Goal: Task Accomplishment & Management: Manage account settings

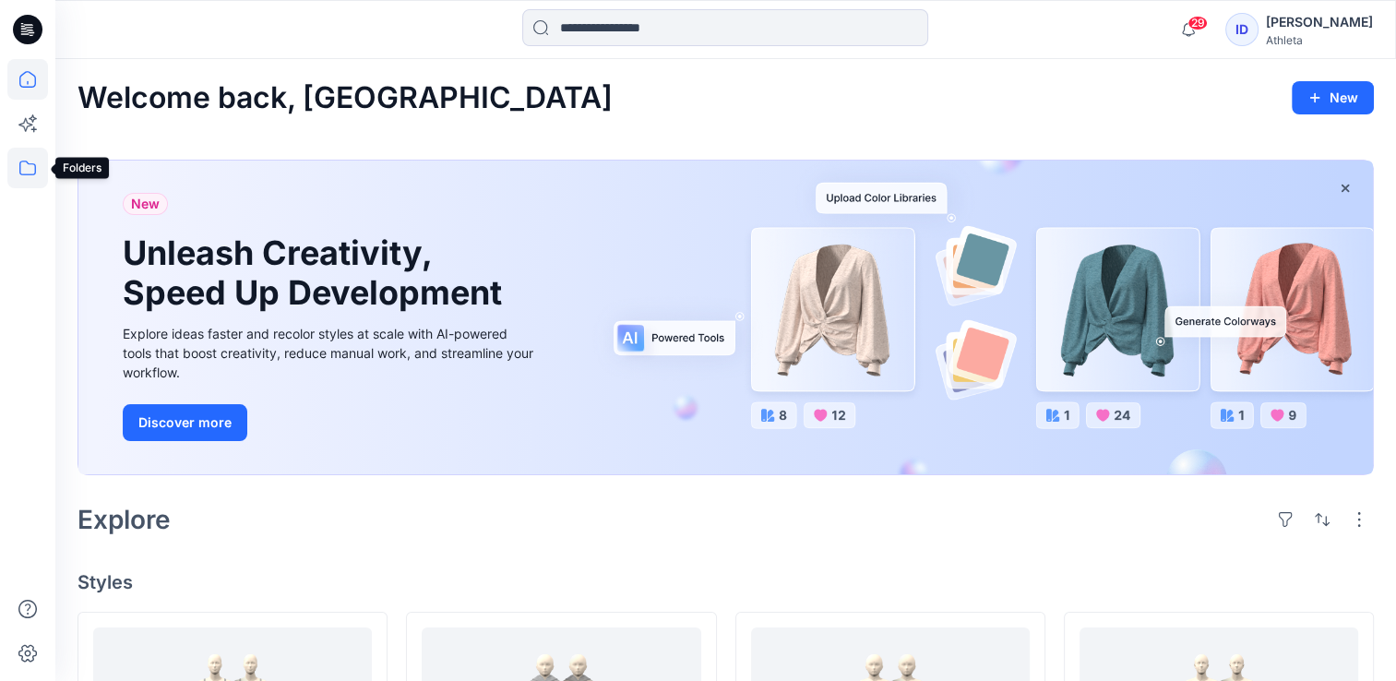
click at [25, 164] on icon at bounding box center [27, 168] width 41 height 41
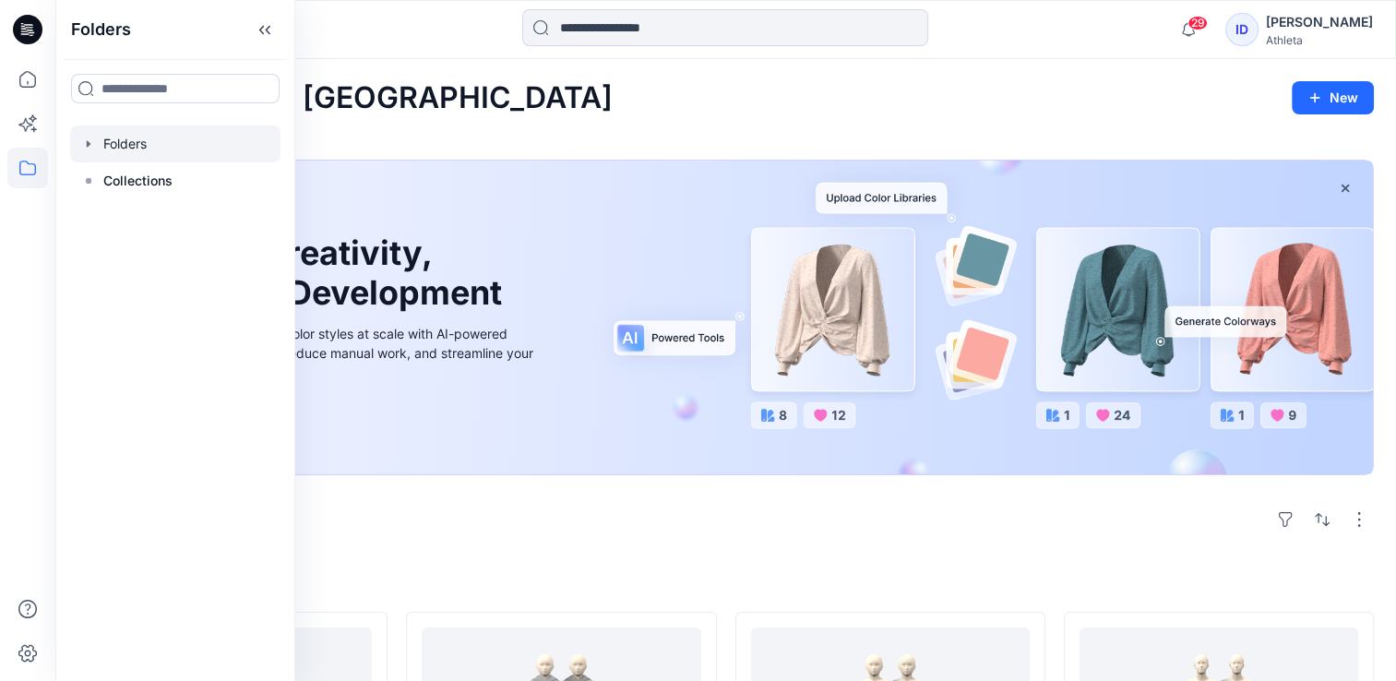
click at [127, 139] on div at bounding box center [175, 144] width 210 height 37
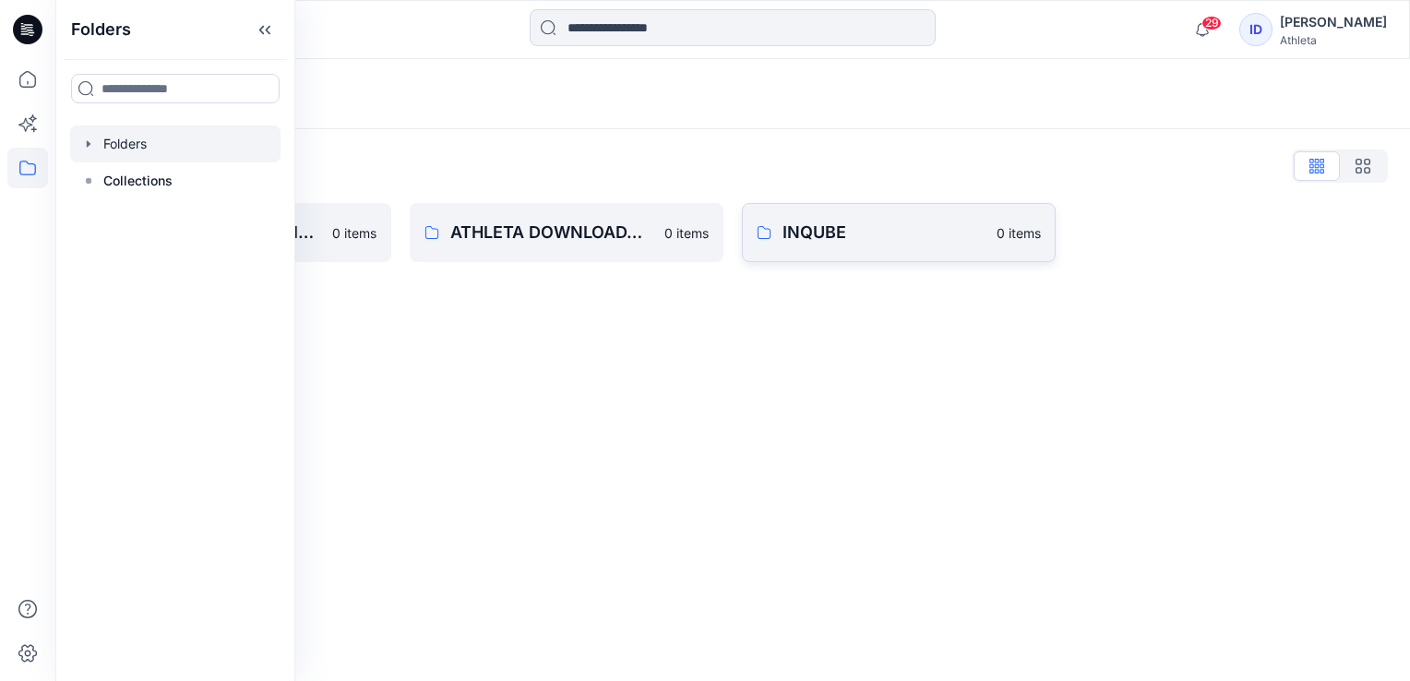
click at [844, 240] on p "INQUBE" at bounding box center [884, 233] width 203 height 26
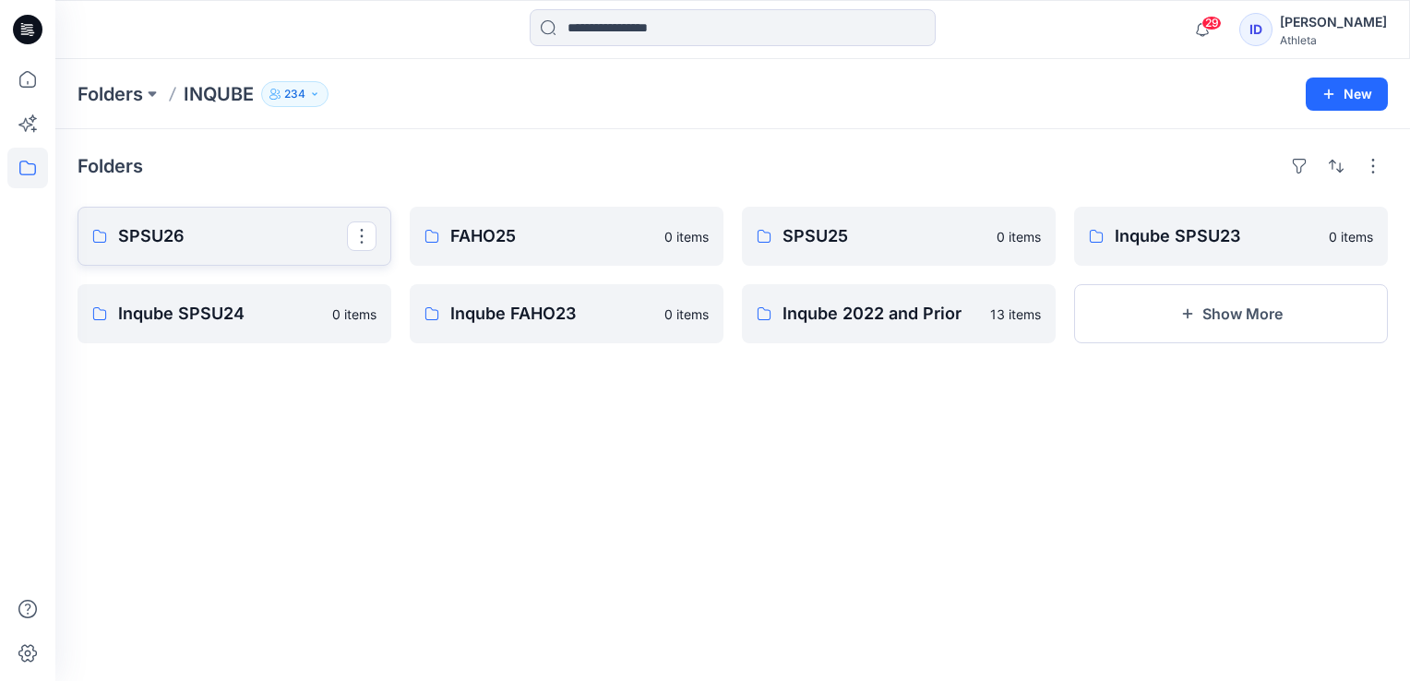
click at [262, 233] on p "SPSU26" at bounding box center [232, 236] width 229 height 26
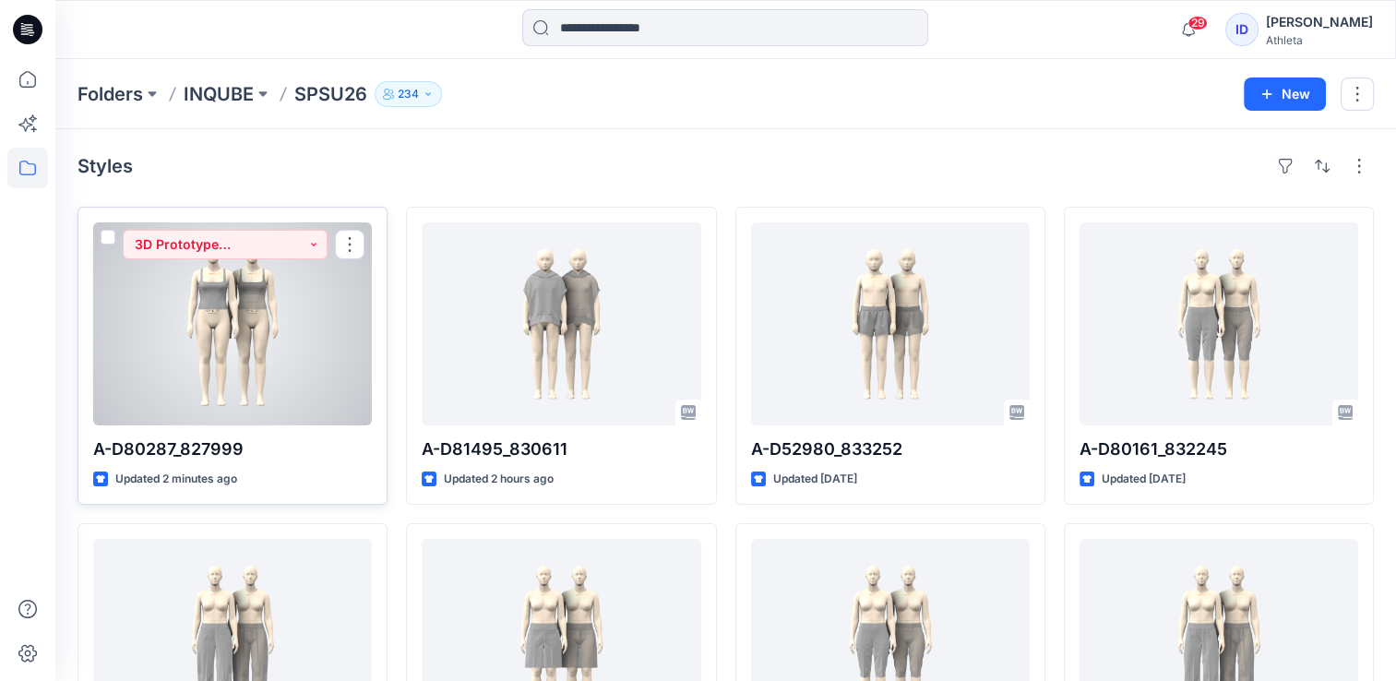
click at [284, 340] on div at bounding box center [232, 323] width 279 height 203
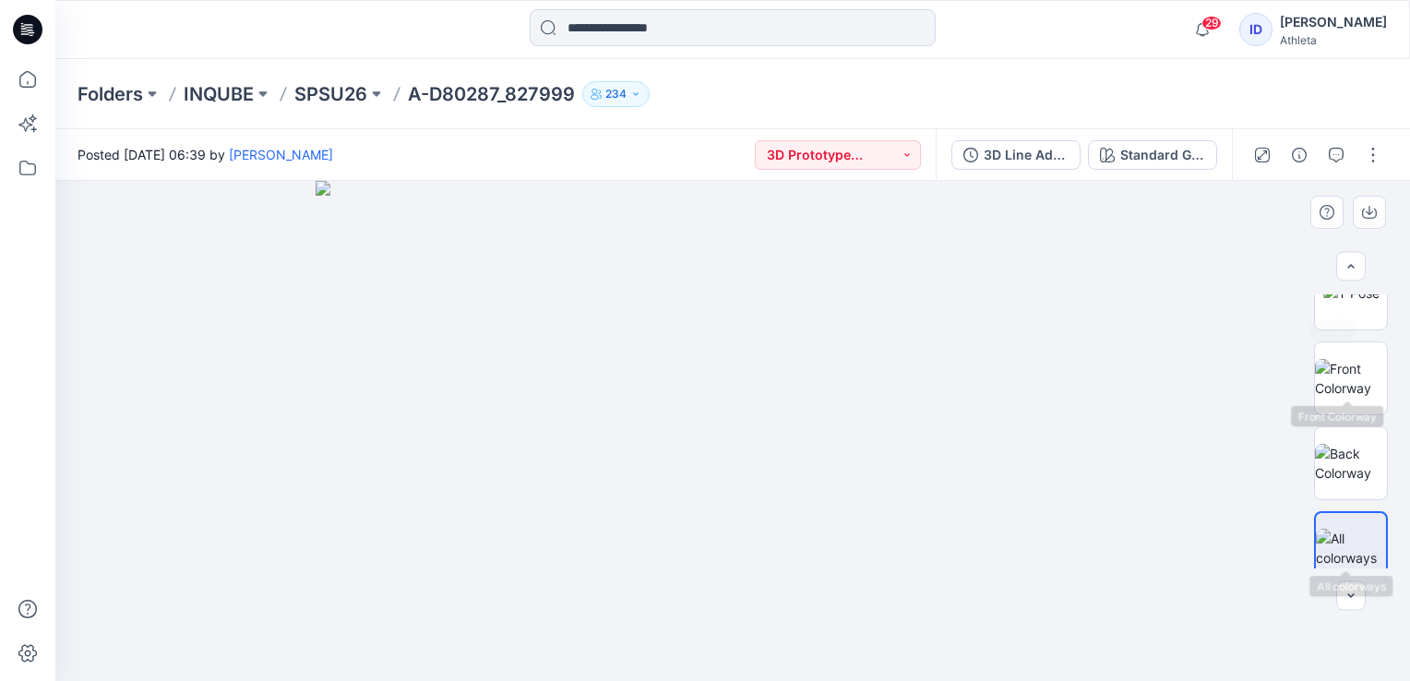
scroll to position [563, 0]
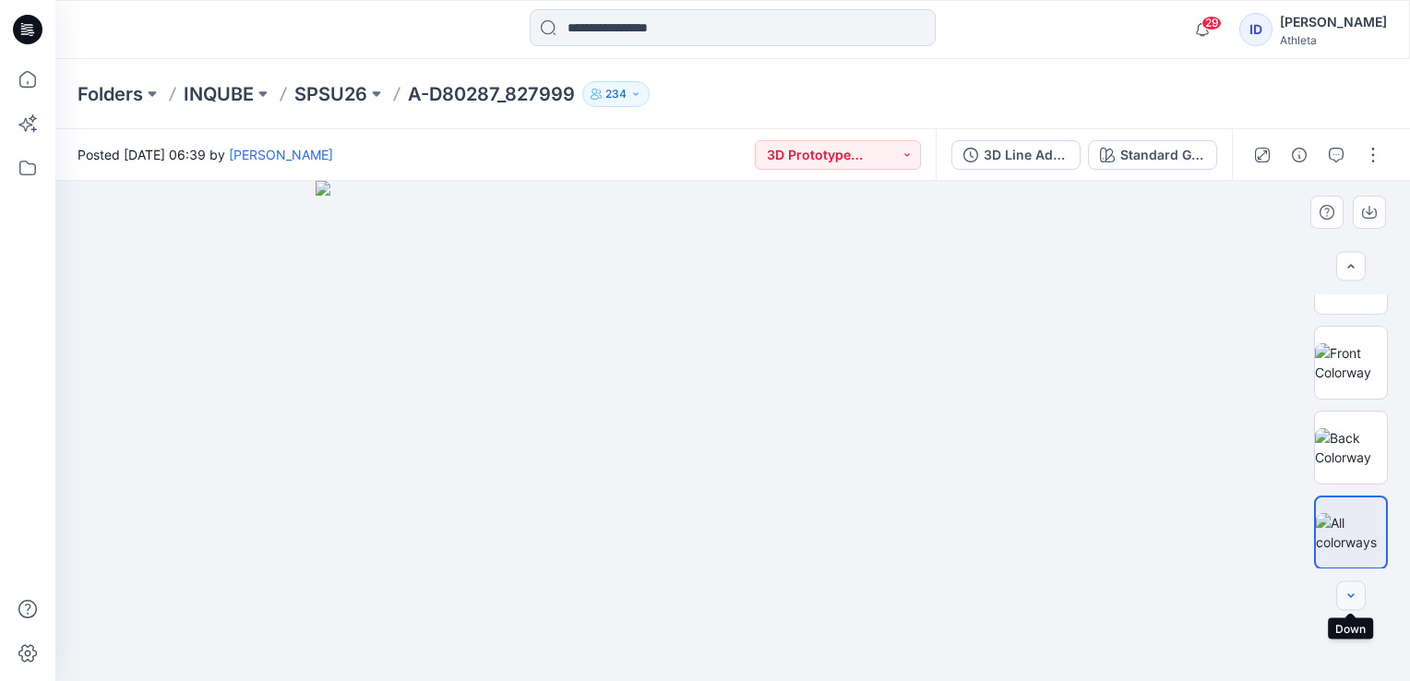
click at [1344, 589] on icon "button" at bounding box center [1351, 596] width 15 height 15
click at [916, 164] on button "3D Prototype Sample(vendor)" at bounding box center [838, 155] width 166 height 30
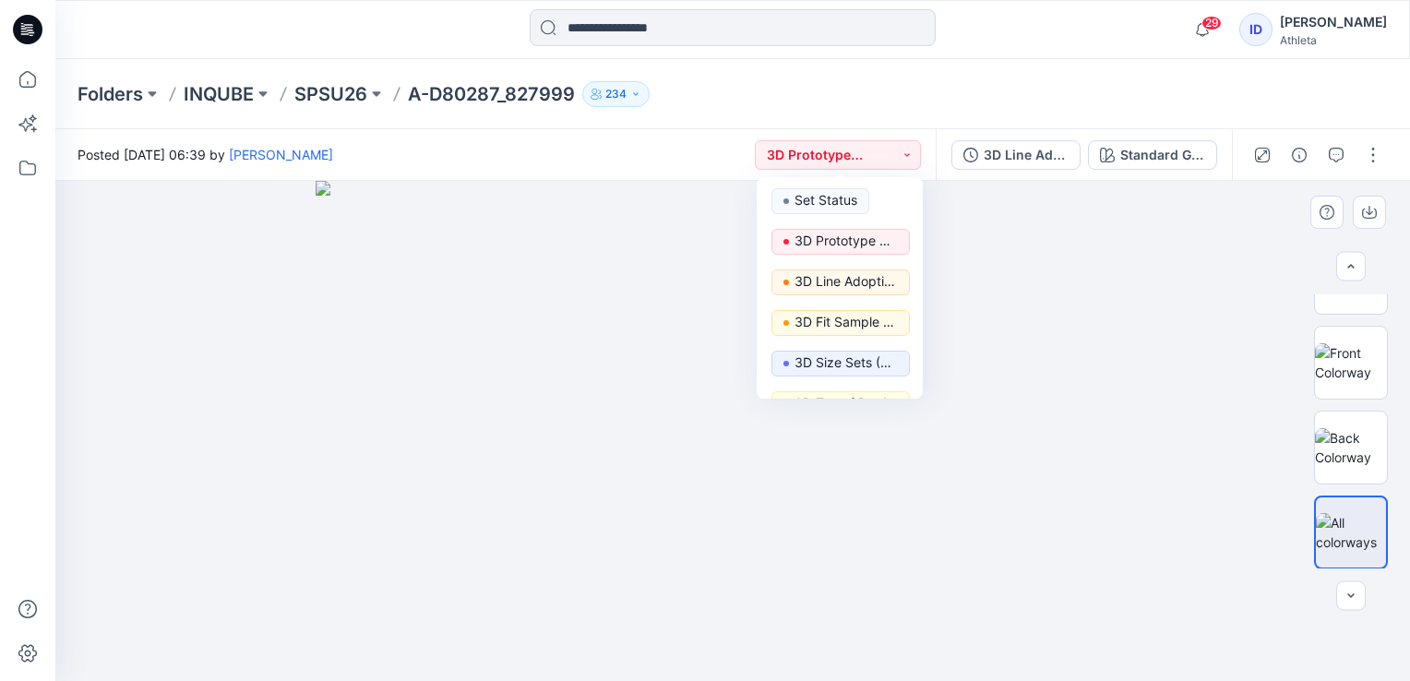
click at [1049, 323] on img at bounding box center [733, 431] width 834 height 500
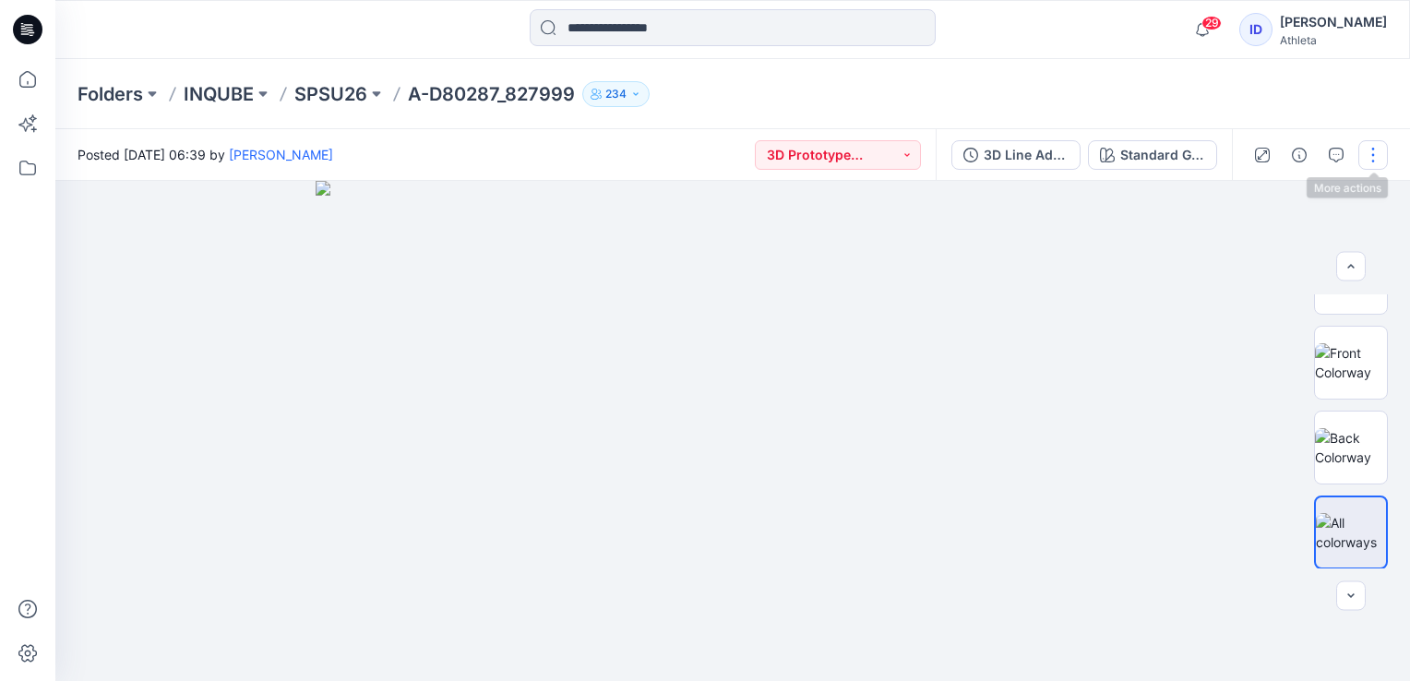
click at [1366, 160] on button "button" at bounding box center [1373, 155] width 30 height 30
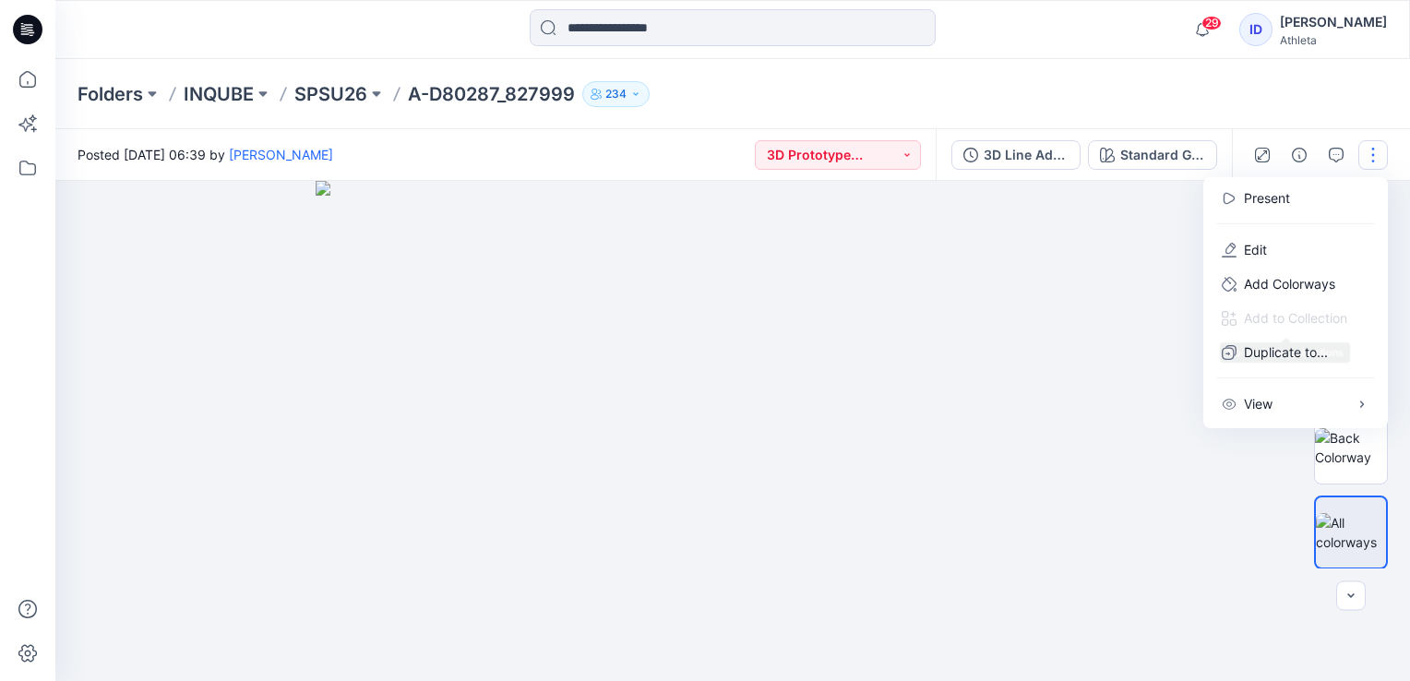
click at [1110, 429] on img at bounding box center [733, 431] width 834 height 500
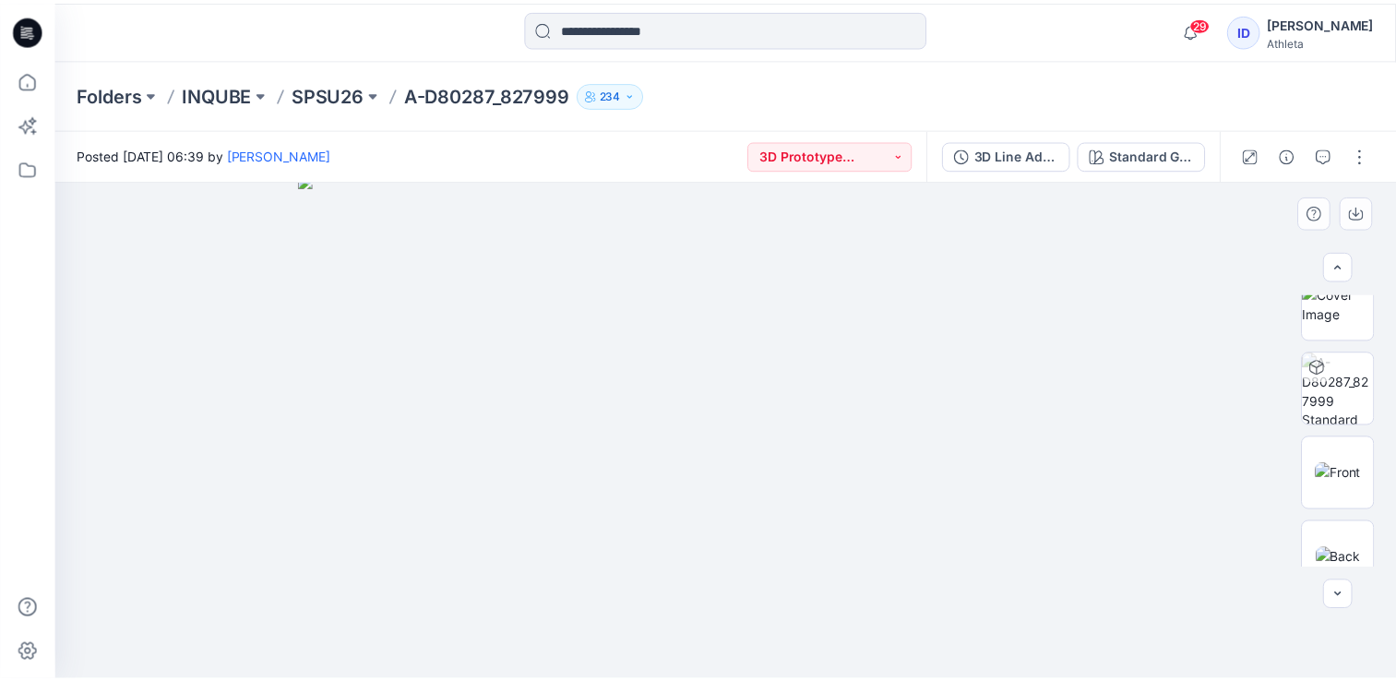
scroll to position [0, 0]
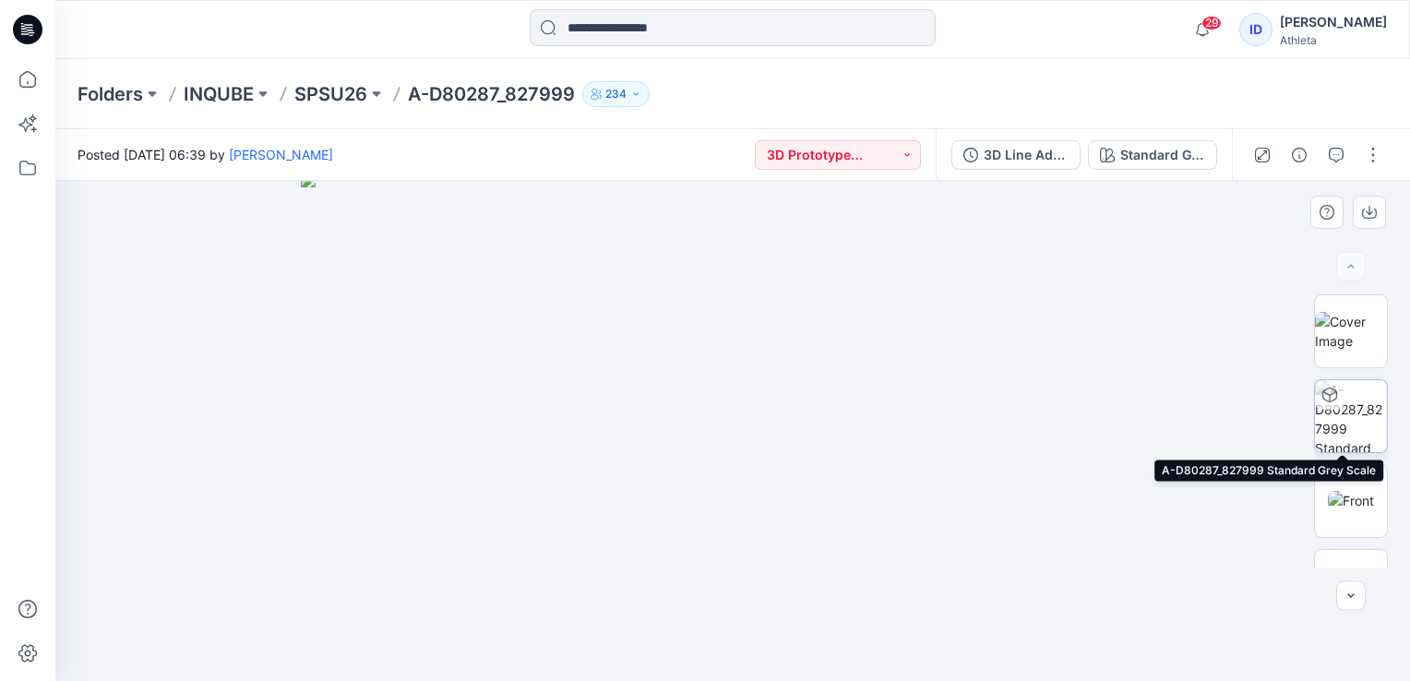
click at [1327, 412] on img at bounding box center [1351, 416] width 72 height 72
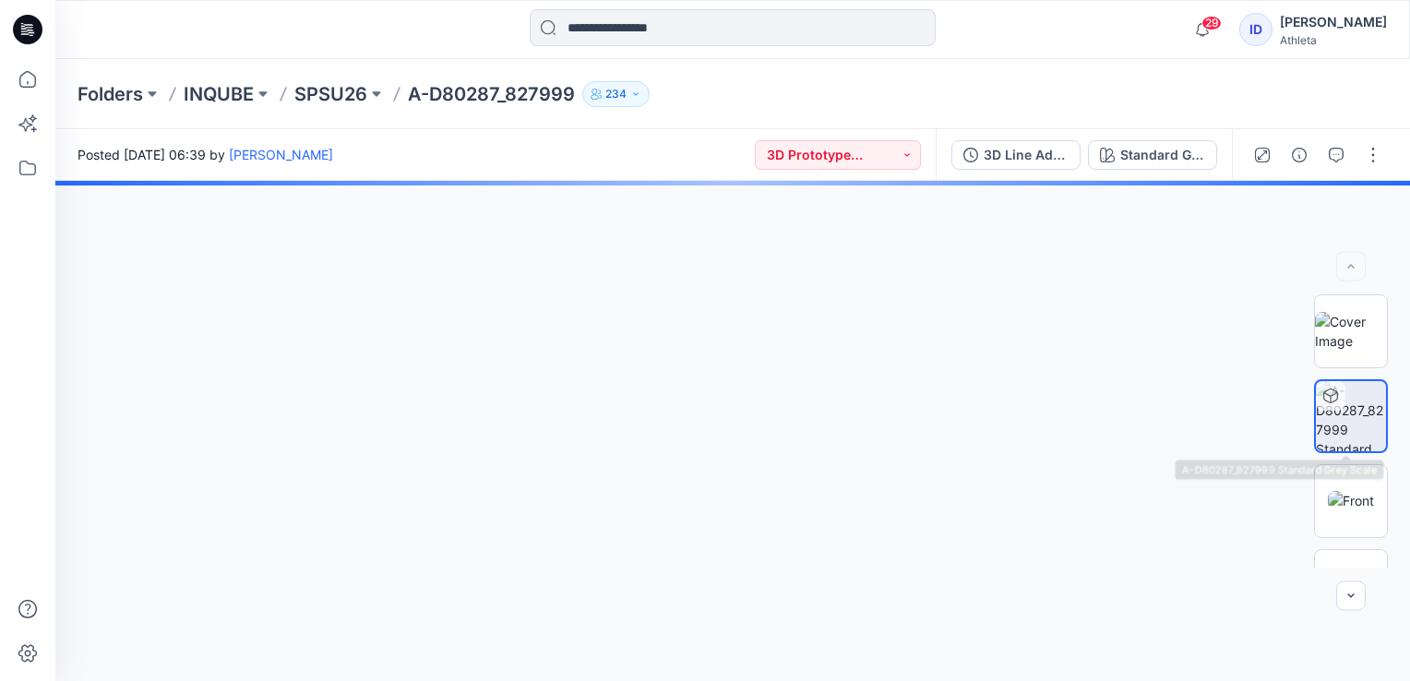
click at [1299, 155] on icon "button" at bounding box center [1299, 155] width 15 height 15
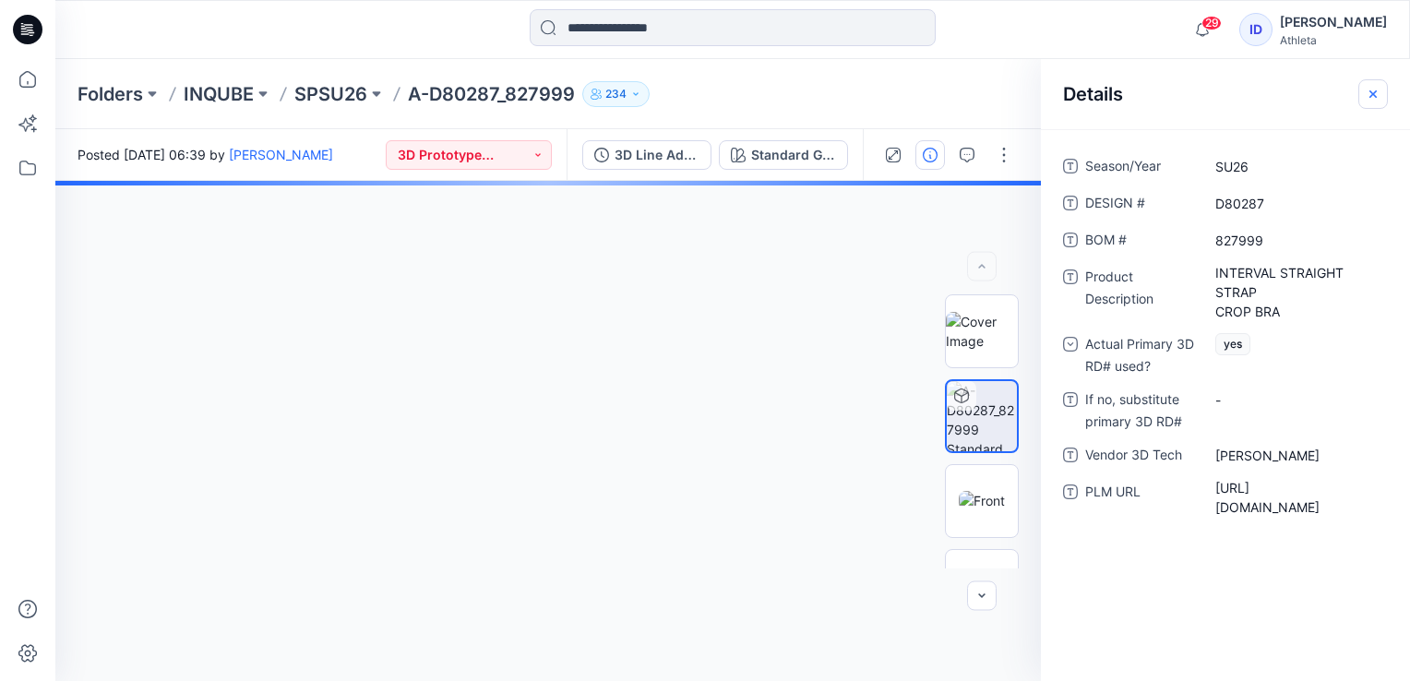
click at [1377, 95] on icon "button" at bounding box center [1373, 94] width 15 height 15
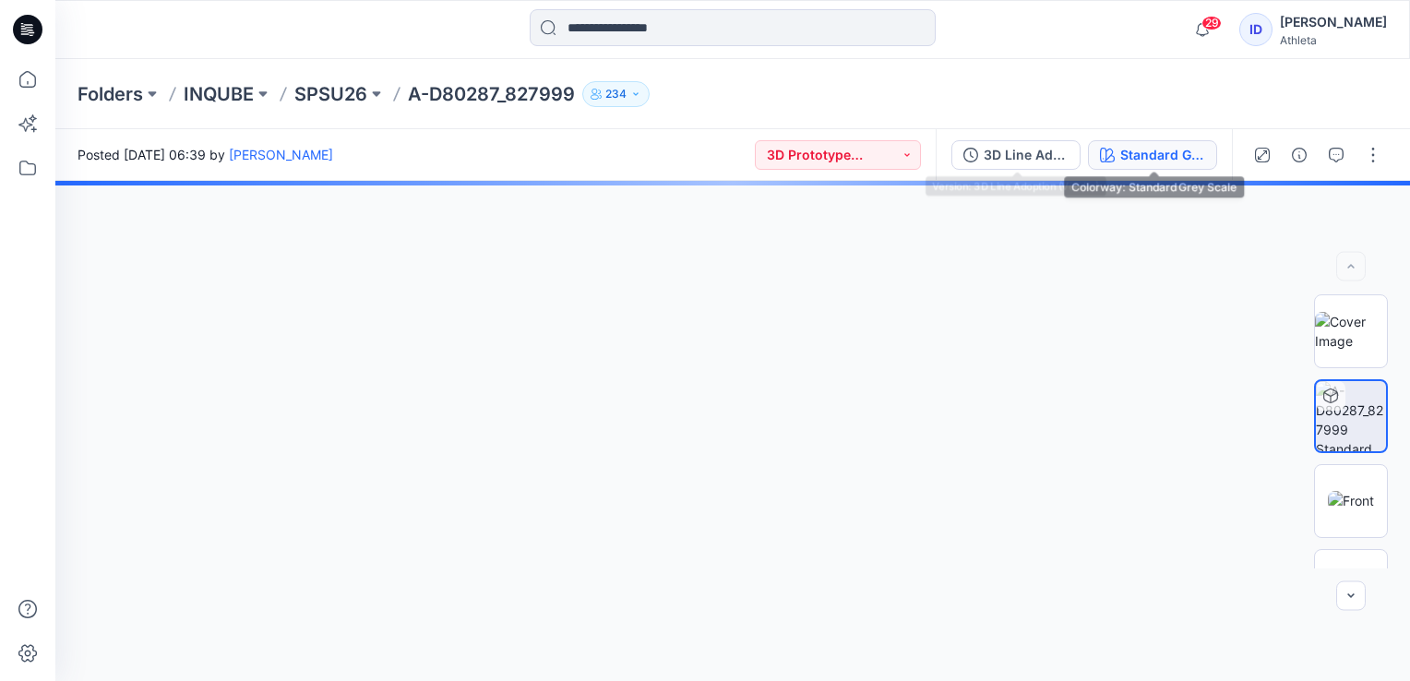
click at [1152, 153] on div "Standard Grey Scale" at bounding box center [1162, 155] width 85 height 20
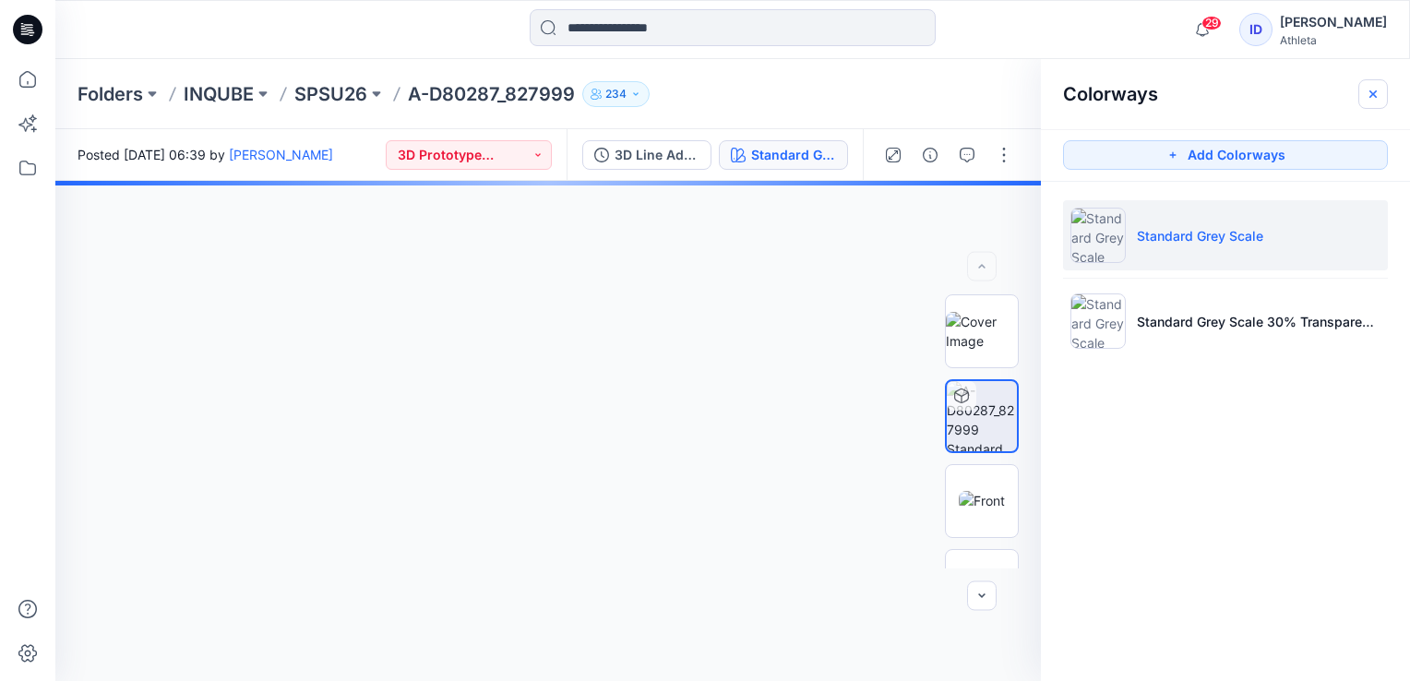
click at [1364, 94] on button "button" at bounding box center [1373, 94] width 30 height 30
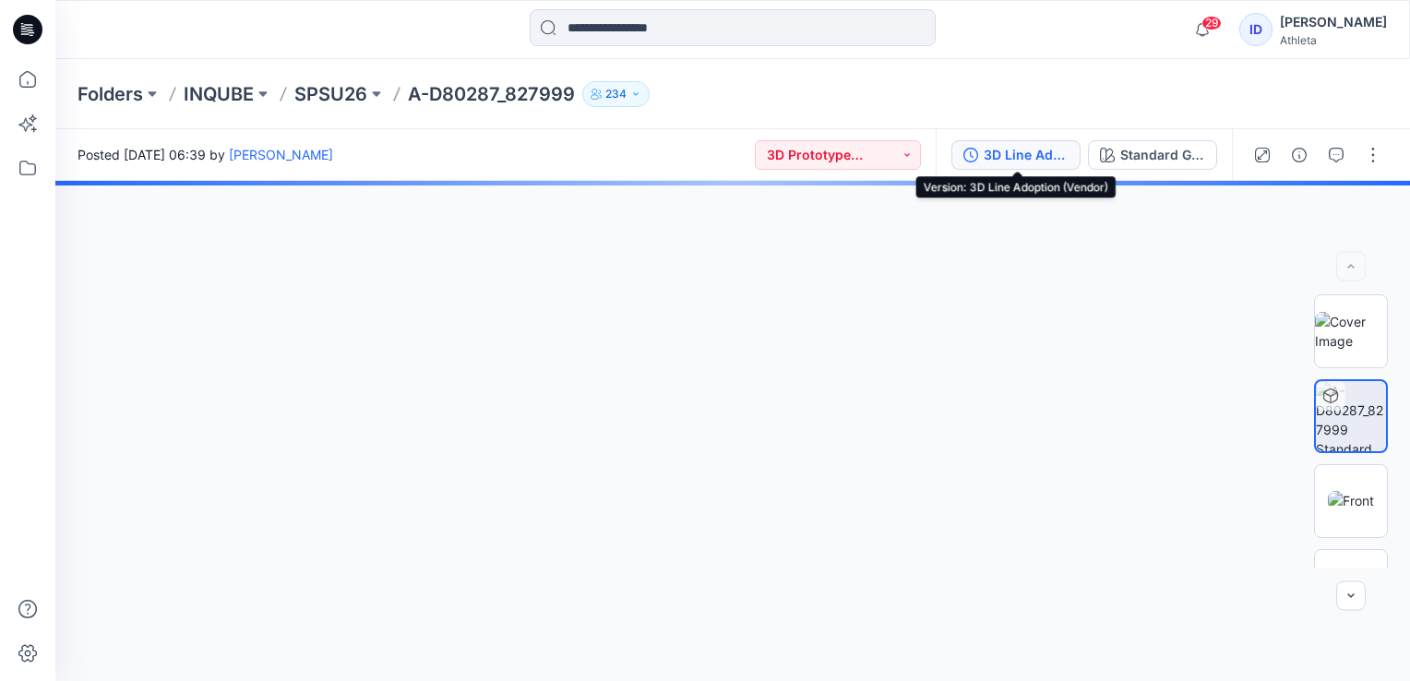
click at [982, 161] on button "3D Line Adoption (Vendor)" at bounding box center [1015, 155] width 129 height 30
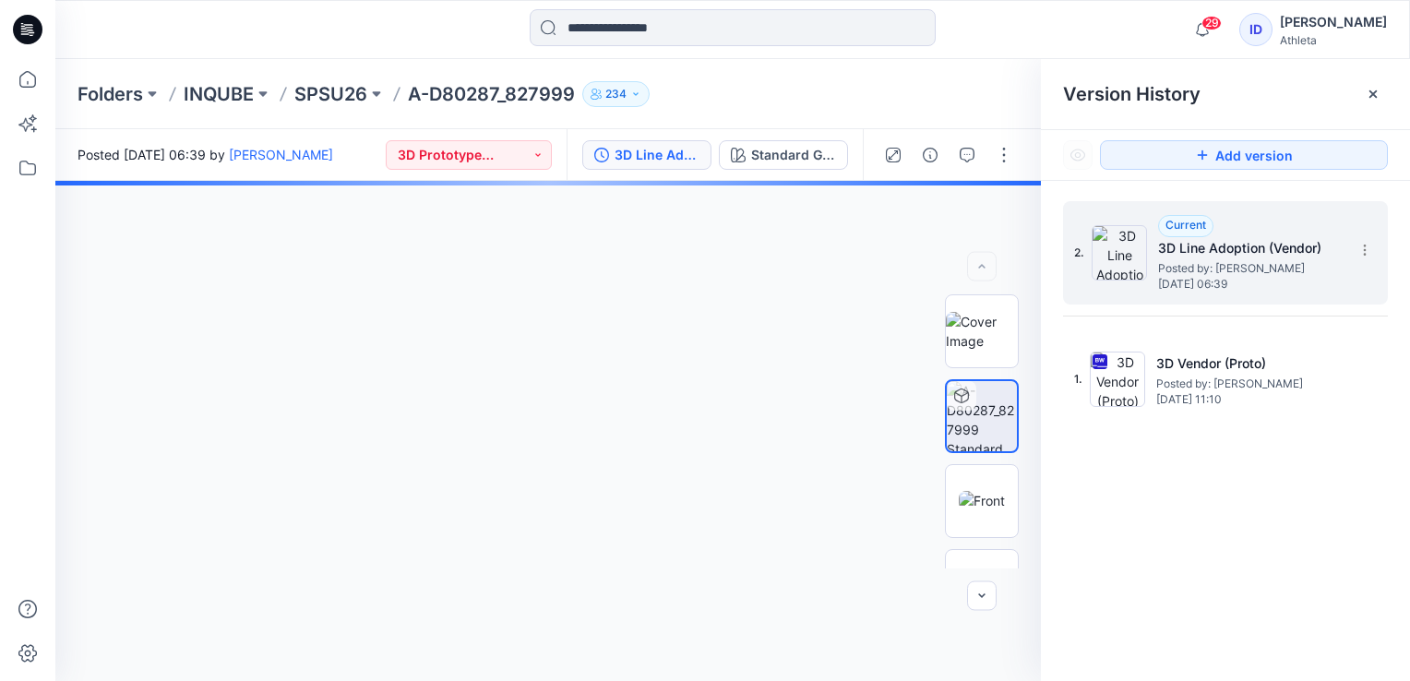
click at [1331, 253] on h5 "3D Line Adoption (Vendor)" at bounding box center [1250, 248] width 185 height 22
click at [897, 228] on div at bounding box center [548, 431] width 986 height 500
click at [1370, 94] on icon at bounding box center [1373, 94] width 15 height 15
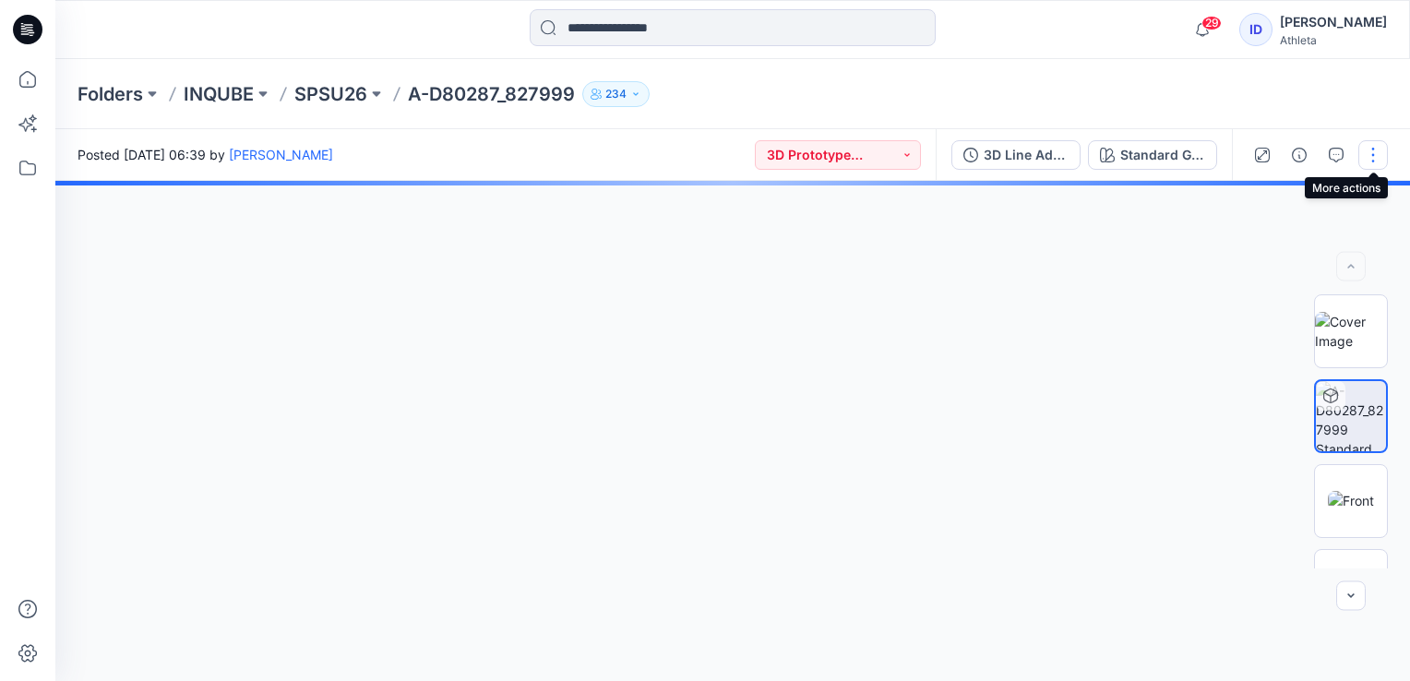
click at [1377, 160] on button "button" at bounding box center [1373, 155] width 30 height 30
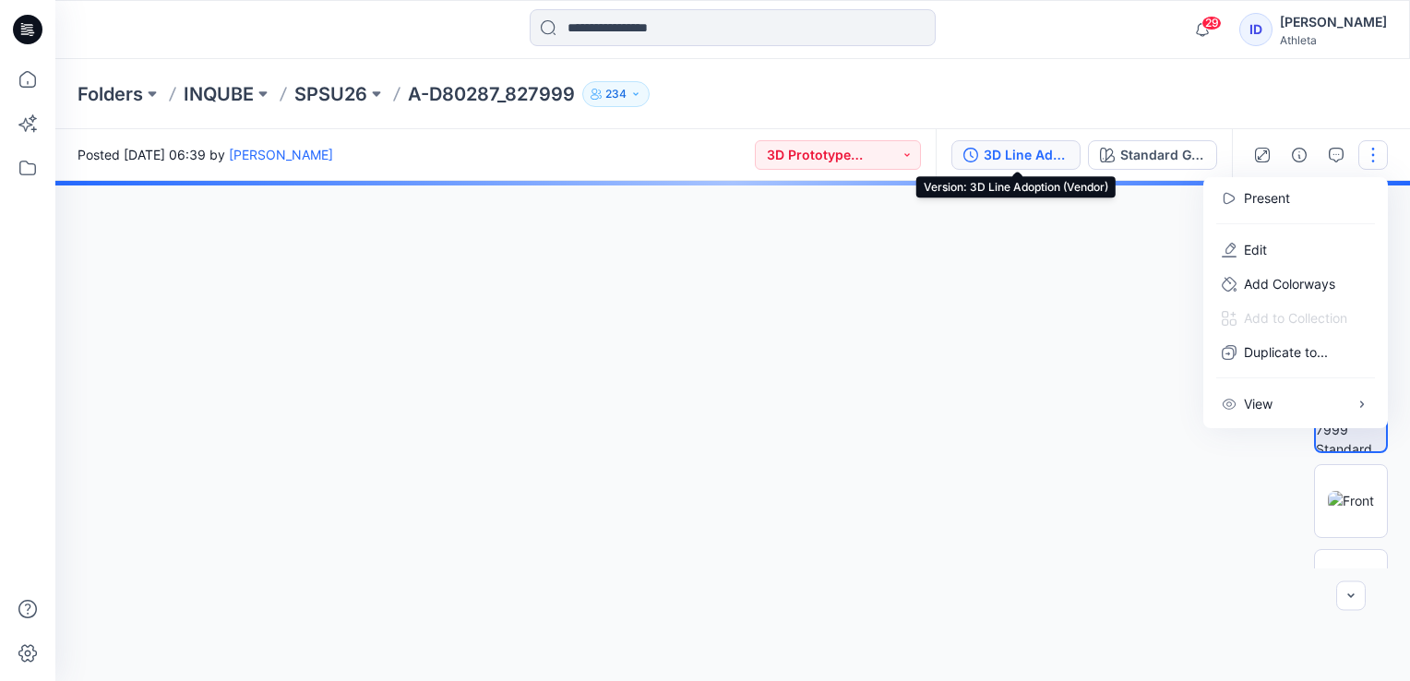
click at [1044, 153] on div "3D Line Adoption (Vendor)" at bounding box center [1026, 155] width 85 height 20
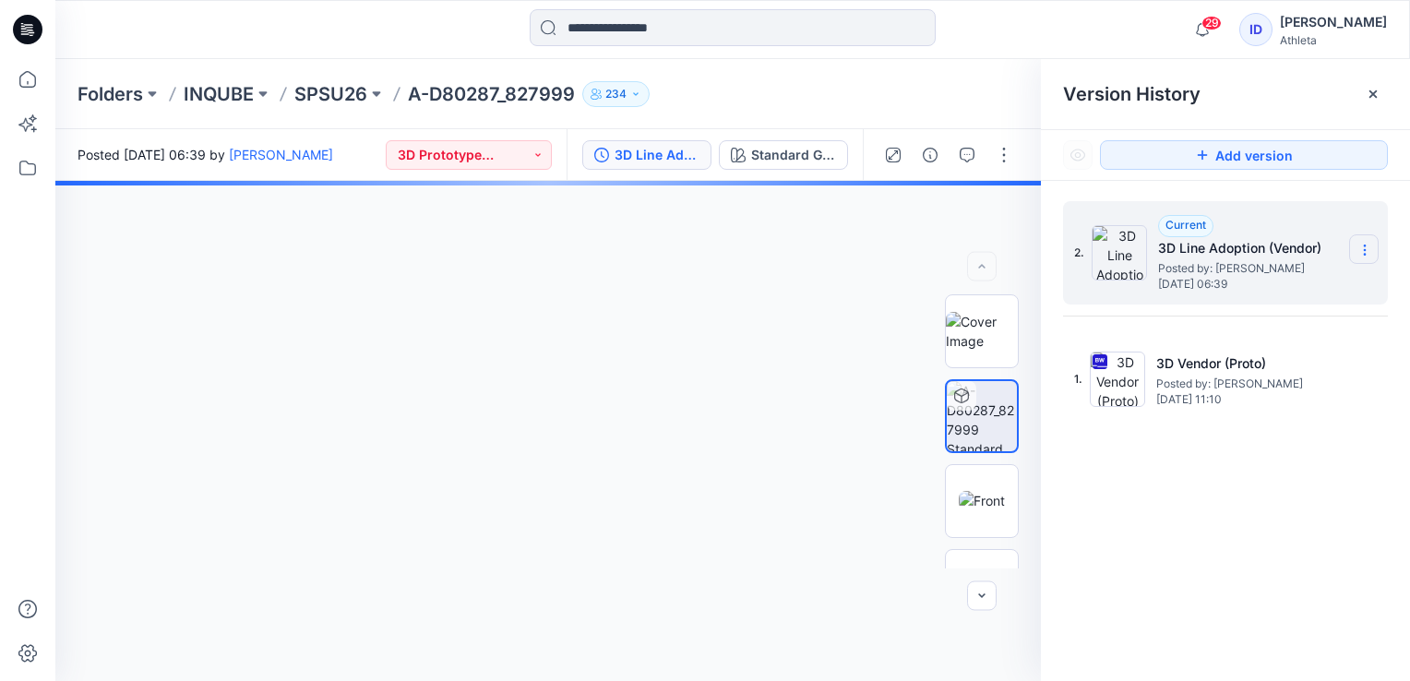
click at [1372, 241] on section at bounding box center [1364, 249] width 30 height 30
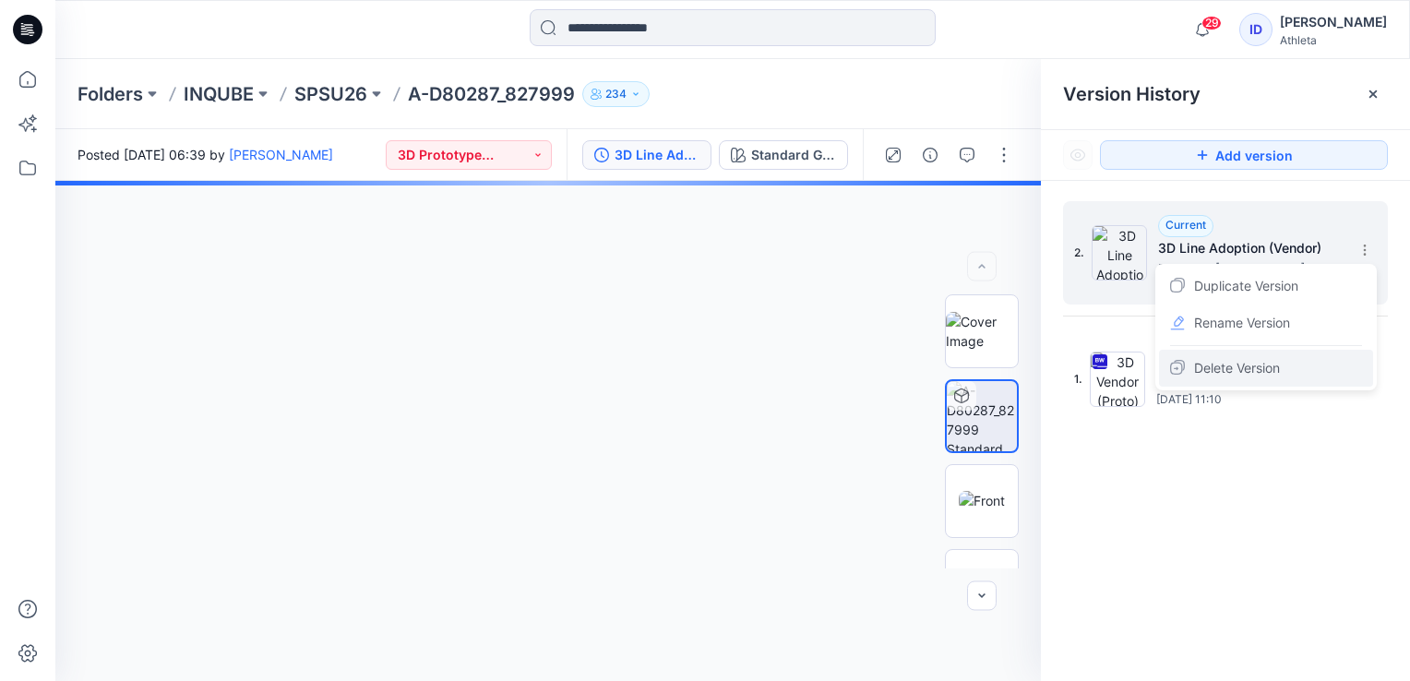
click at [1252, 369] on span "Delete Version" at bounding box center [1237, 368] width 86 height 22
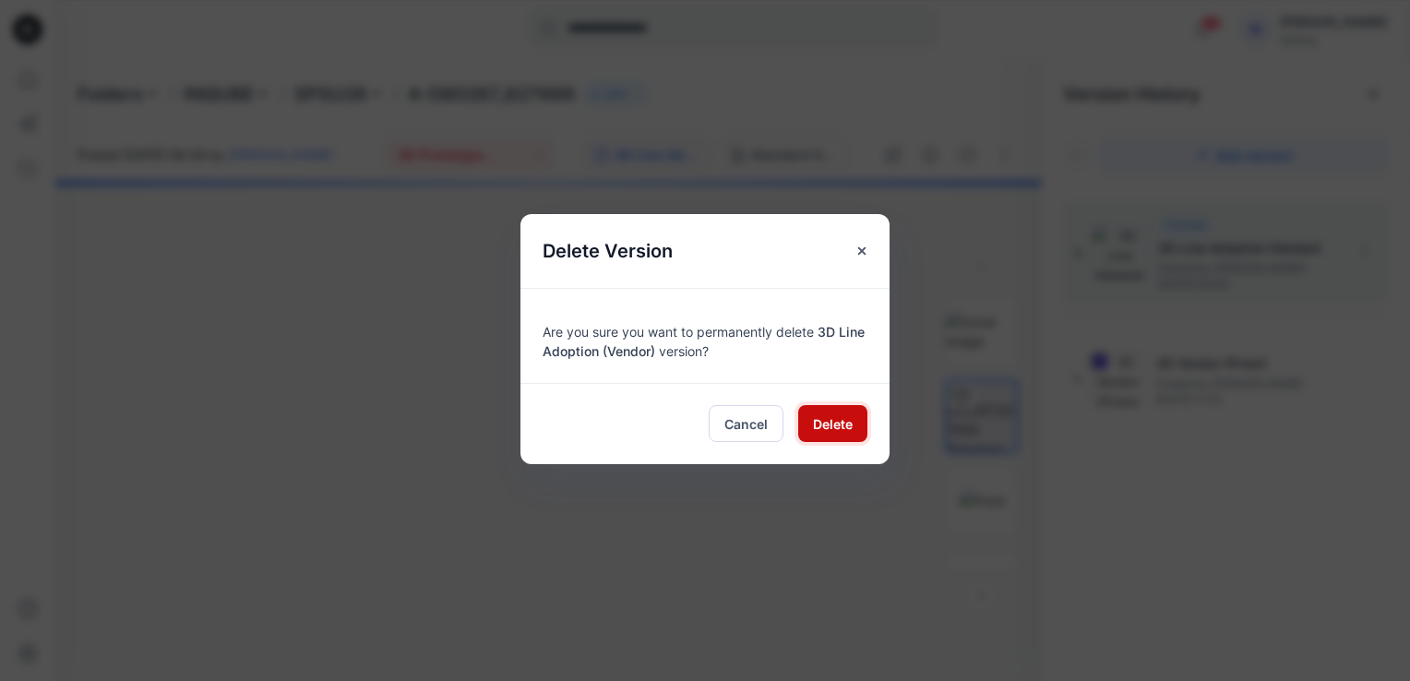
click at [852, 422] on span "Delete" at bounding box center [833, 423] width 40 height 19
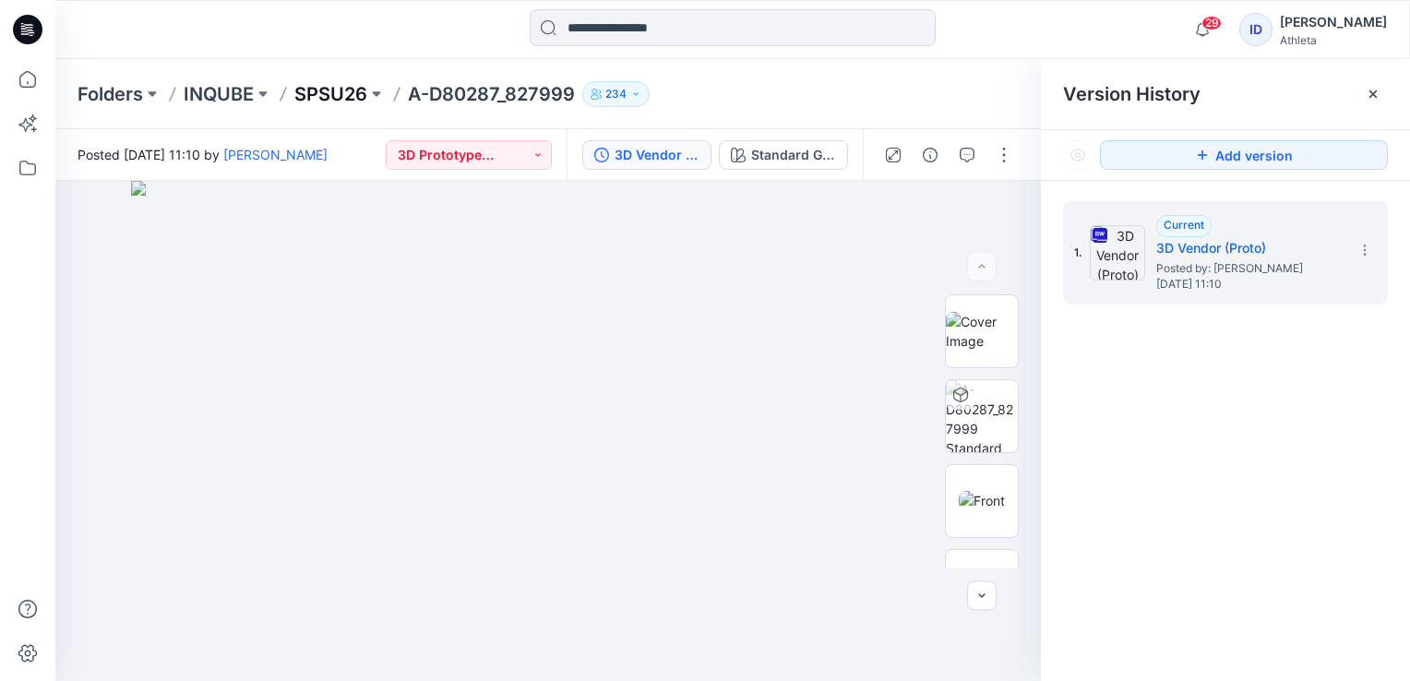
click at [340, 96] on p "SPSU26" at bounding box center [330, 94] width 73 height 26
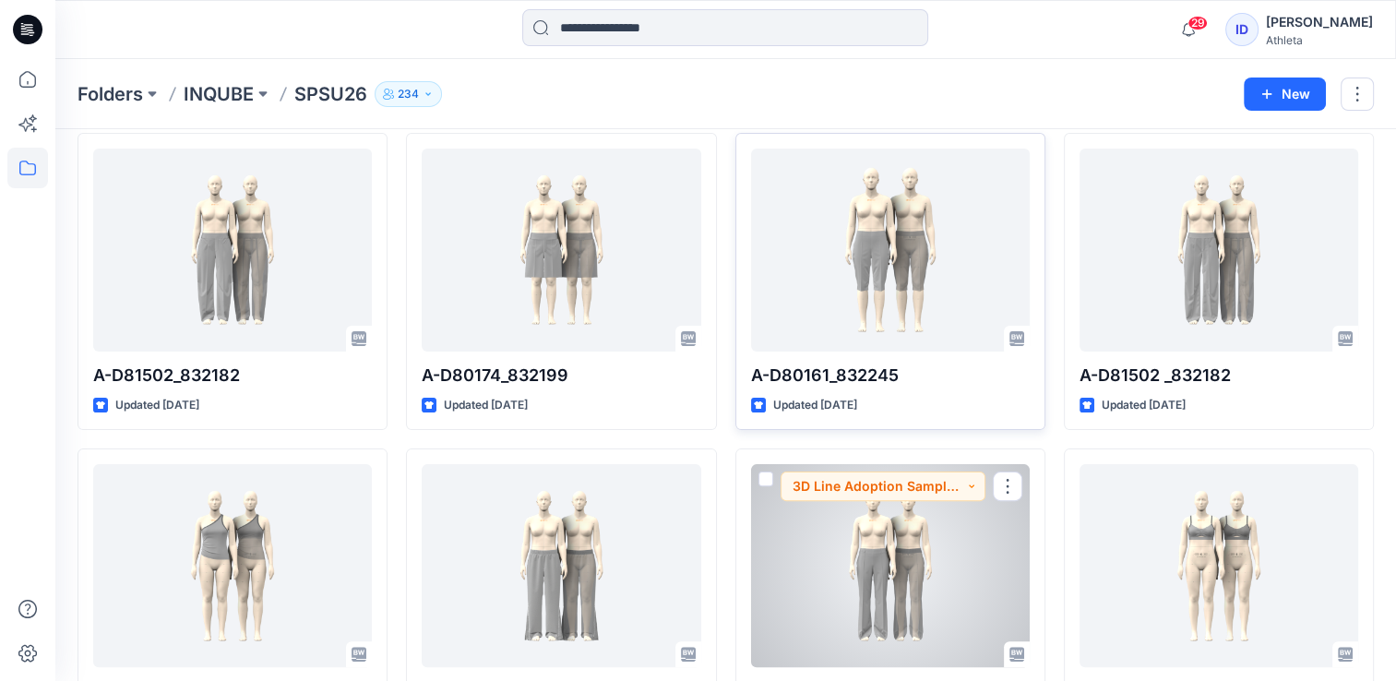
scroll to position [384, 0]
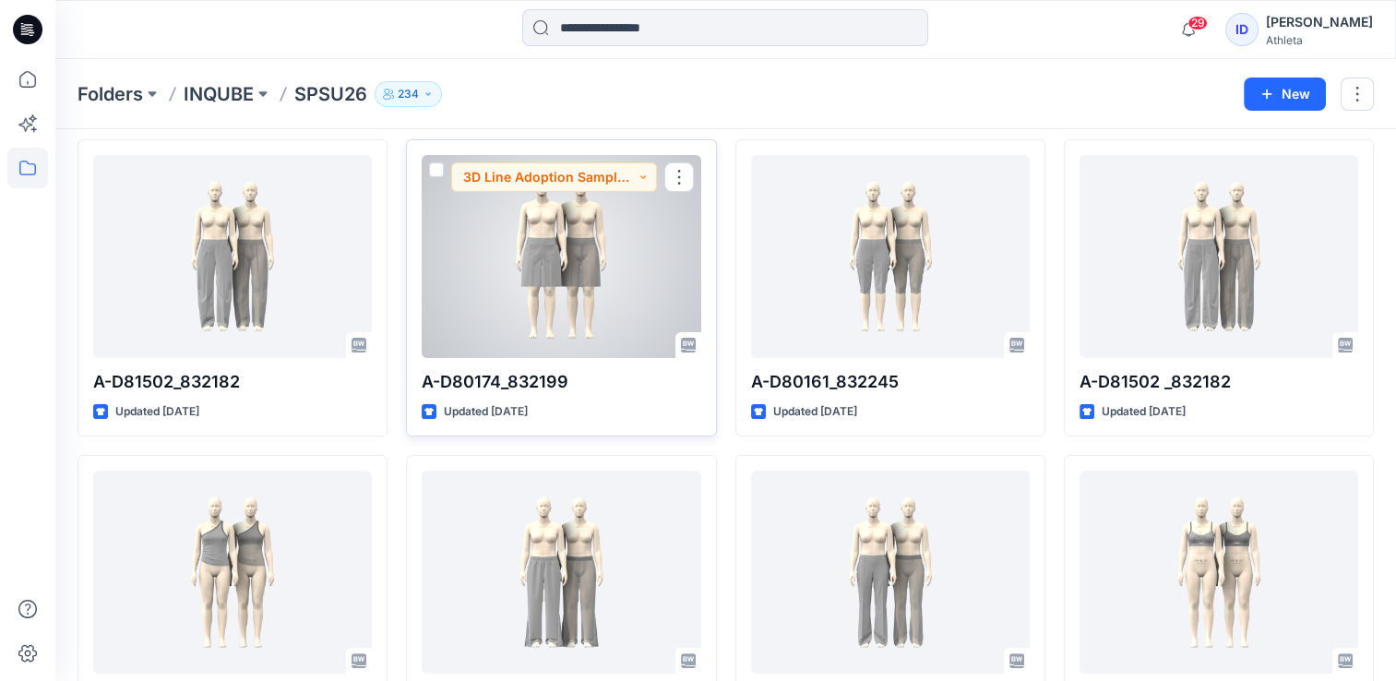
click at [550, 249] on div at bounding box center [561, 256] width 279 height 203
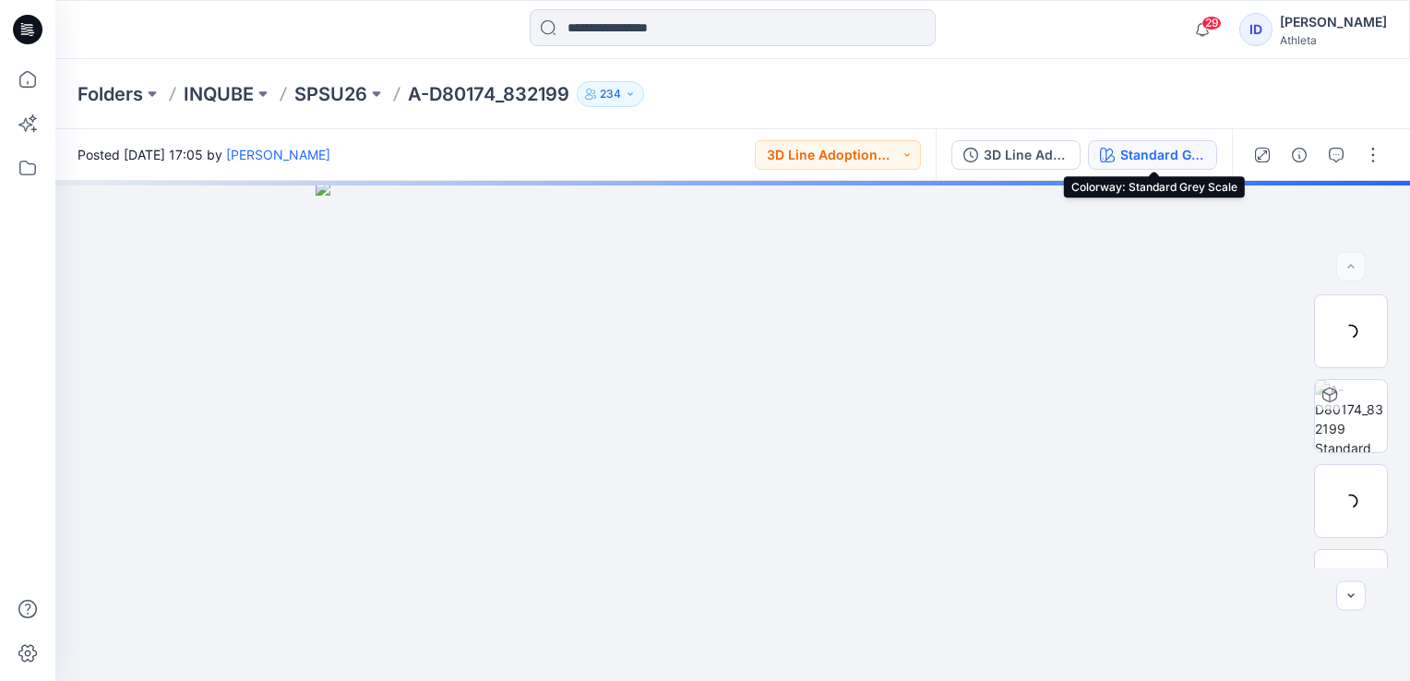
click at [1144, 161] on div "Standard Grey Scale" at bounding box center [1162, 155] width 85 height 20
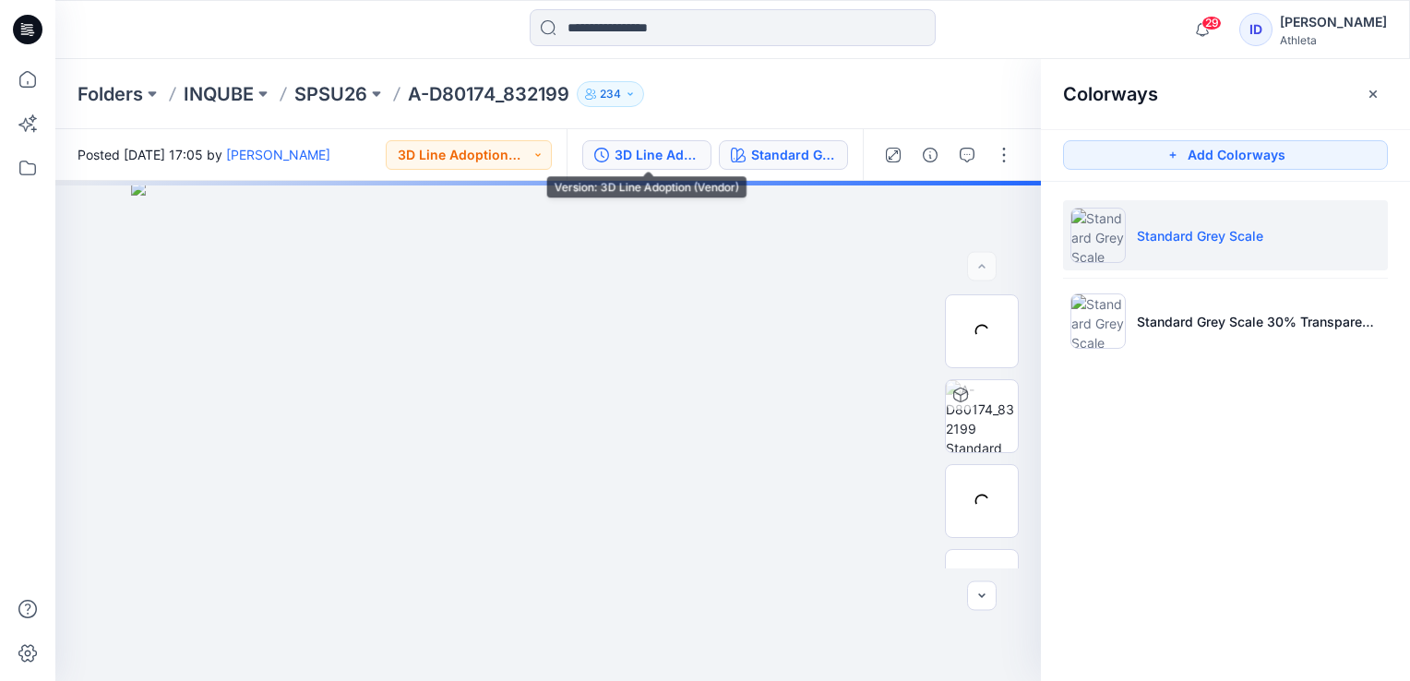
click at [608, 149] on icon "button" at bounding box center [601, 155] width 15 height 15
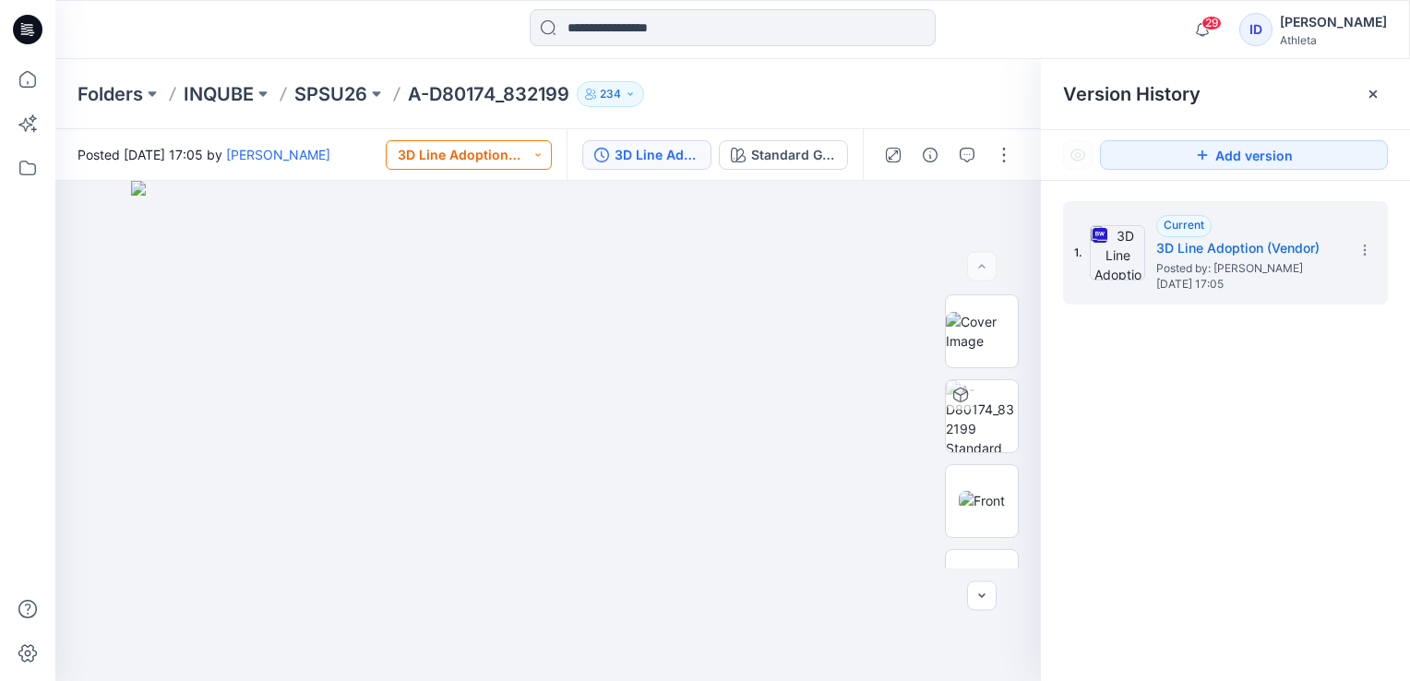
click at [533, 153] on button "3D Line Adoption Sample (Vendor)" at bounding box center [469, 155] width 166 height 30
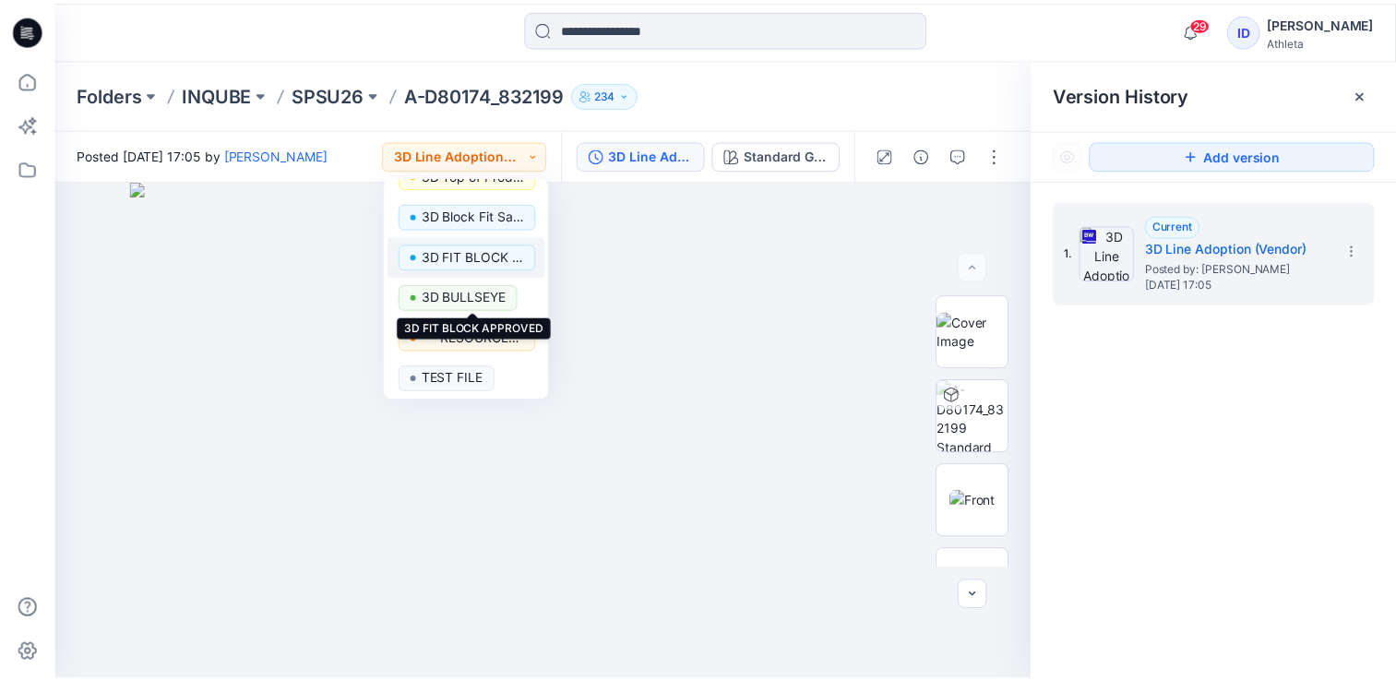
scroll to position [233, 0]
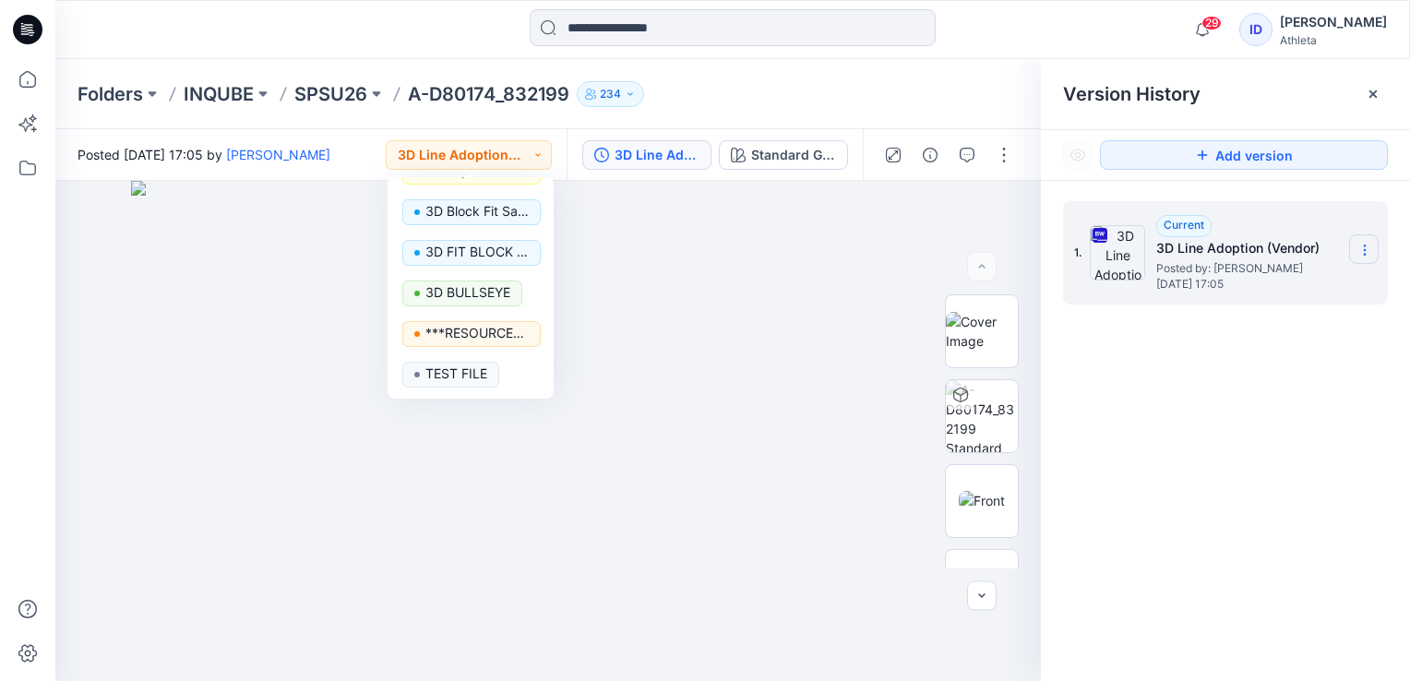
click at [1357, 241] on section at bounding box center [1364, 249] width 30 height 30
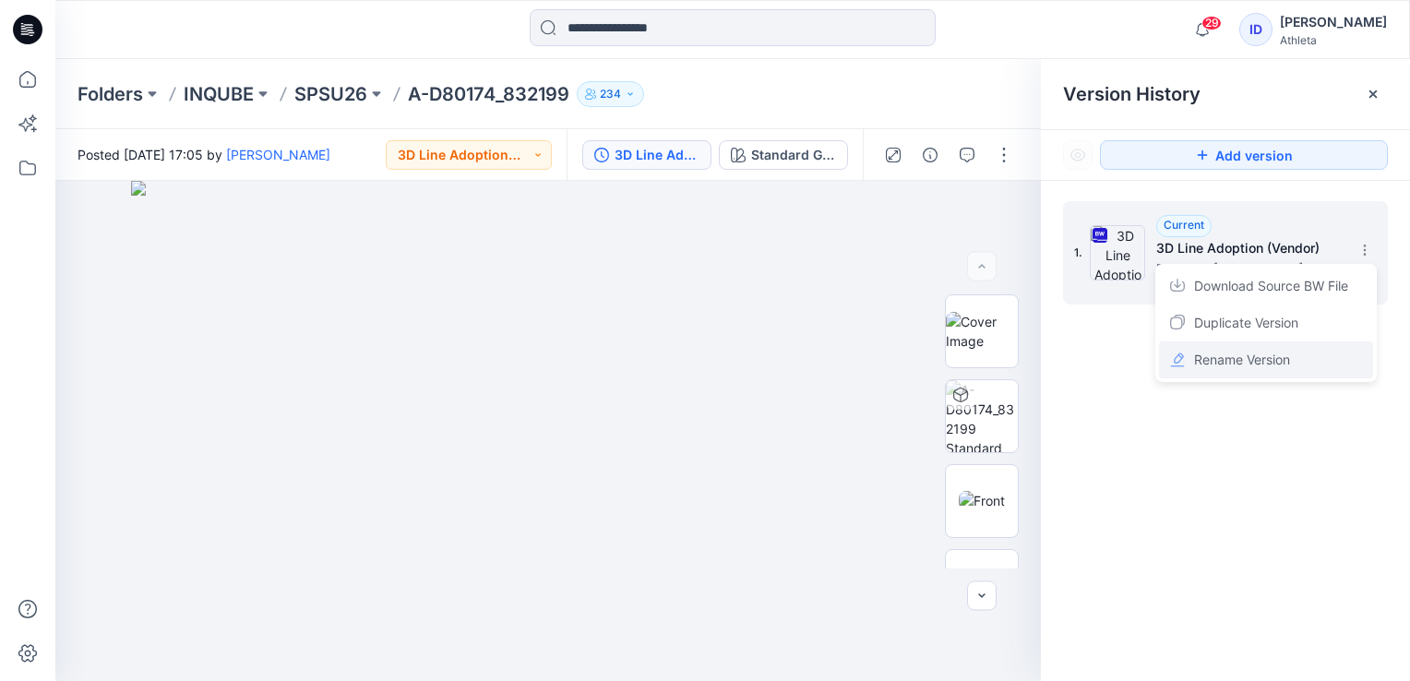
click at [1211, 364] on span "Rename Version" at bounding box center [1242, 360] width 96 height 22
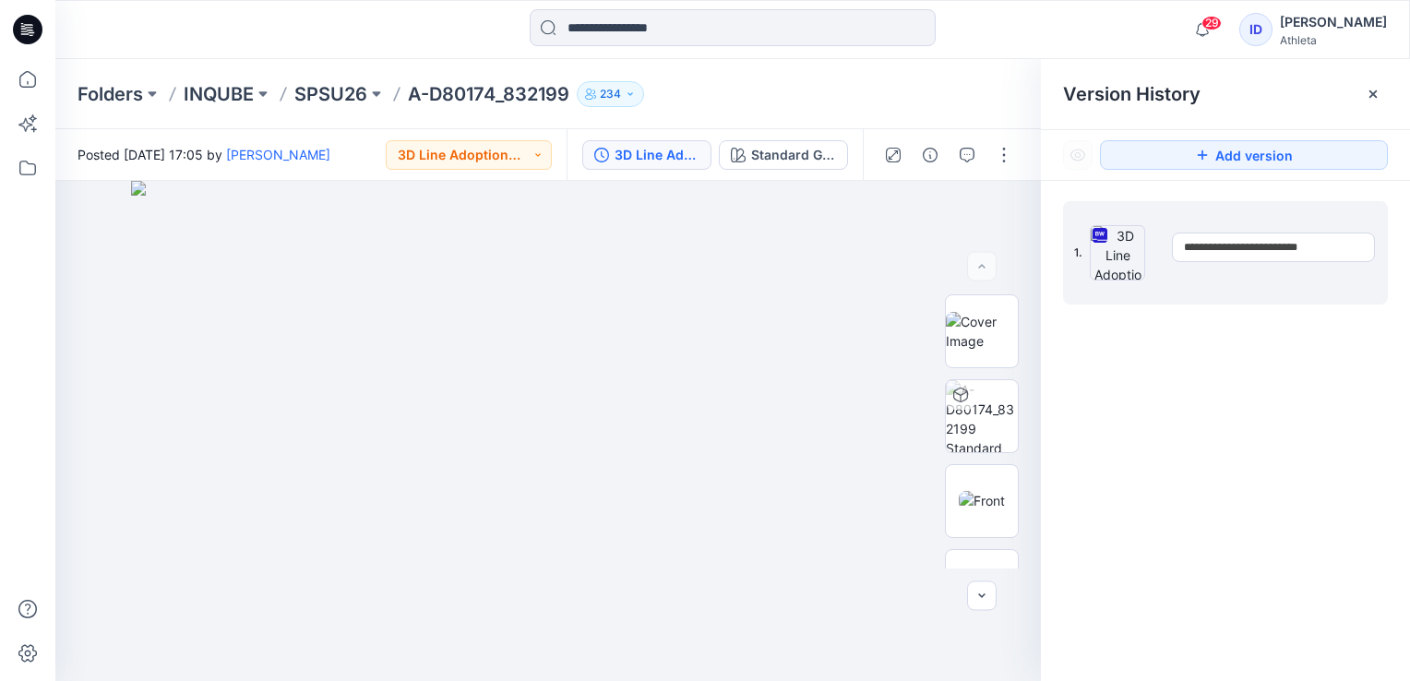
click at [1211, 364] on div "**********" at bounding box center [1225, 444] width 369 height 527
drag, startPoint x: 1198, startPoint y: 226, endPoint x: 1232, endPoint y: 320, distance: 100.1
click at [1232, 320] on div "1. Current 3D Line Adoption (Vendor) Posted by: Isuri De Silva Tuesday, August …" at bounding box center [1225, 444] width 369 height 527
drag, startPoint x: 1232, startPoint y: 320, endPoint x: 1233, endPoint y: 353, distance: 32.3
click at [1233, 353] on div "1. Current 3D Line Adoption (Vendor) Posted by: Isuri De Silva Tuesday, August …" at bounding box center [1225, 444] width 369 height 527
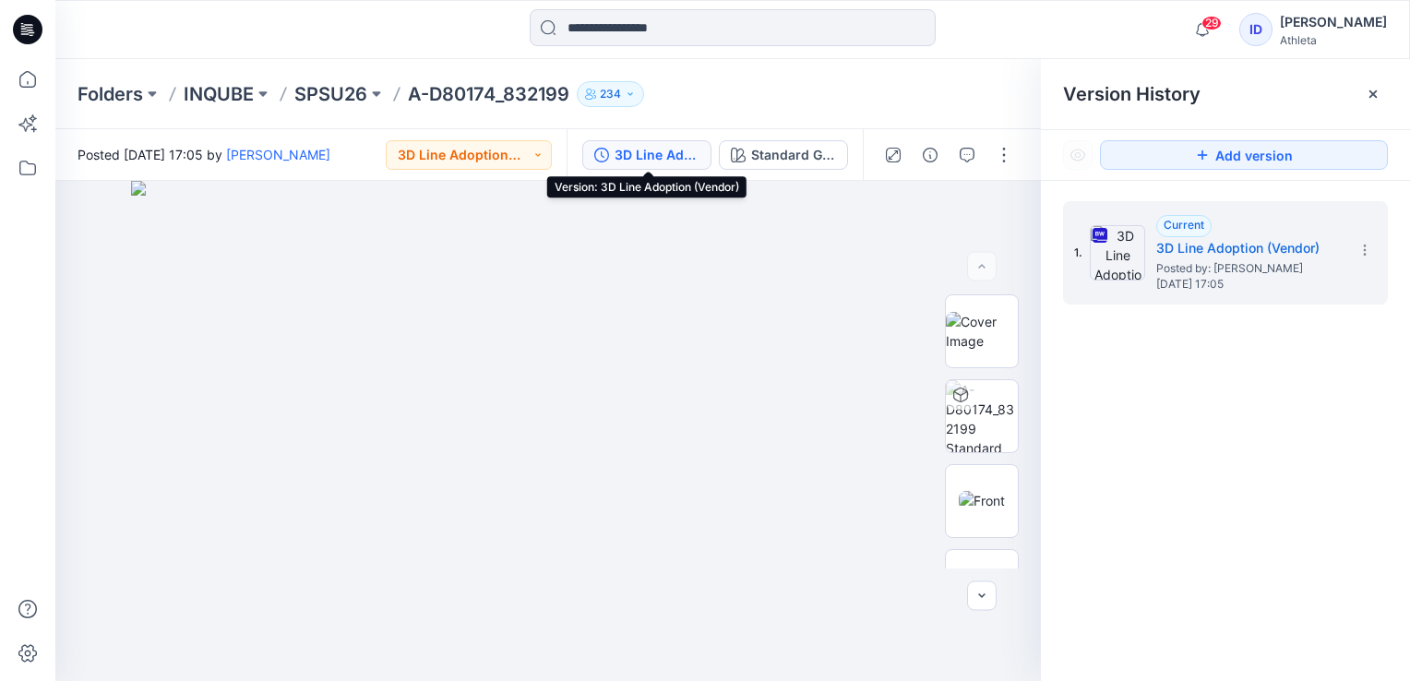
click at [633, 160] on div "3D Line Adoption (Vendor)" at bounding box center [657, 155] width 85 height 20
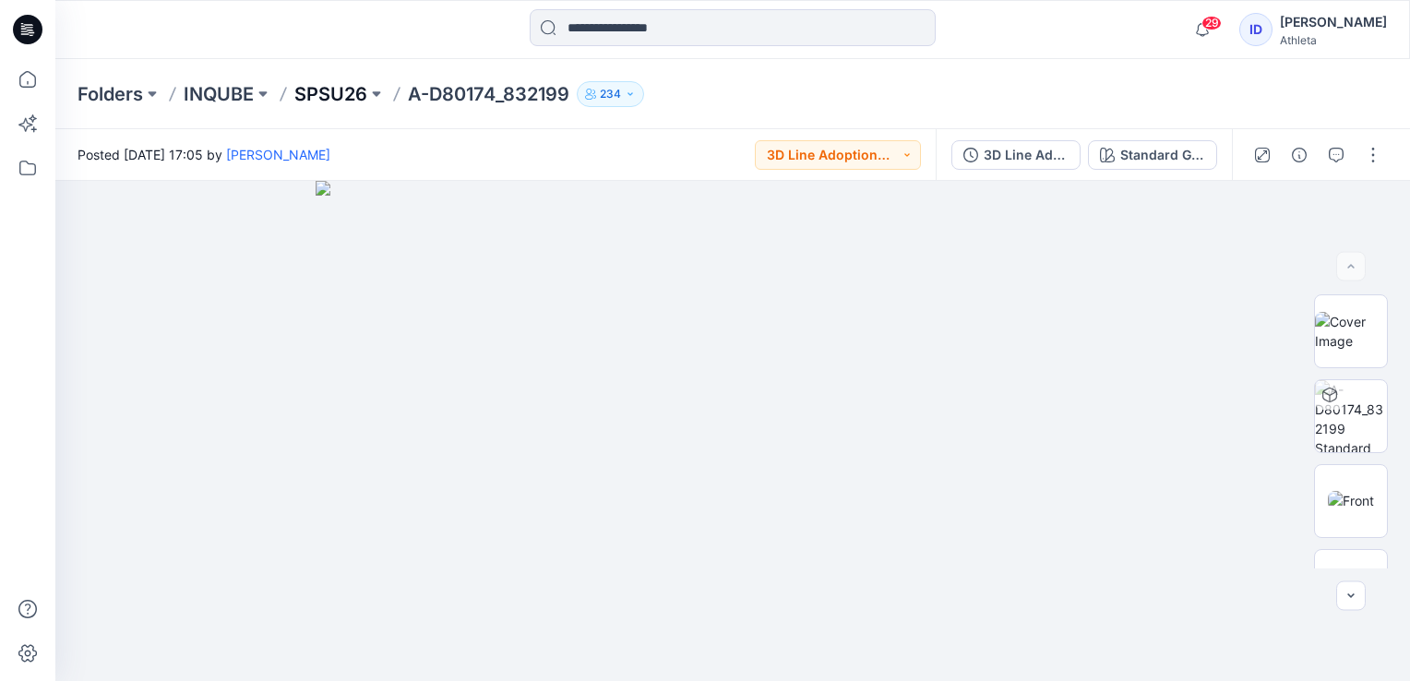
click at [354, 103] on p "SPSU26" at bounding box center [330, 94] width 73 height 26
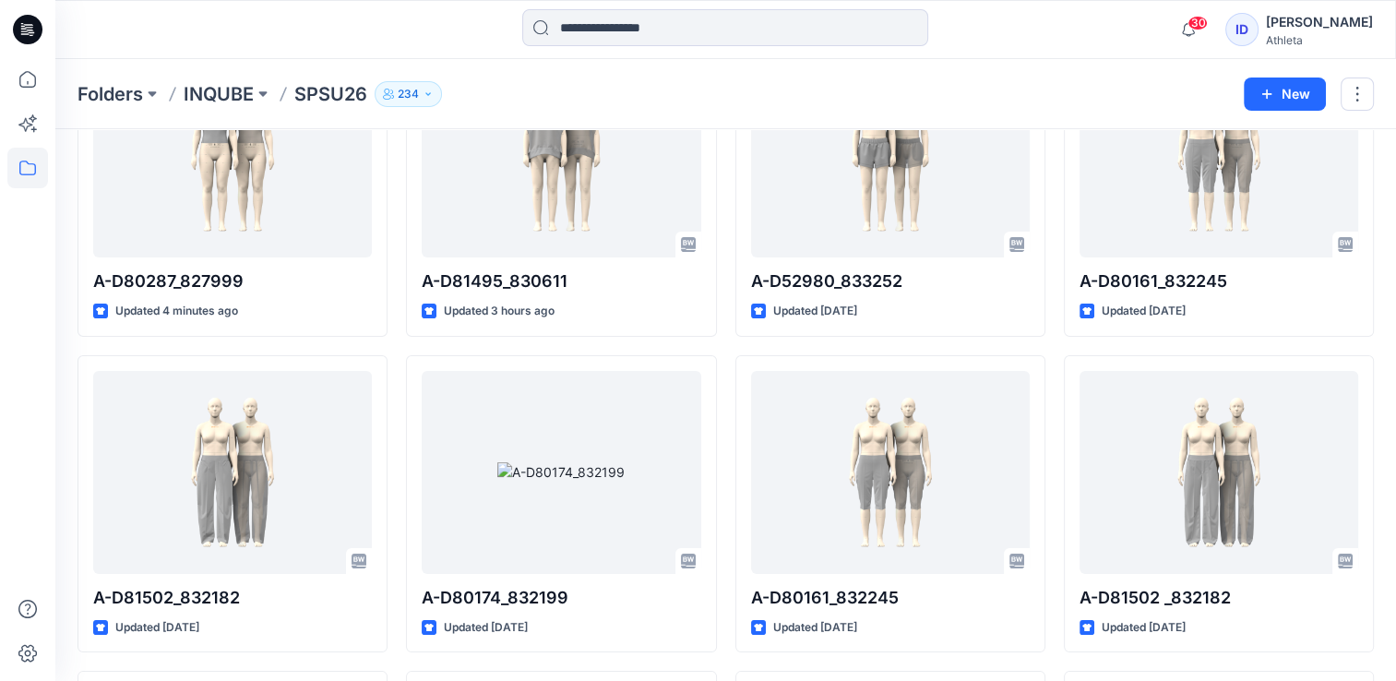
scroll to position [107, 0]
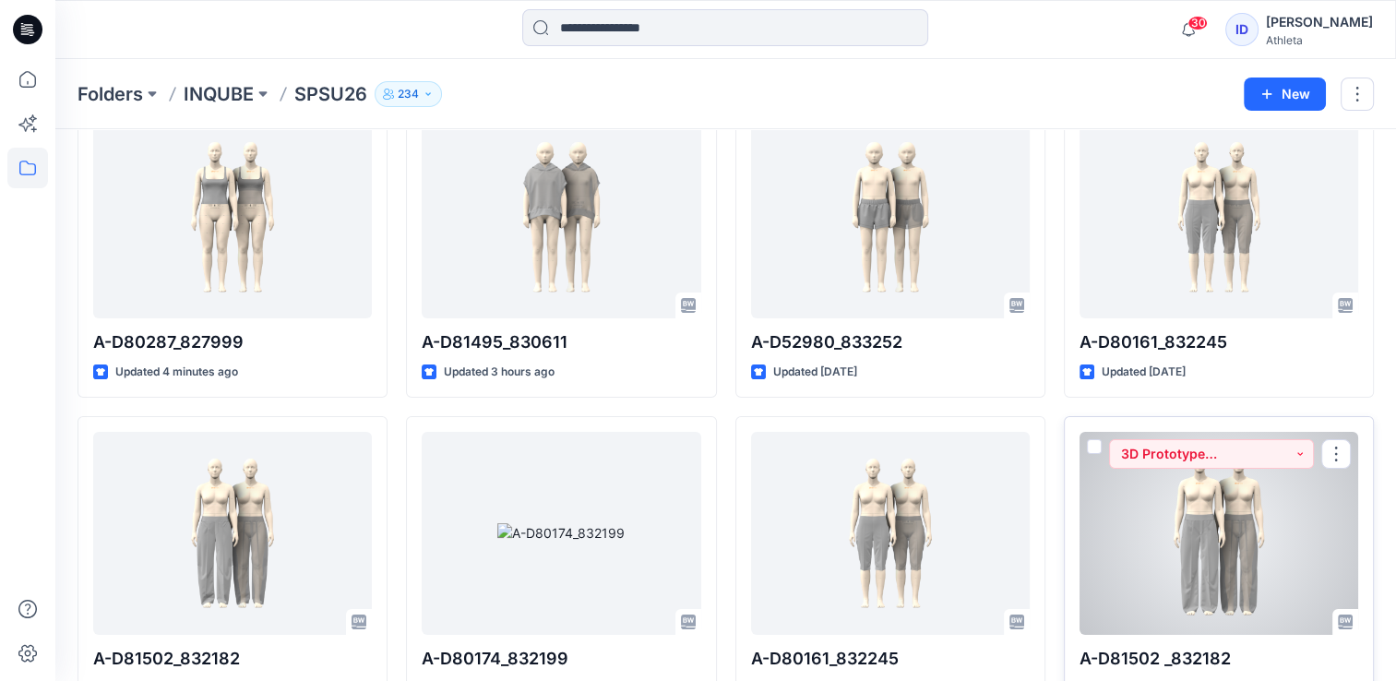
click at [1217, 512] on div at bounding box center [1219, 533] width 279 height 203
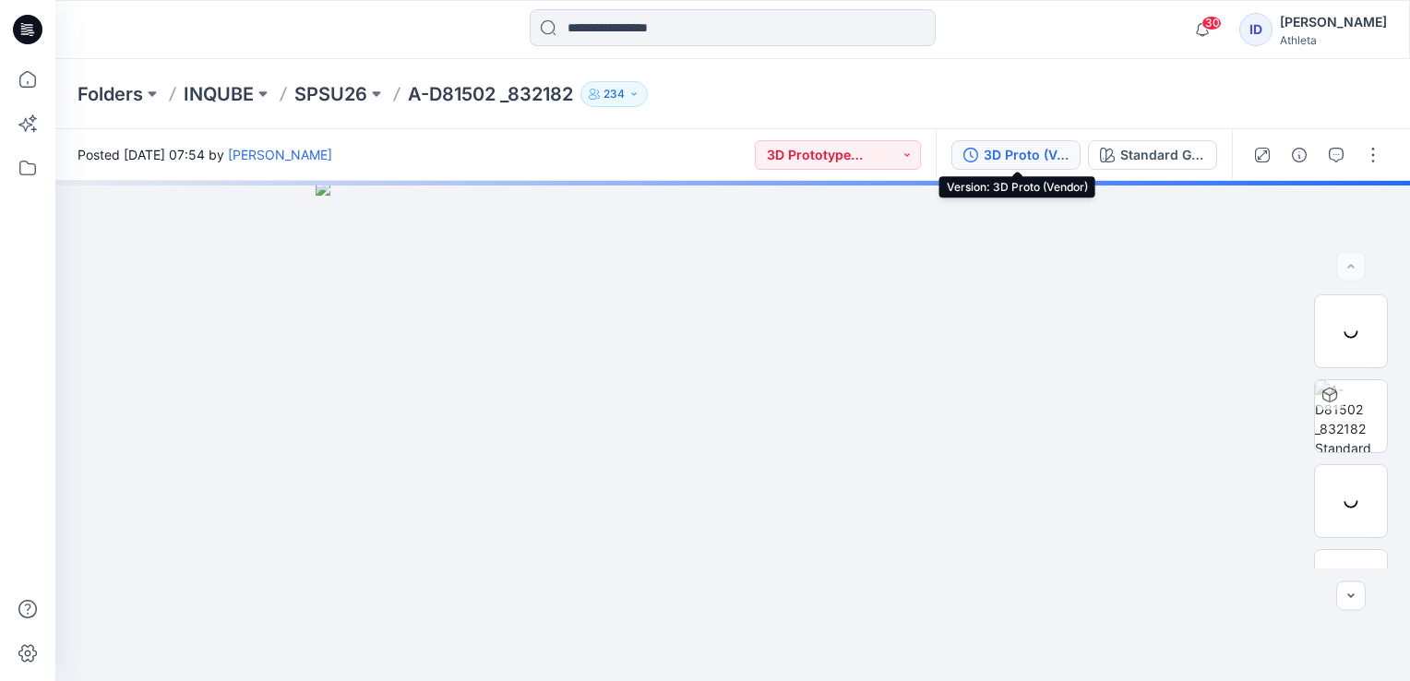
click at [1045, 153] on div "3D Proto (Vendor)" at bounding box center [1026, 155] width 85 height 20
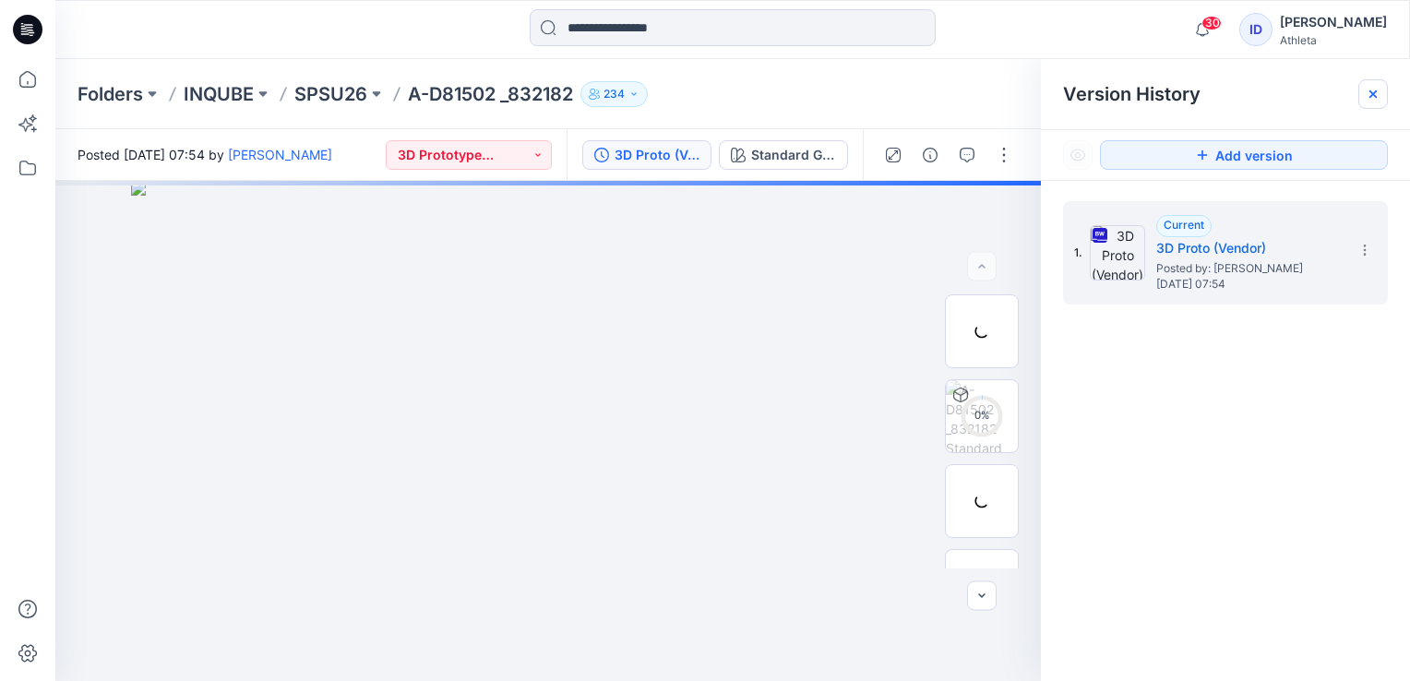
click at [1365, 102] on div at bounding box center [1373, 94] width 30 height 30
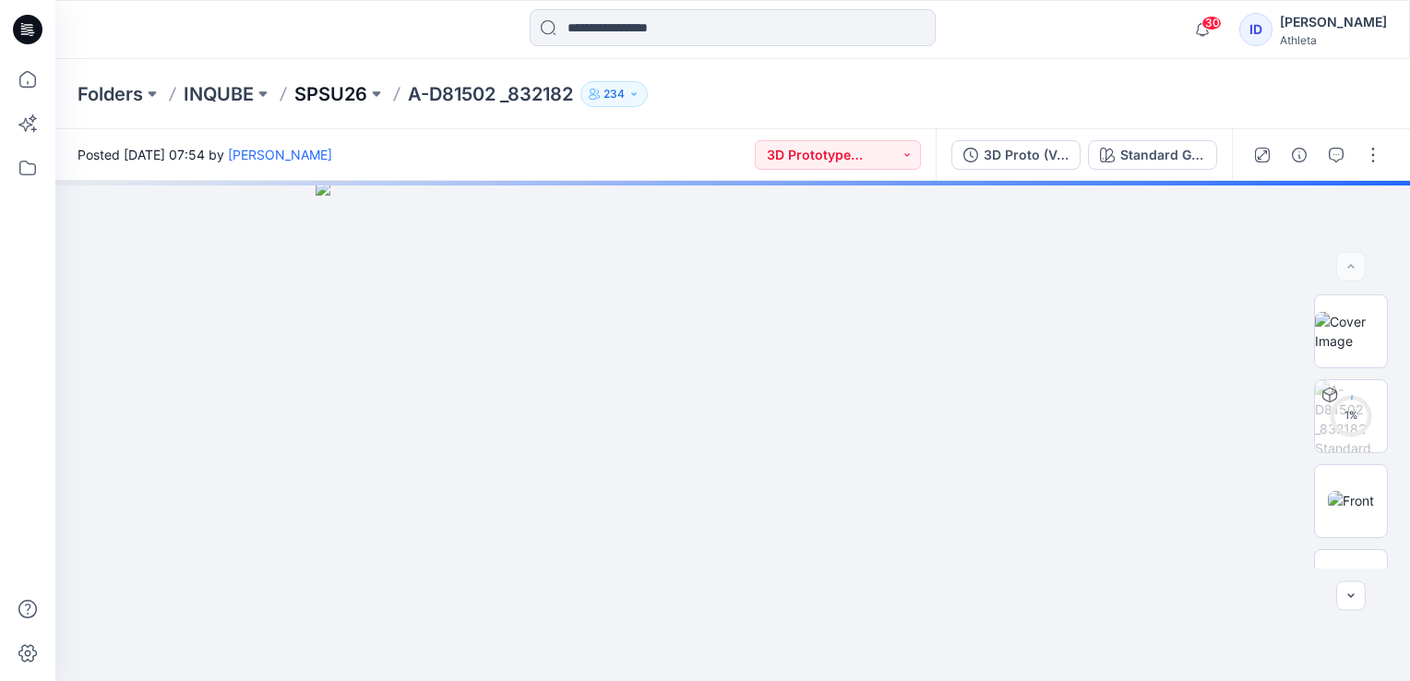
click at [343, 93] on p "SPSU26" at bounding box center [330, 94] width 73 height 26
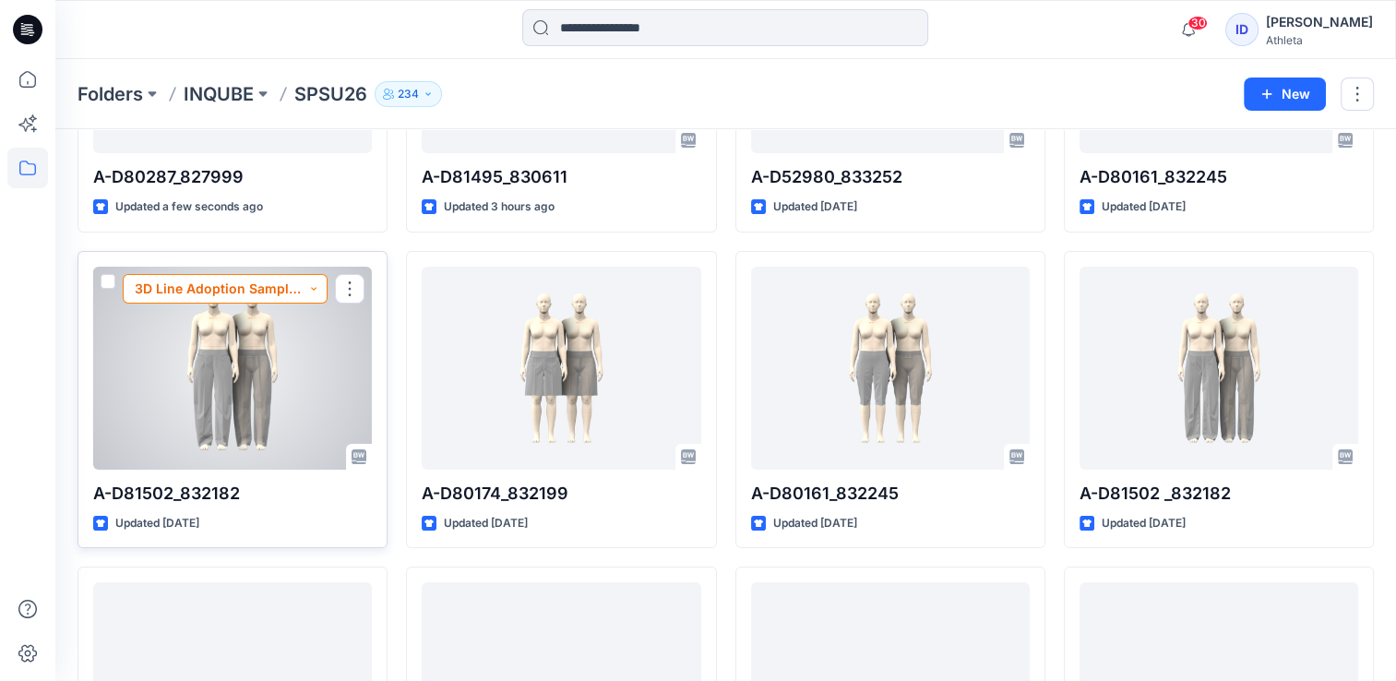
scroll to position [292, 0]
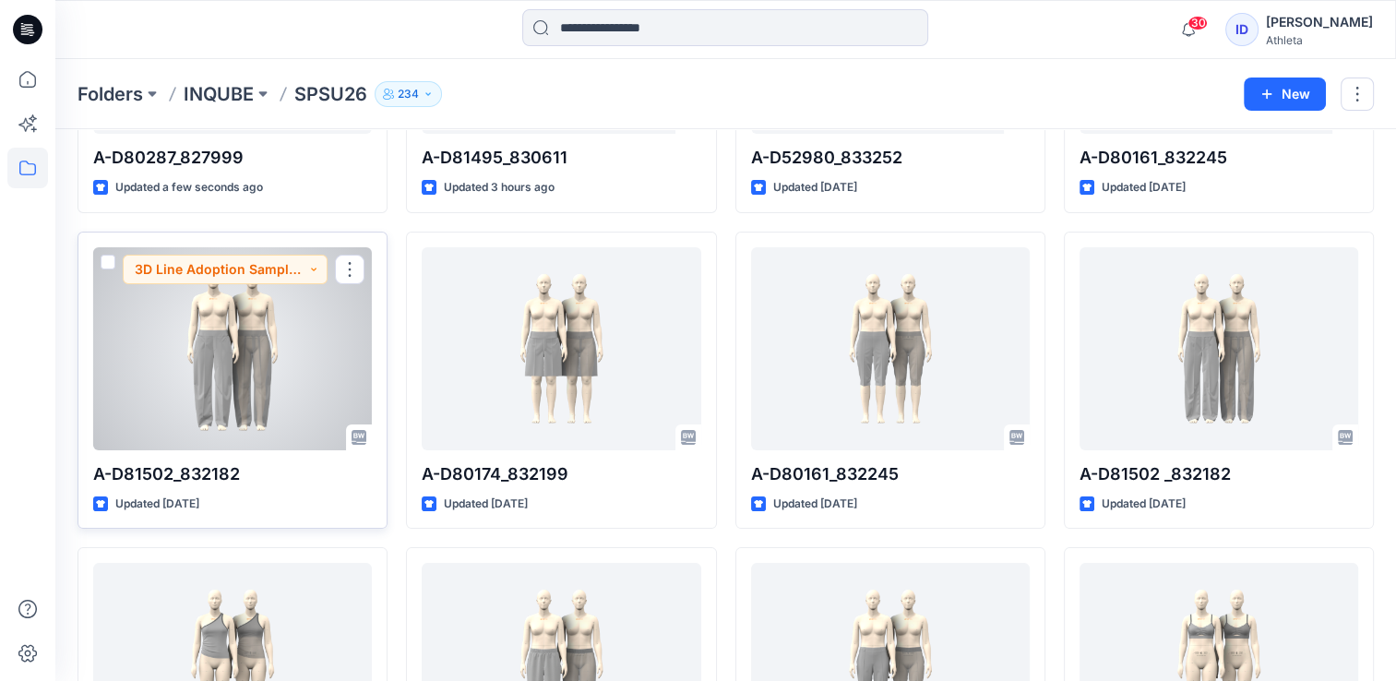
click at [240, 300] on div at bounding box center [232, 348] width 279 height 203
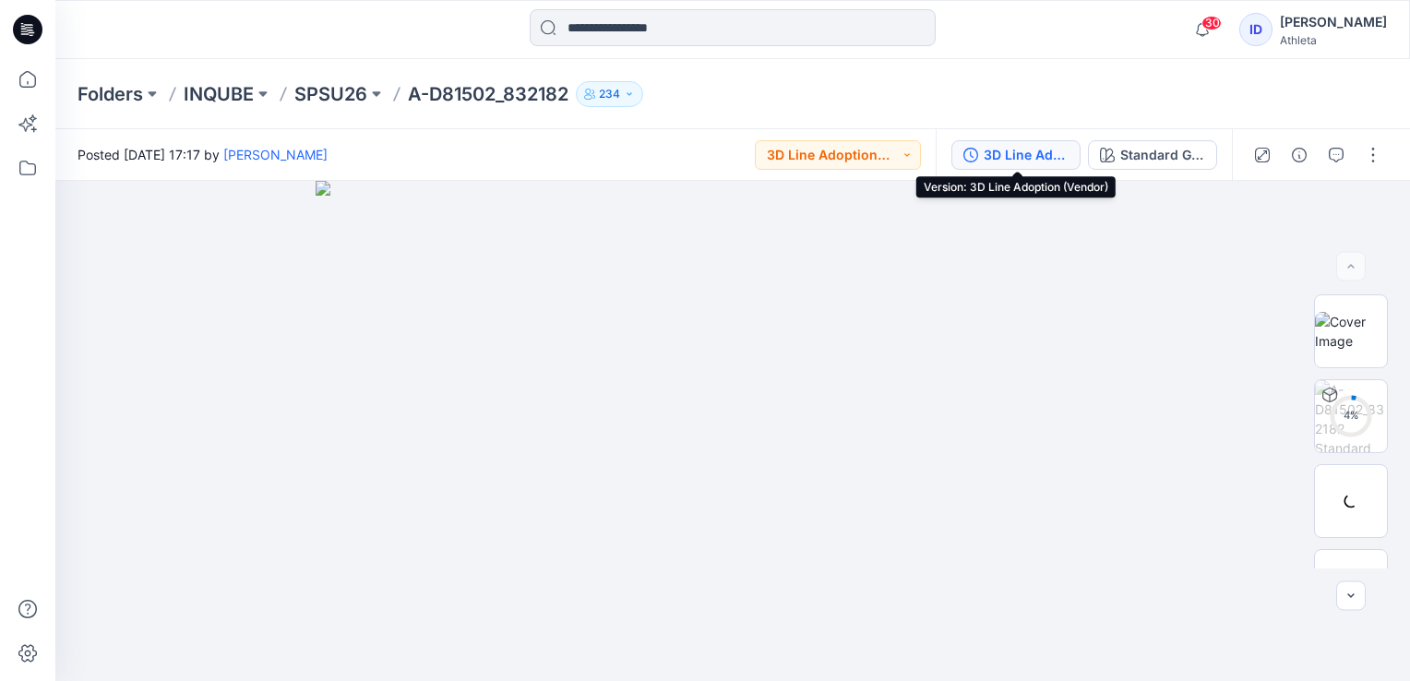
click at [1036, 149] on div "3D Line Adoption (Vendor)" at bounding box center [1026, 155] width 85 height 20
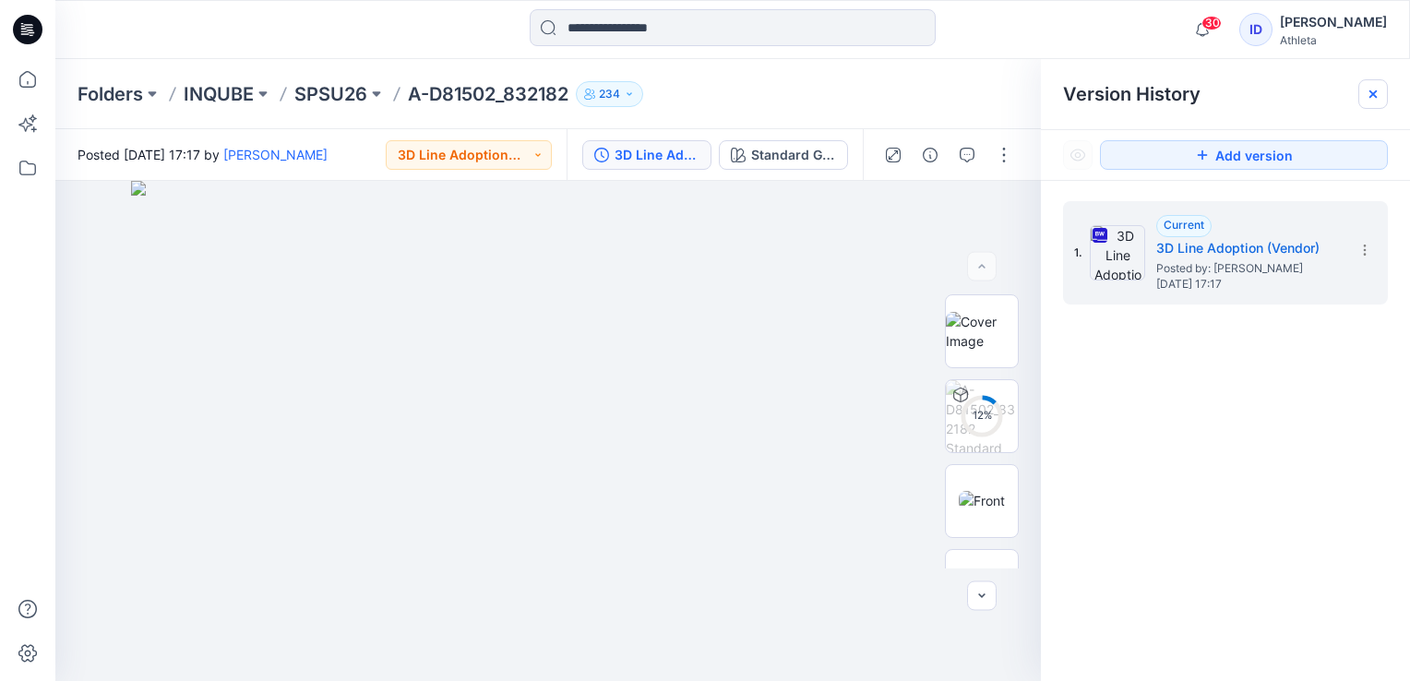
click at [1366, 88] on icon at bounding box center [1373, 94] width 15 height 15
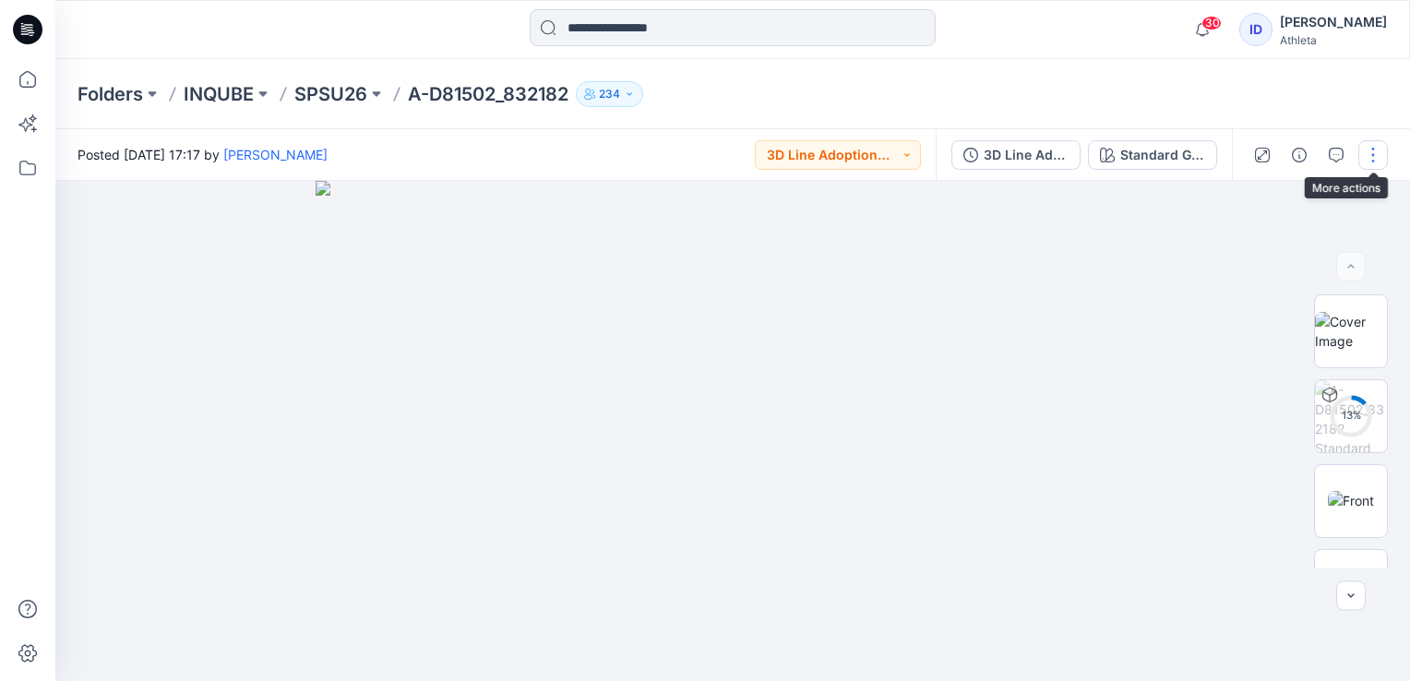
click at [1369, 158] on button "button" at bounding box center [1373, 155] width 30 height 30
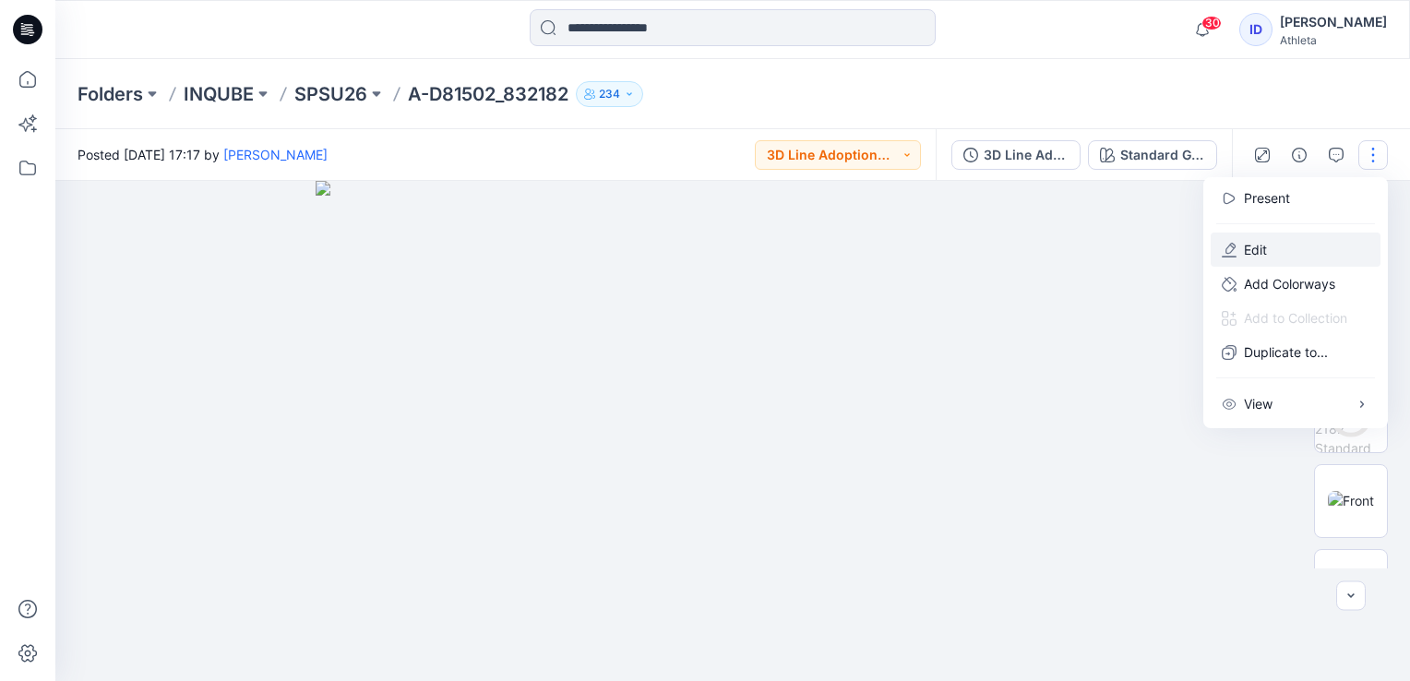
click at [1299, 245] on button "Edit" at bounding box center [1296, 250] width 170 height 34
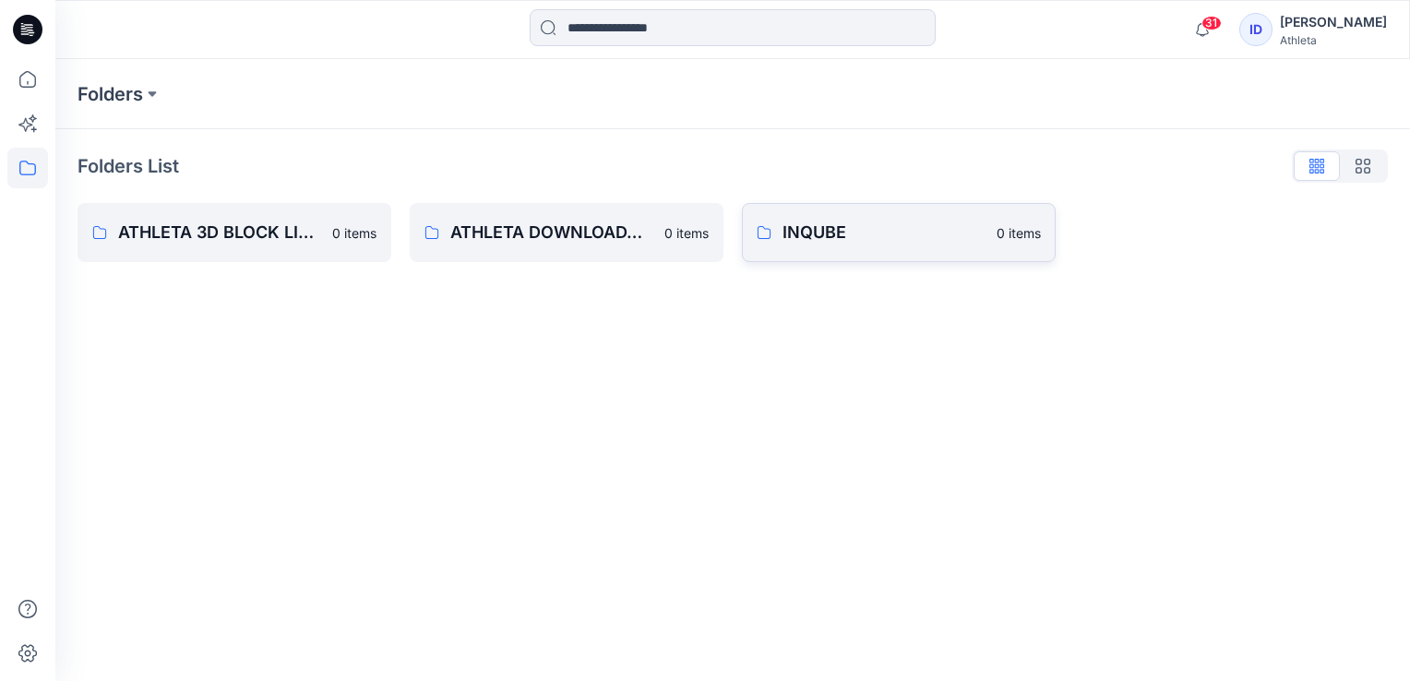
click at [993, 246] on link "INQUBE 0 items" at bounding box center [899, 232] width 314 height 59
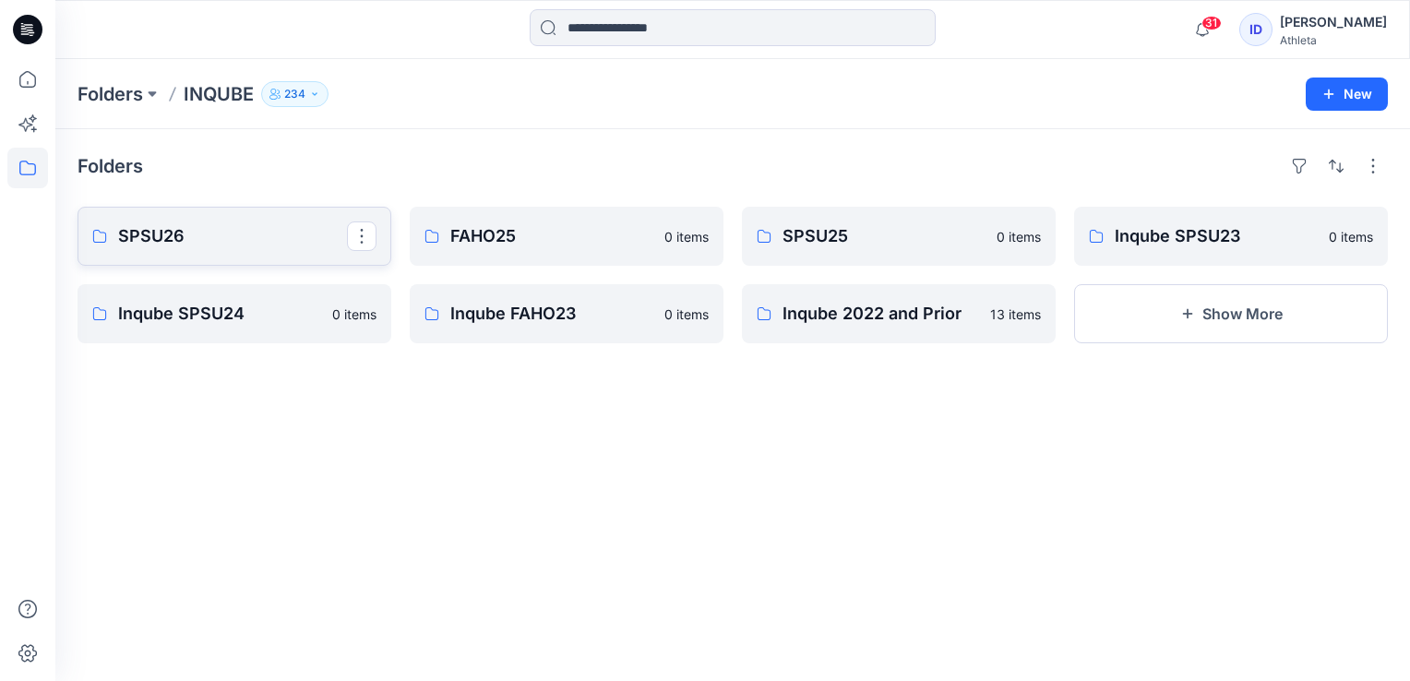
click at [191, 233] on p "SPSU26" at bounding box center [232, 236] width 229 height 26
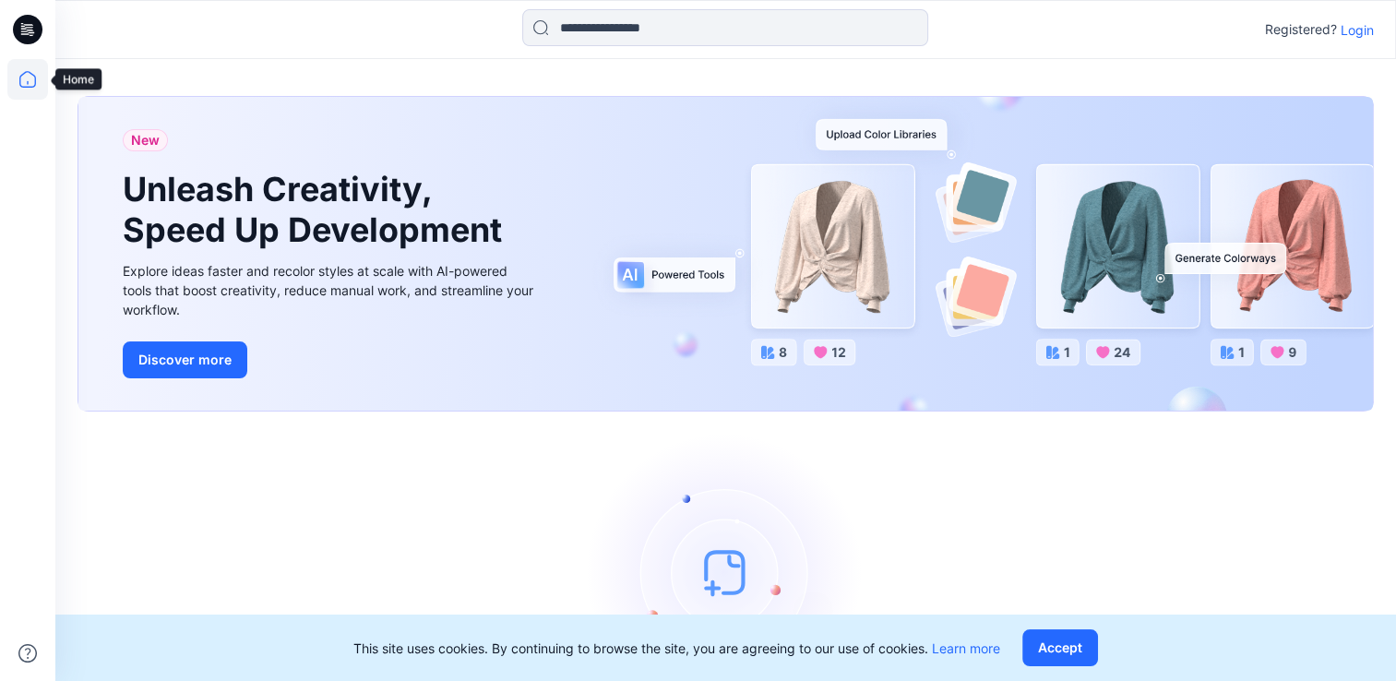
click at [36, 78] on icon at bounding box center [27, 79] width 41 height 41
click at [31, 84] on icon at bounding box center [27, 79] width 41 height 41
click at [34, 87] on icon at bounding box center [27, 79] width 41 height 41
click at [30, 76] on icon at bounding box center [27, 79] width 41 height 41
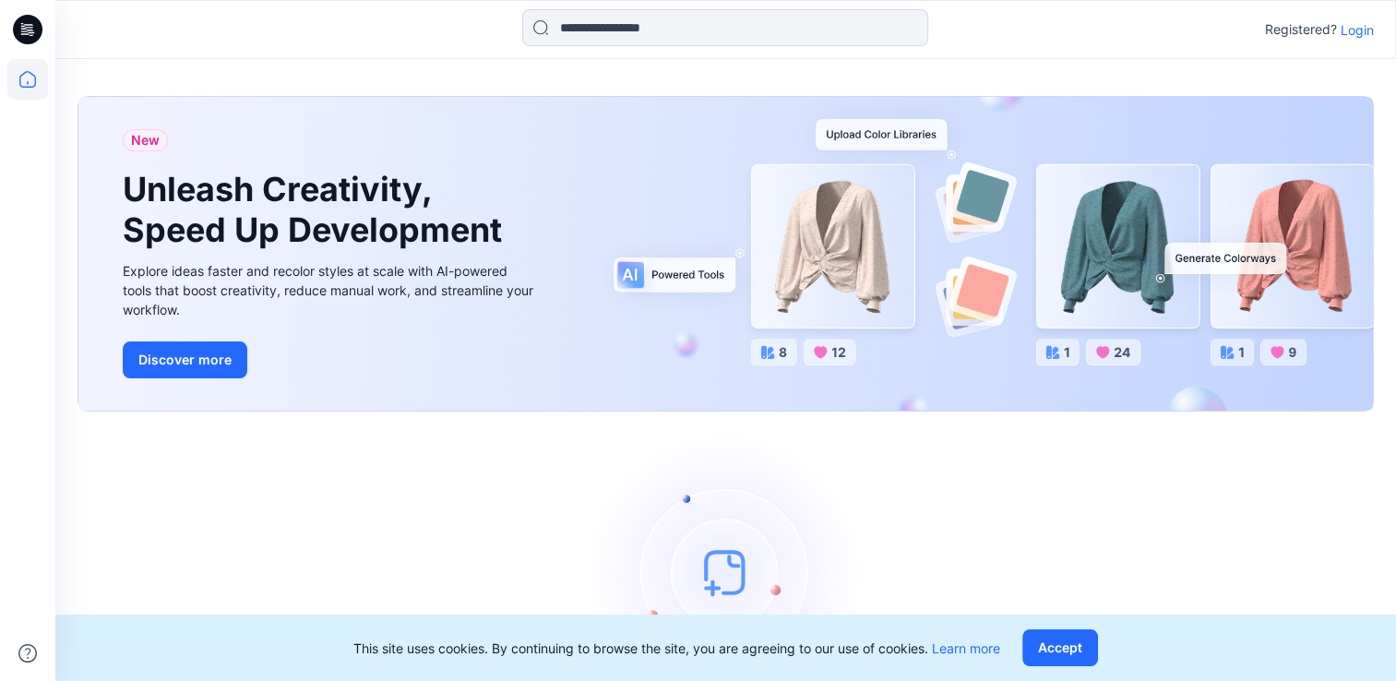
click at [1360, 30] on p "Login" at bounding box center [1357, 29] width 33 height 19
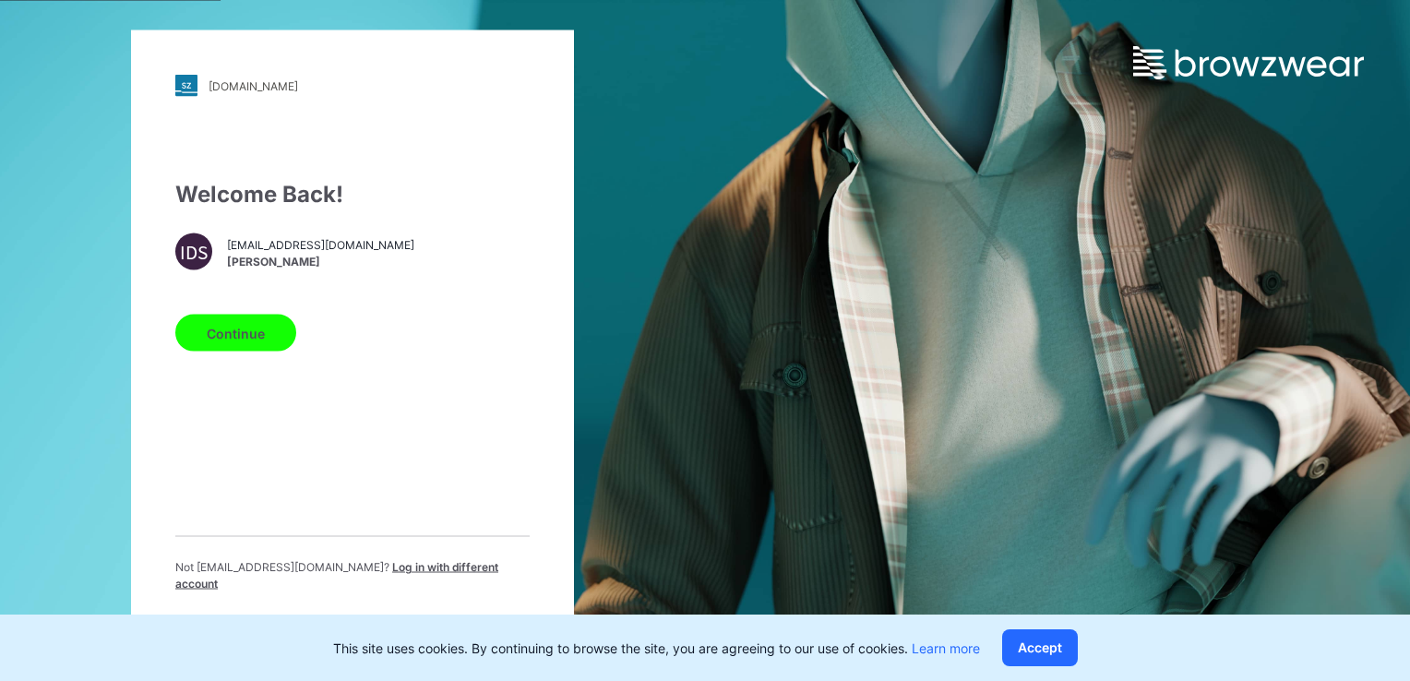
click at [252, 349] on button "Continue" at bounding box center [235, 333] width 121 height 37
click at [251, 330] on button "Continue" at bounding box center [235, 333] width 121 height 37
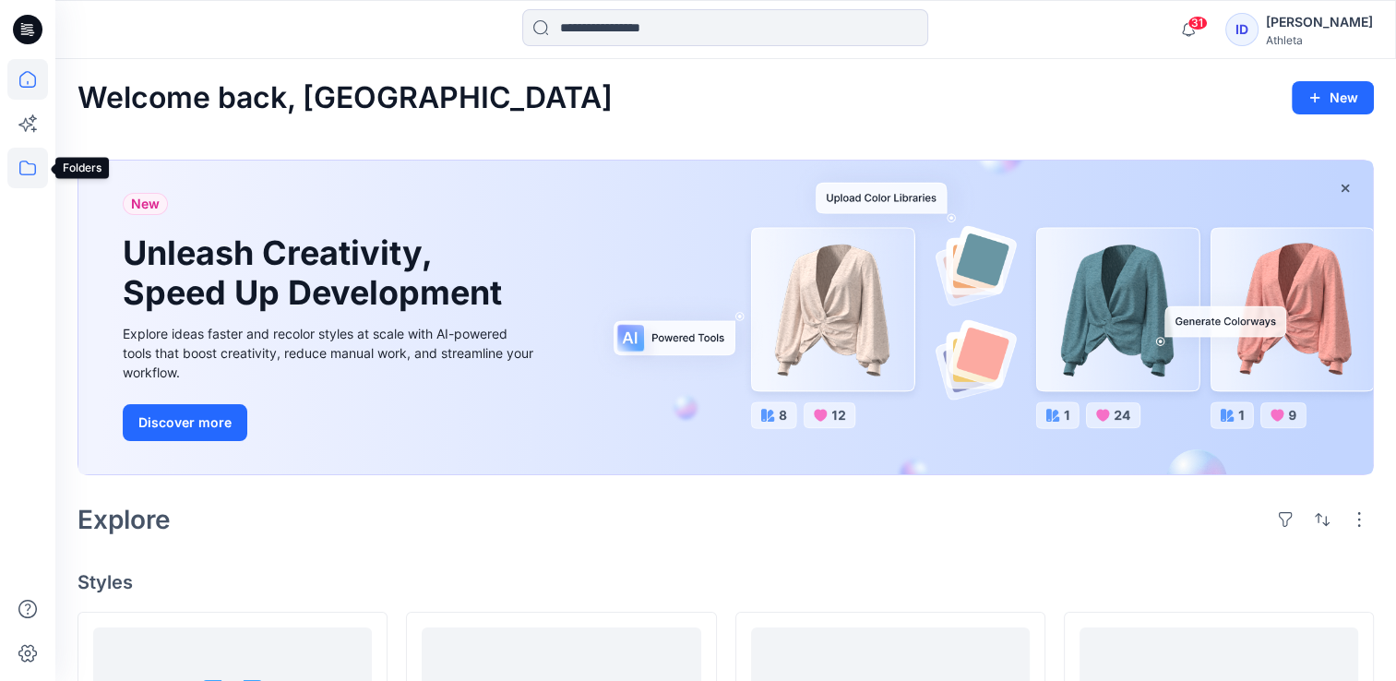
click at [39, 168] on icon at bounding box center [27, 168] width 41 height 41
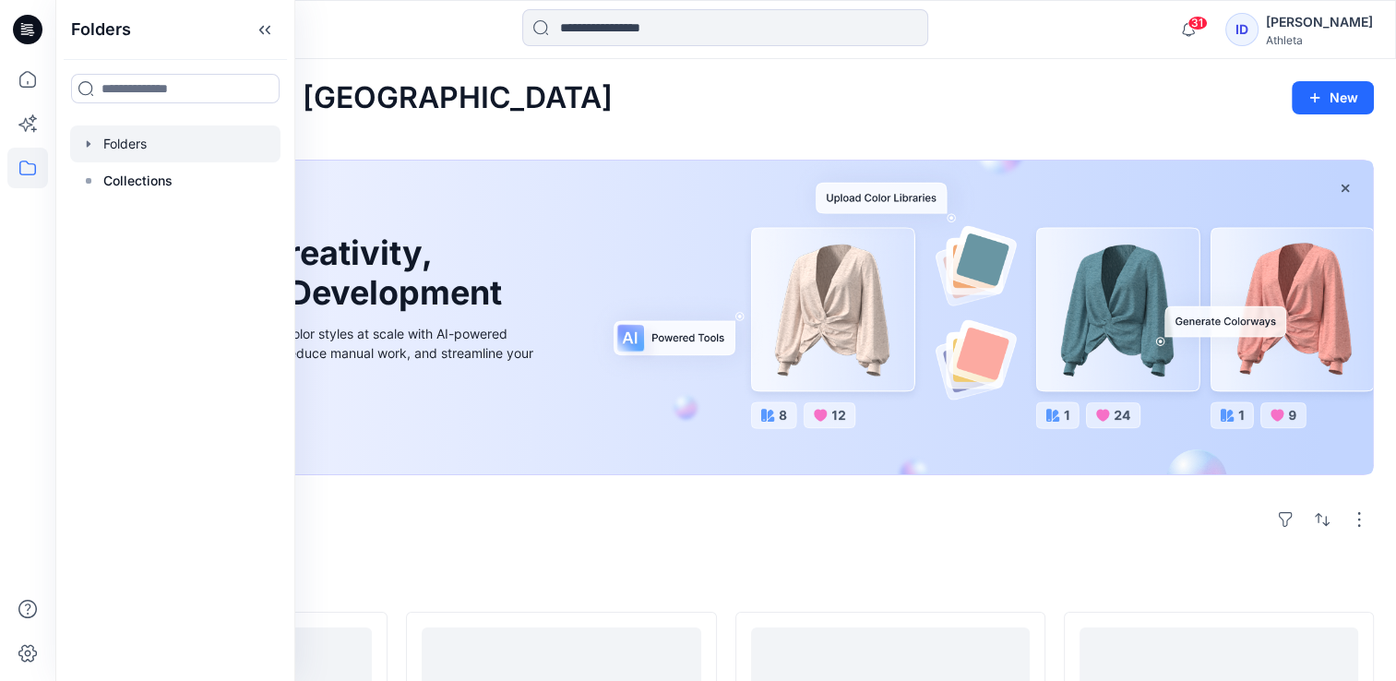
click at [140, 157] on div at bounding box center [175, 144] width 210 height 37
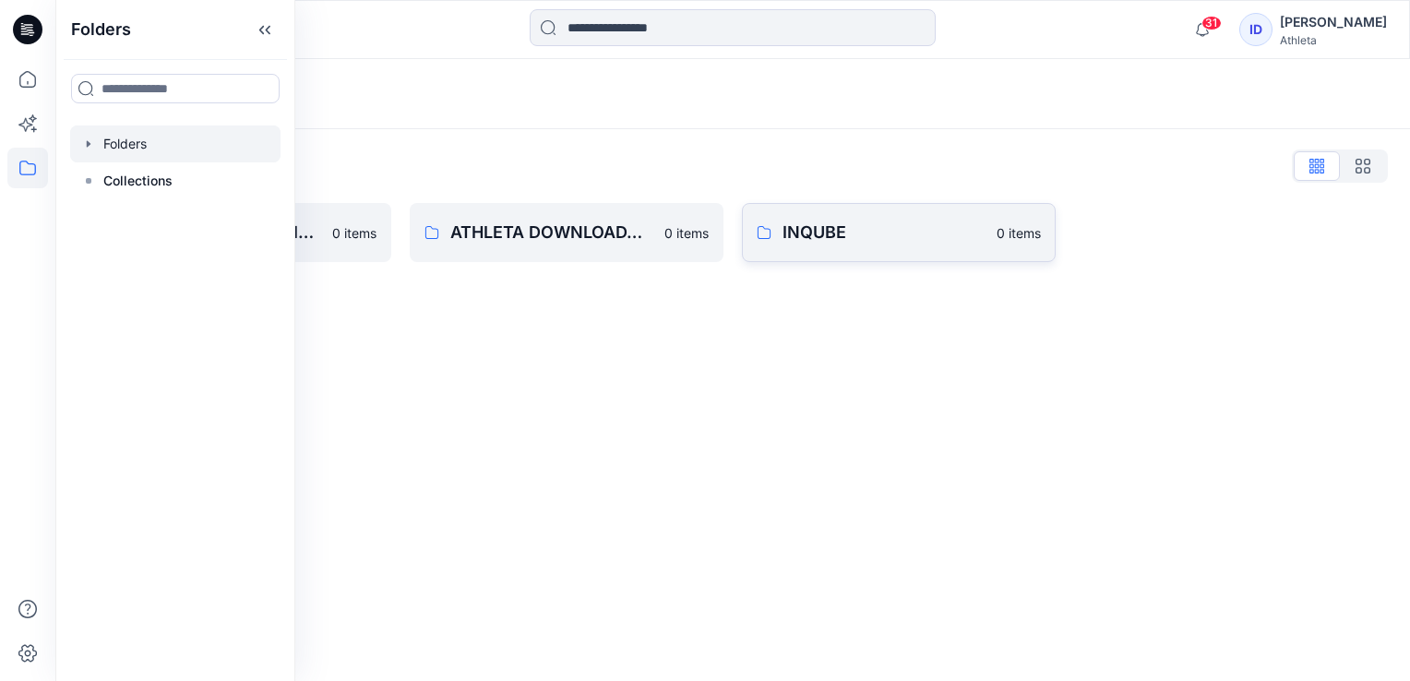
click at [834, 218] on link "INQUBE 0 items" at bounding box center [899, 232] width 314 height 59
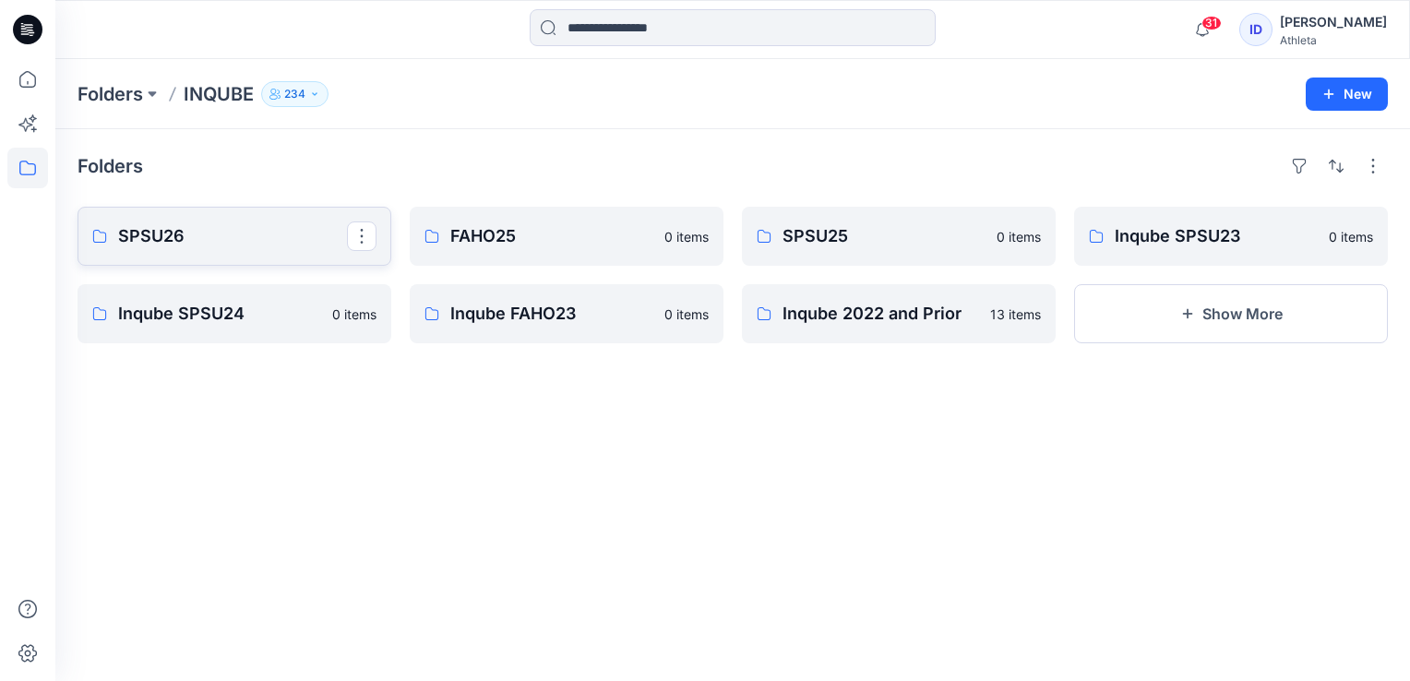
click at [233, 227] on p "SPSU26" at bounding box center [232, 236] width 229 height 26
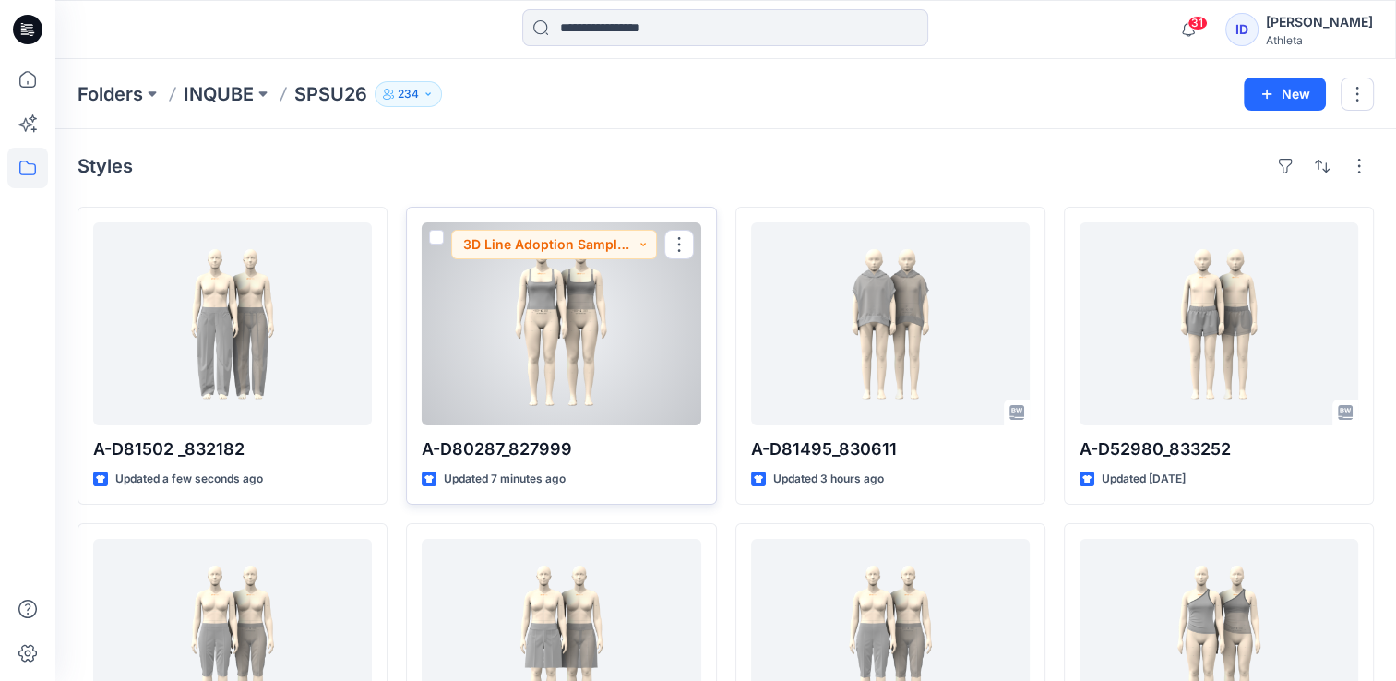
click at [634, 286] on div at bounding box center [561, 323] width 279 height 203
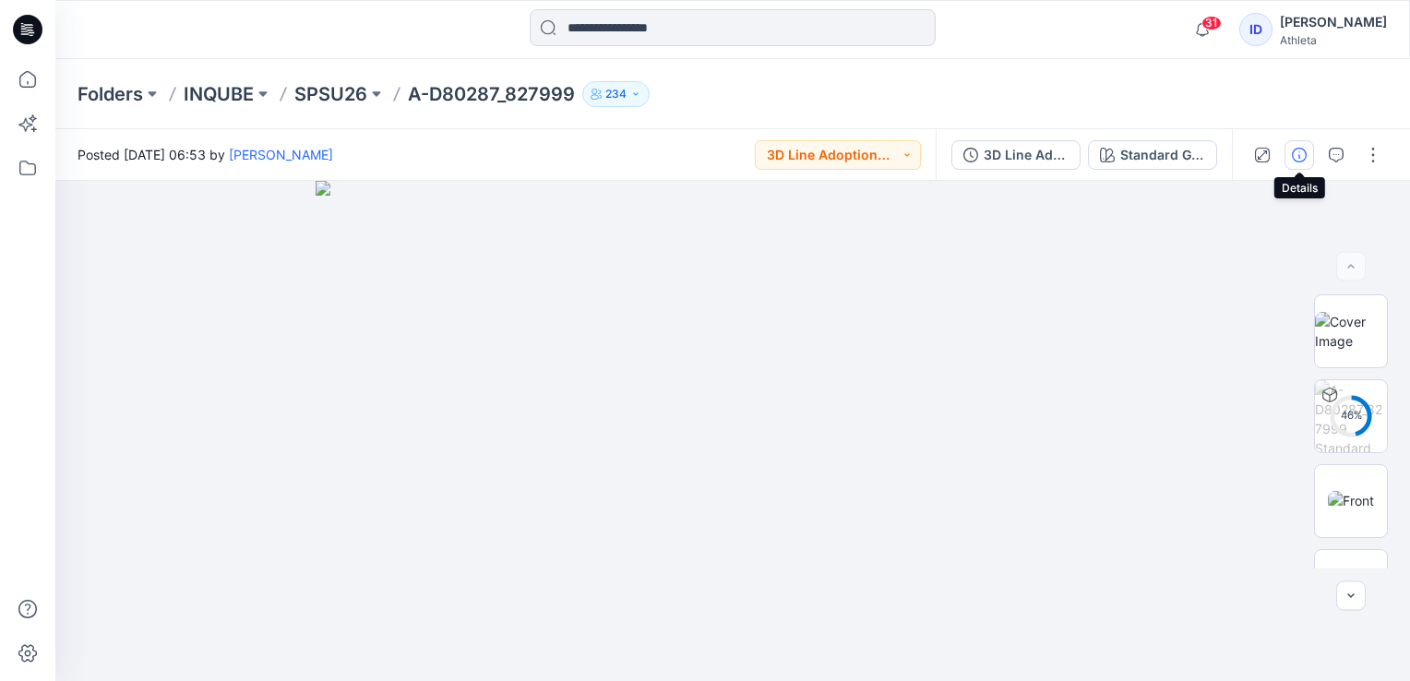
click at [1297, 152] on icon "button" at bounding box center [1299, 155] width 15 height 15
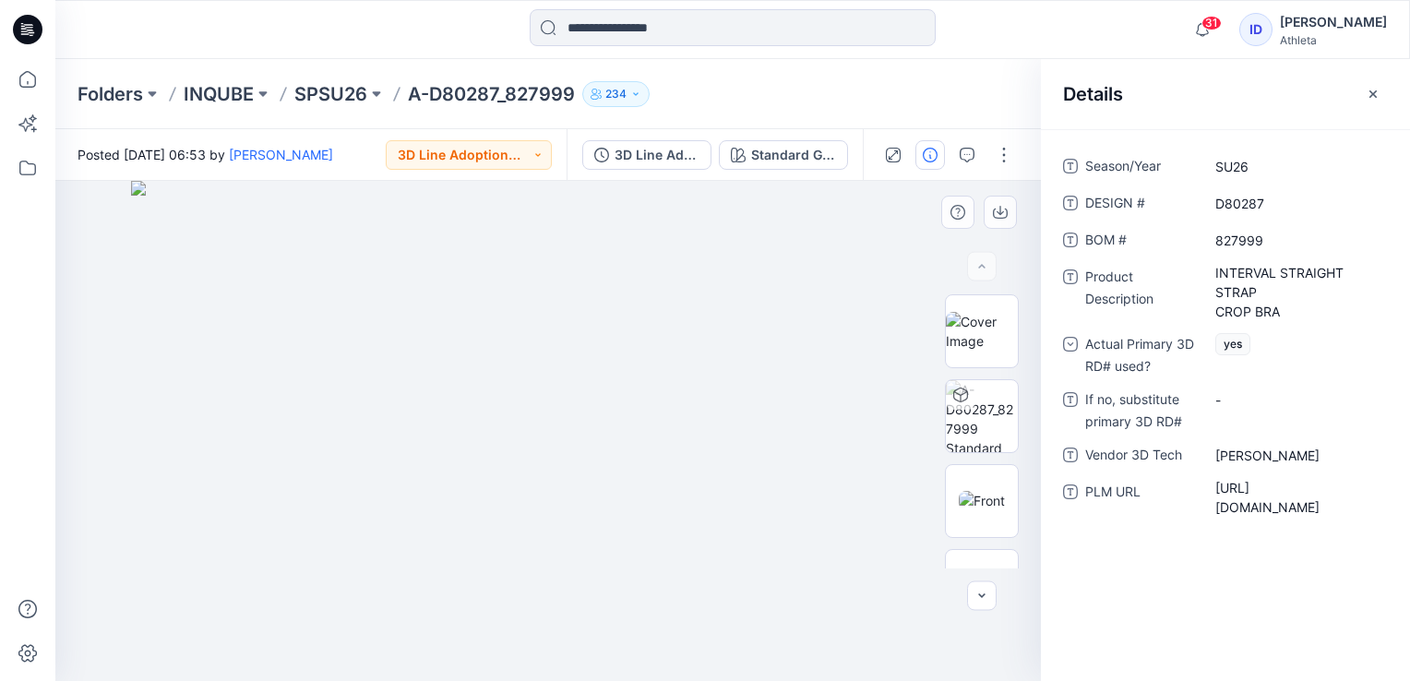
click at [819, 238] on img at bounding box center [548, 431] width 834 height 500
click at [1368, 92] on icon "button" at bounding box center [1373, 94] width 15 height 15
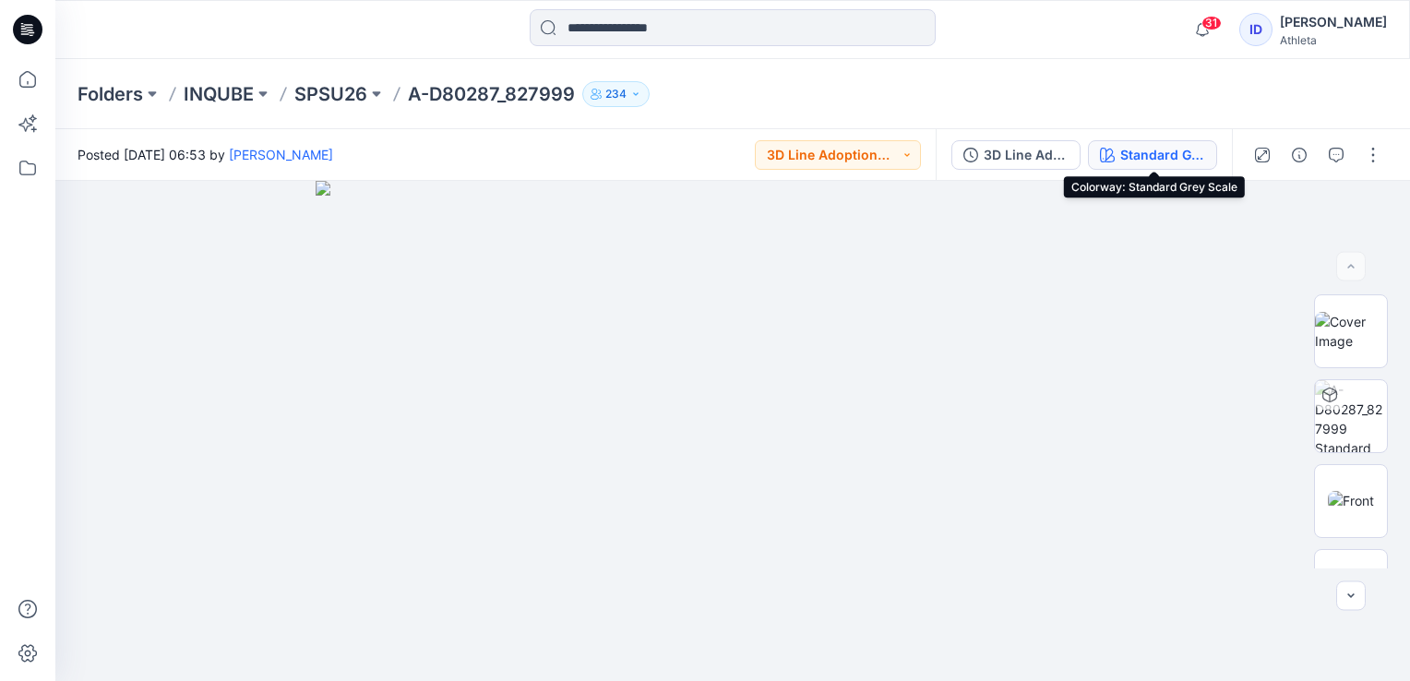
click at [1117, 156] on button "Standard Grey Scale" at bounding box center [1152, 155] width 129 height 30
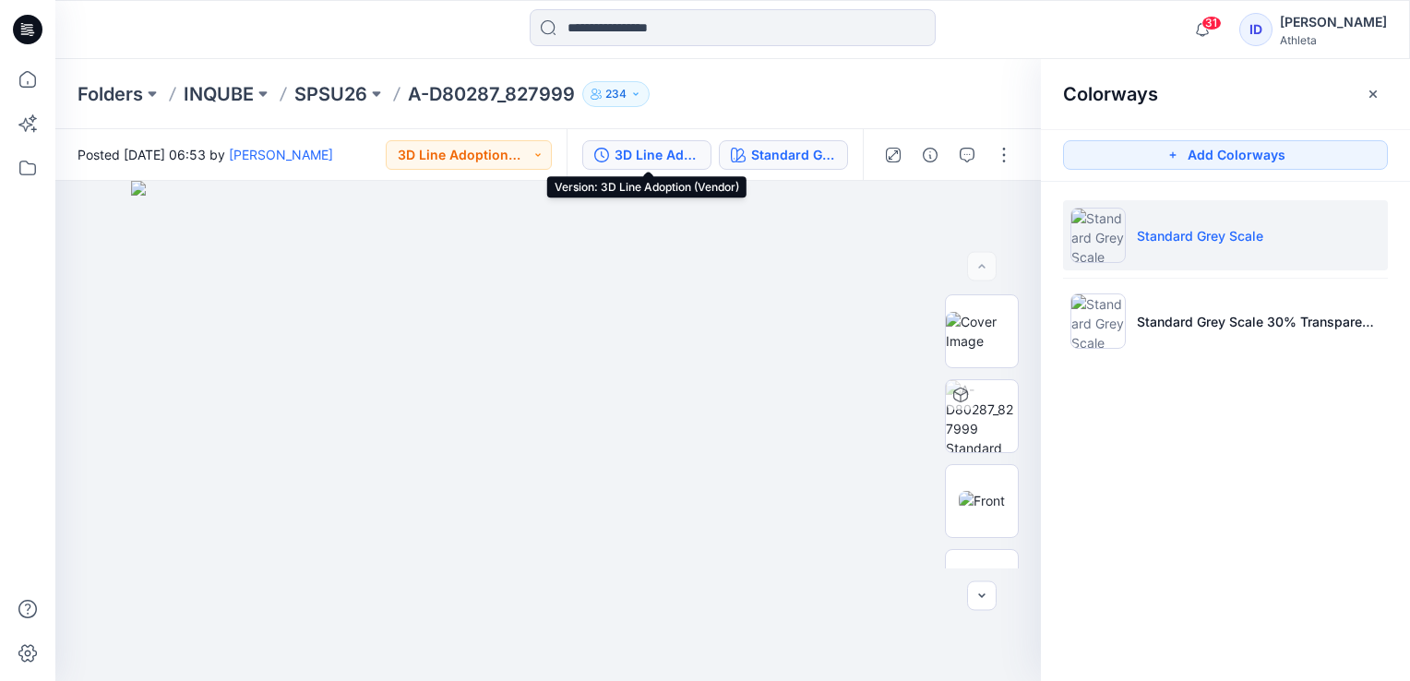
click at [680, 168] on button "3D Line Adoption (Vendor)" at bounding box center [646, 155] width 129 height 30
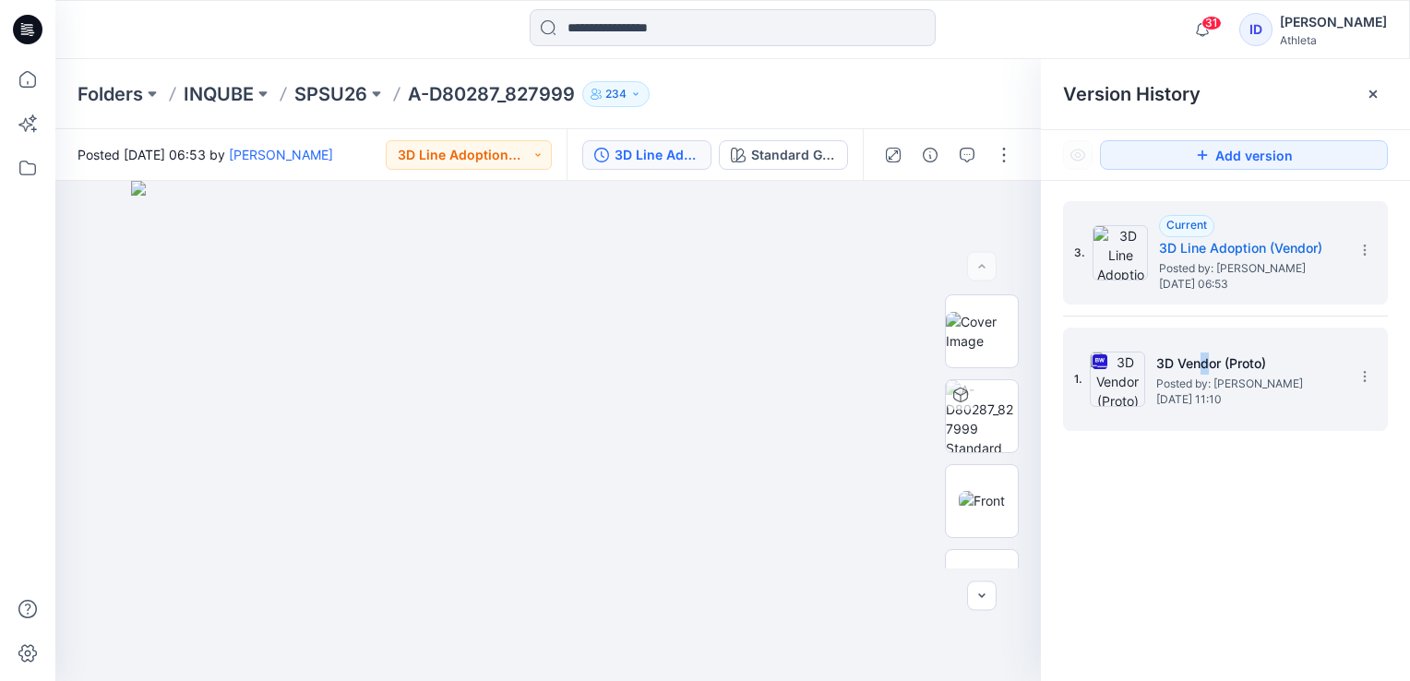
click at [1204, 371] on h5 "3D Vendor (Proto)" at bounding box center [1248, 364] width 185 height 22
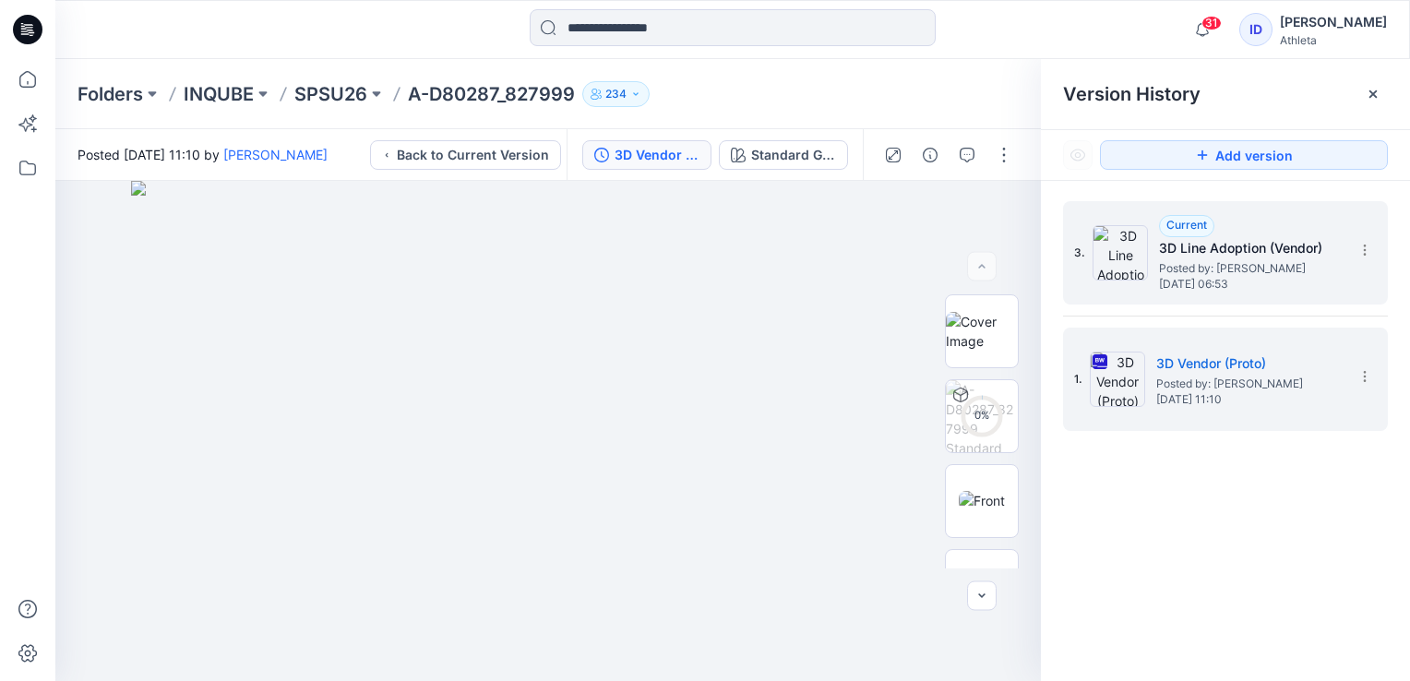
drag, startPoint x: 1204, startPoint y: 371, endPoint x: 1175, endPoint y: 257, distance: 118.2
click at [1175, 257] on h5 "3D Line Adoption (Vendor)" at bounding box center [1251, 248] width 185 height 22
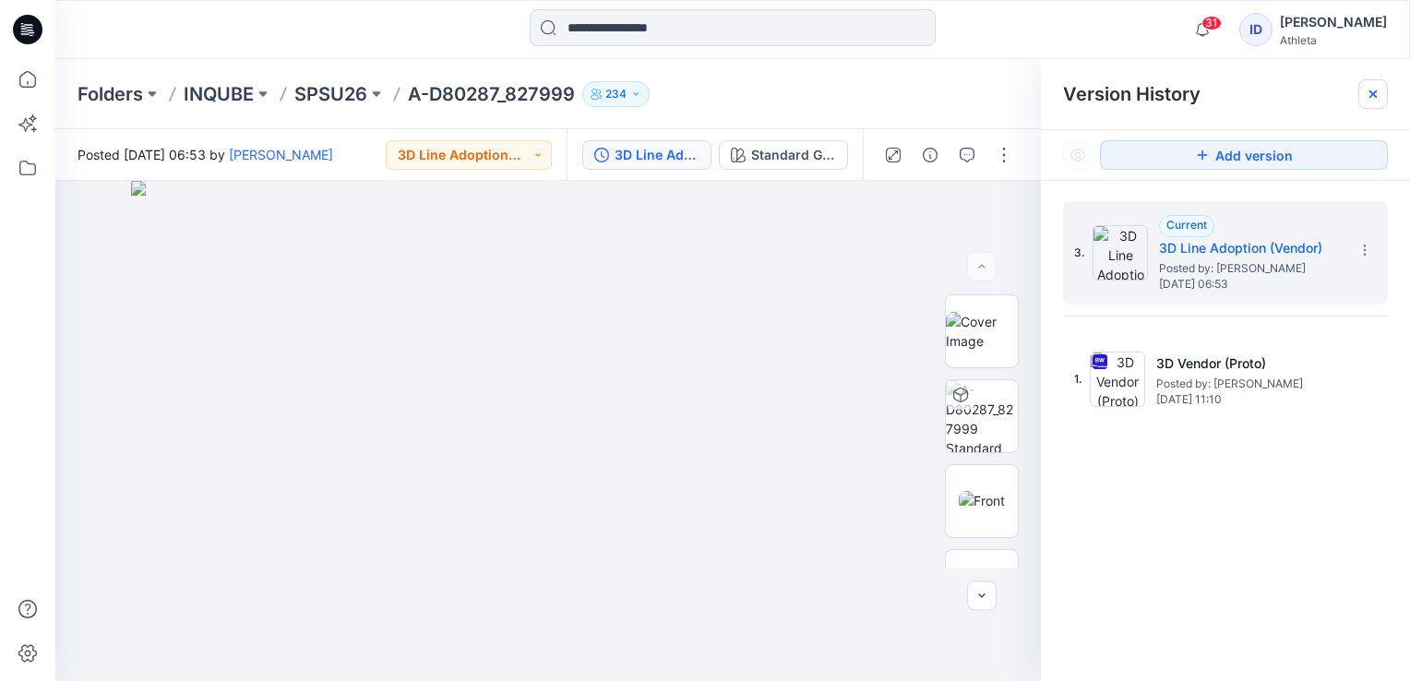
click at [1367, 99] on icon at bounding box center [1373, 94] width 15 height 15
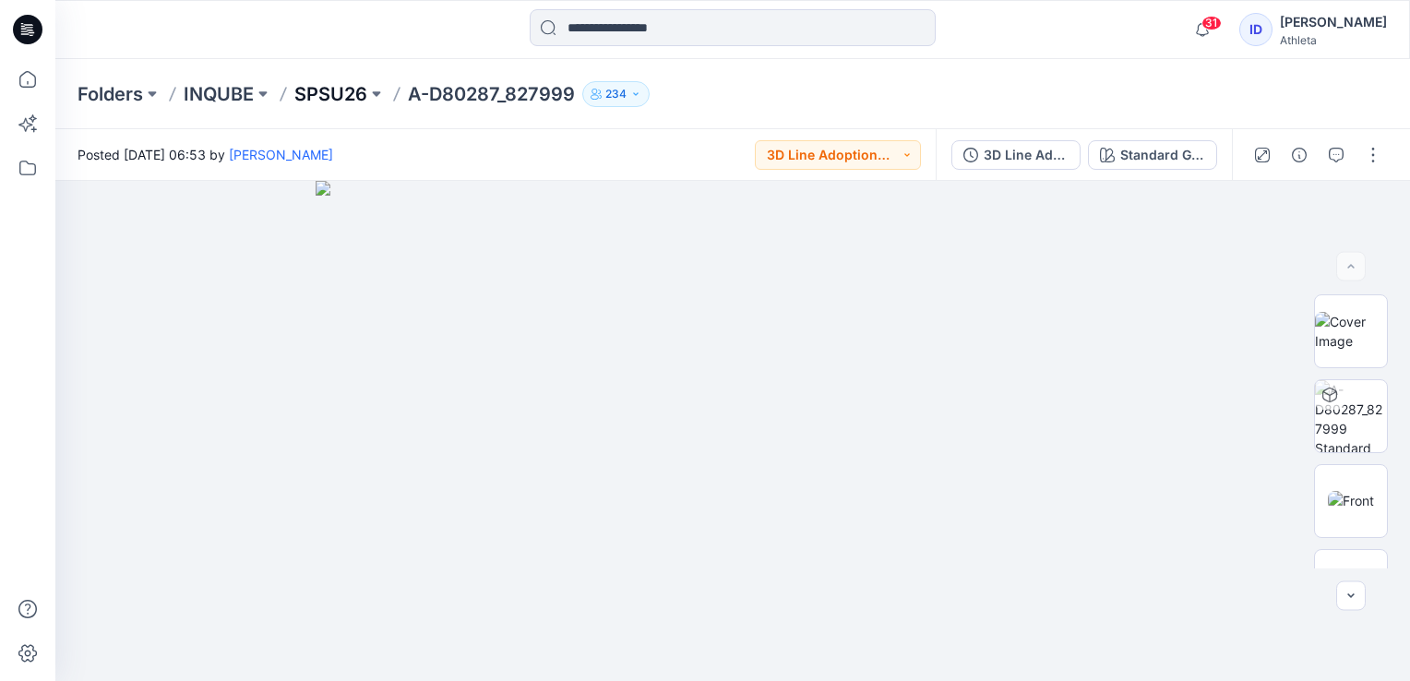
click at [358, 93] on p "SPSU26" at bounding box center [330, 94] width 73 height 26
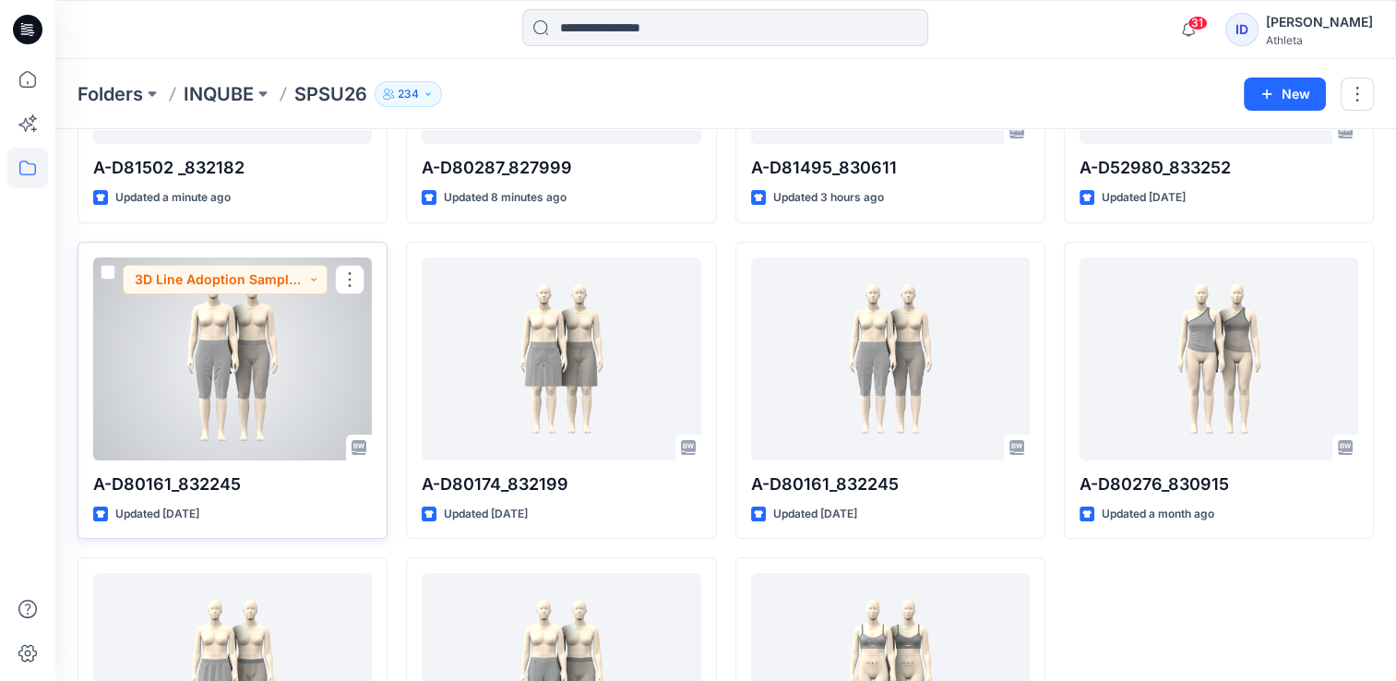
scroll to position [277, 0]
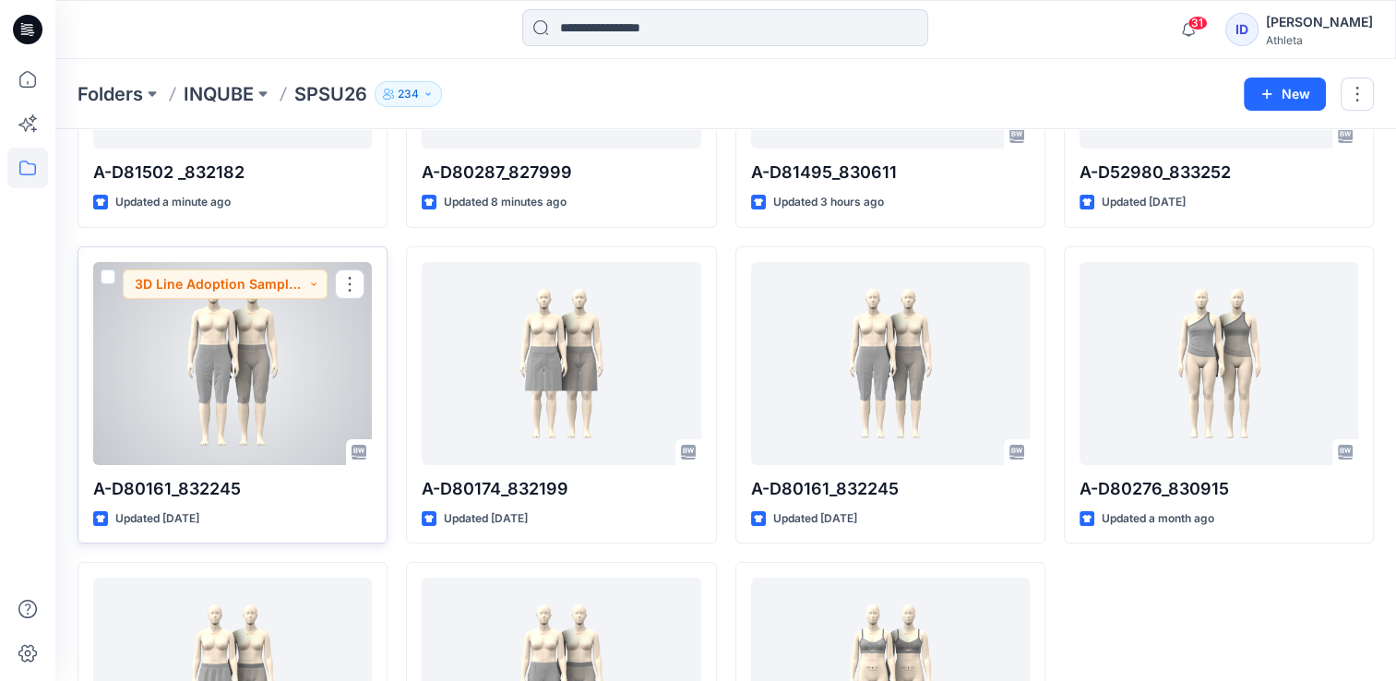
click at [279, 320] on div at bounding box center [232, 363] width 279 height 203
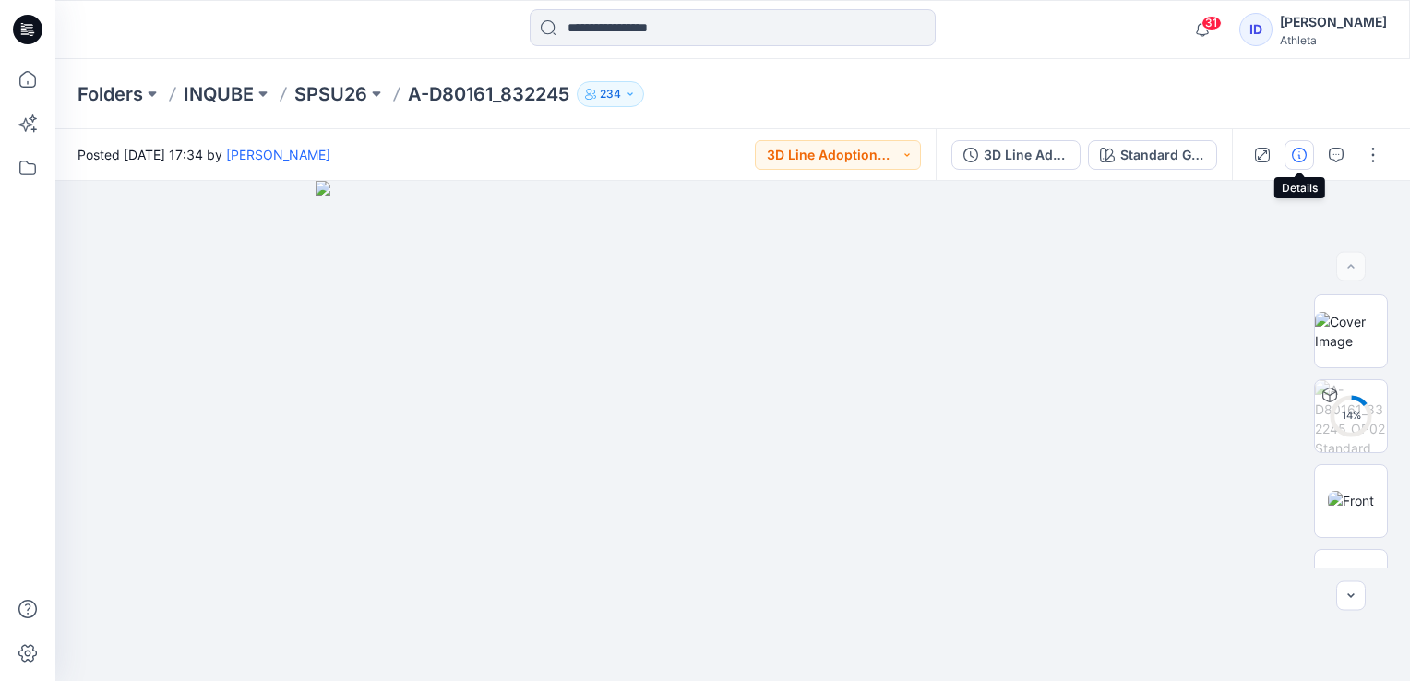
click at [1305, 151] on icon "button" at bounding box center [1299, 155] width 15 height 15
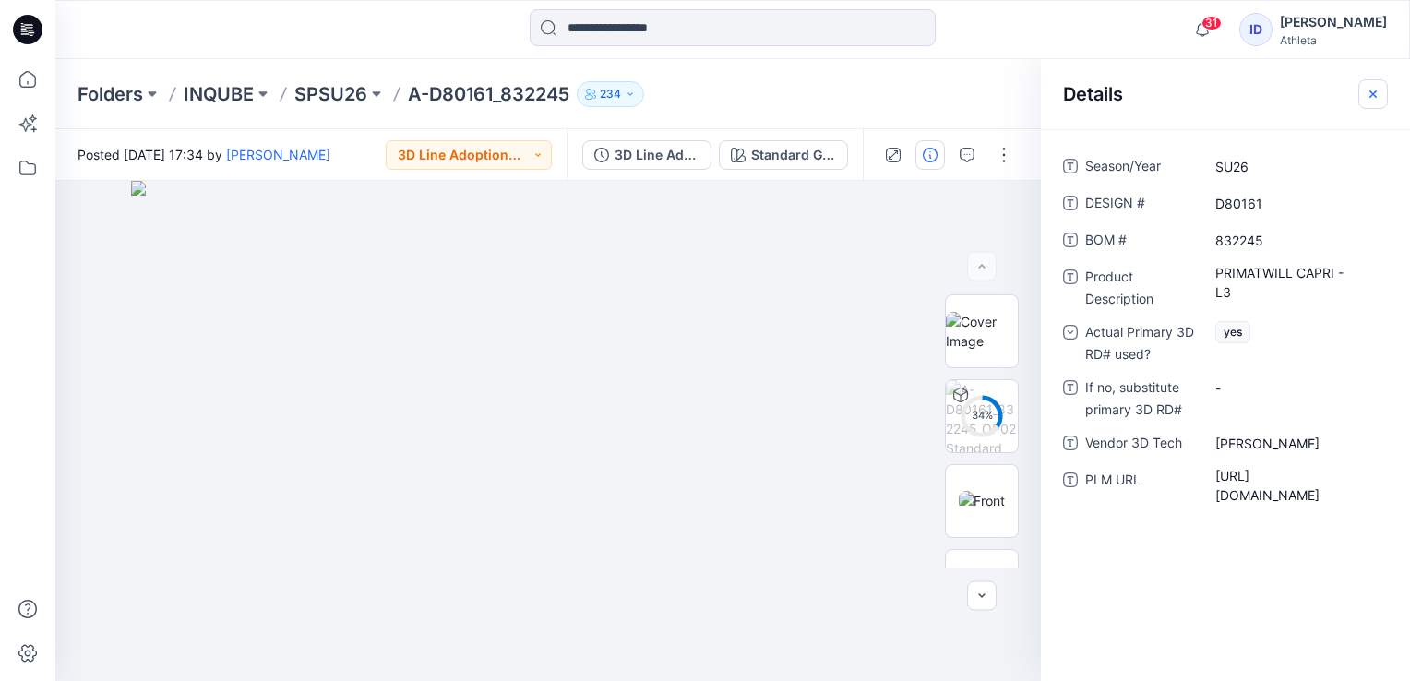
click at [1381, 87] on button "button" at bounding box center [1373, 94] width 30 height 30
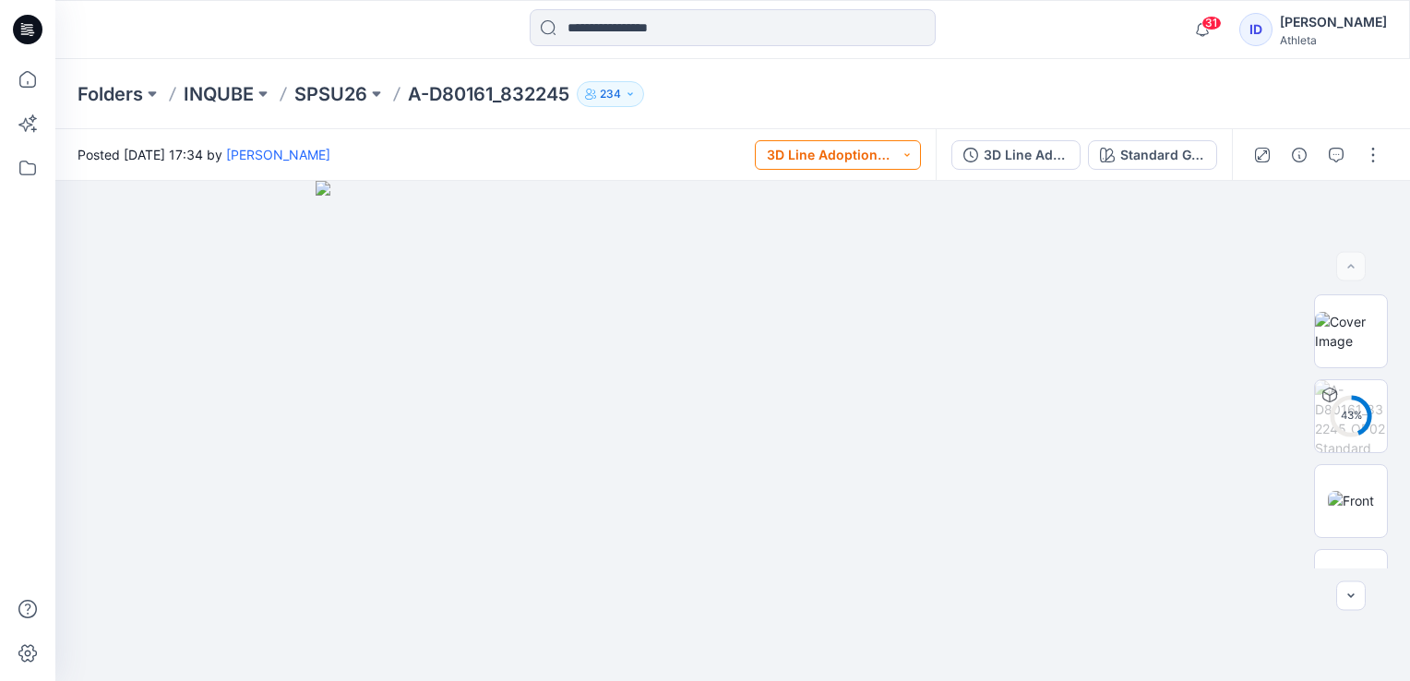
click at [886, 164] on button "3D Line Adoption Sample (Vendor)" at bounding box center [838, 155] width 166 height 30
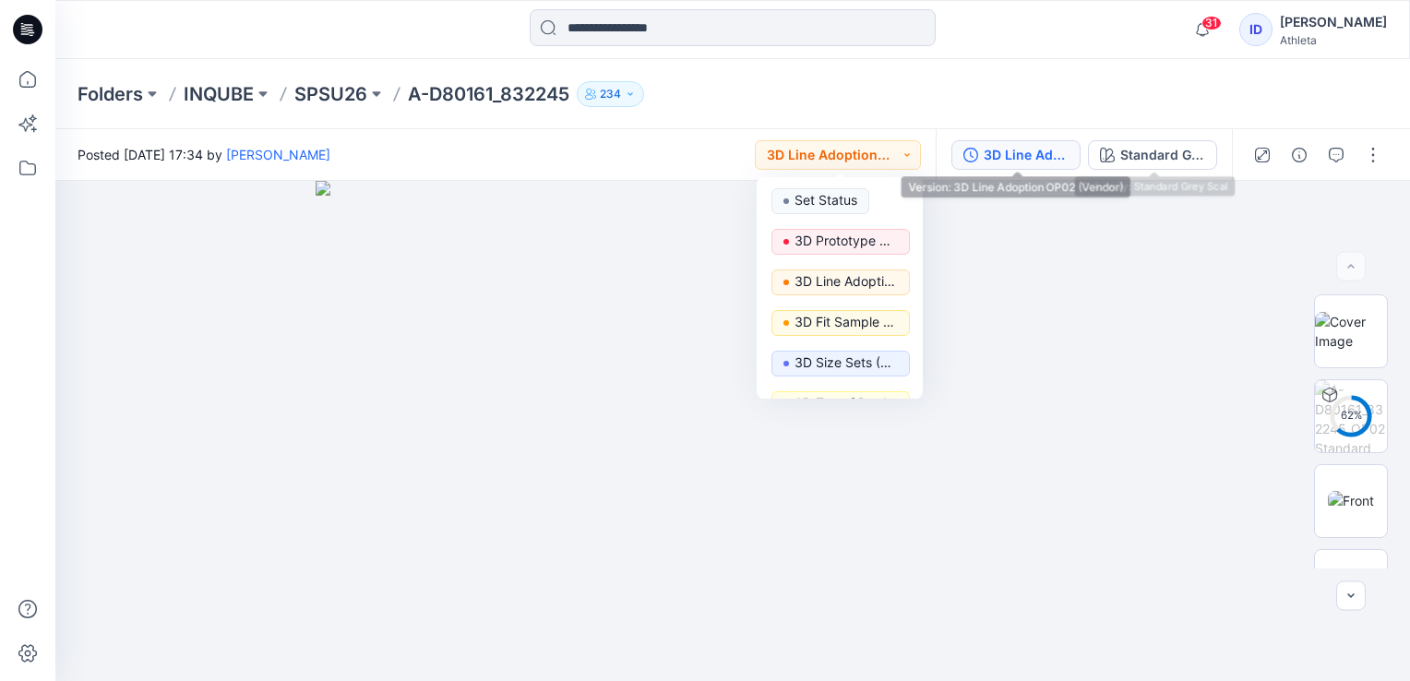
click at [1060, 161] on div "3D Line Adoption OP02 (Vendor)" at bounding box center [1026, 155] width 85 height 20
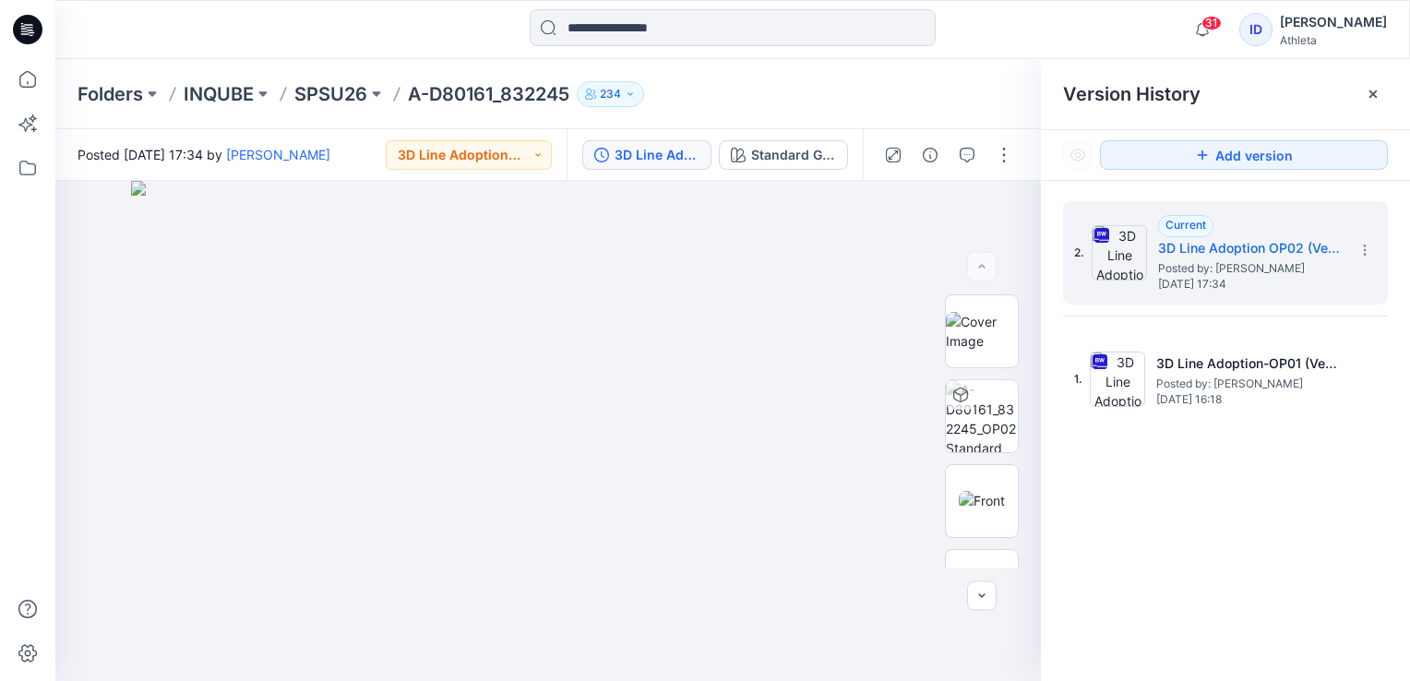
click at [353, 107] on div "Folders INQUBE SPSU26 A-D80161_832245 234" at bounding box center [732, 94] width 1355 height 70
click at [353, 96] on p "SPSU26" at bounding box center [330, 94] width 73 height 26
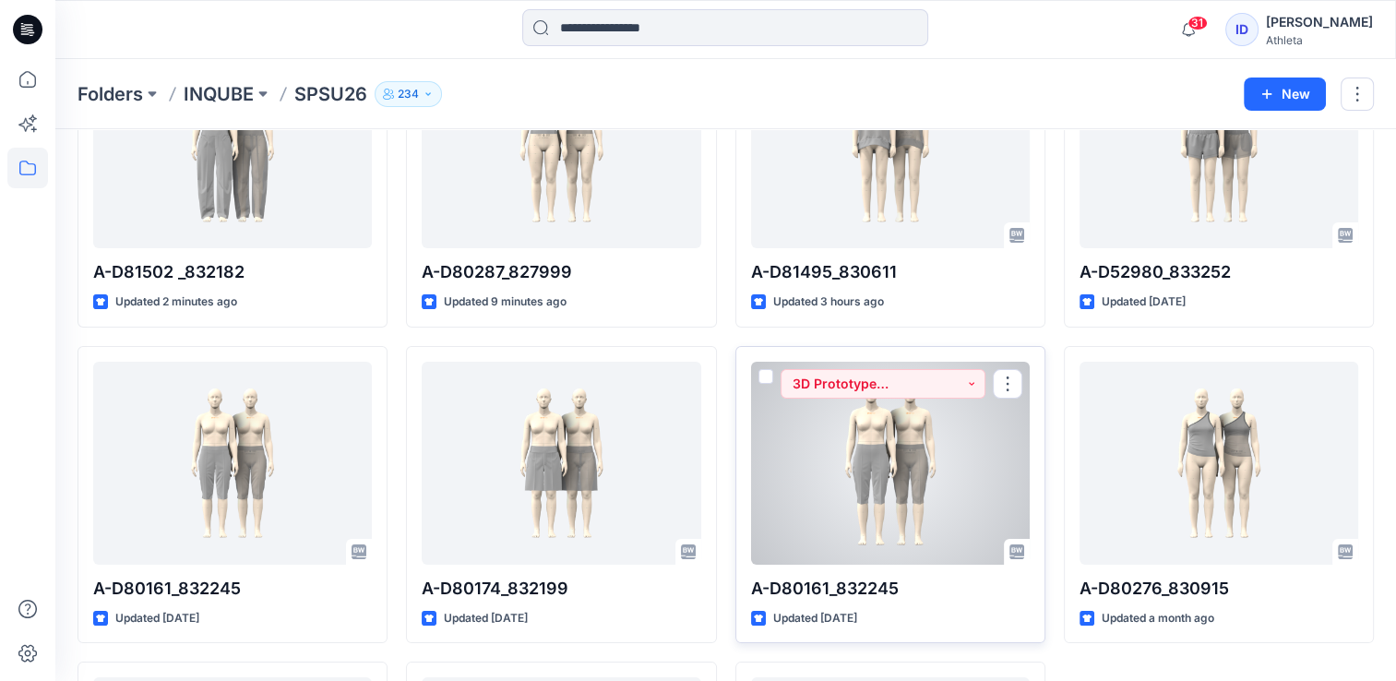
scroll to position [185, 0]
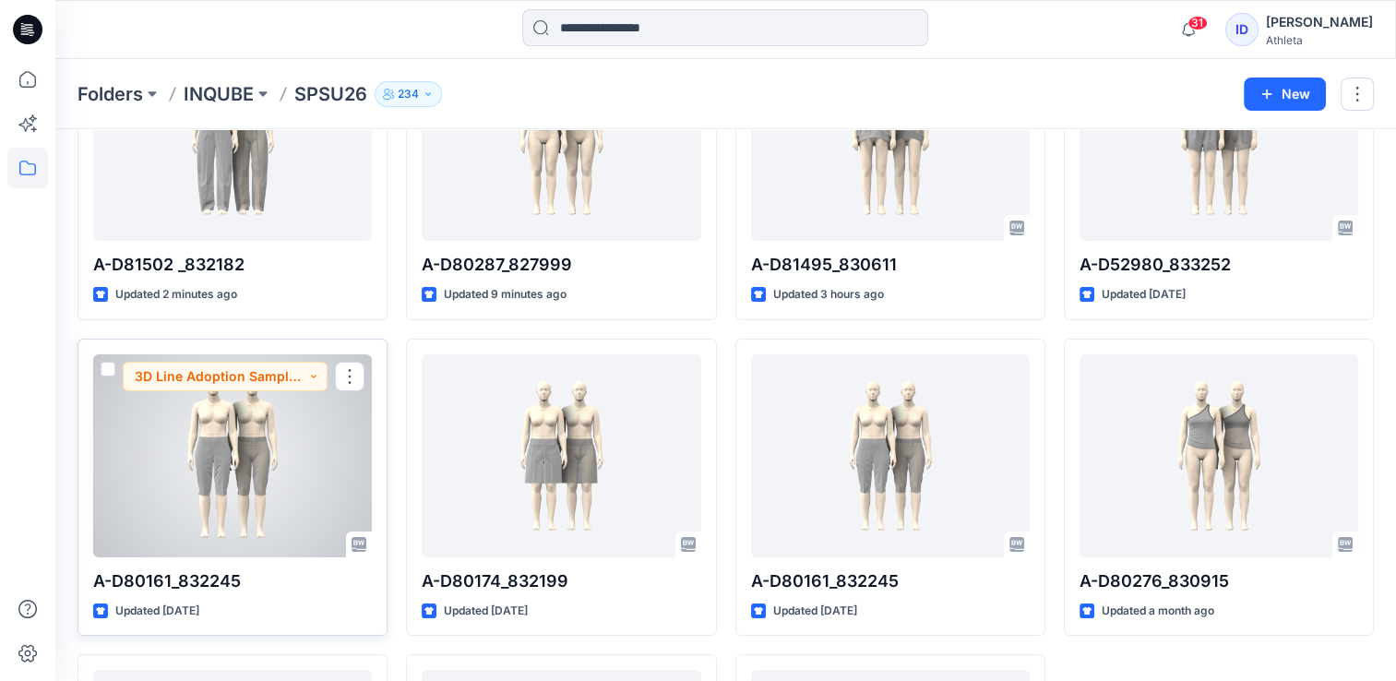
click at [296, 406] on div at bounding box center [232, 455] width 279 height 203
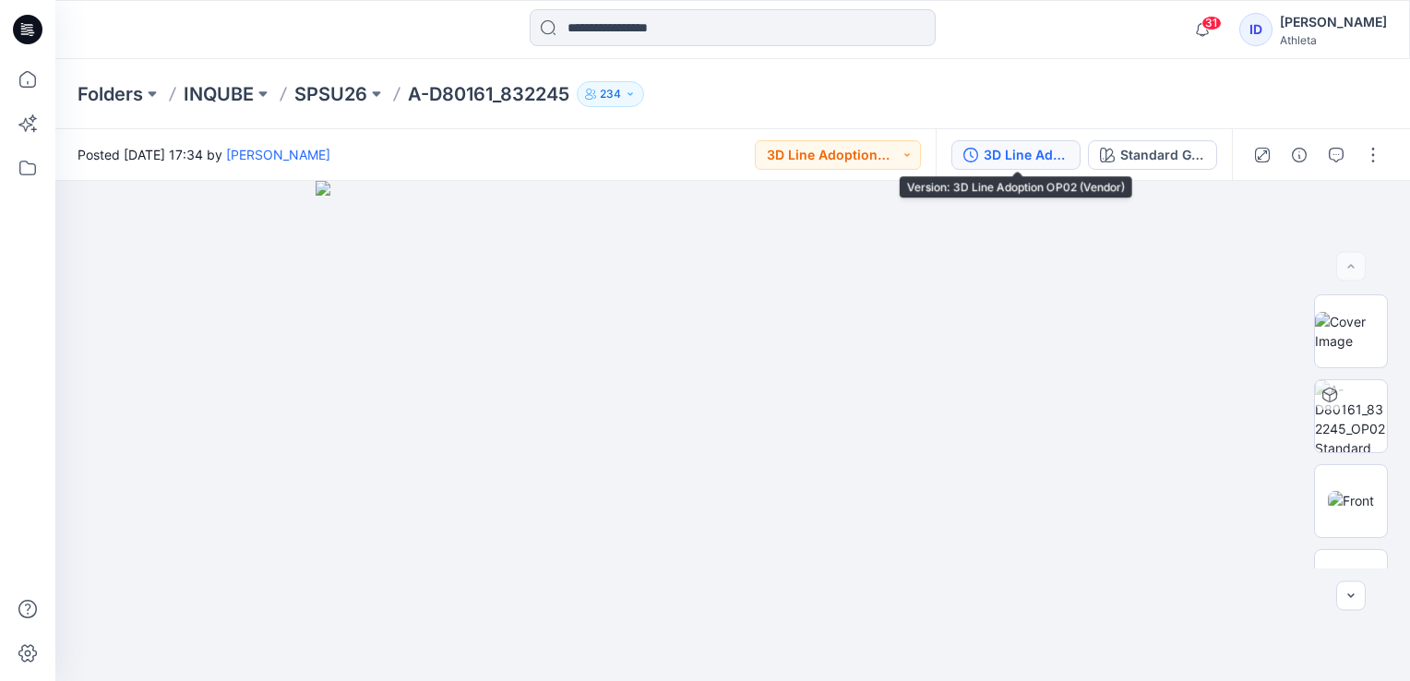
click at [1036, 162] on div "3D Line Adoption OP02 (Vendor)" at bounding box center [1026, 155] width 85 height 20
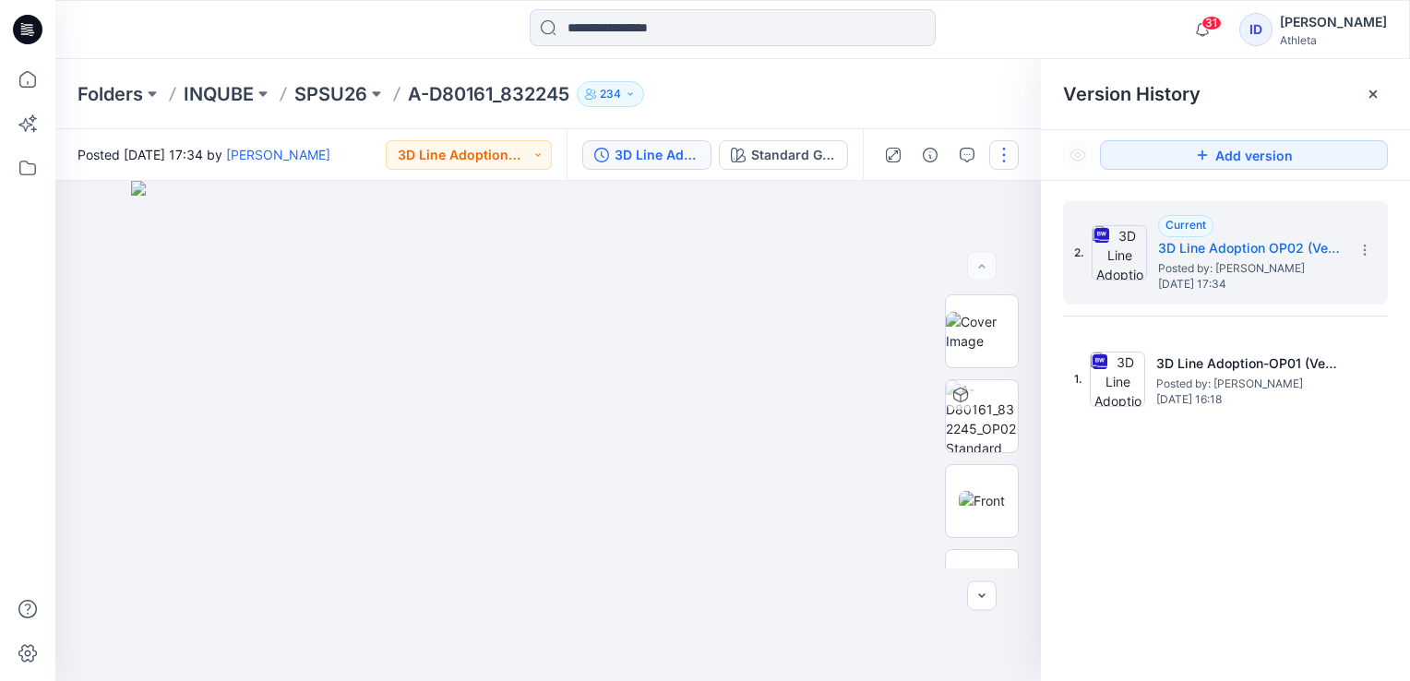
click at [1006, 151] on button "button" at bounding box center [1004, 155] width 30 height 30
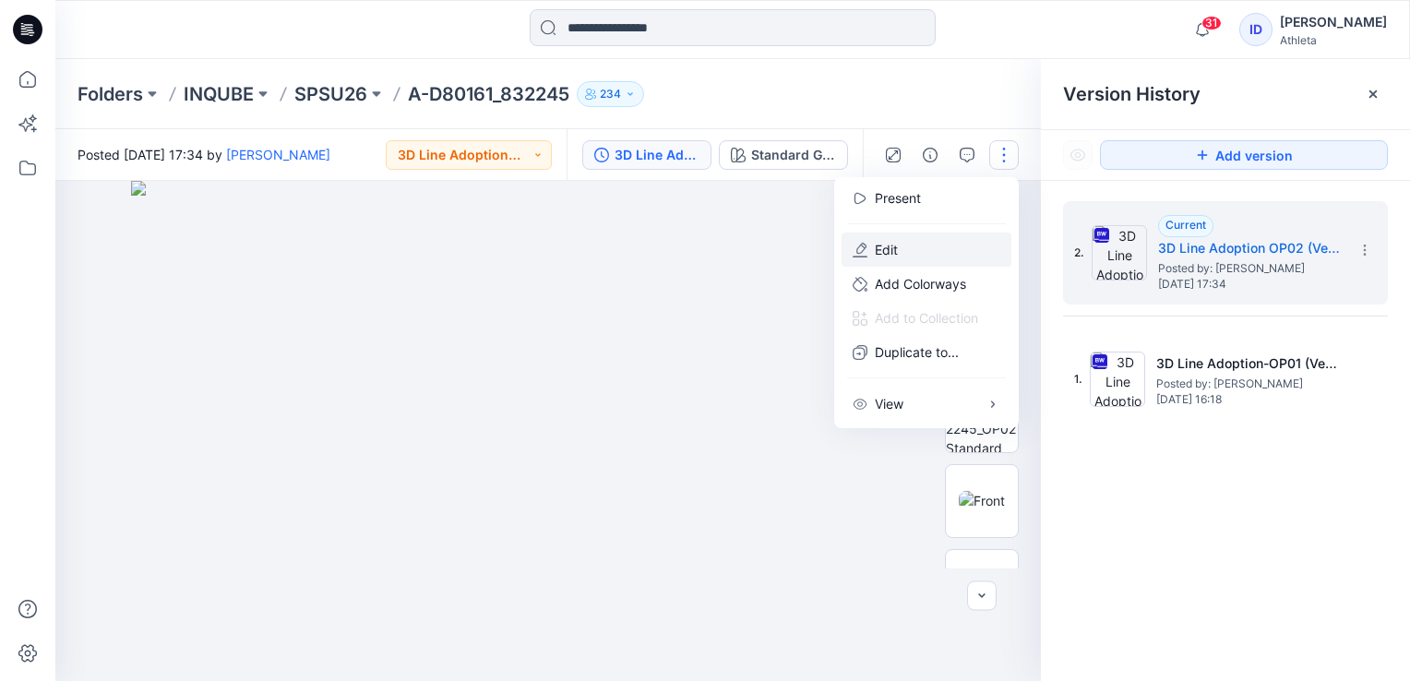
click at [941, 254] on button "Edit" at bounding box center [927, 250] width 170 height 34
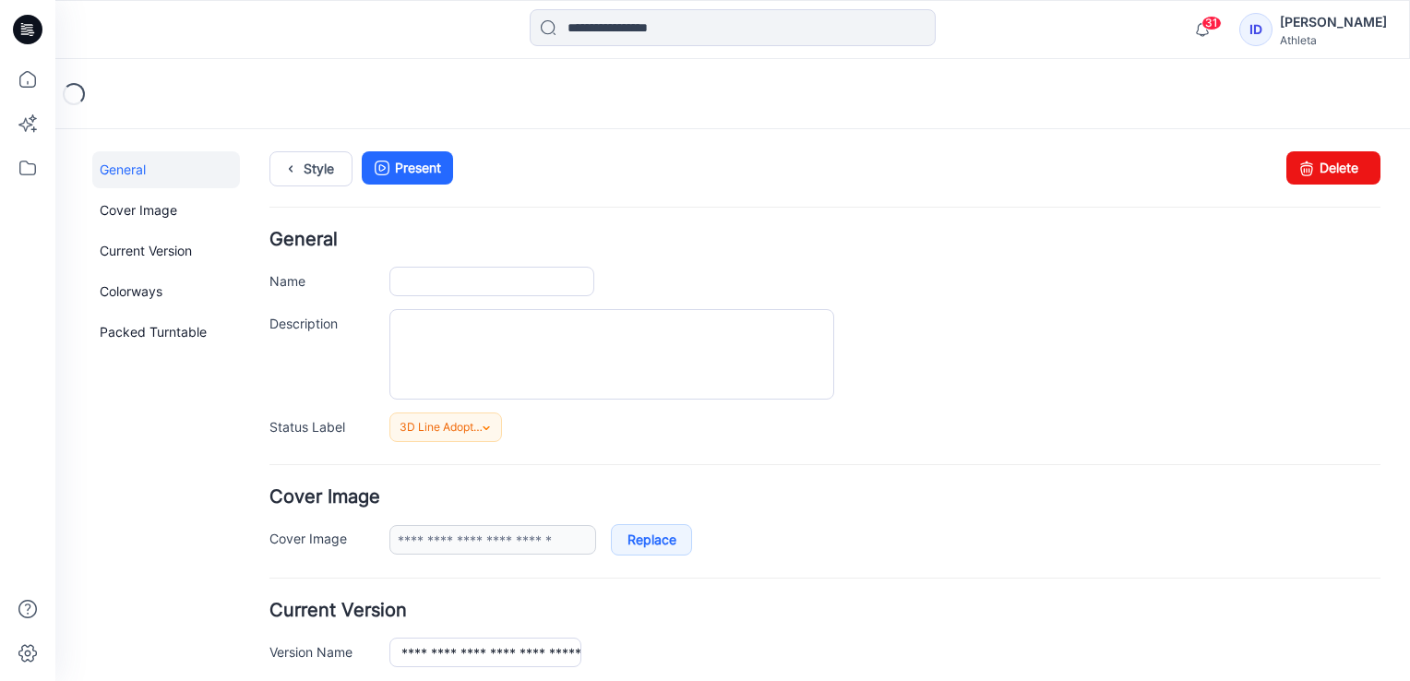
type input "**********"
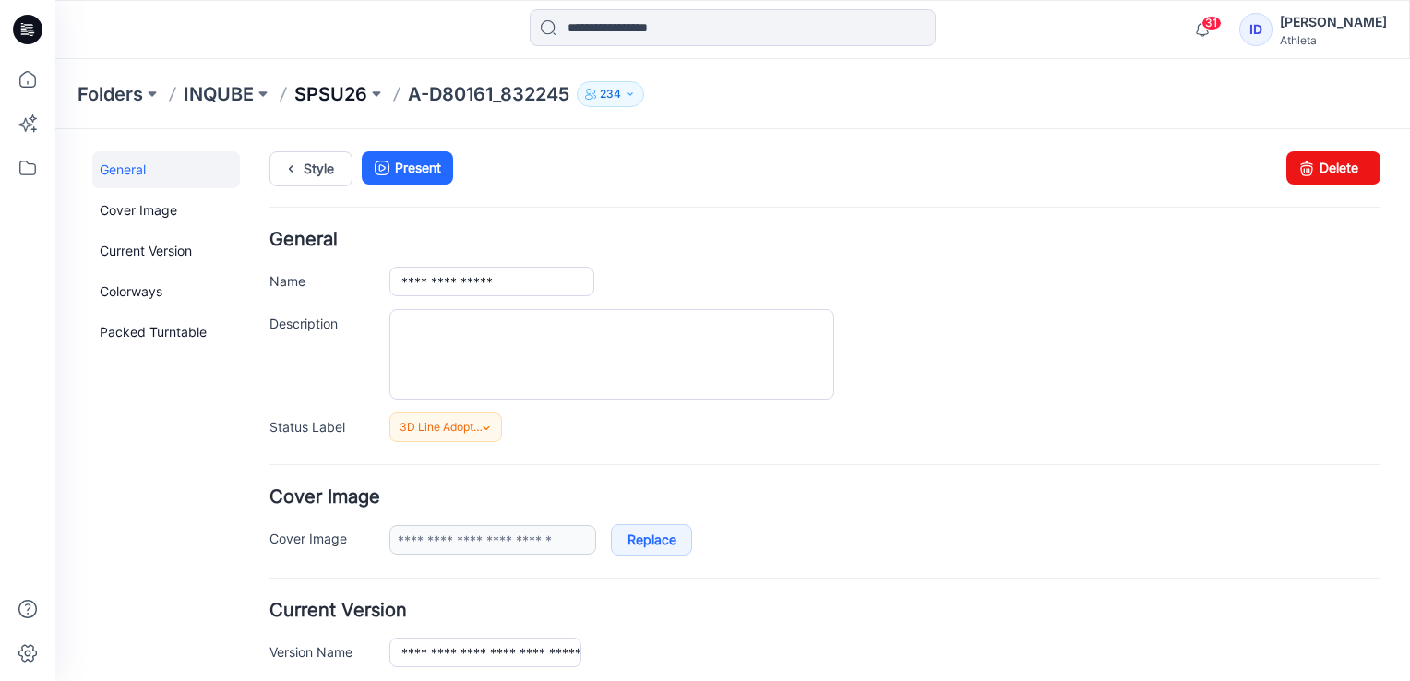
click at [350, 101] on p "SPSU26" at bounding box center [330, 94] width 73 height 26
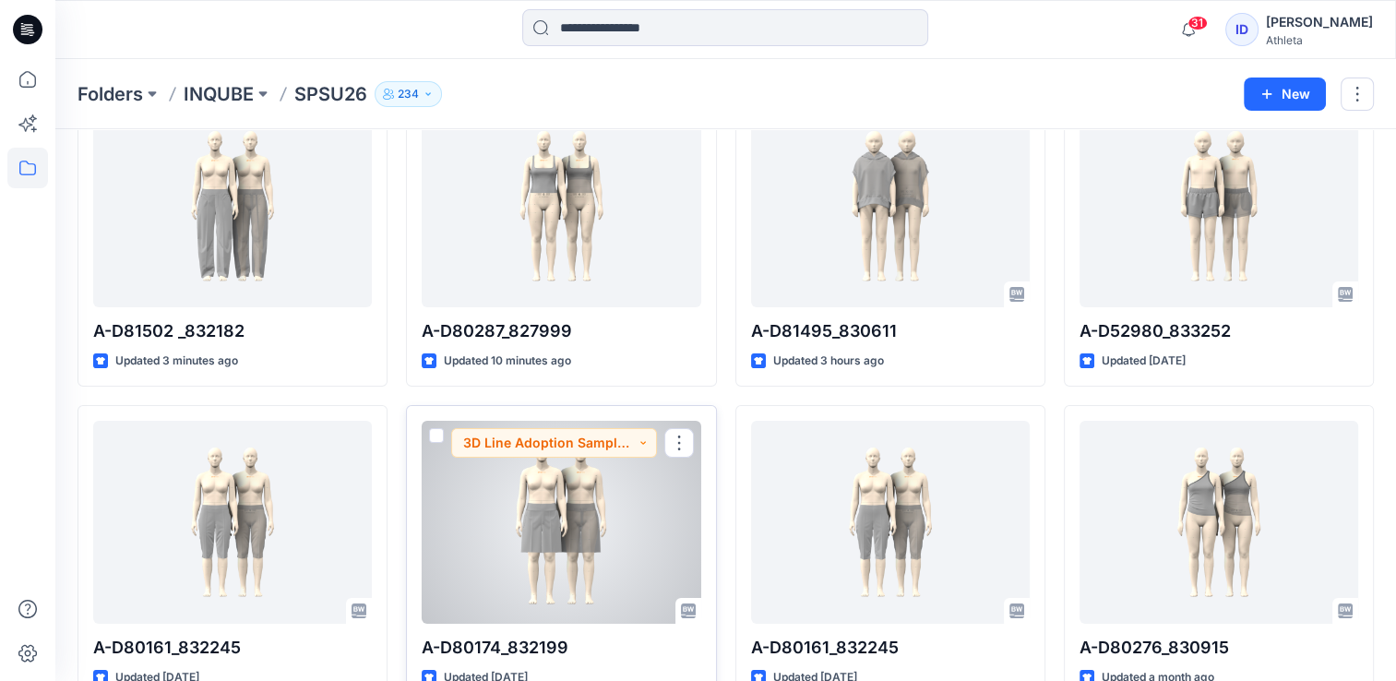
scroll to position [107, 0]
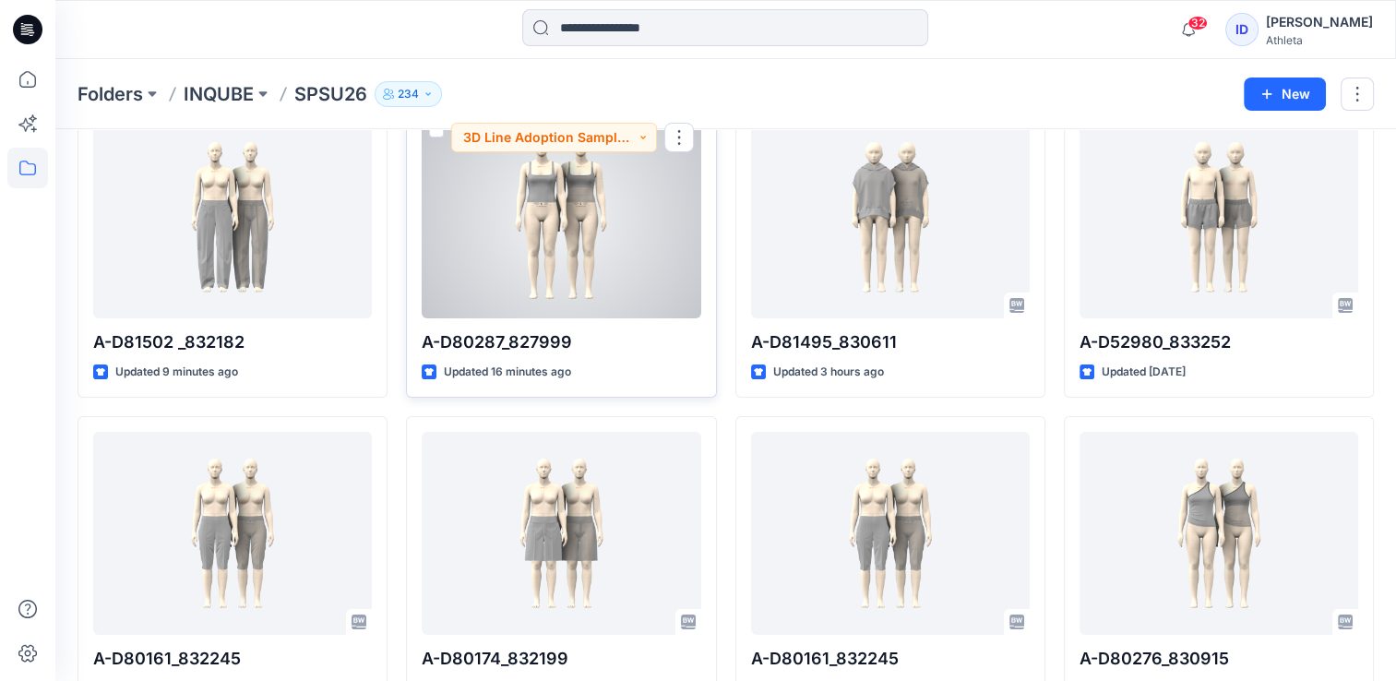
click at [583, 198] on div at bounding box center [561, 216] width 279 height 203
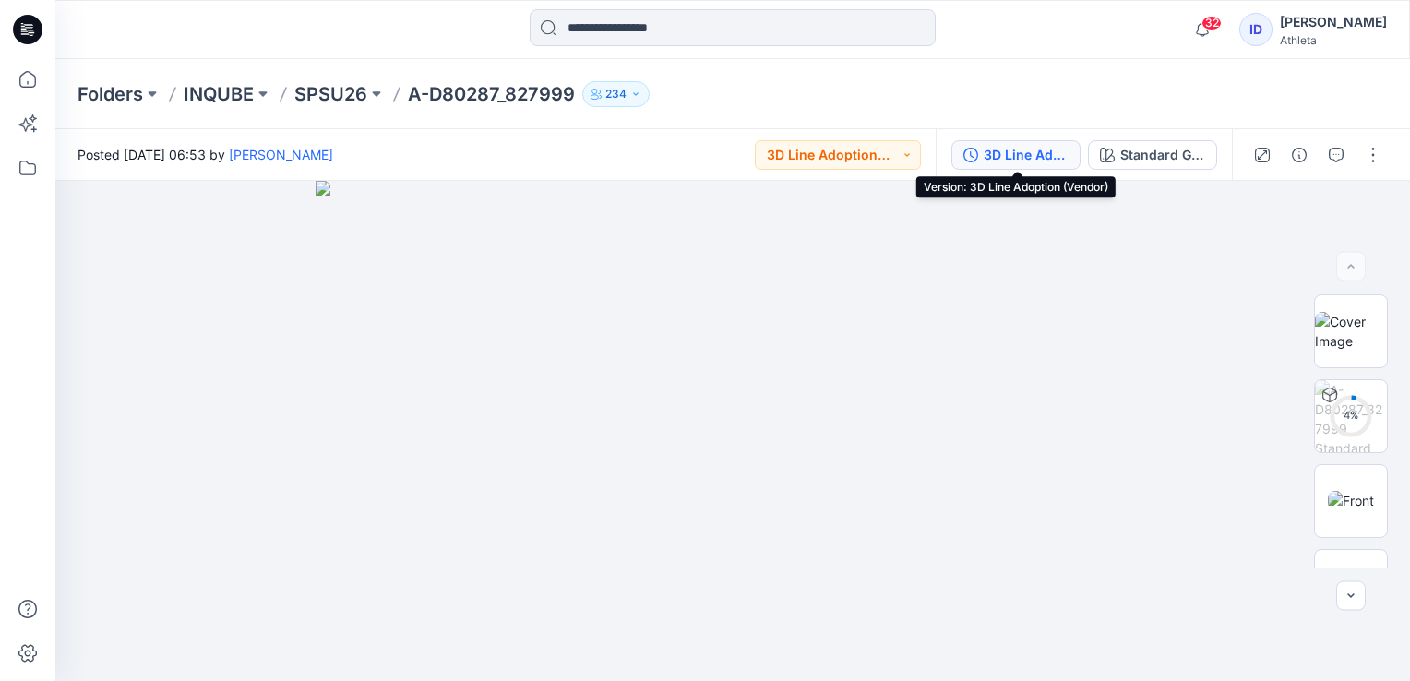
click at [1045, 152] on div "3D Line Adoption (Vendor)" at bounding box center [1026, 155] width 85 height 20
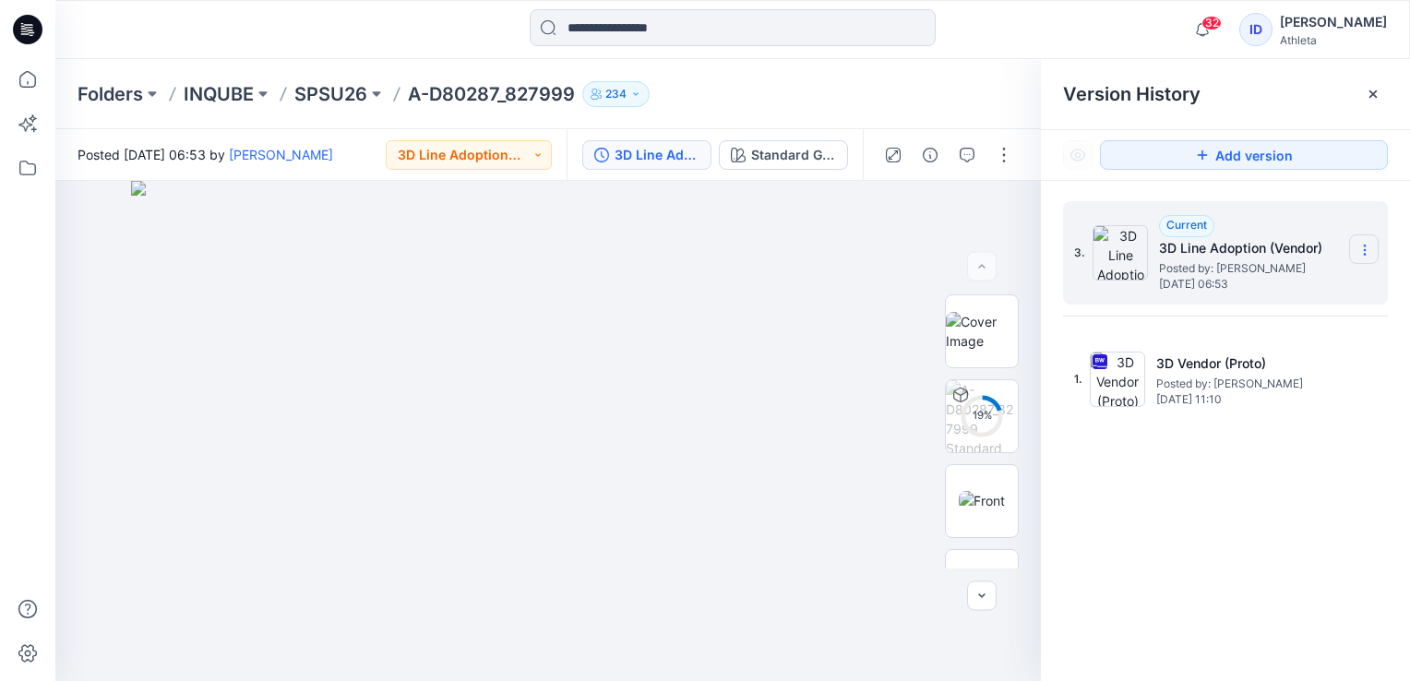
click at [1358, 249] on icon at bounding box center [1364, 250] width 15 height 15
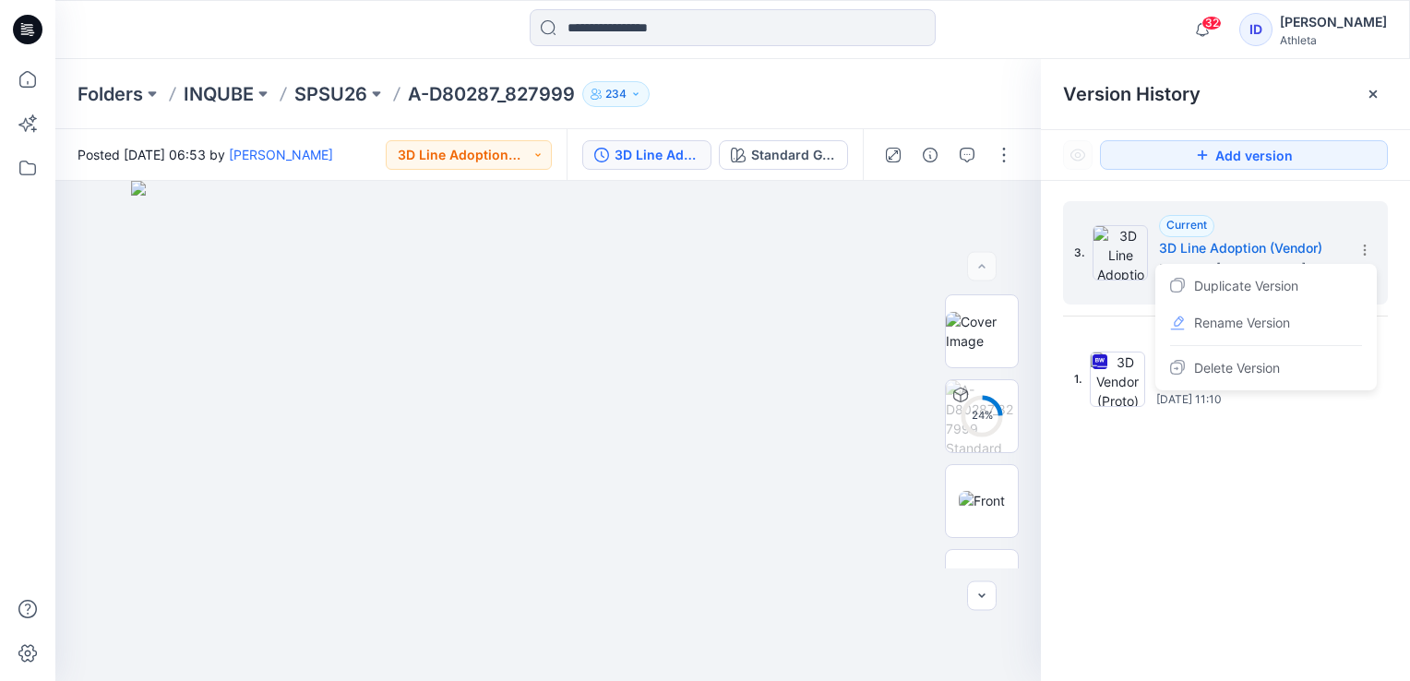
click at [1276, 460] on div "3. Current 3D Line Adoption (Vendor) Posted by: [PERSON_NAME] [DATE] 06:53 Dupl…" at bounding box center [1225, 444] width 369 height 527
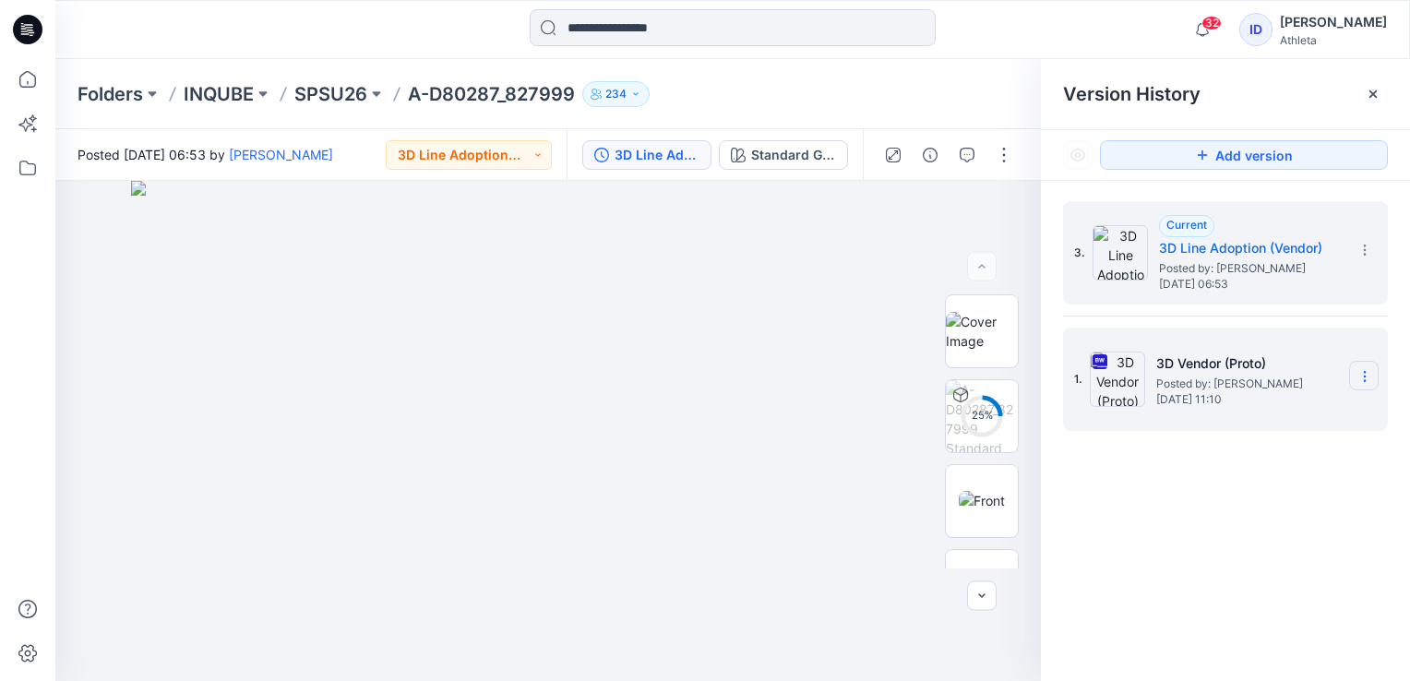
click at [1371, 379] on icon at bounding box center [1364, 376] width 15 height 15
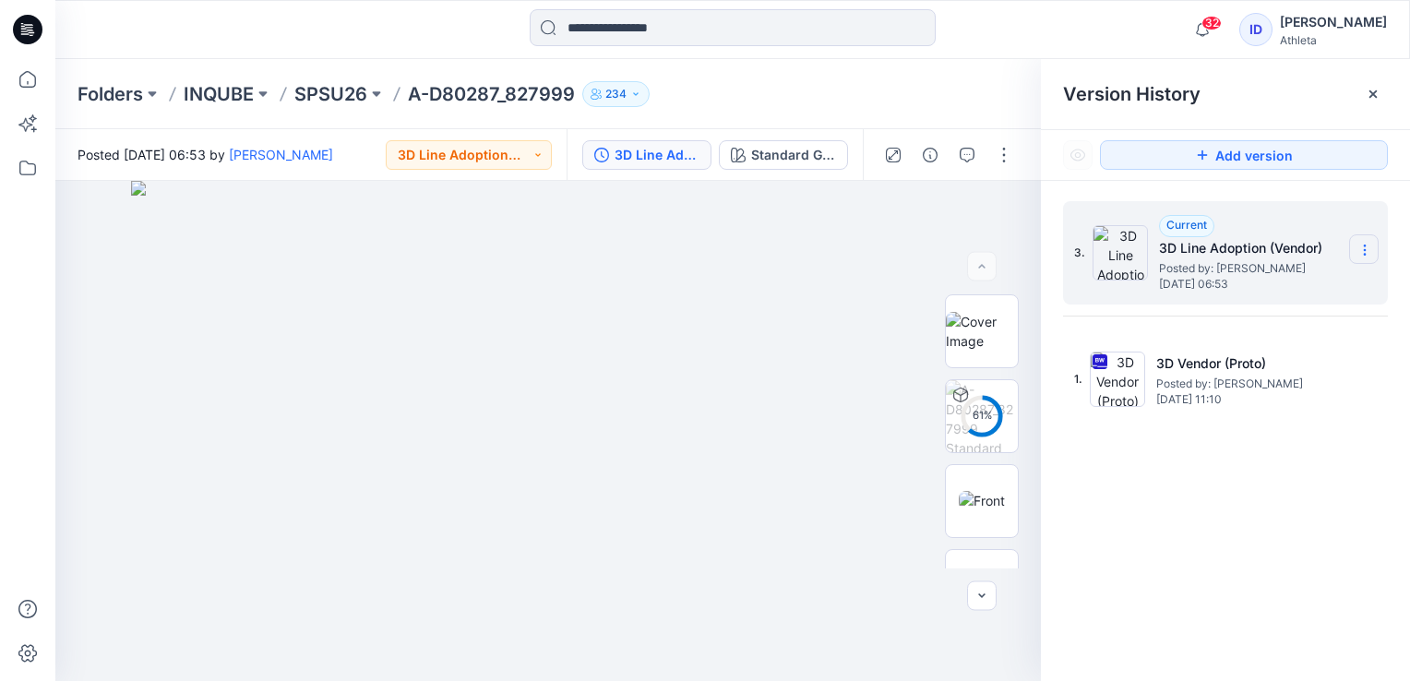
click at [1360, 257] on icon at bounding box center [1364, 250] width 15 height 15
click at [997, 149] on button "button" at bounding box center [1004, 155] width 30 height 30
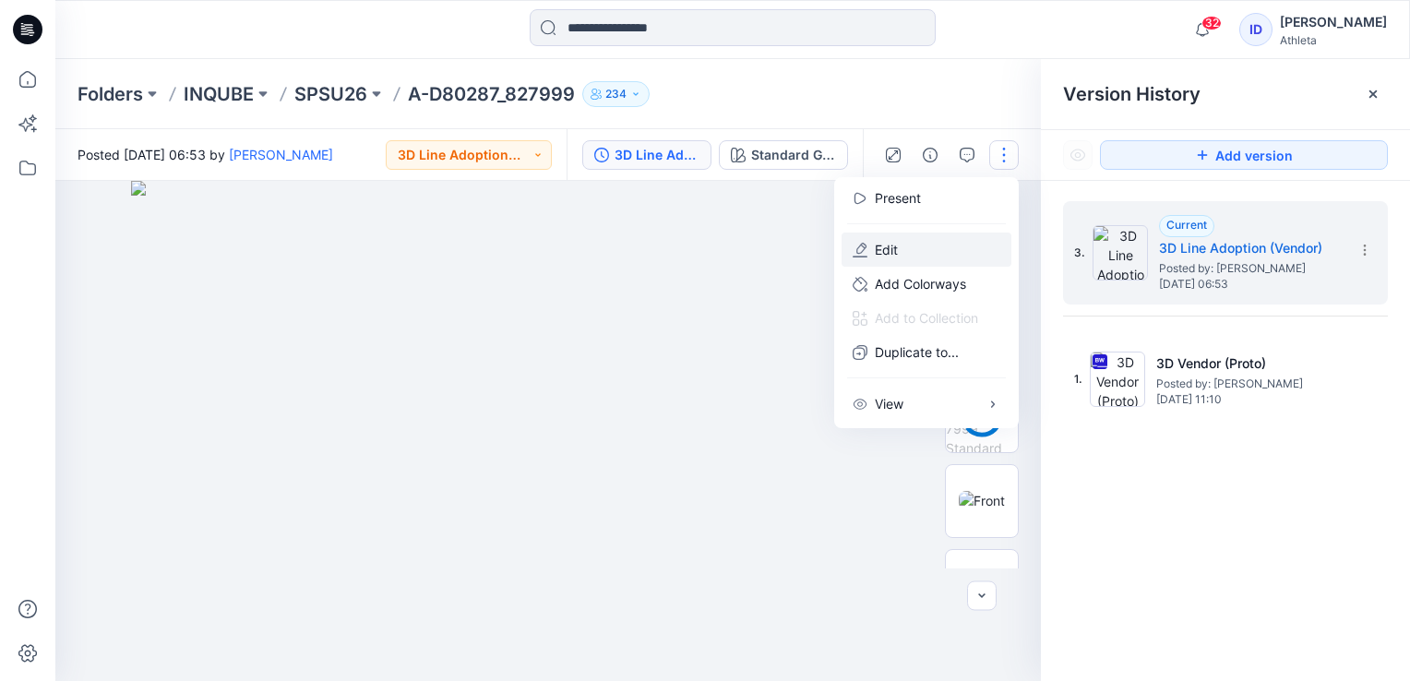
click at [908, 244] on button "Edit" at bounding box center [927, 250] width 170 height 34
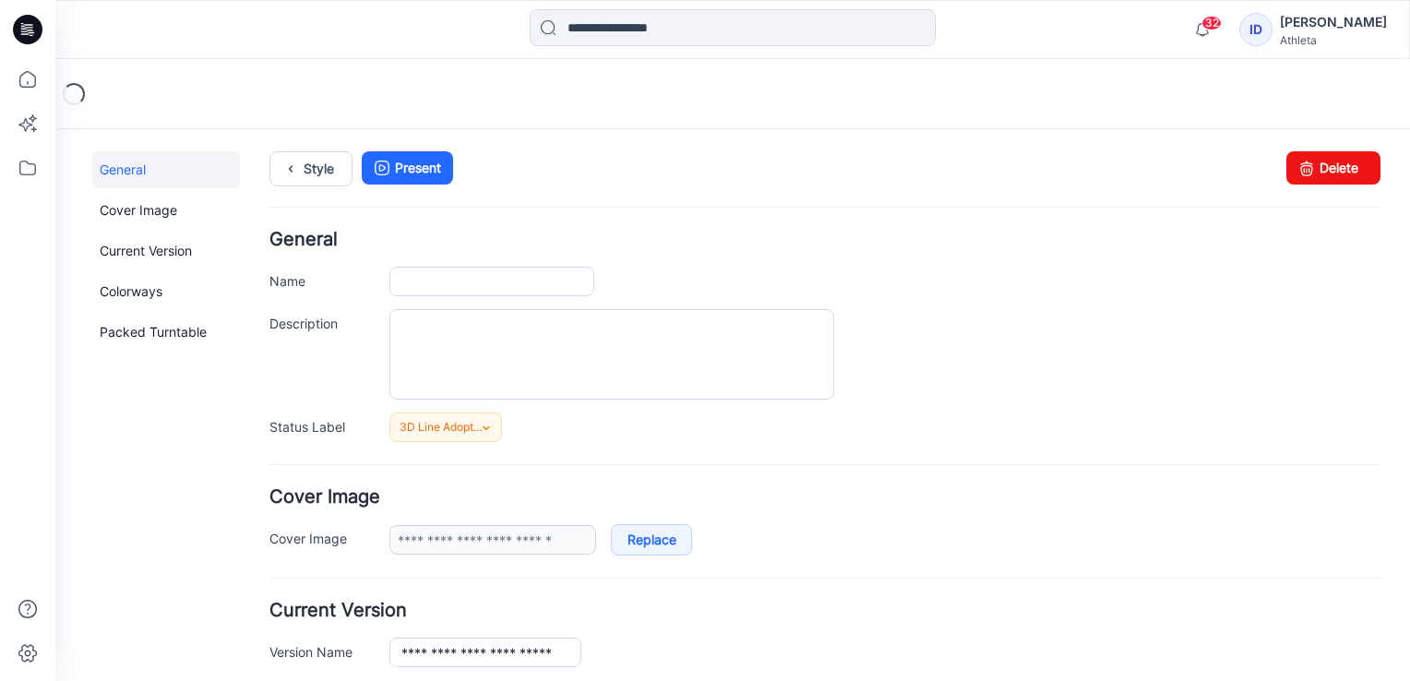
type input "**********"
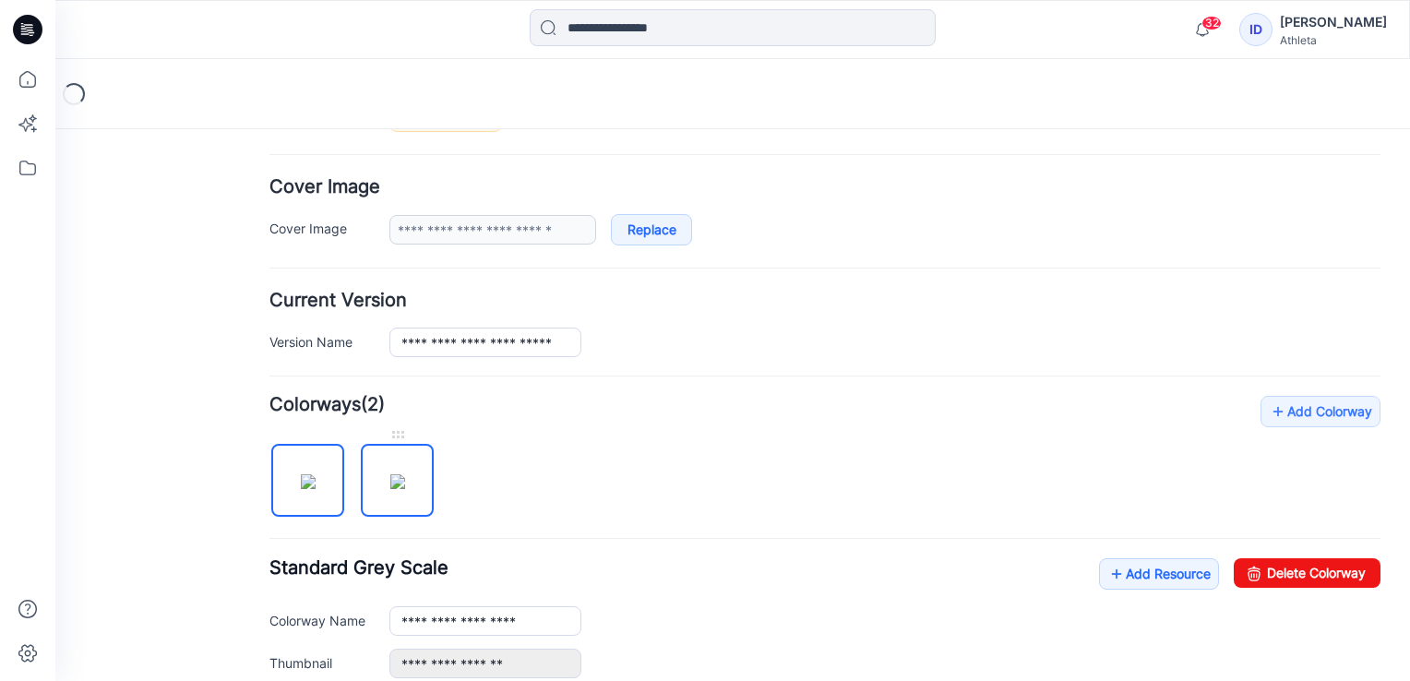
scroll to position [369, 0]
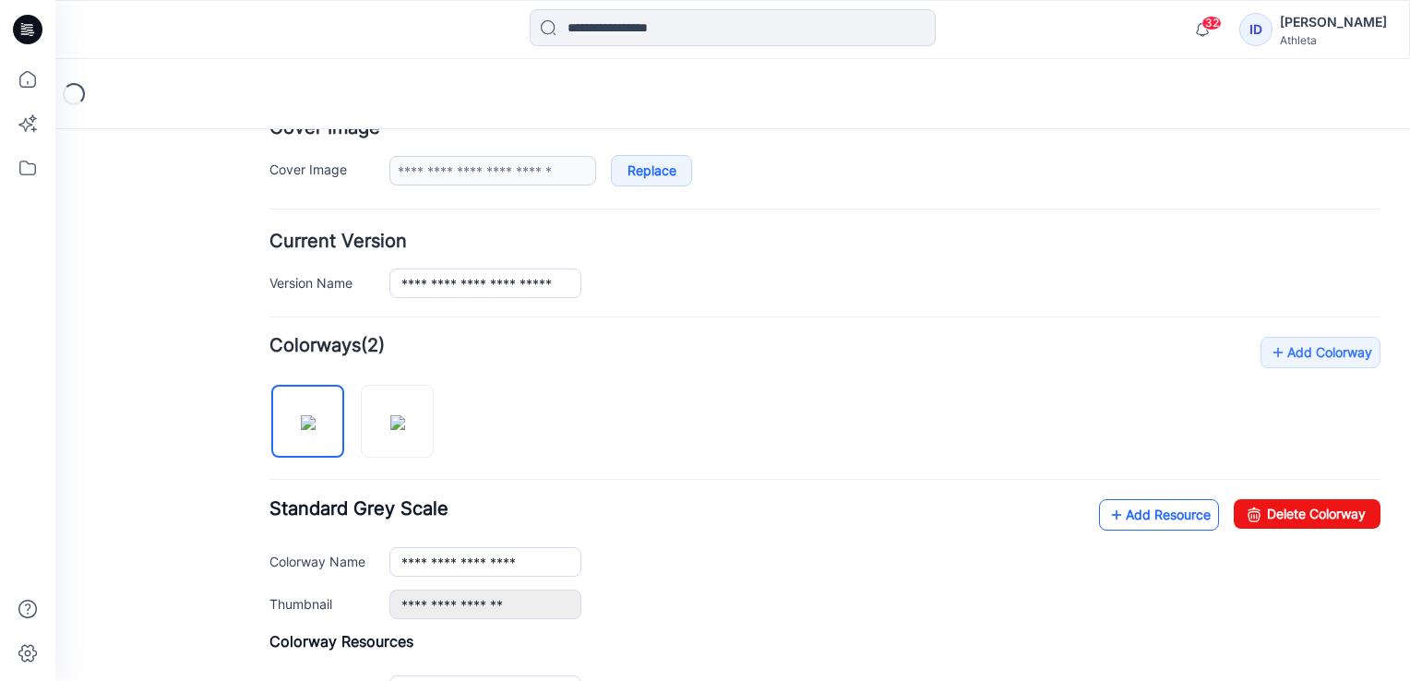
click at [1157, 519] on link "Add Resource" at bounding box center [1159, 514] width 120 height 31
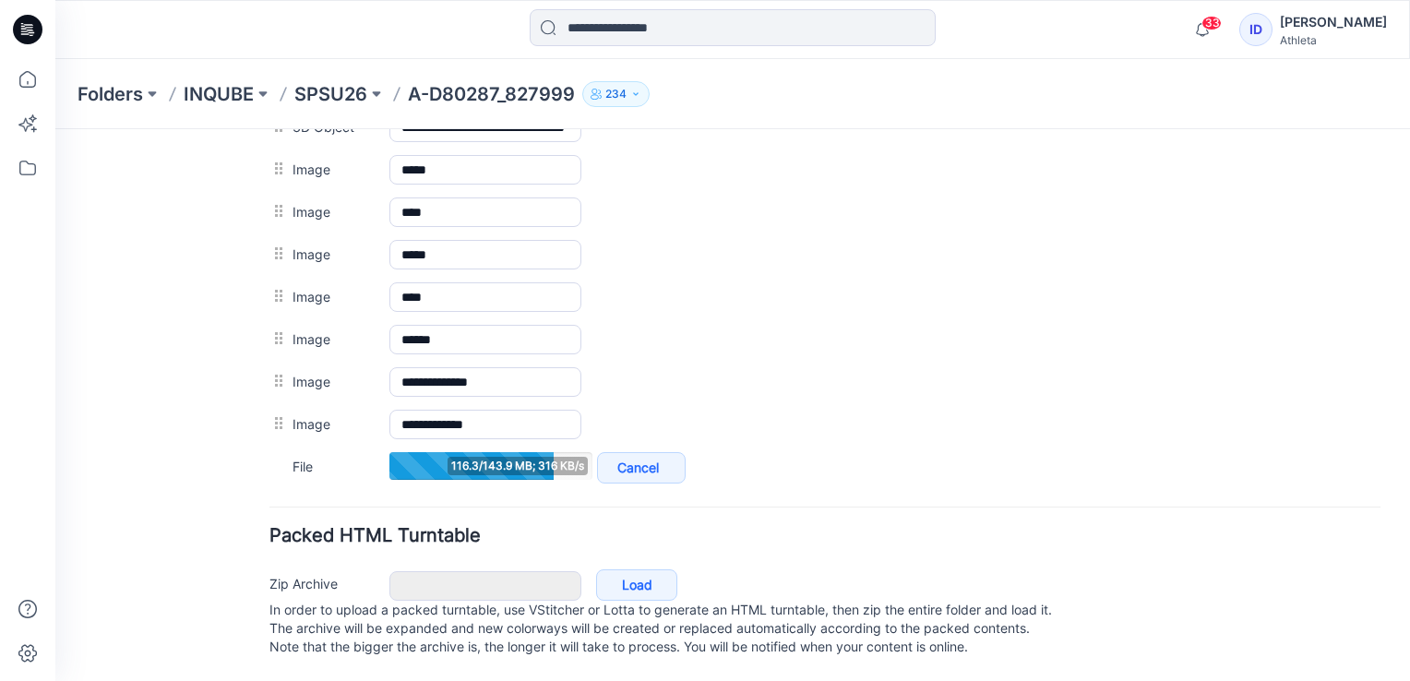
scroll to position [986, 0]
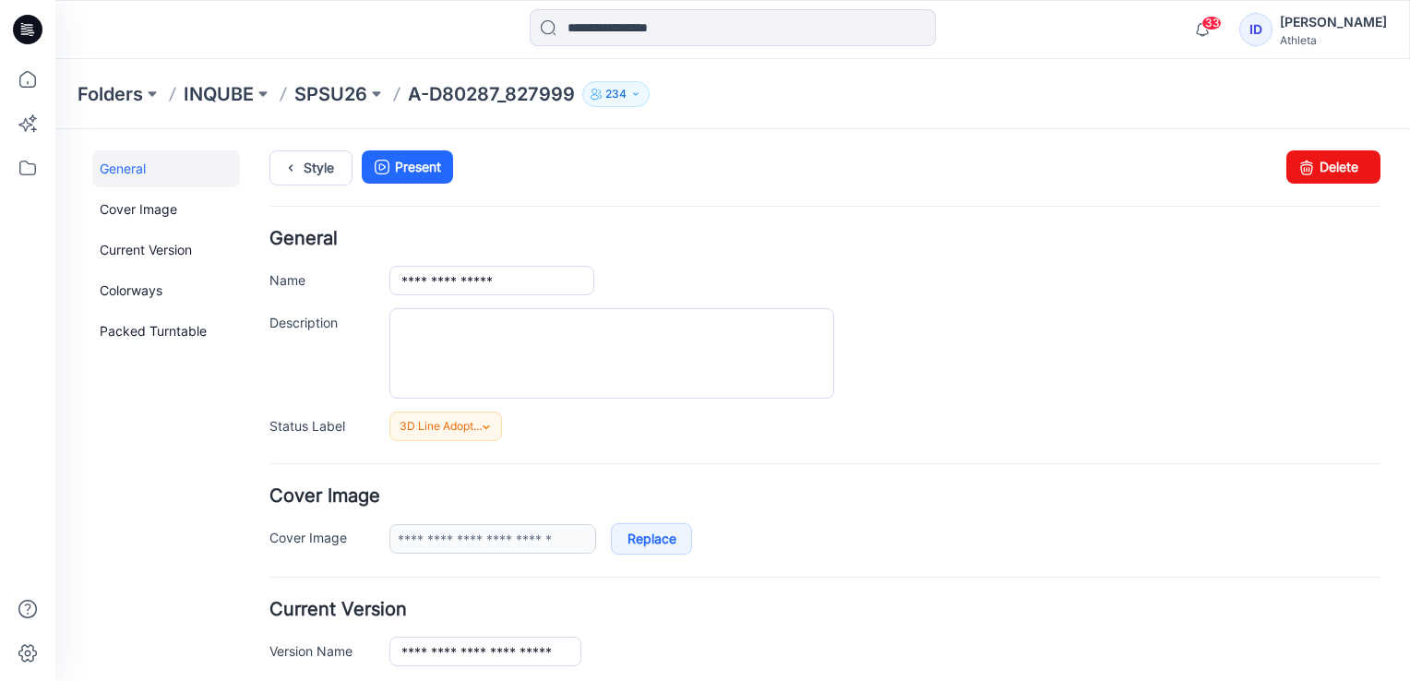
scroll to position [0, 0]
click at [330, 90] on p "SPSU26" at bounding box center [330, 94] width 73 height 26
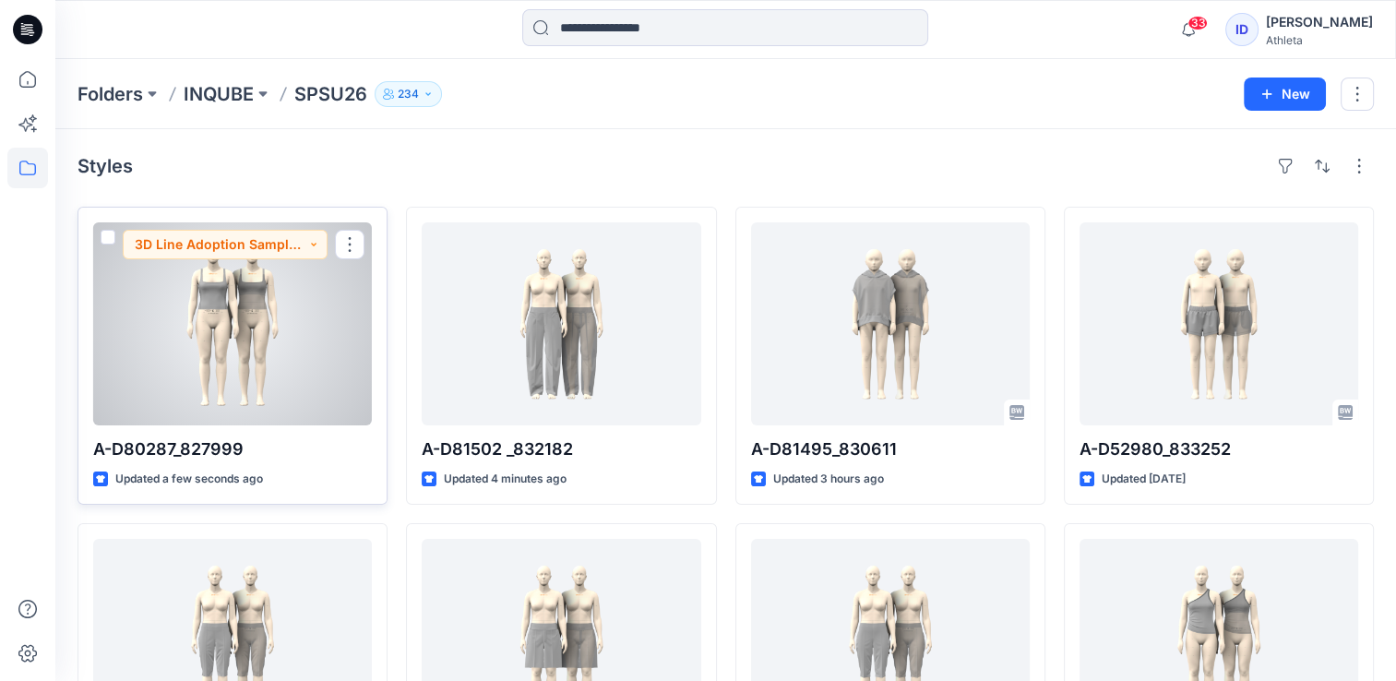
click at [223, 335] on div at bounding box center [232, 323] width 279 height 203
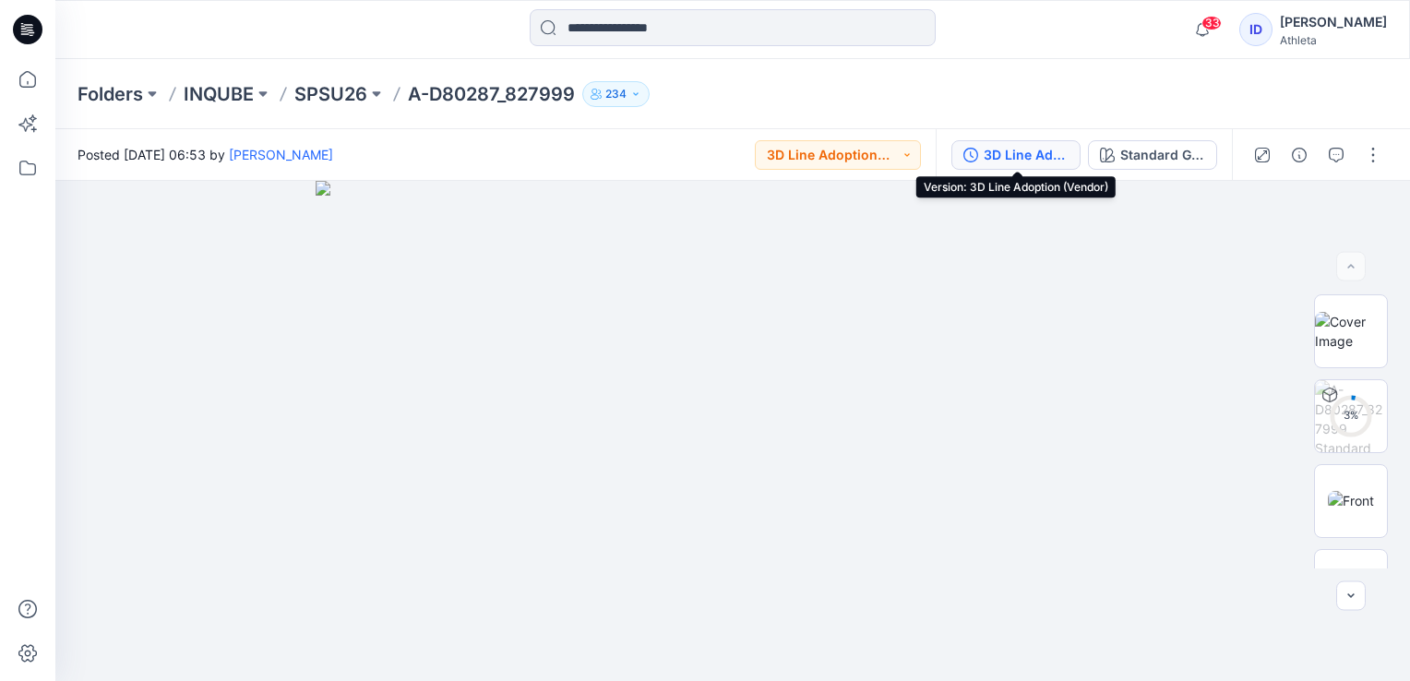
click at [964, 149] on icon "button" at bounding box center [970, 155] width 15 height 15
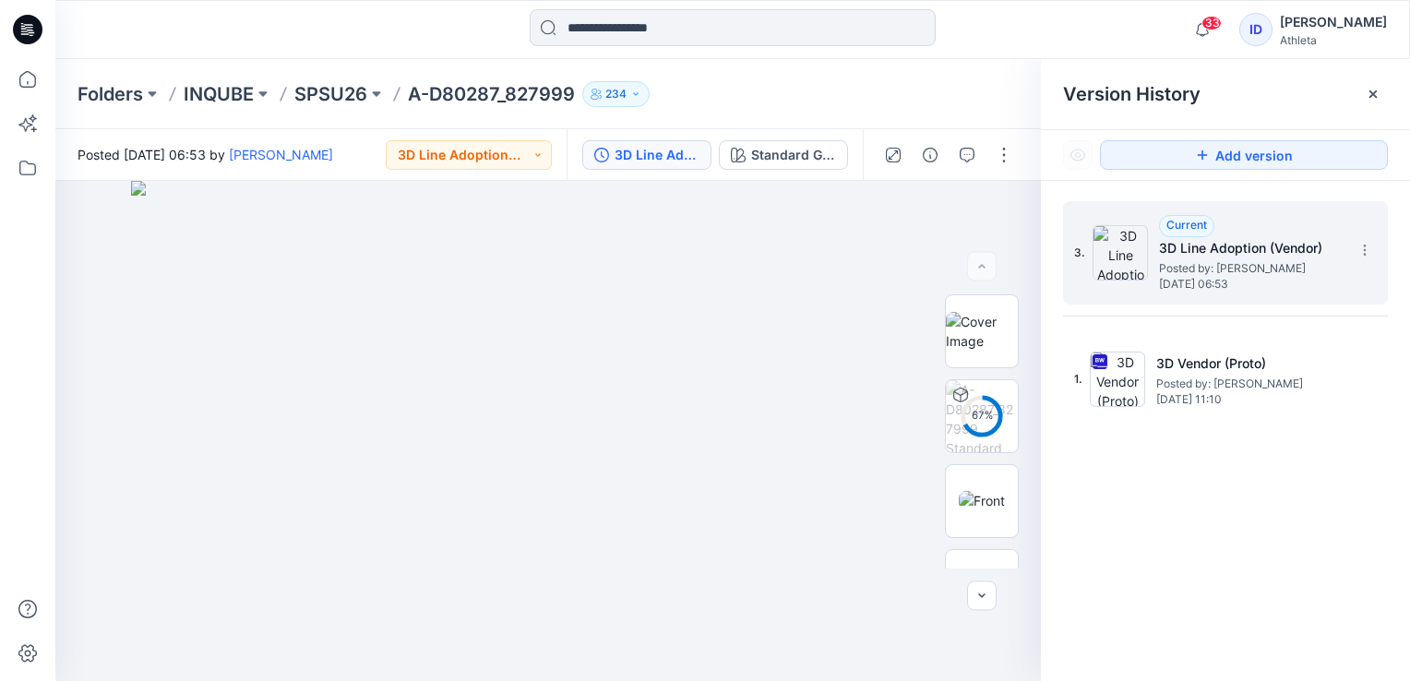
click at [1304, 245] on h5 "3D Line Adoption (Vendor)" at bounding box center [1251, 248] width 185 height 22
click at [1373, 252] on section at bounding box center [1364, 249] width 30 height 30
click at [1175, 173] on div "Add version" at bounding box center [1225, 155] width 369 height 50
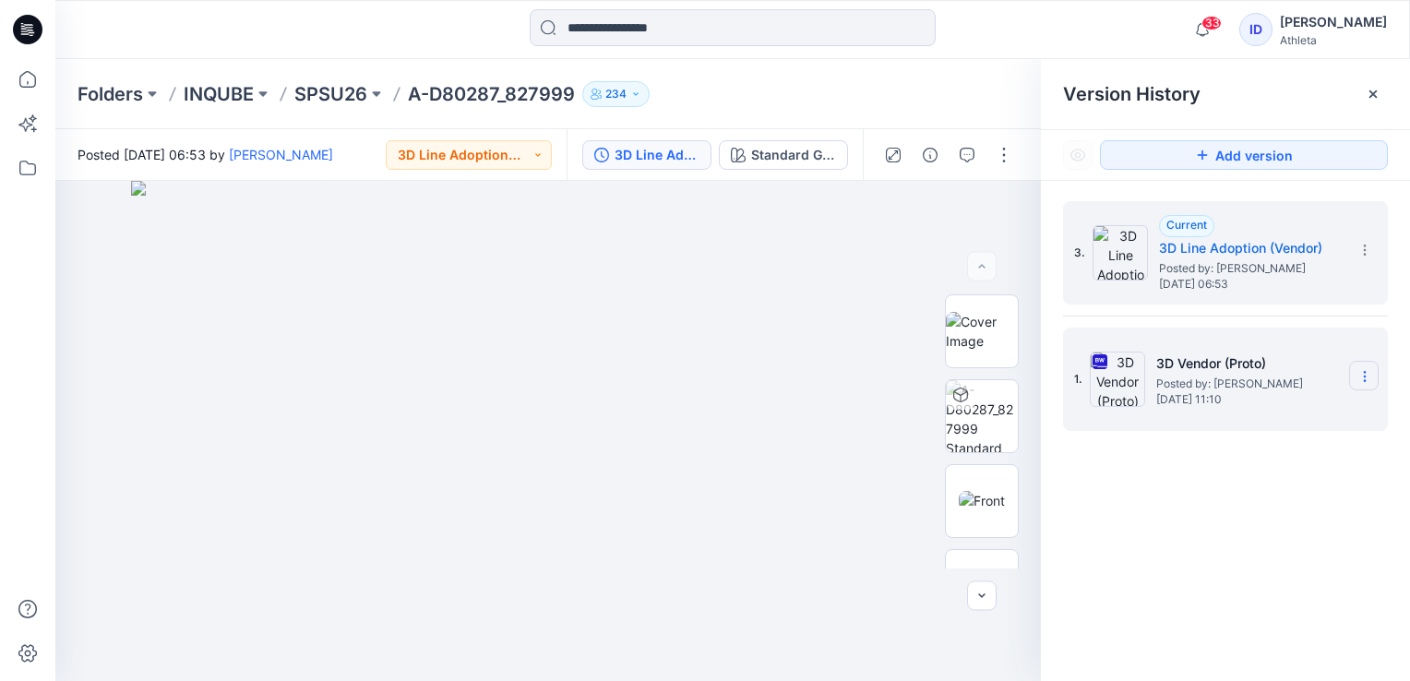
click at [1357, 381] on icon at bounding box center [1364, 376] width 15 height 15
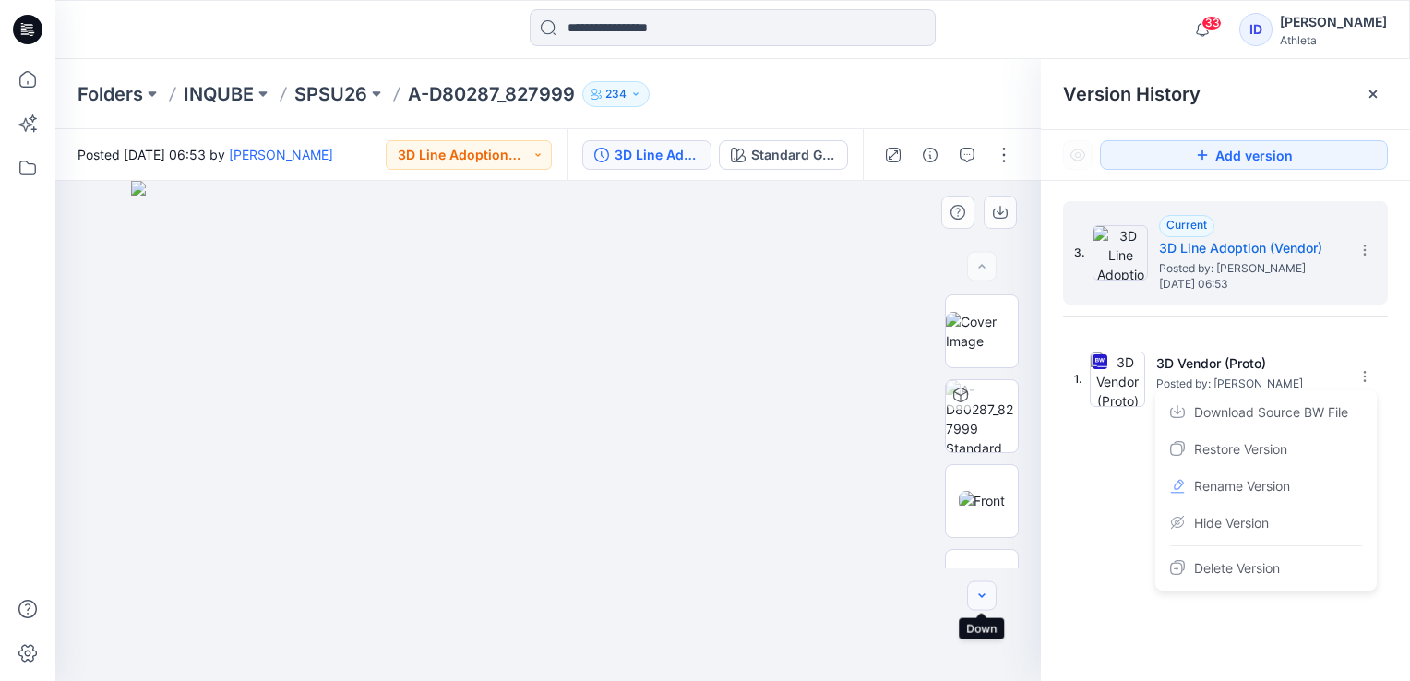
click at [979, 594] on icon "button" at bounding box center [981, 595] width 6 height 4
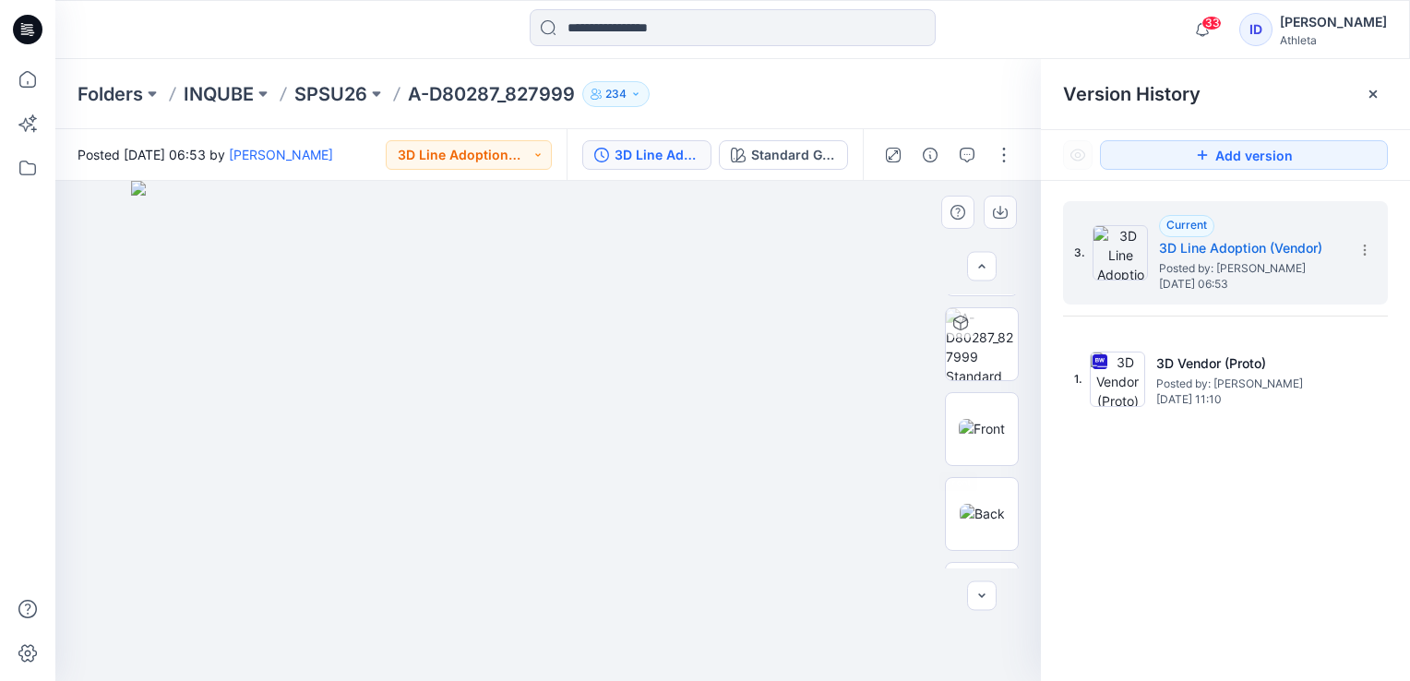
drag, startPoint x: 962, startPoint y: 323, endPoint x: 908, endPoint y: 286, distance: 65.8
click at [852, 428] on div "BW Standard Grey Scale Loading... Material Properties Loading..." at bounding box center [548, 431] width 986 height 500
click at [921, 157] on button "button" at bounding box center [930, 155] width 30 height 30
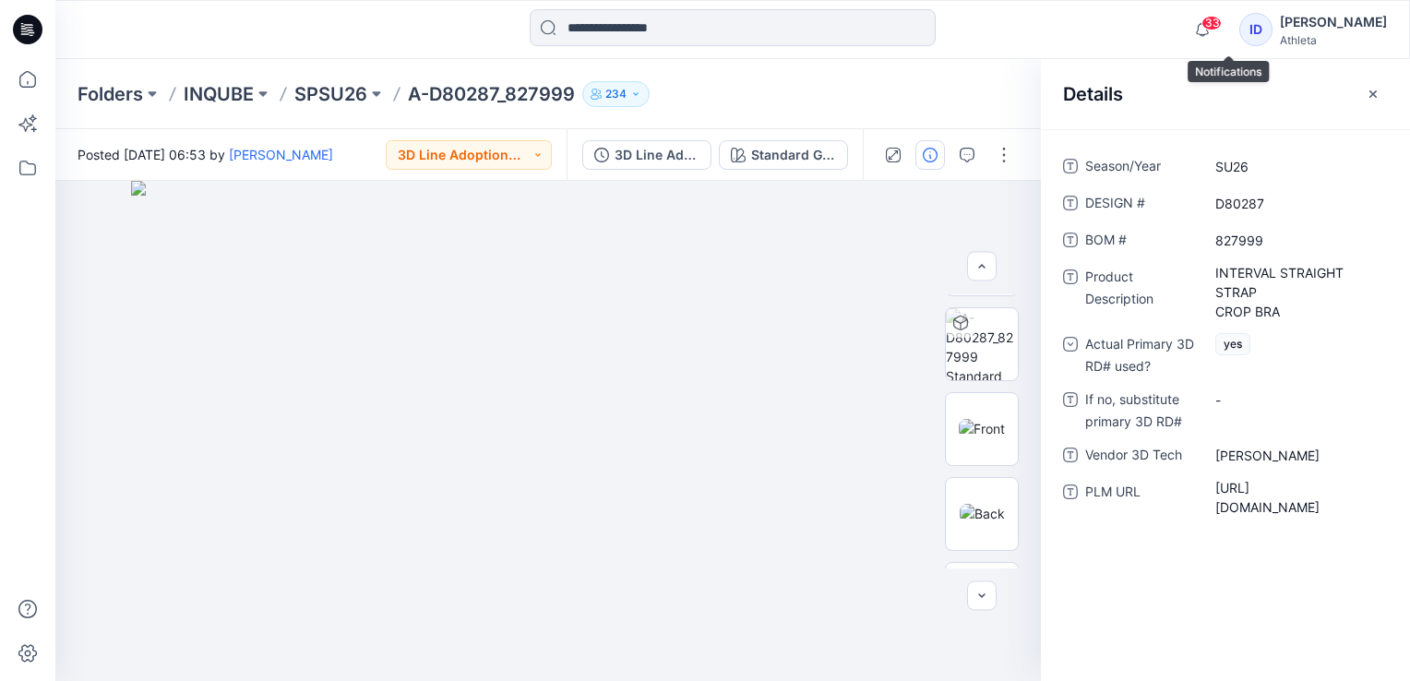
click at [1222, 17] on span "33" at bounding box center [1211, 23] width 20 height 15
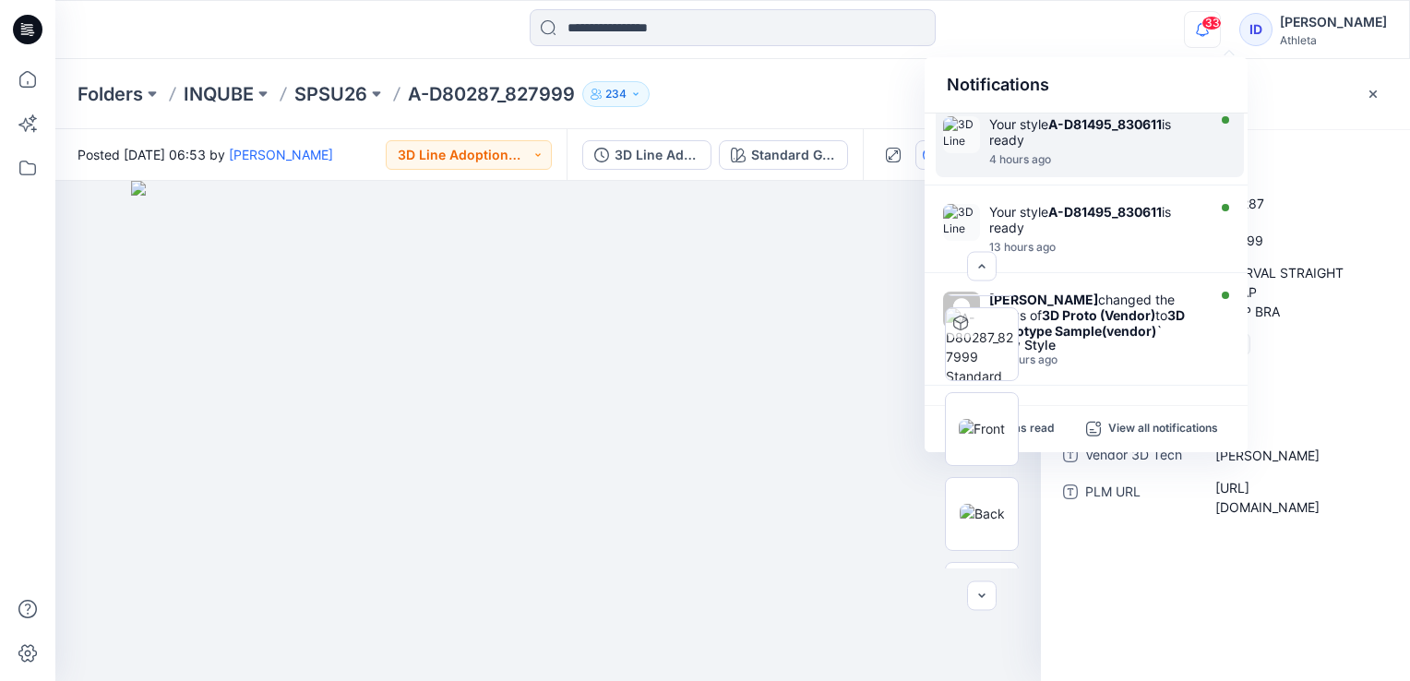
scroll to position [546, 0]
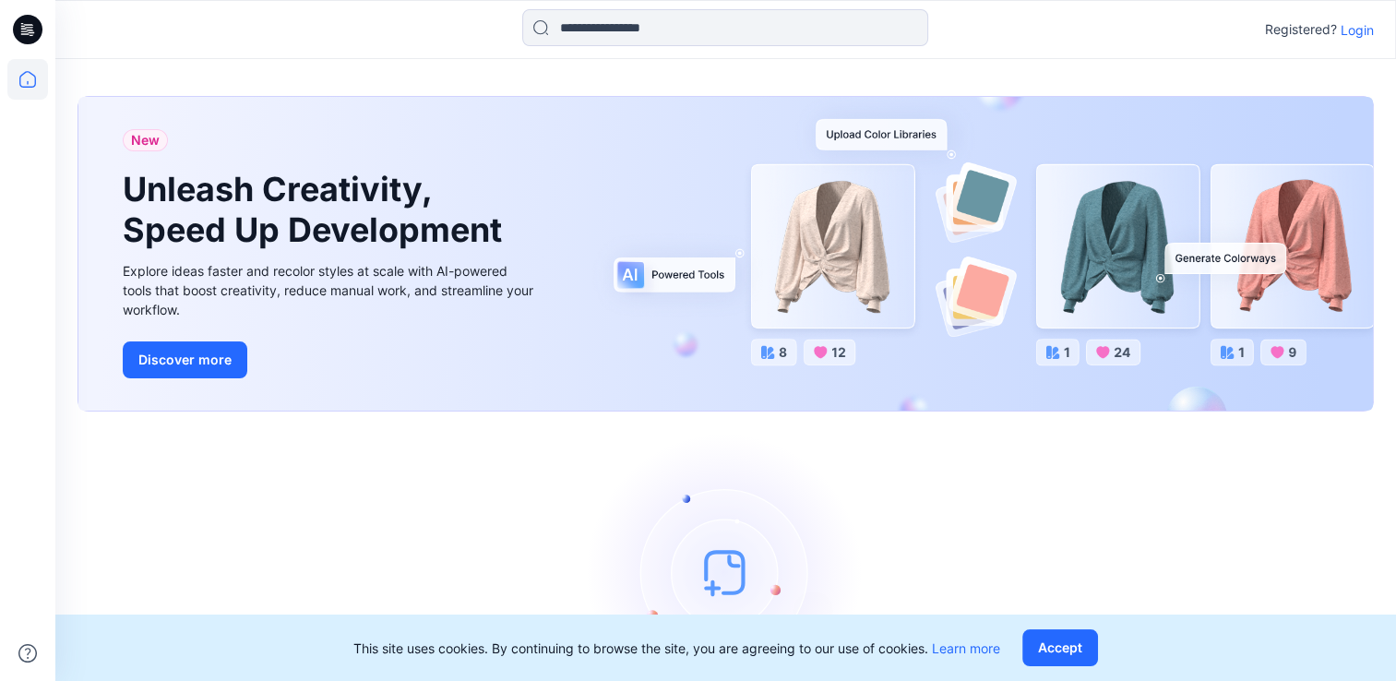
click at [1362, 27] on p "Login" at bounding box center [1357, 29] width 33 height 19
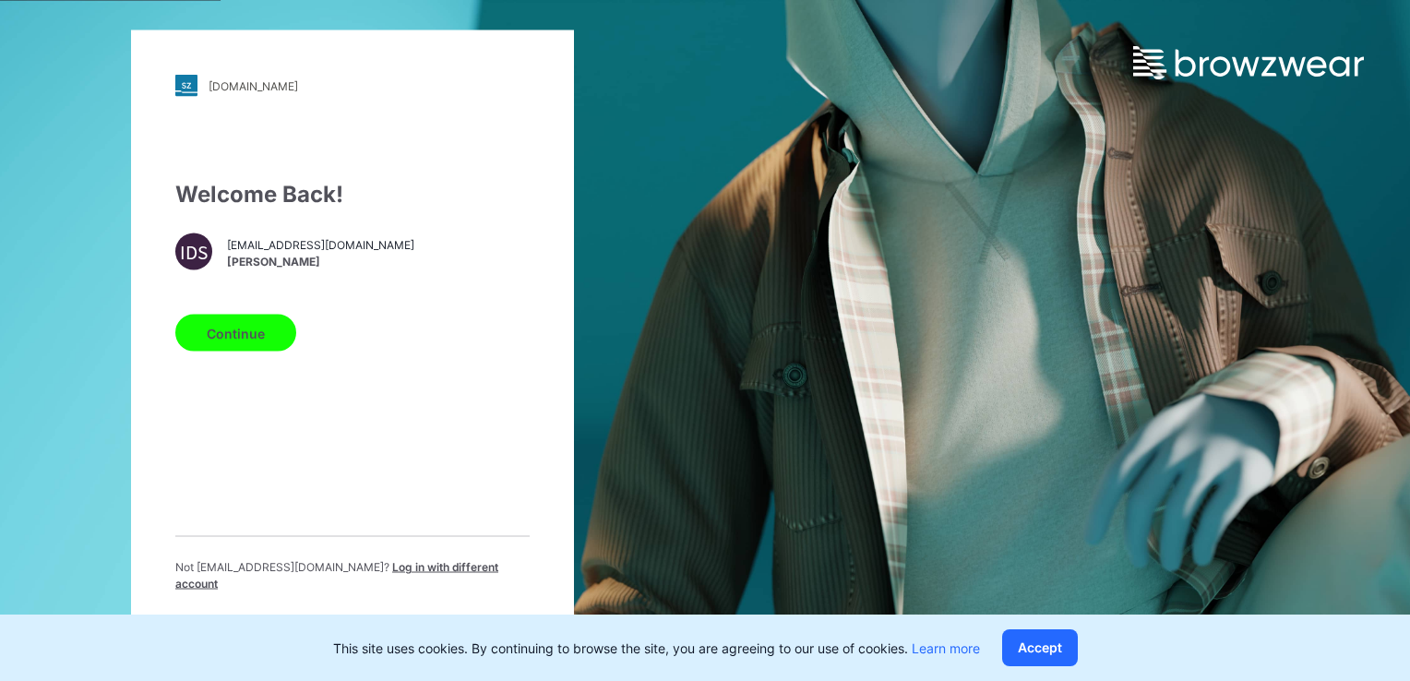
click at [261, 352] on button "Continue" at bounding box center [235, 333] width 121 height 37
click at [271, 334] on button "Continue" at bounding box center [235, 333] width 121 height 37
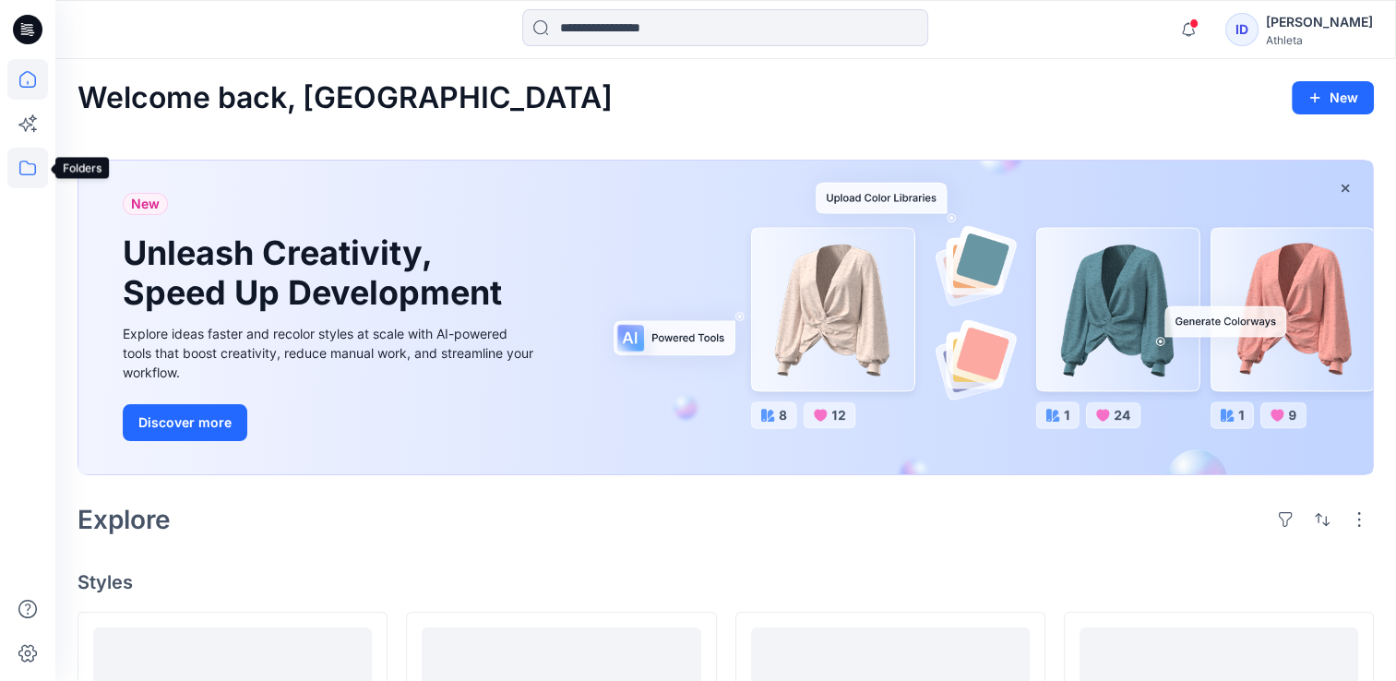
click at [20, 169] on icon at bounding box center [27, 168] width 41 height 41
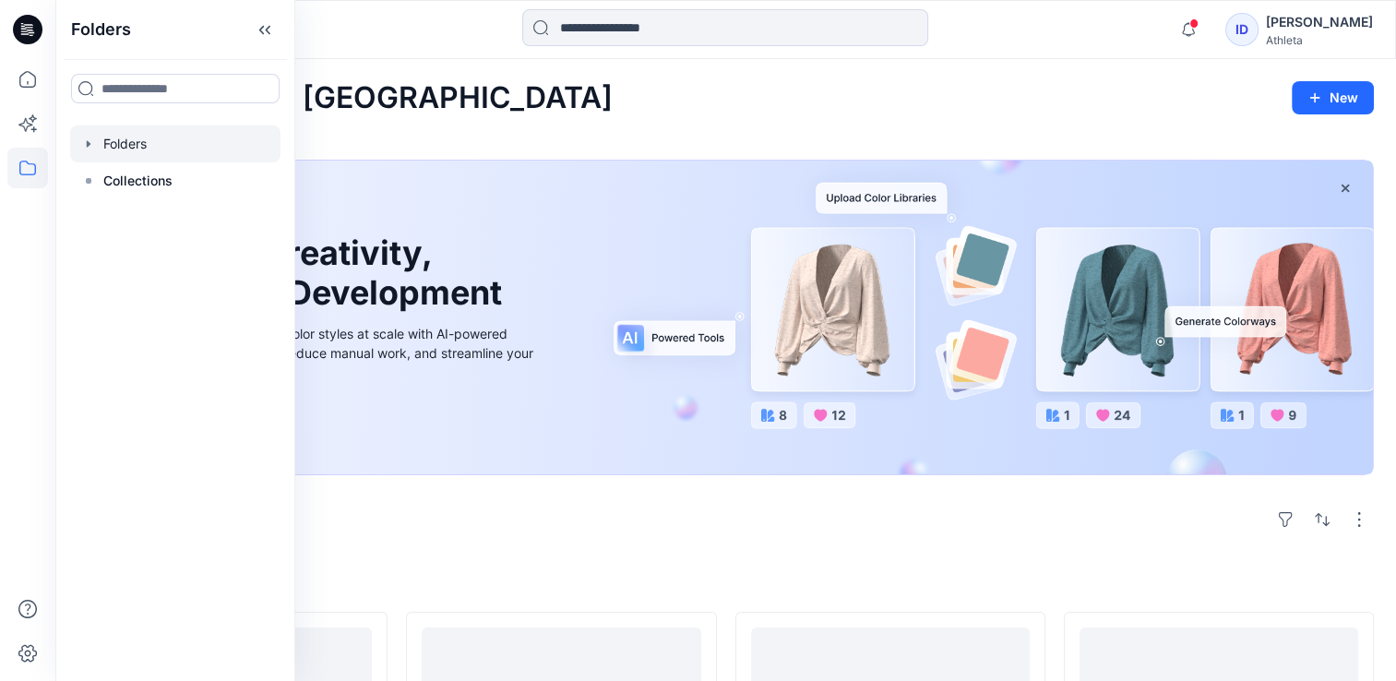
click at [144, 142] on div at bounding box center [175, 144] width 210 height 37
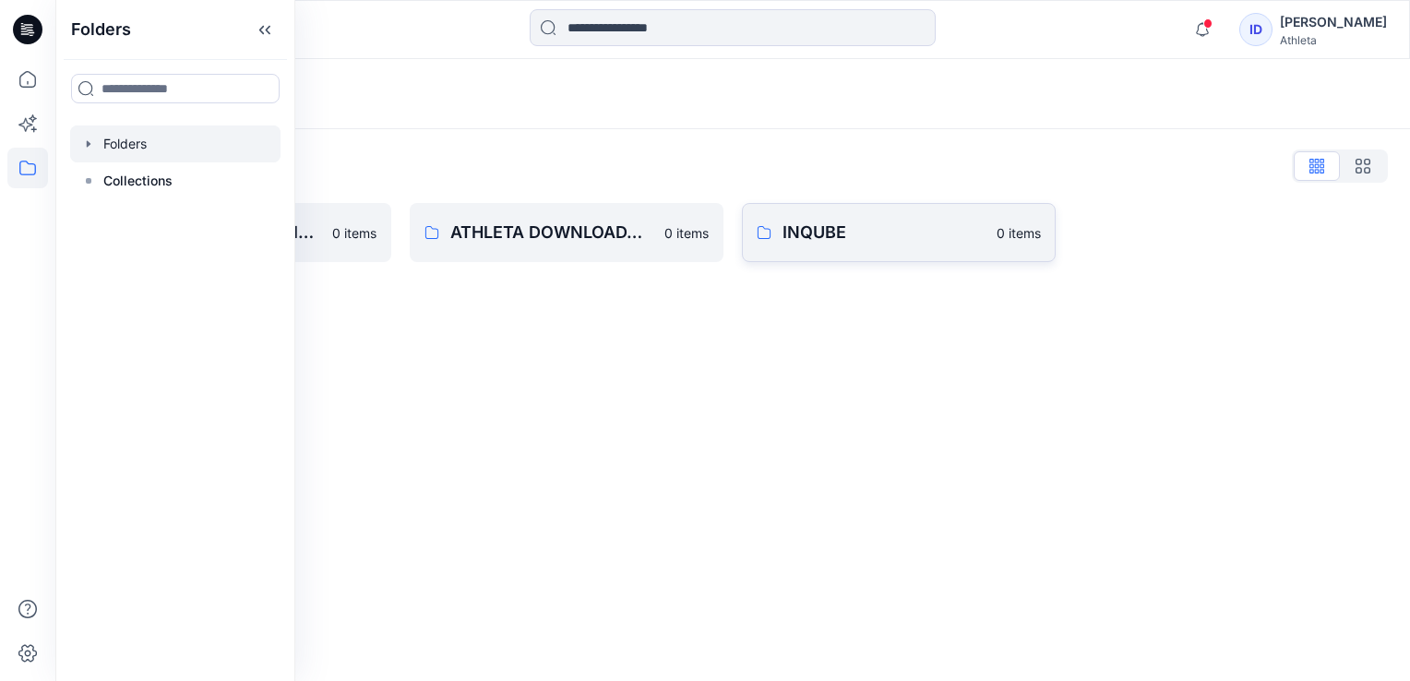
click at [794, 237] on p "INQUBE" at bounding box center [884, 233] width 203 height 26
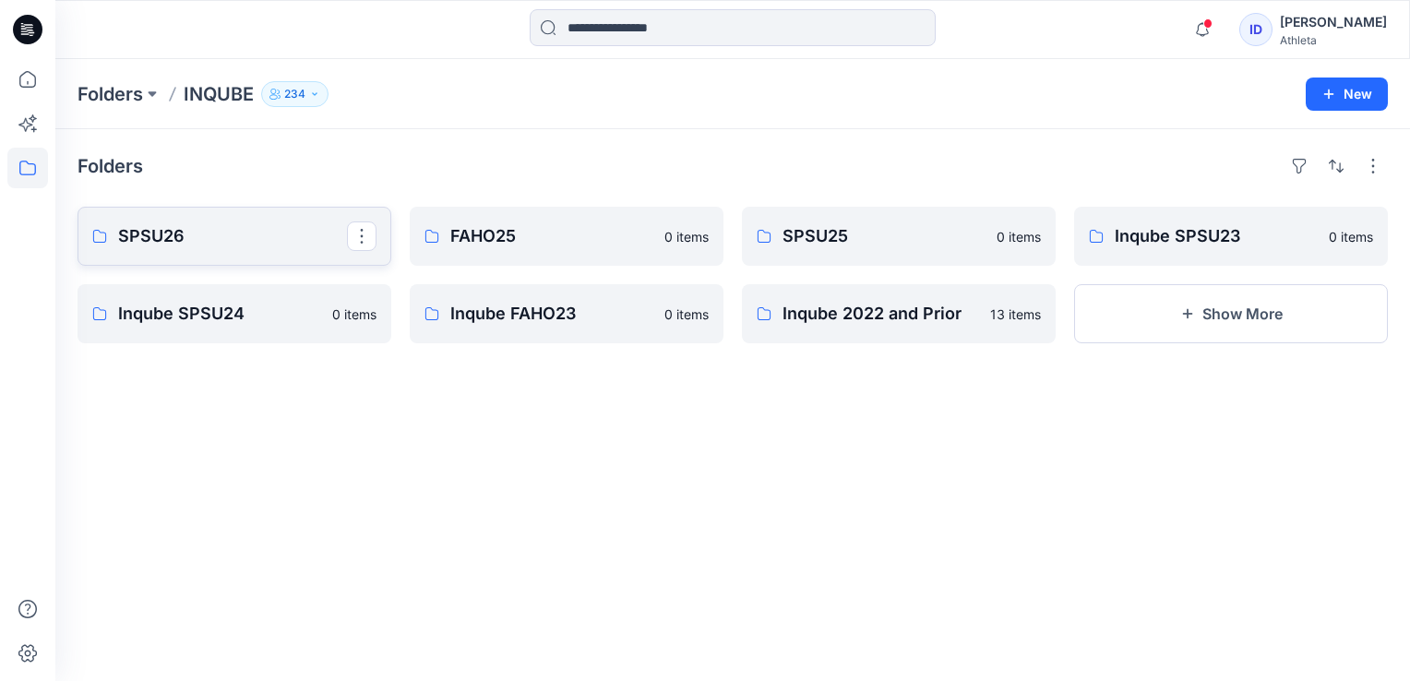
click at [145, 235] on p "SPSU26" at bounding box center [232, 236] width 229 height 26
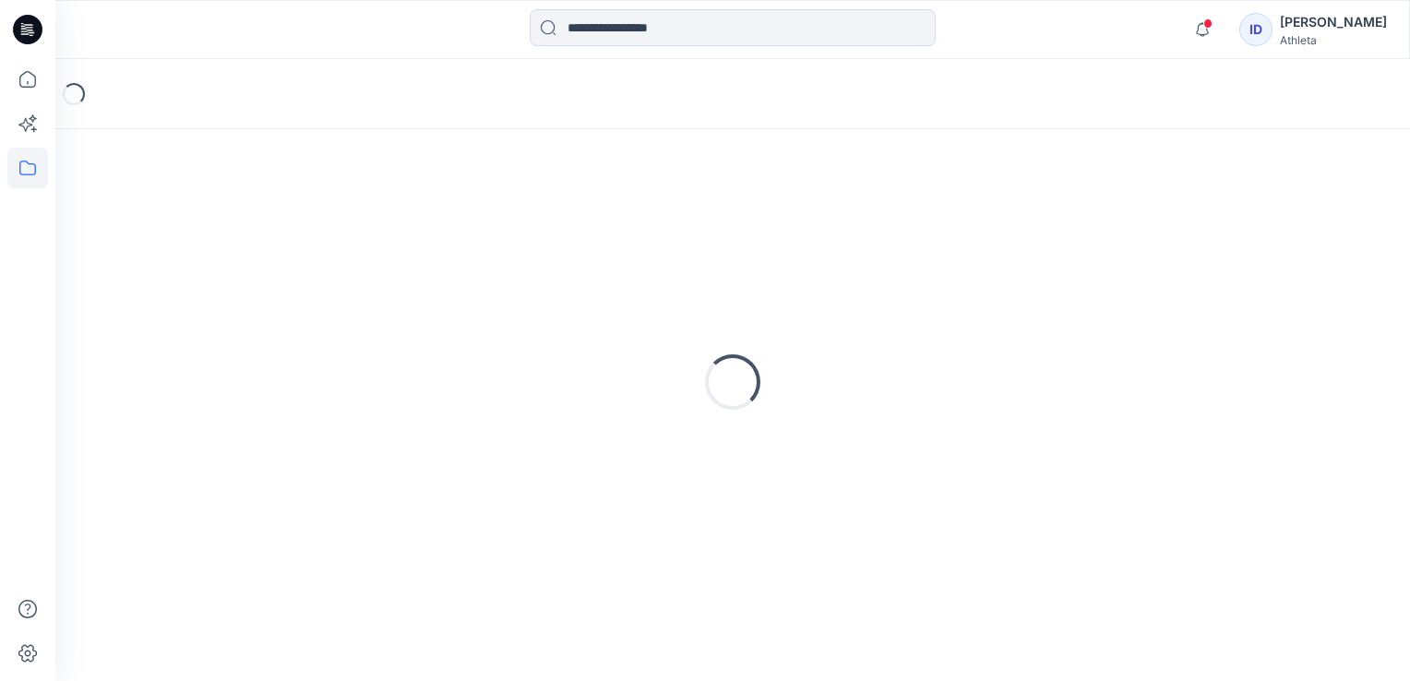
click at [870, 91] on div "Loading..." at bounding box center [732, 94] width 1355 height 70
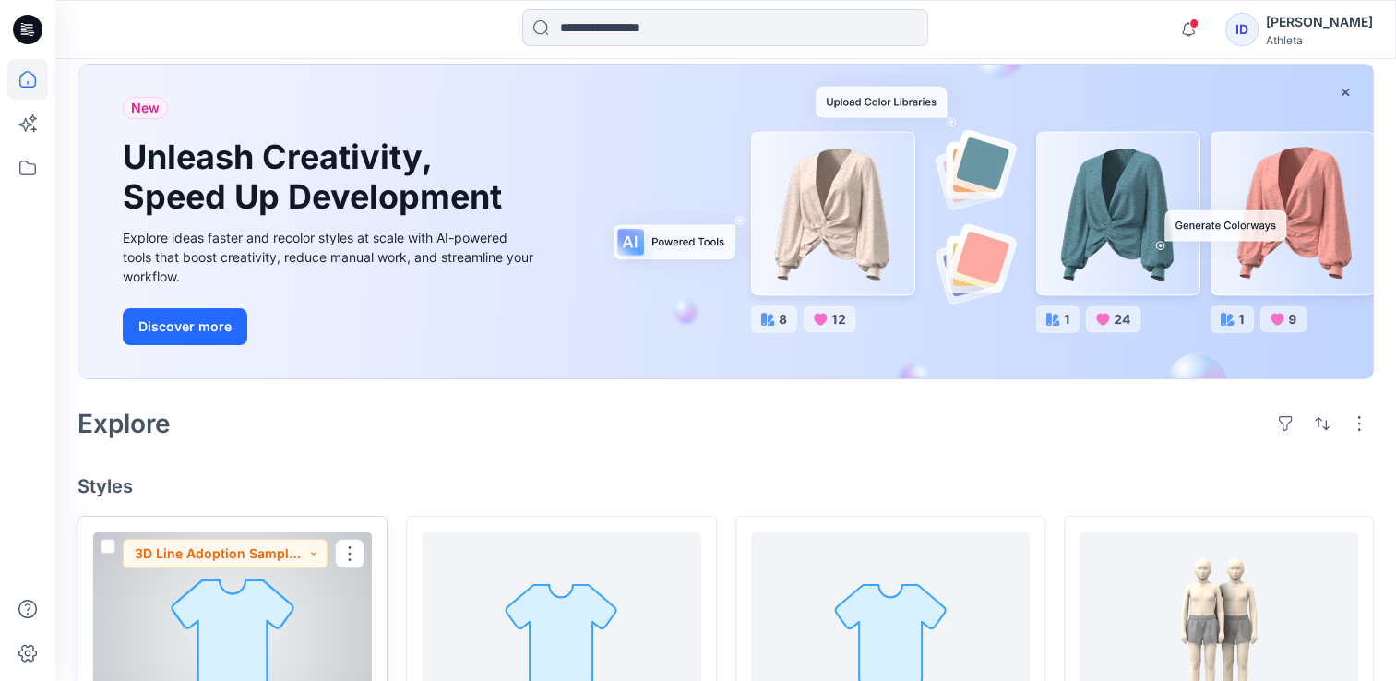
scroll to position [92, 0]
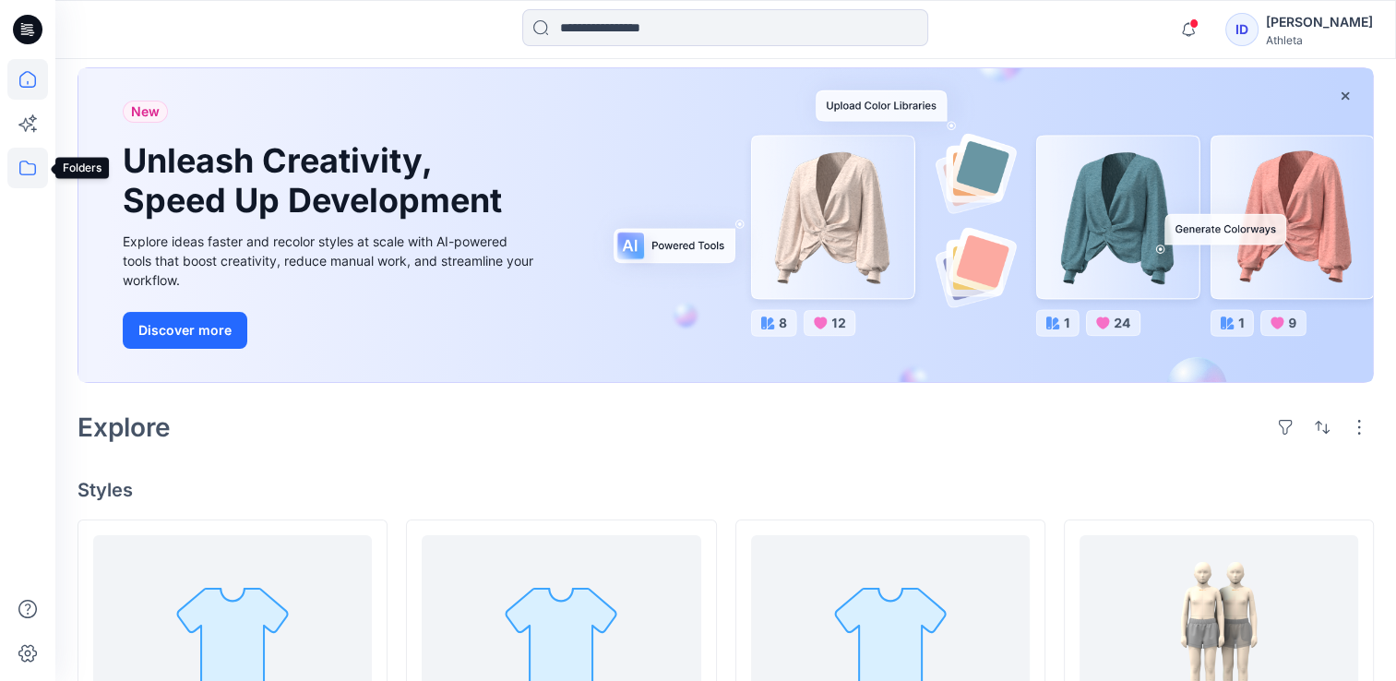
click at [32, 164] on icon at bounding box center [27, 168] width 41 height 41
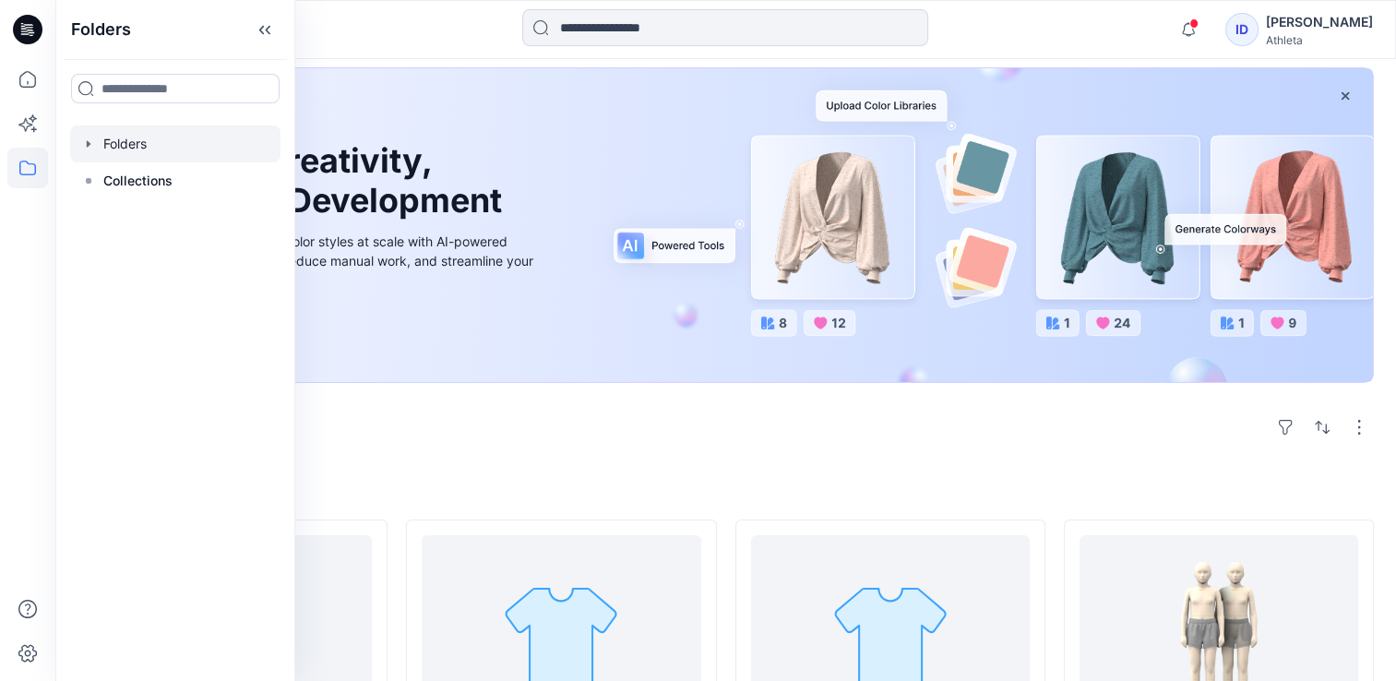
click at [116, 142] on div at bounding box center [175, 144] width 210 height 37
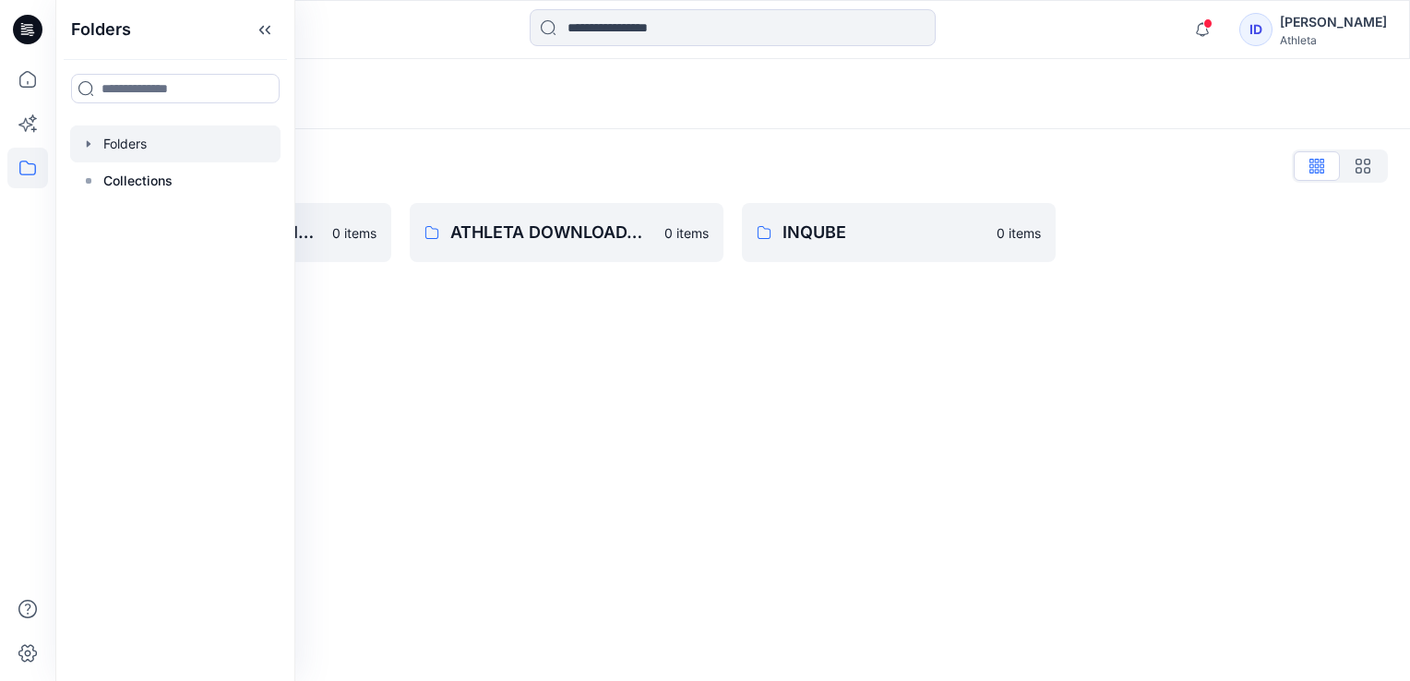
click at [665, 154] on div "Folders List" at bounding box center [733, 166] width 1310 height 30
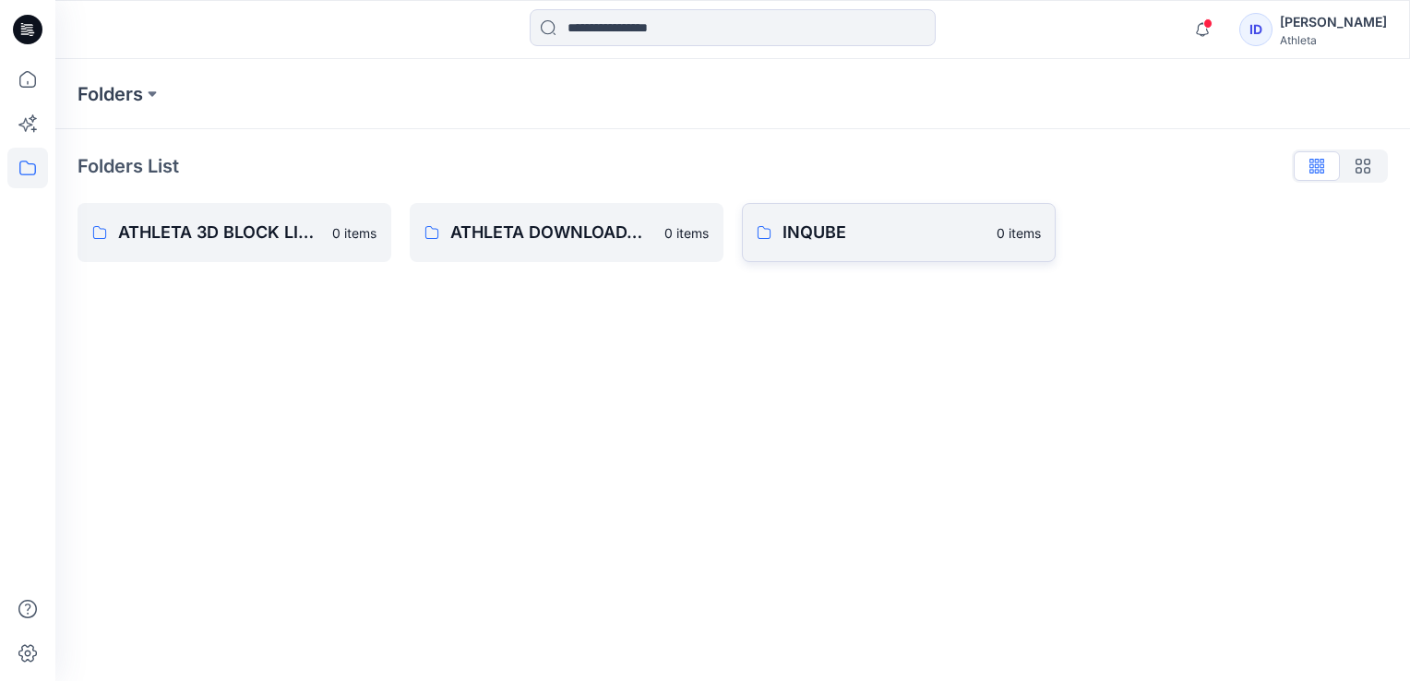
click at [805, 231] on p "INQUBE" at bounding box center [884, 233] width 203 height 26
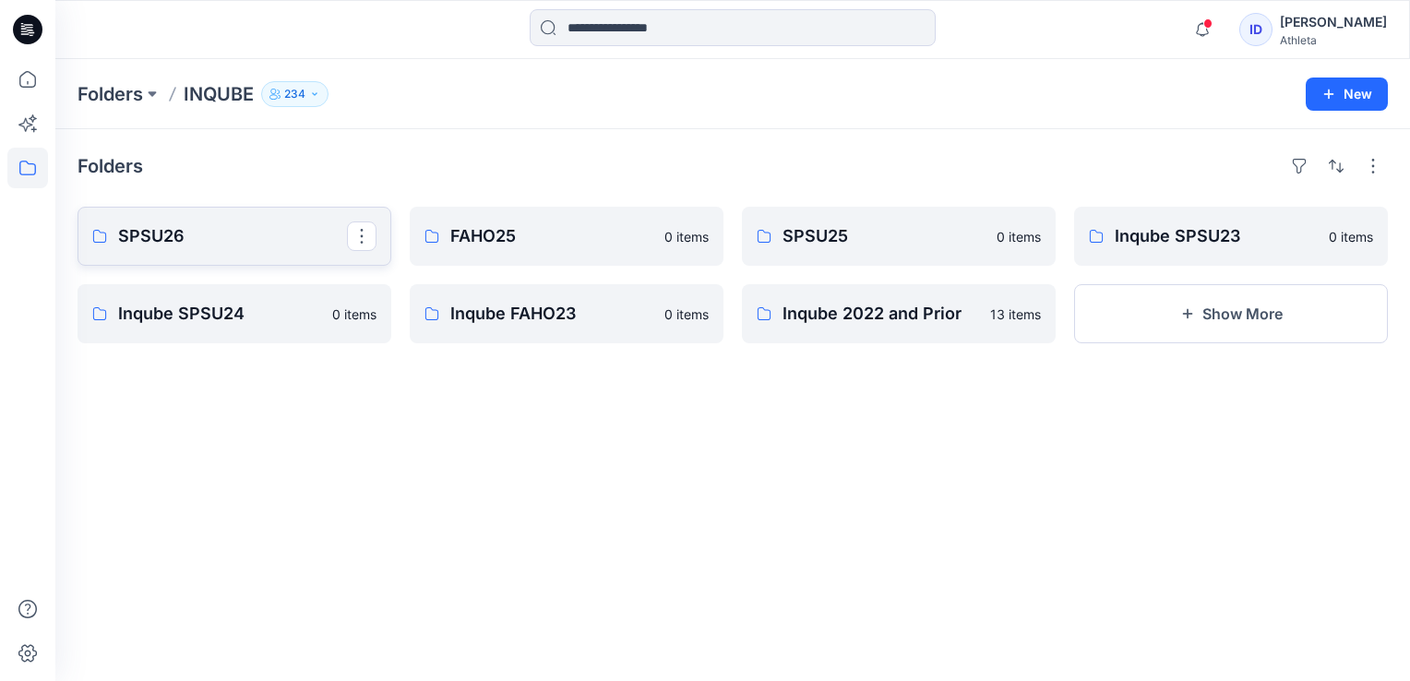
click at [259, 248] on p "SPSU26" at bounding box center [232, 236] width 229 height 26
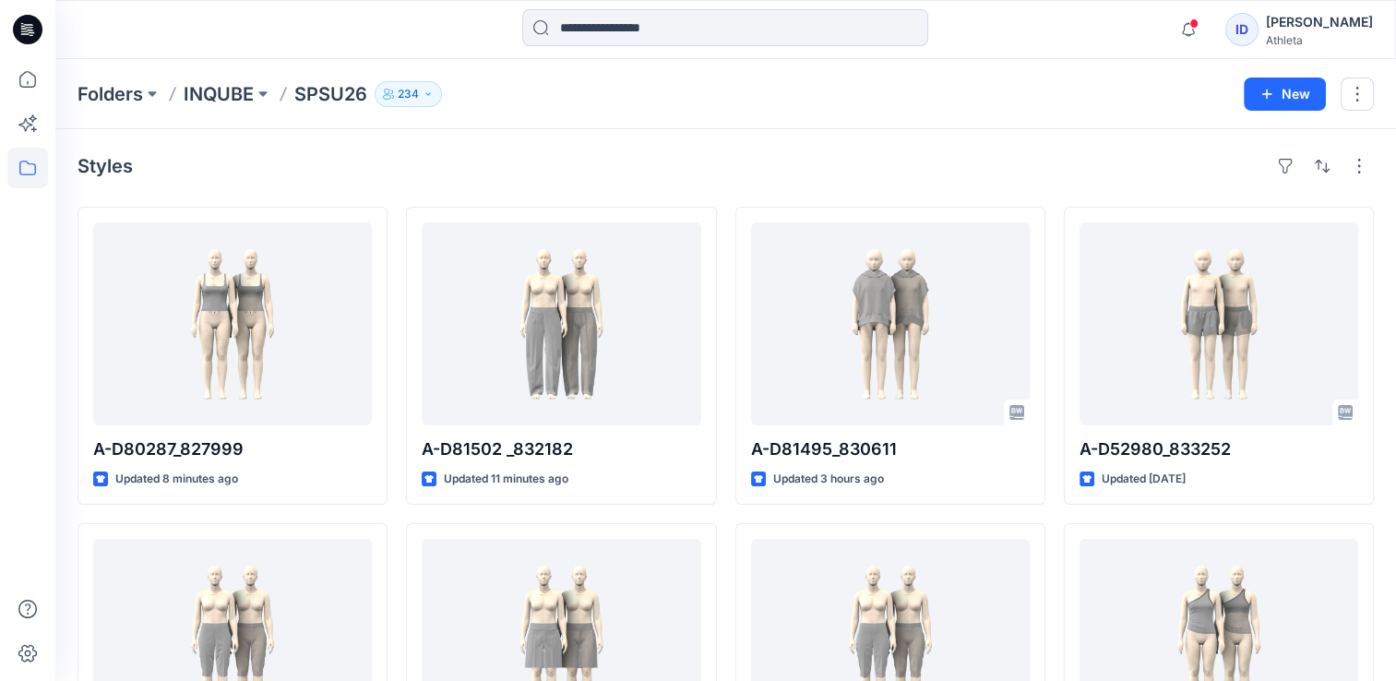
click at [823, 167] on div "Styles" at bounding box center [726, 166] width 1297 height 30
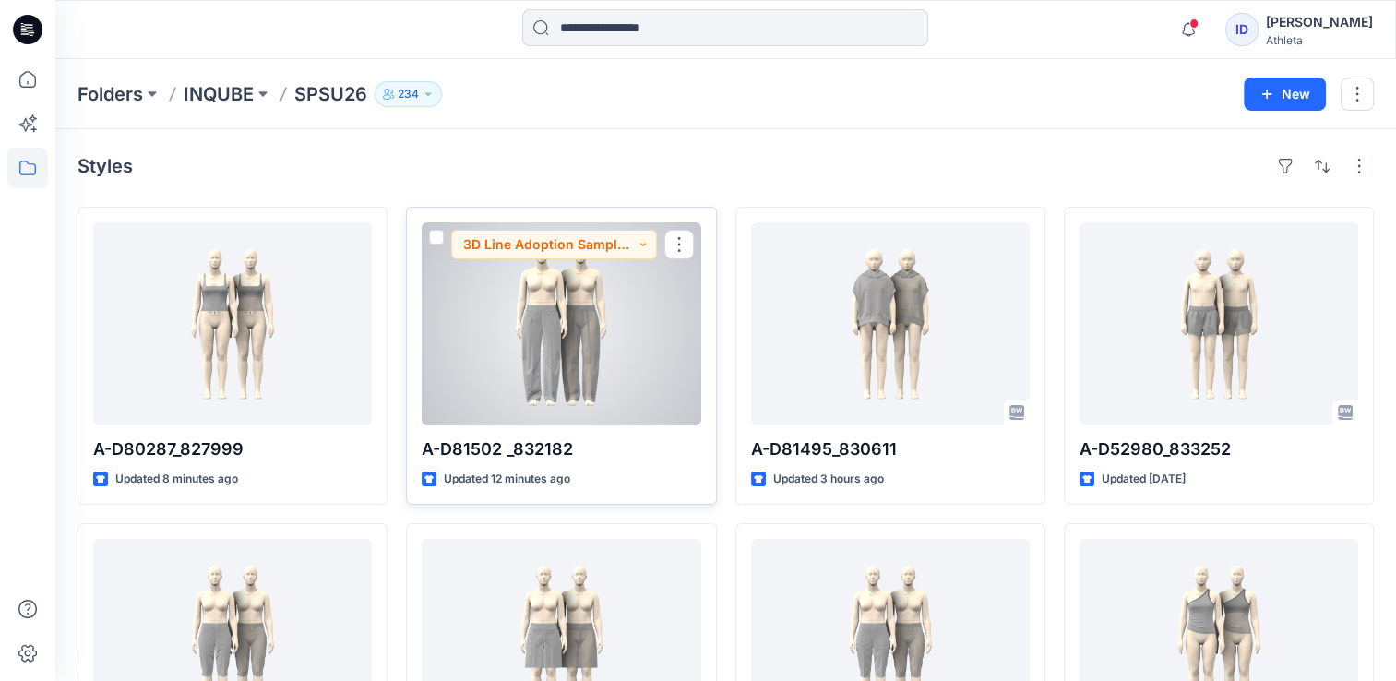
click at [572, 341] on div at bounding box center [561, 323] width 279 height 203
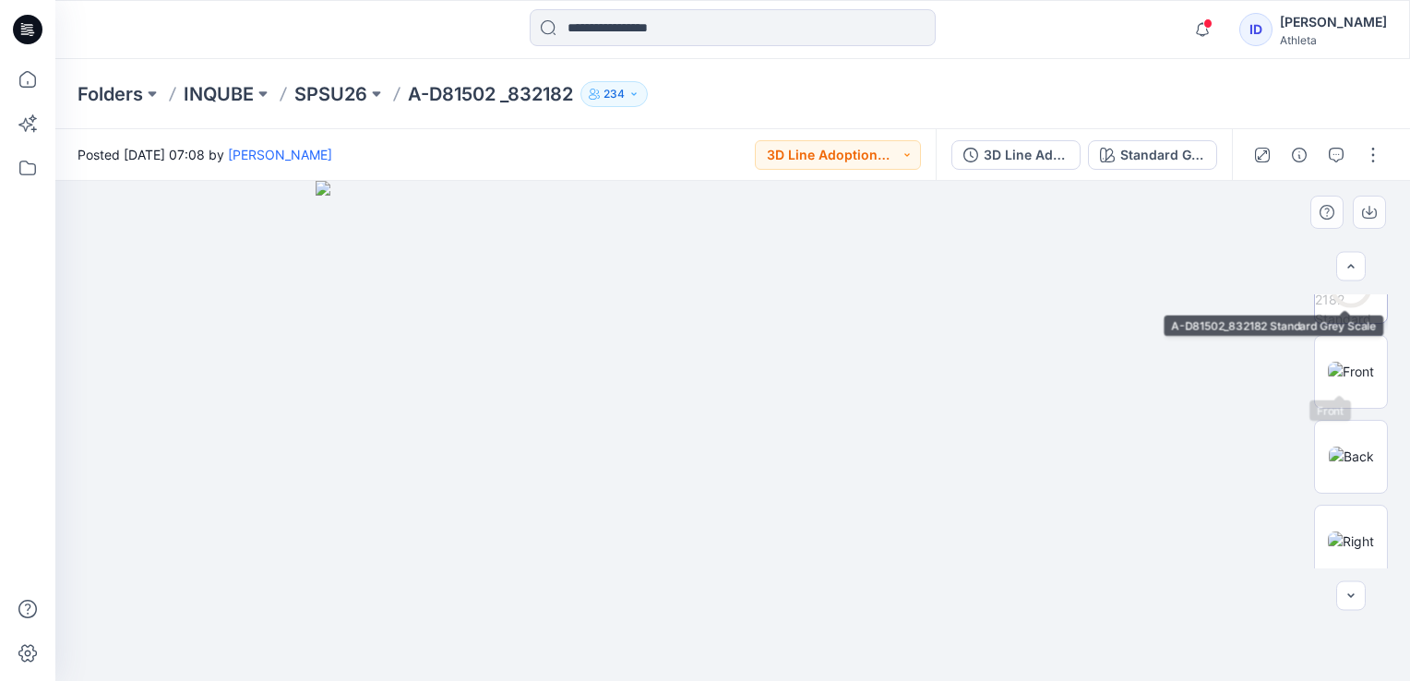
scroll to position [185, 0]
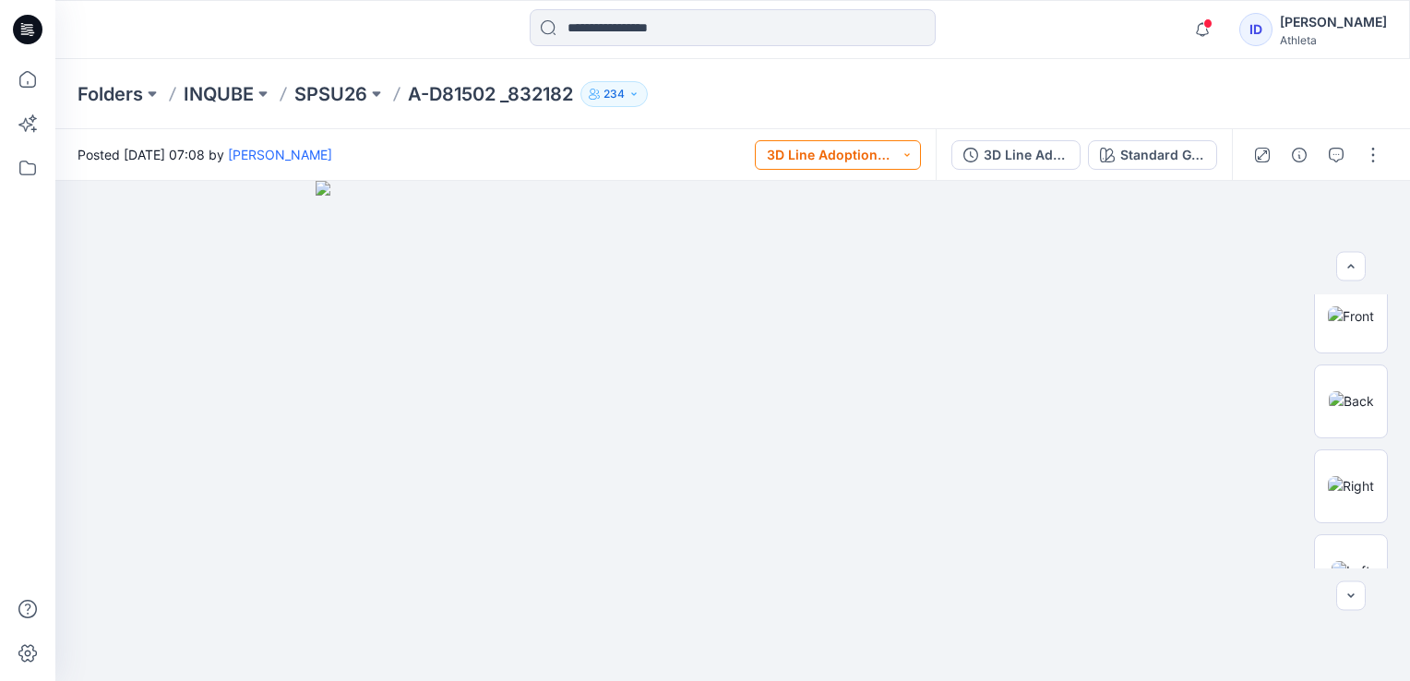
click at [893, 160] on button "3D Line Adoption Sample (Vendor)" at bounding box center [838, 155] width 166 height 30
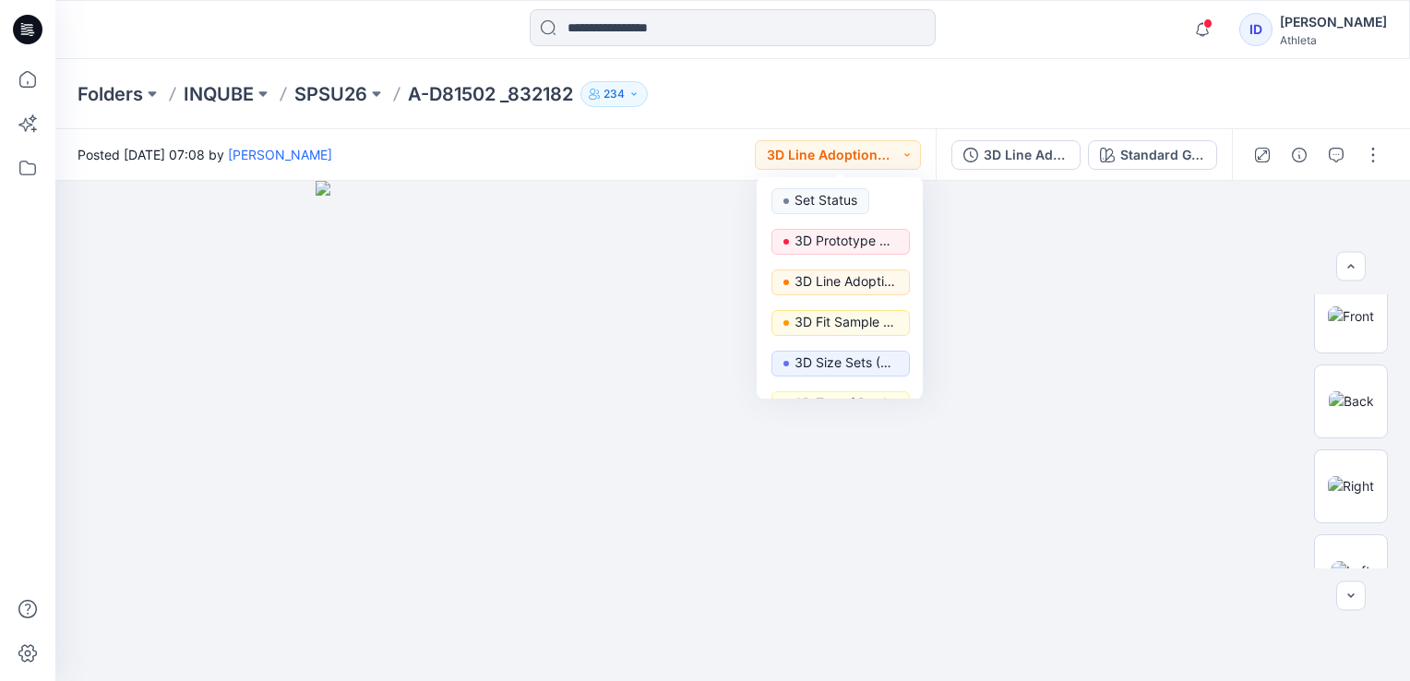
click at [997, 93] on div "Folders INQUBE SPSU26 A-D81502 _832182 234" at bounding box center [661, 94] width 1166 height 26
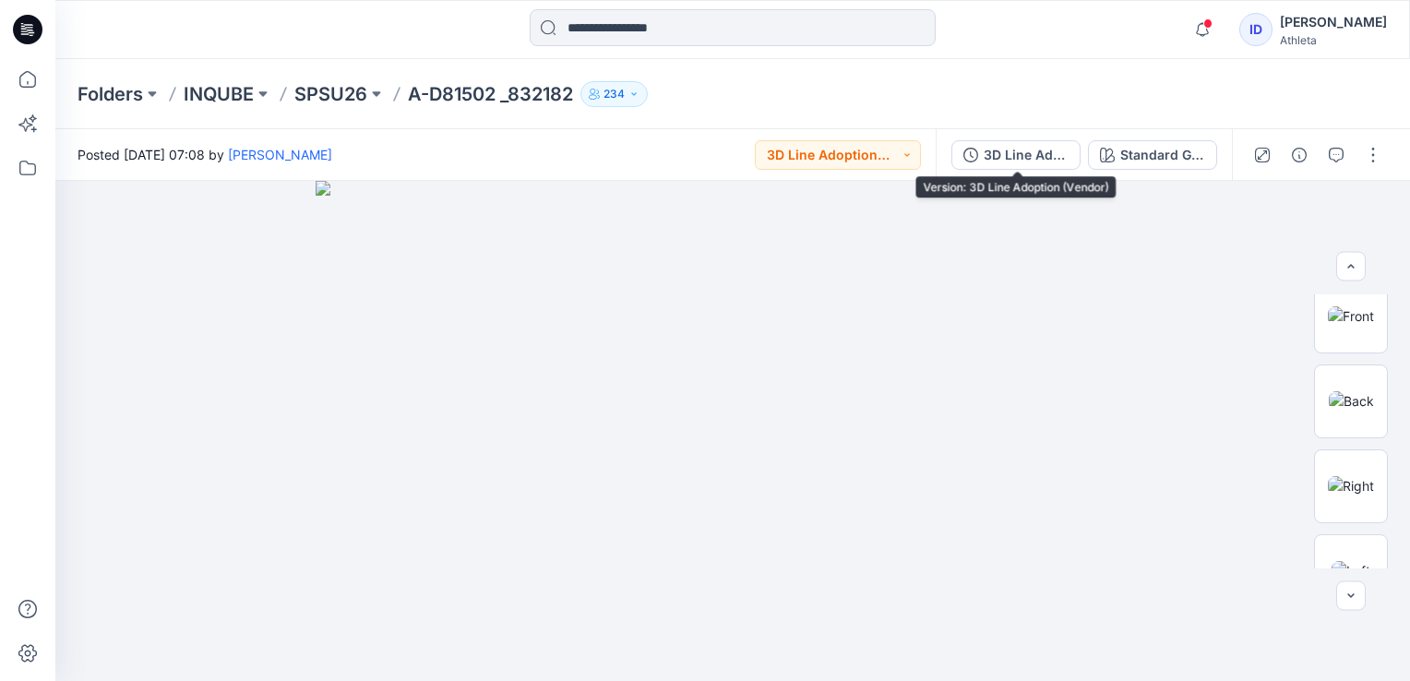
click at [1036, 161] on div "3D Line Adoption (Vendor)" at bounding box center [1026, 155] width 85 height 20
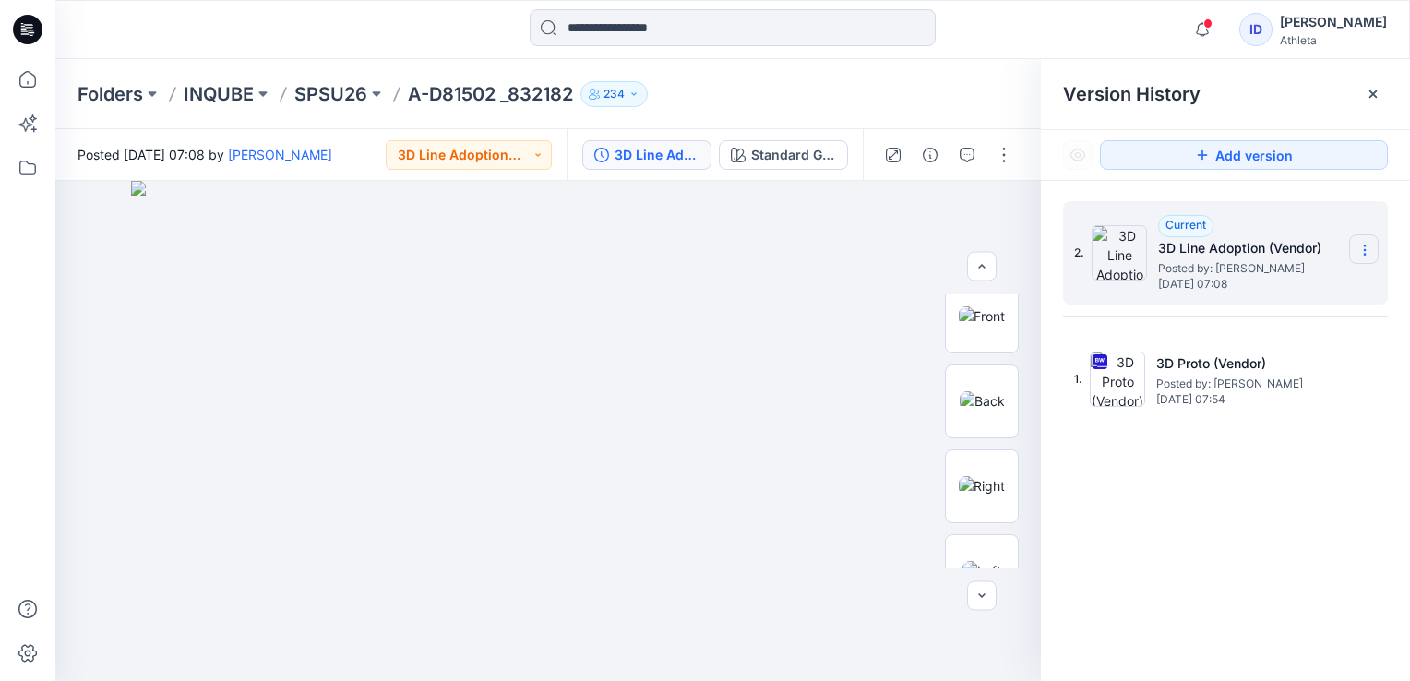
click at [1353, 238] on section at bounding box center [1364, 249] width 30 height 30
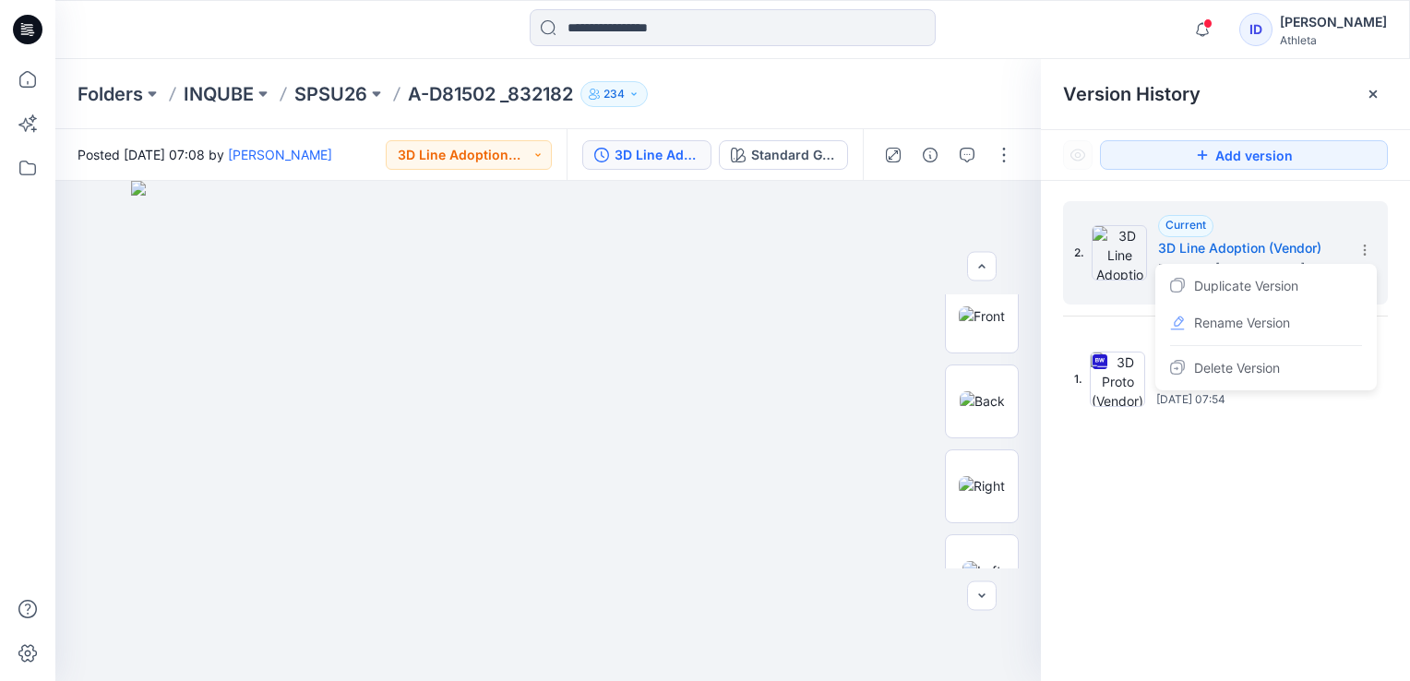
click at [1046, 109] on div "Version History" at bounding box center [1225, 94] width 369 height 70
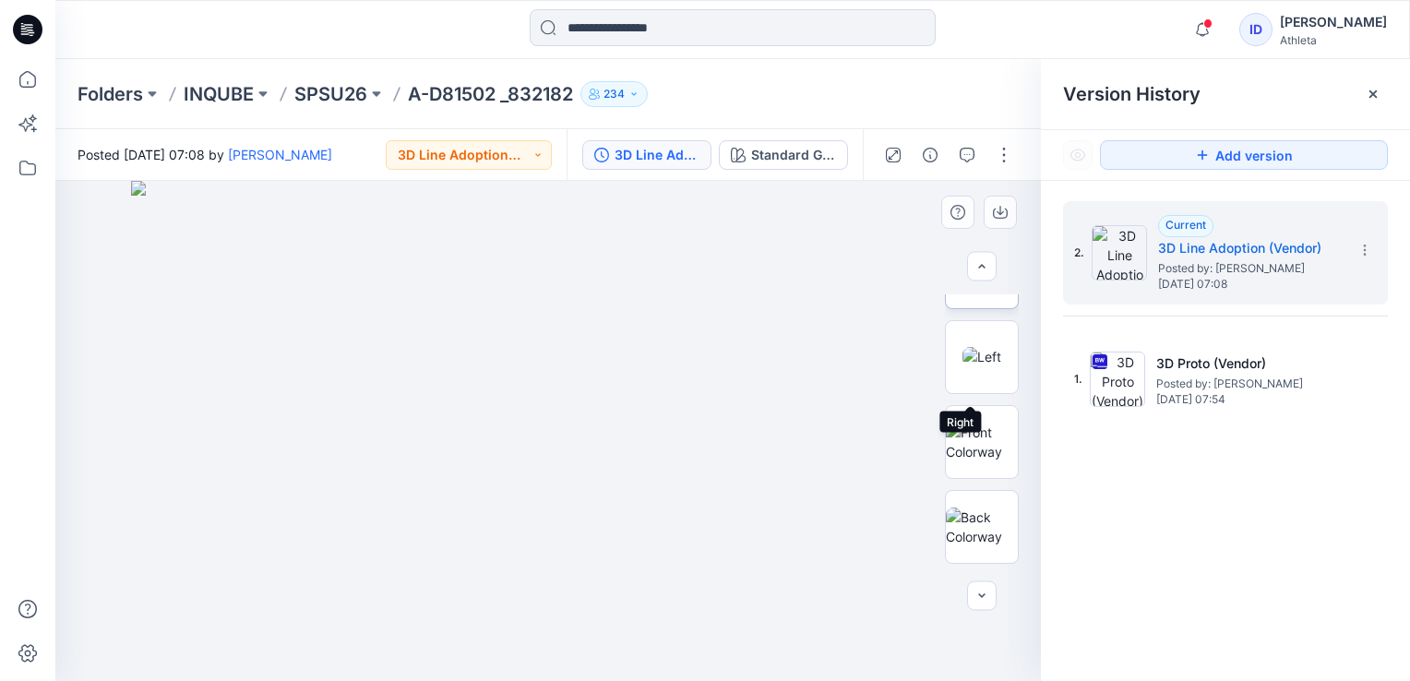
scroll to position [461, 0]
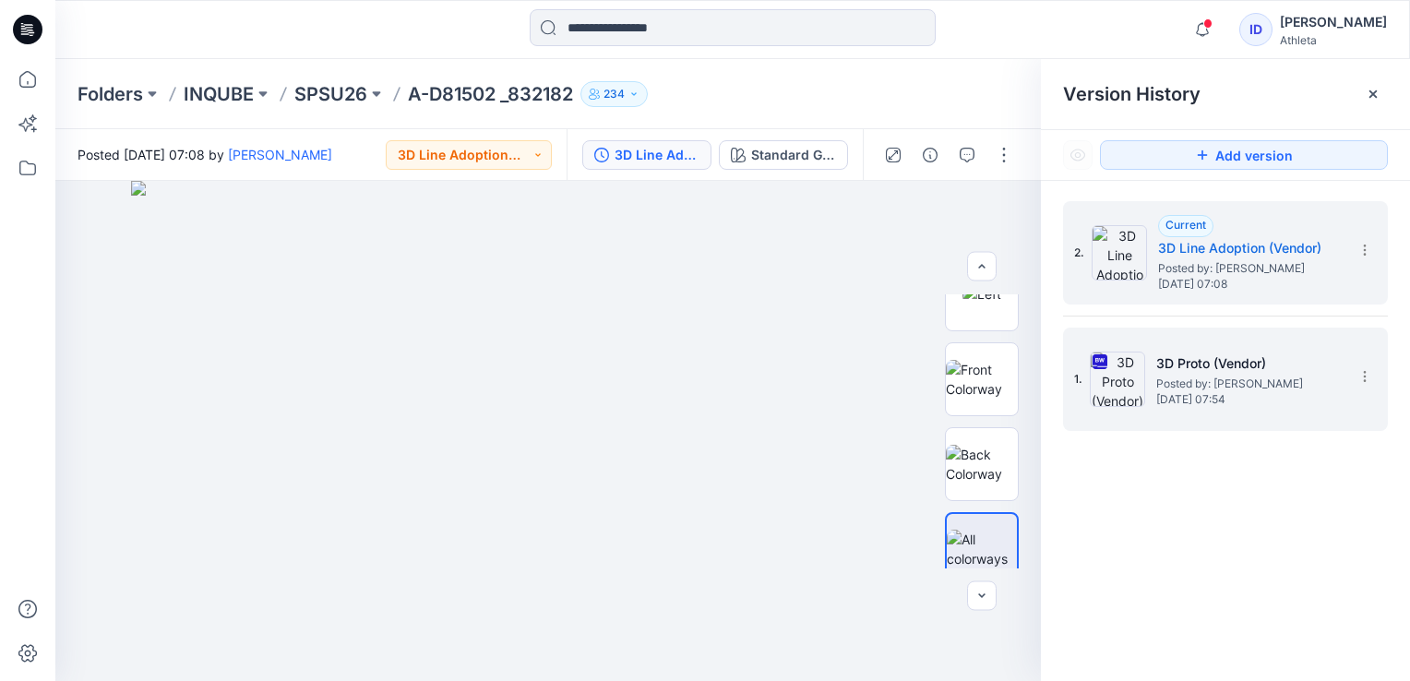
click at [1190, 380] on span "Posted by: [PERSON_NAME]" at bounding box center [1248, 384] width 185 height 18
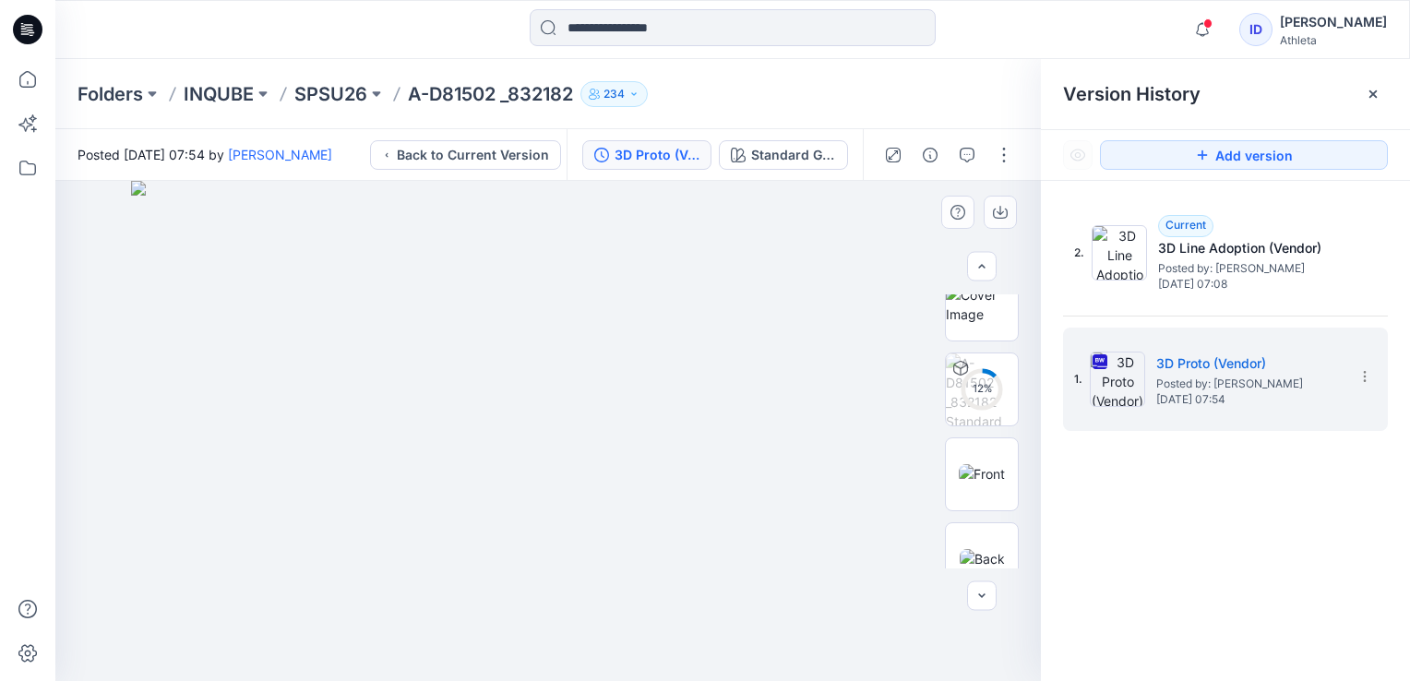
scroll to position [0, 0]
click at [1008, 150] on button "button" at bounding box center [1004, 155] width 30 height 30
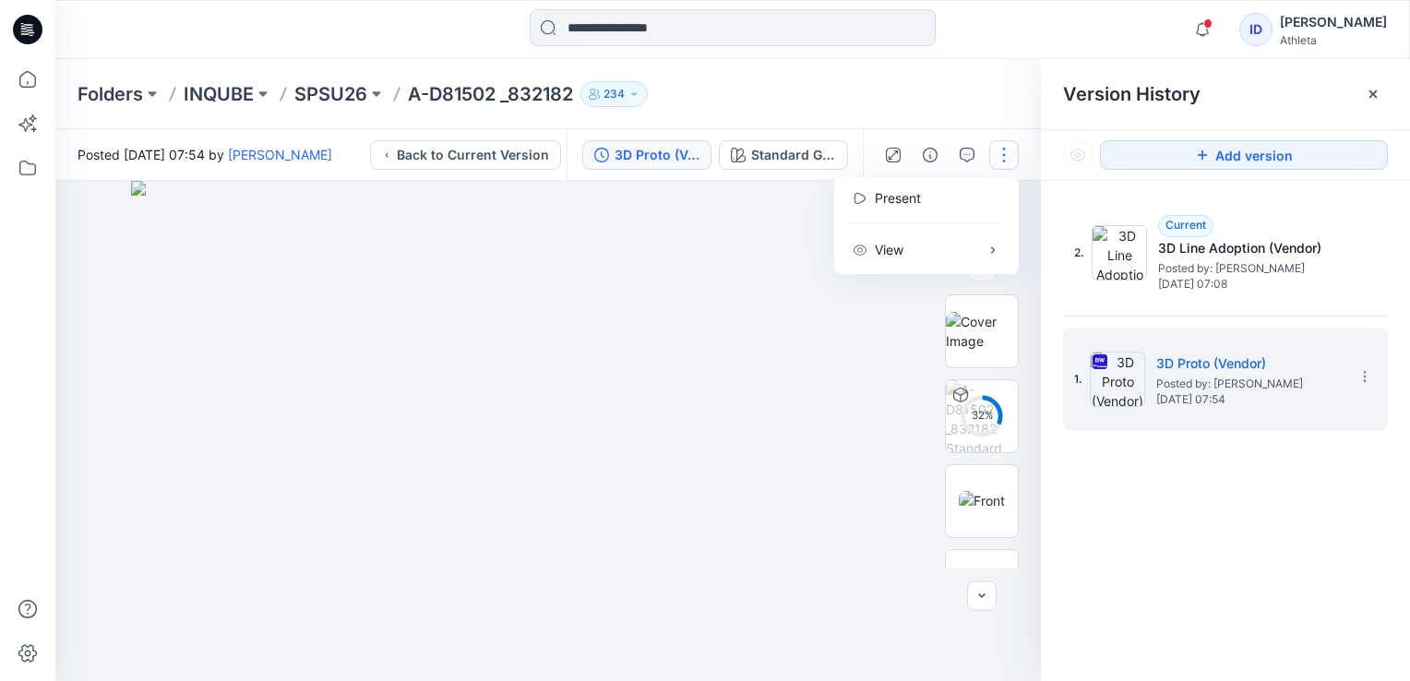
click at [879, 111] on div "Folders INQUBE SPSU26 A-D81502 _832182 234" at bounding box center [732, 94] width 1355 height 70
click at [1009, 147] on button "button" at bounding box center [1004, 155] width 30 height 30
click at [989, 259] on button "View" at bounding box center [927, 250] width 170 height 34
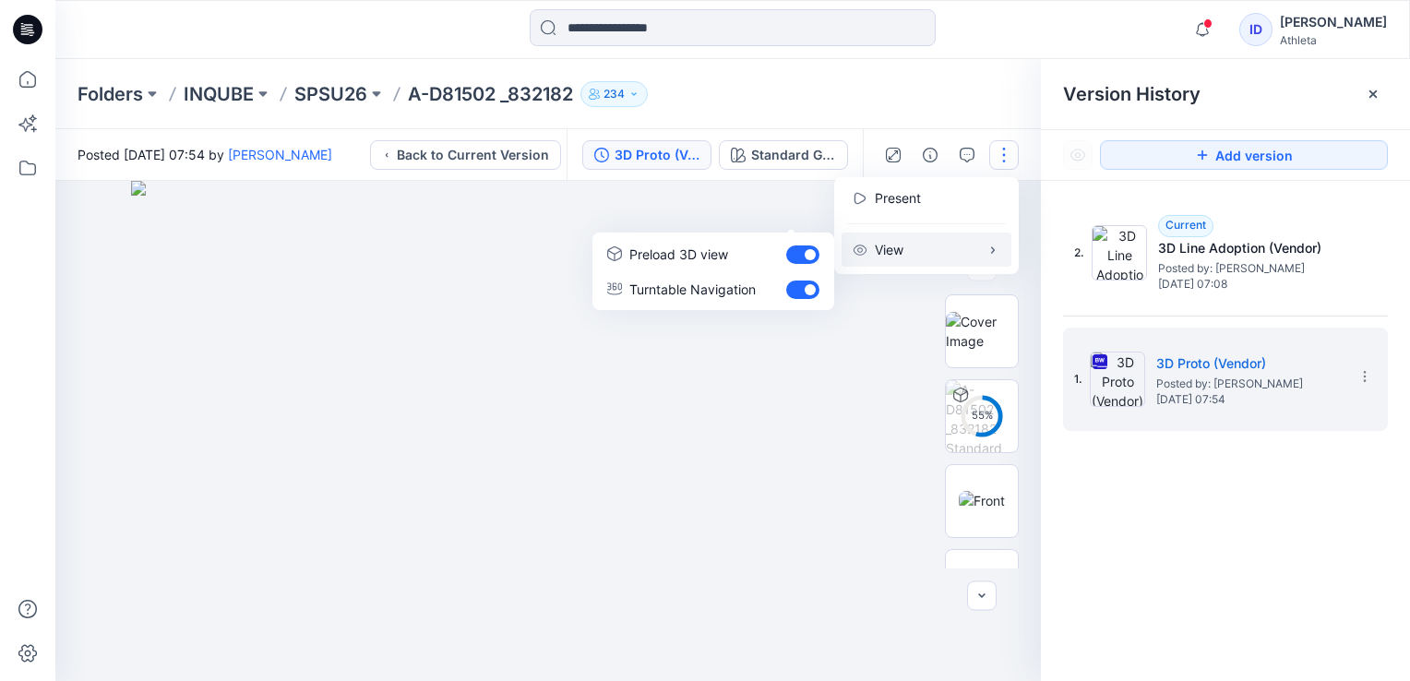
click at [893, 75] on div "Folders INQUBE SPSU26 A-D81502 _832182 234" at bounding box center [732, 94] width 1355 height 70
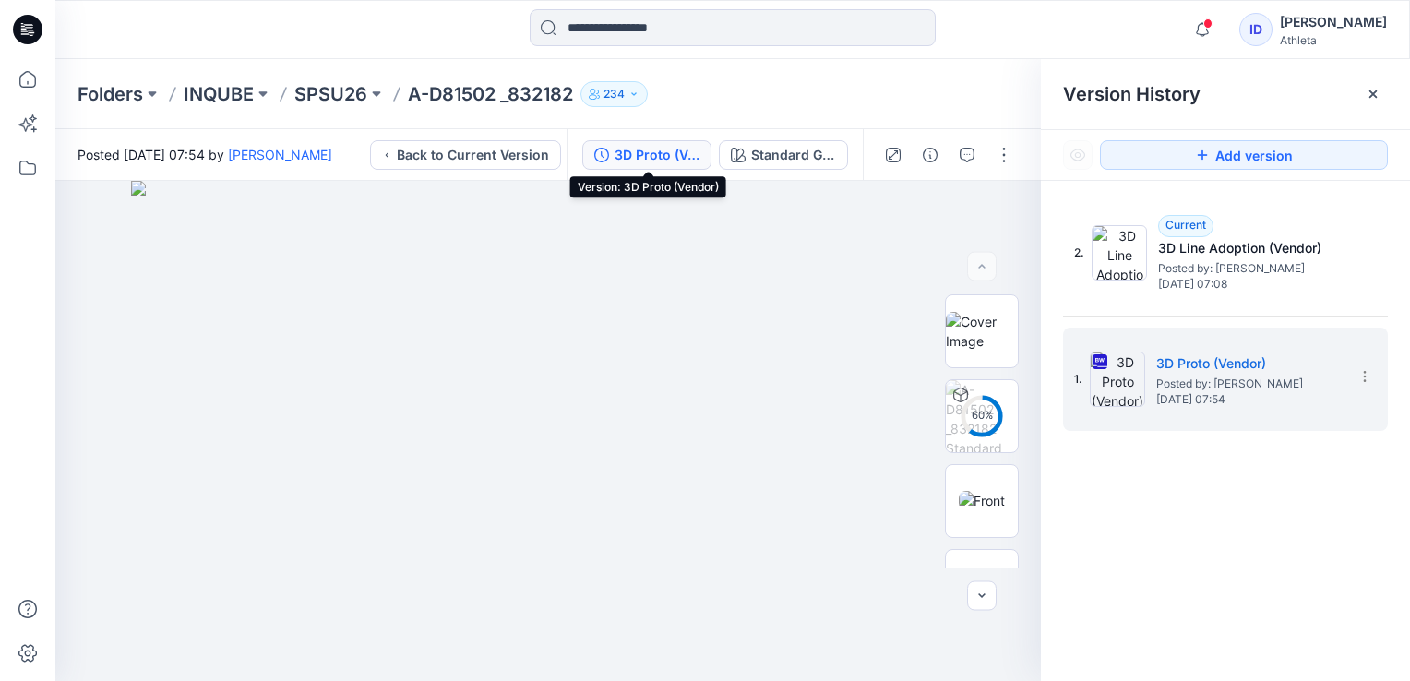
click at [650, 152] on div "3D Proto (Vendor)" at bounding box center [657, 155] width 85 height 20
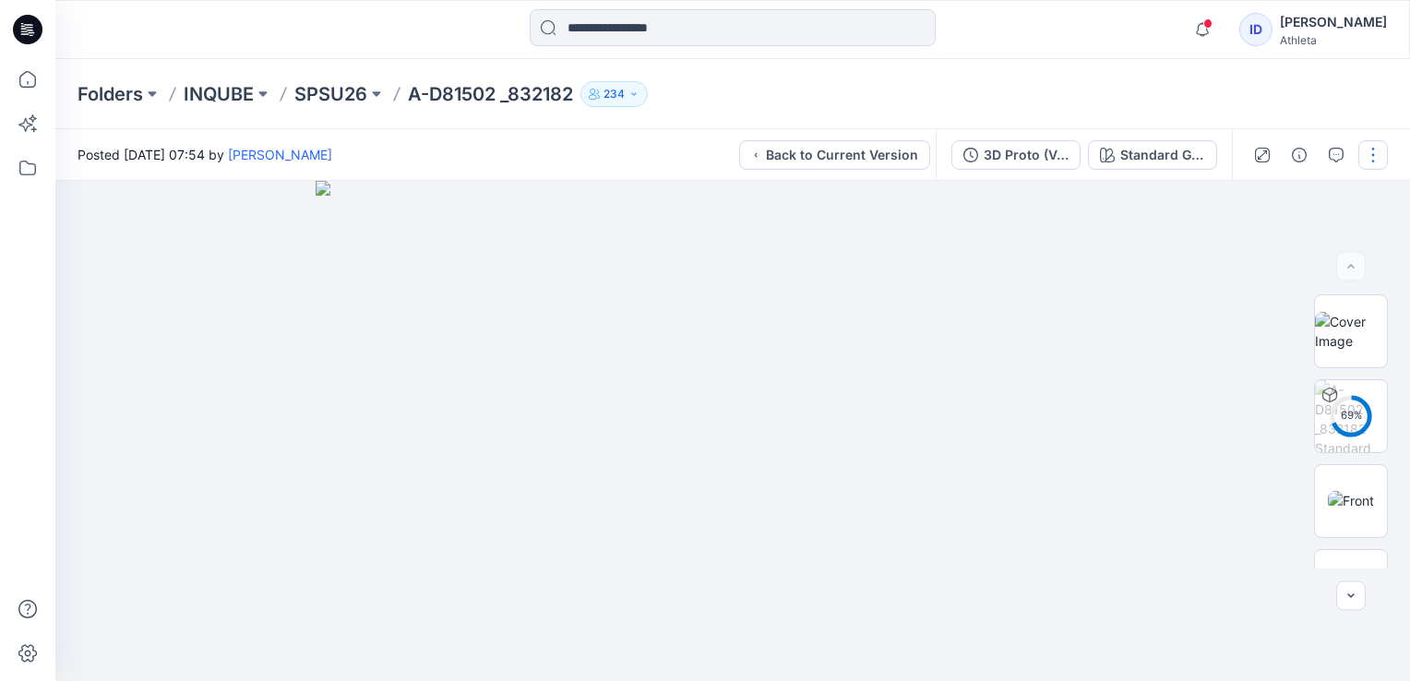
click at [1381, 151] on button "button" at bounding box center [1373, 155] width 30 height 30
drag, startPoint x: 1011, startPoint y: 117, endPoint x: 993, endPoint y: 117, distance: 18.5
click at [1011, 117] on div "Folders INQUBE SPSU26 A-D81502 _832182 234" at bounding box center [732, 94] width 1355 height 70
click at [470, 95] on p "A-D81502 _832182" at bounding box center [490, 94] width 165 height 26
click at [340, 96] on p "SPSU26" at bounding box center [330, 94] width 73 height 26
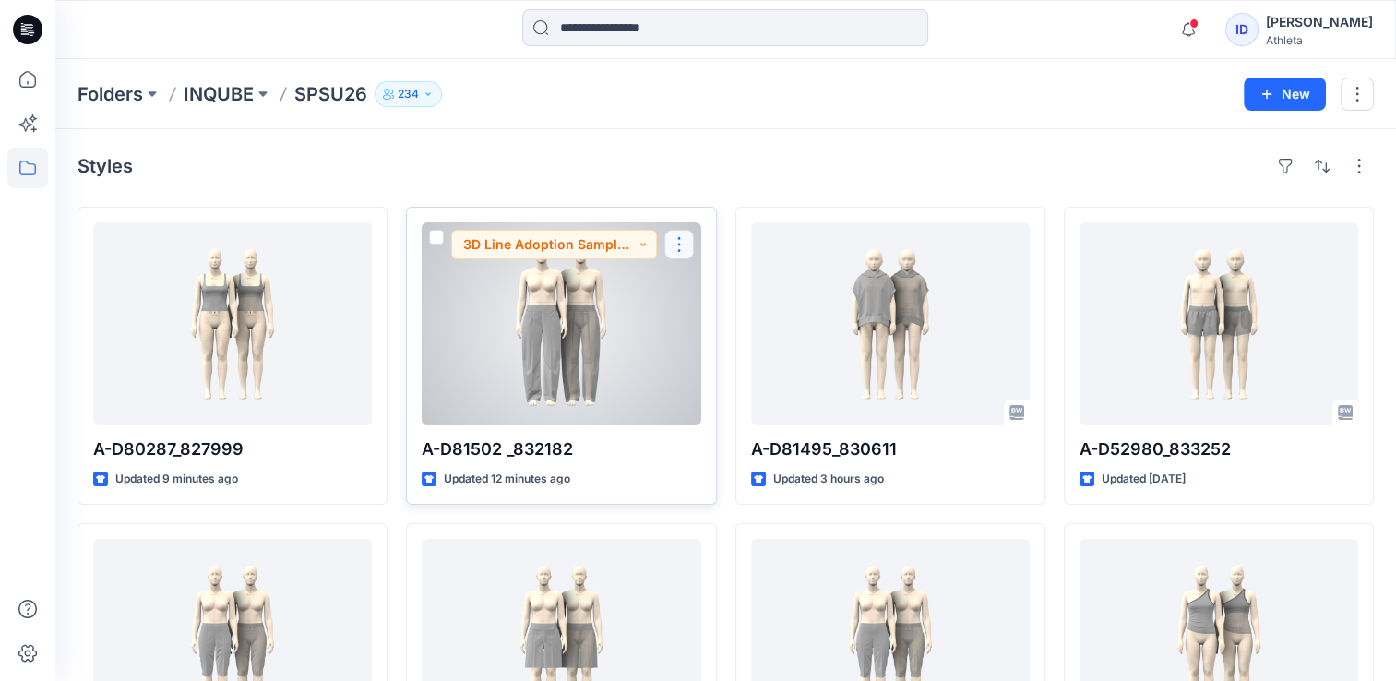
click at [691, 242] on button "button" at bounding box center [679, 245] width 30 height 30
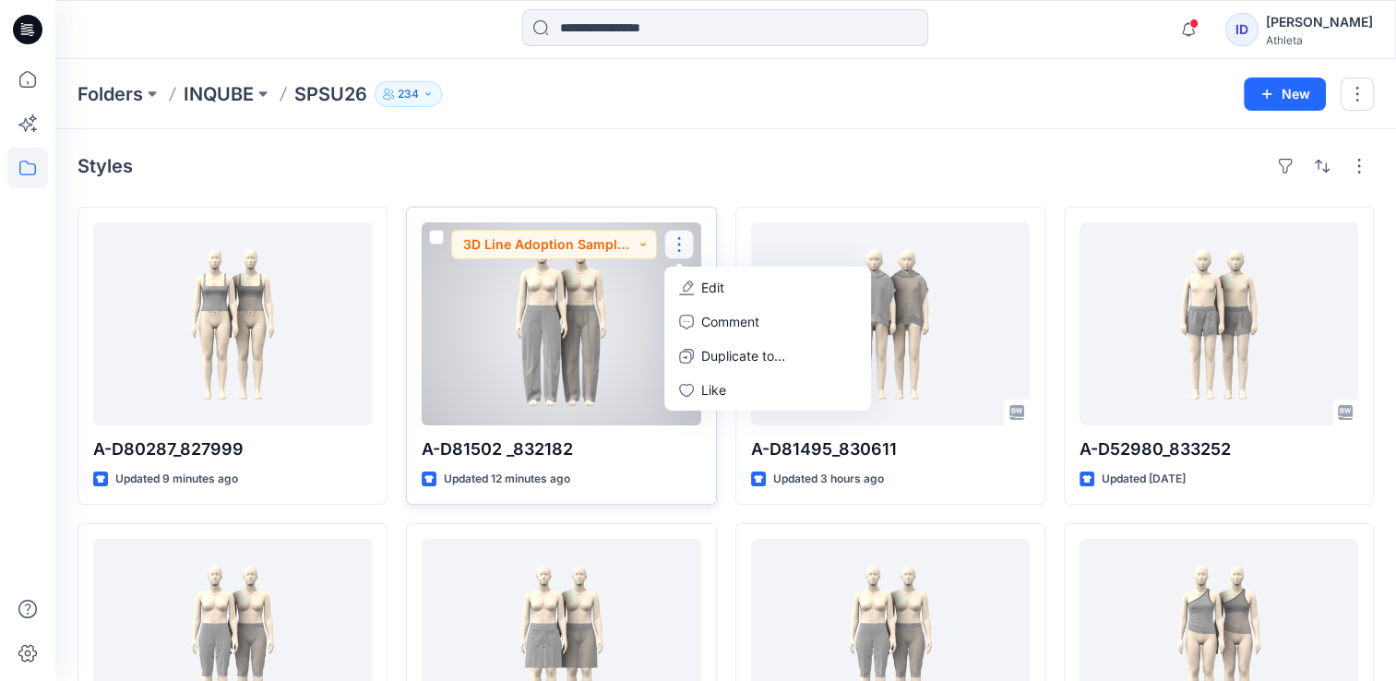
click at [720, 295] on p "Edit" at bounding box center [712, 287] width 23 height 19
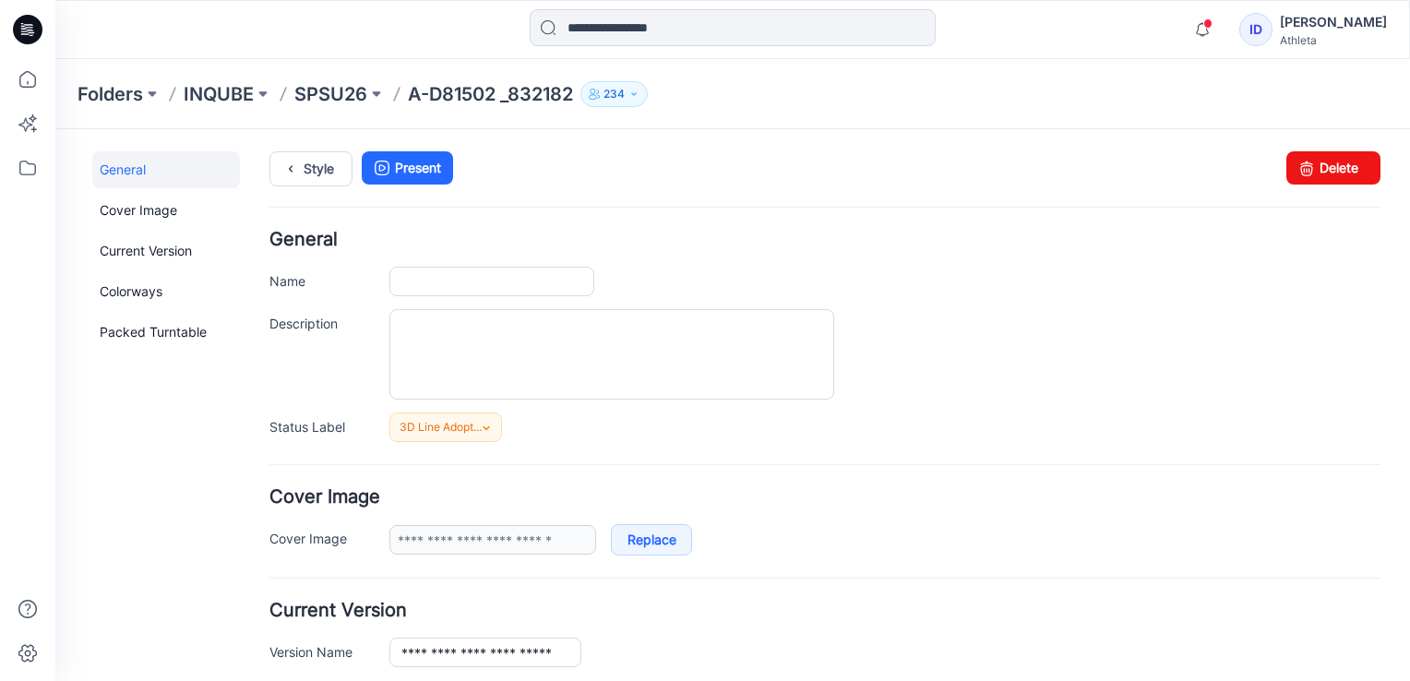
type input "**********"
click at [183, 249] on link "Current Version" at bounding box center [166, 251] width 148 height 37
click at [325, 175] on link "Style" at bounding box center [310, 168] width 83 height 35
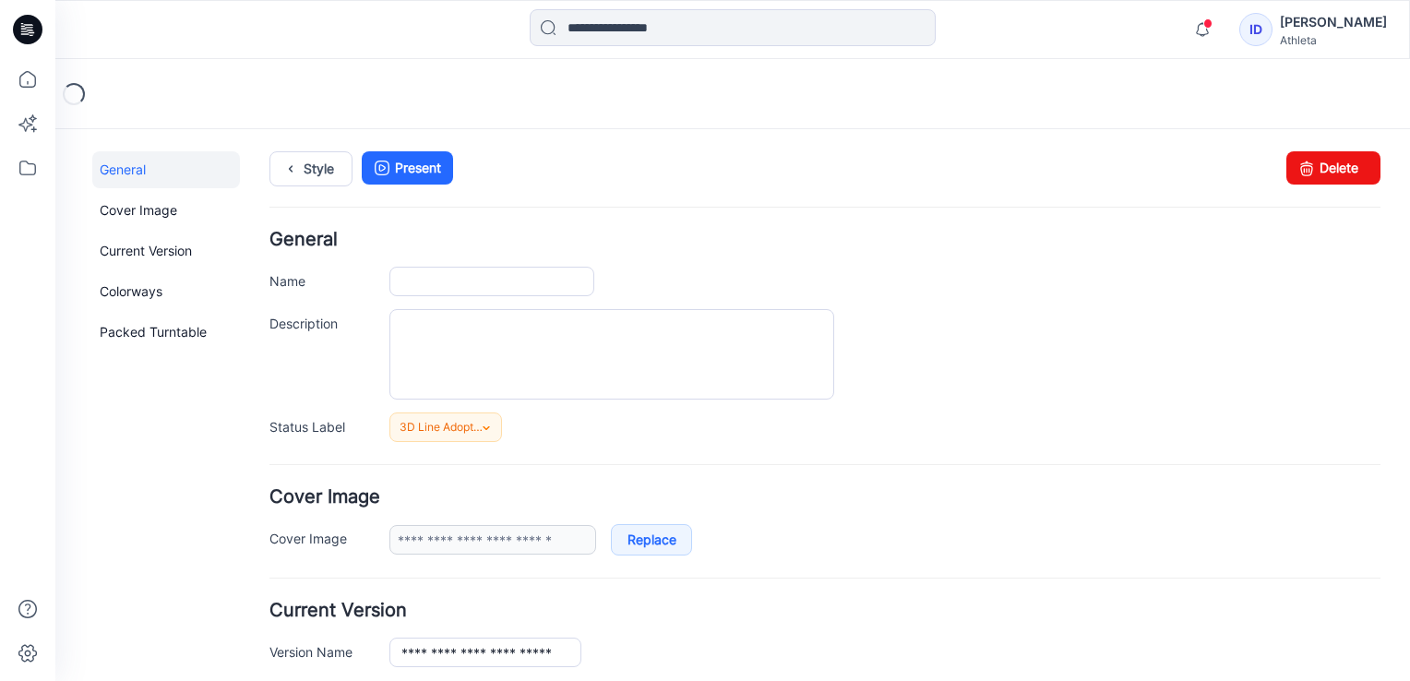
type input "**********"
click at [289, 163] on icon at bounding box center [291, 168] width 26 height 33
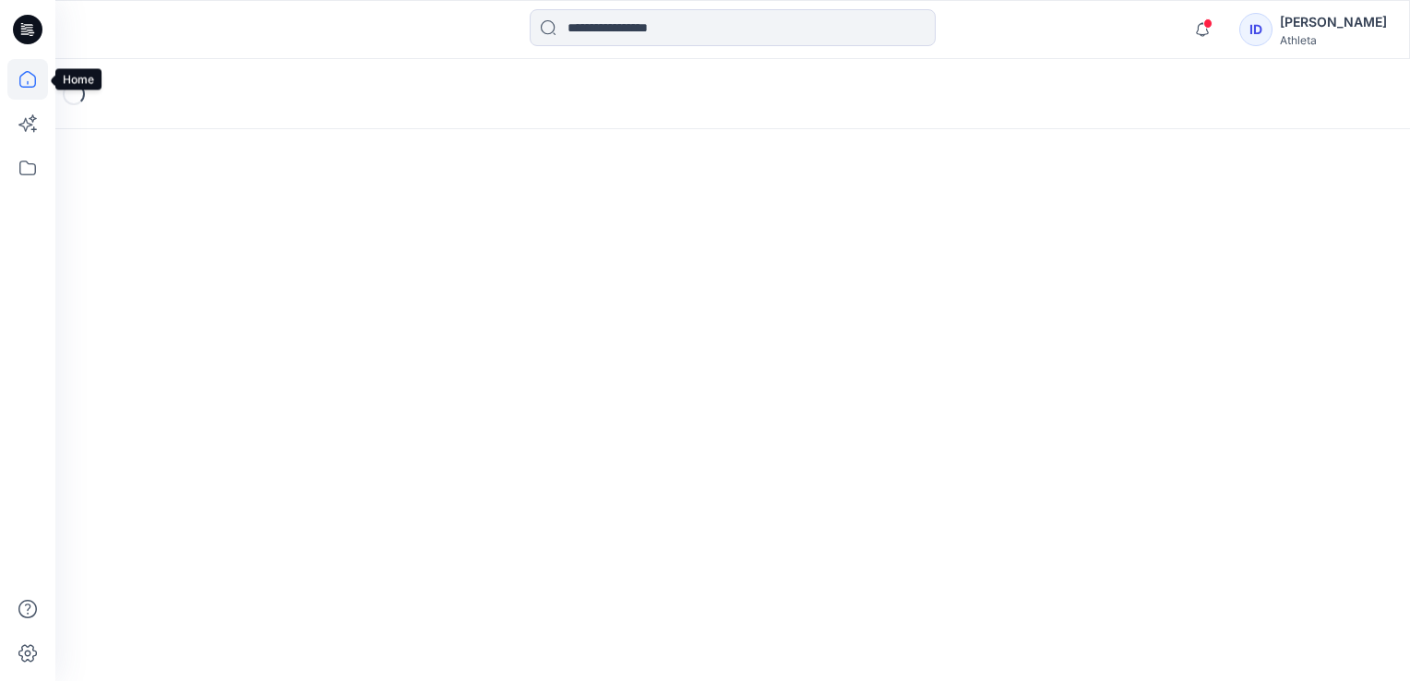
click at [37, 83] on icon at bounding box center [27, 79] width 41 height 41
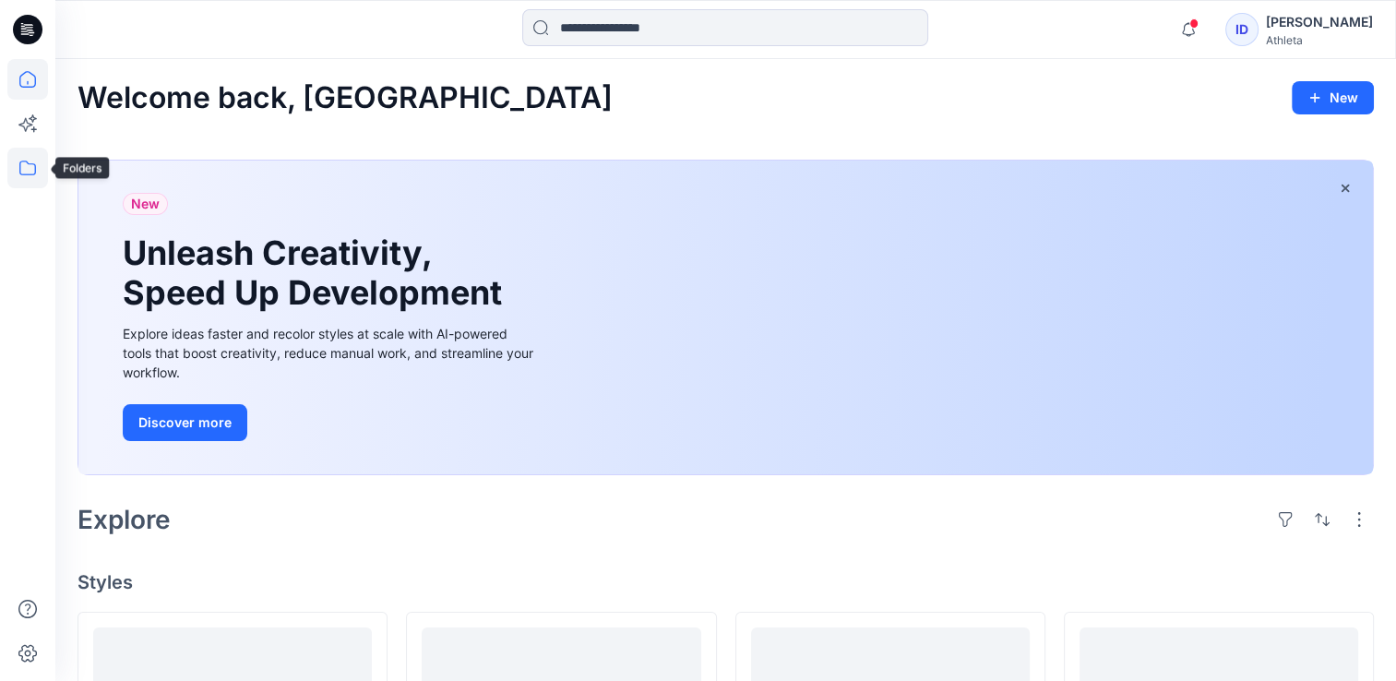
click at [39, 160] on icon at bounding box center [27, 168] width 41 height 41
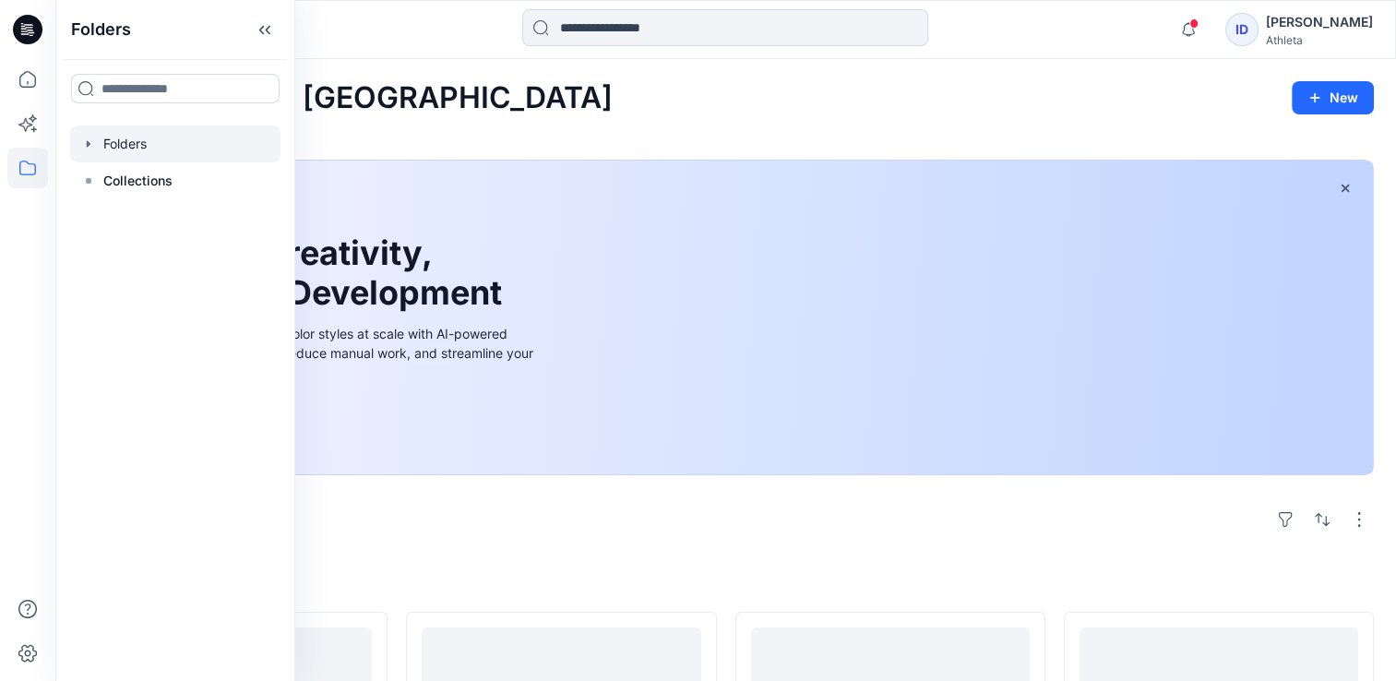
click at [196, 153] on div at bounding box center [175, 144] width 210 height 37
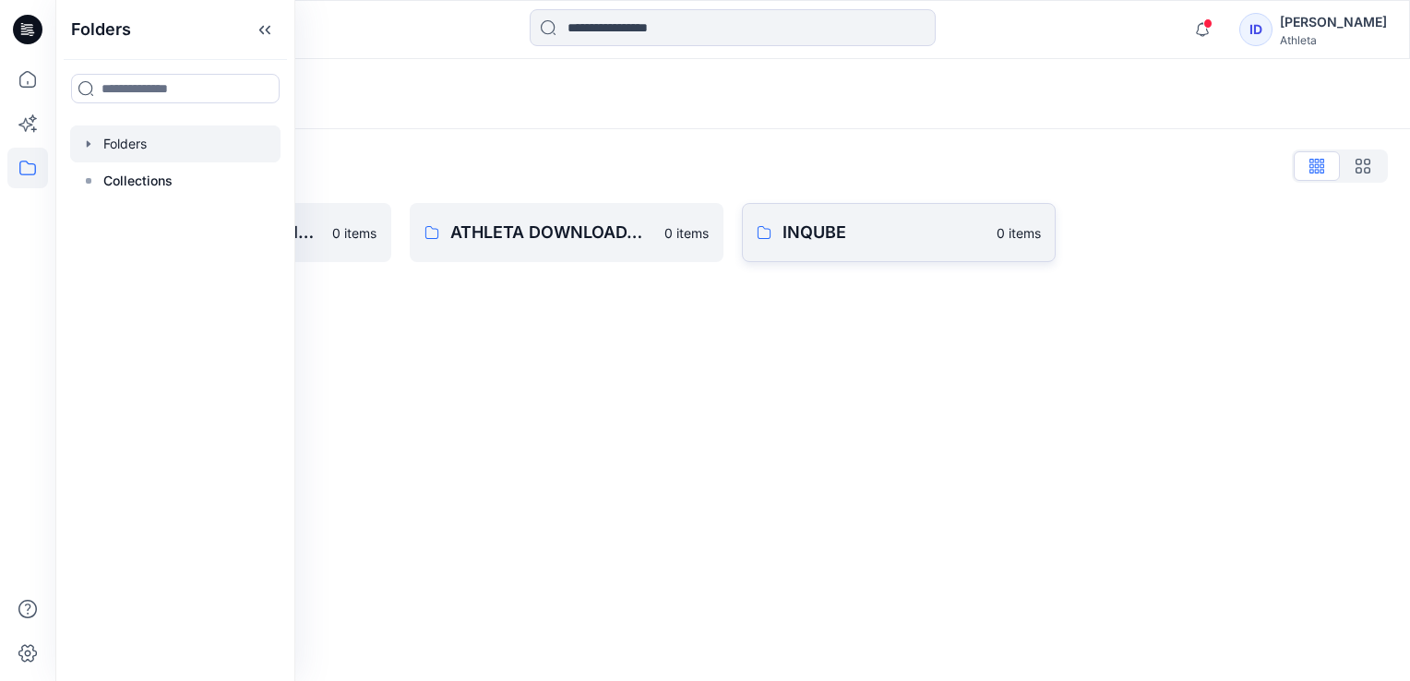
click at [819, 232] on p "INQUBE" at bounding box center [884, 233] width 203 height 26
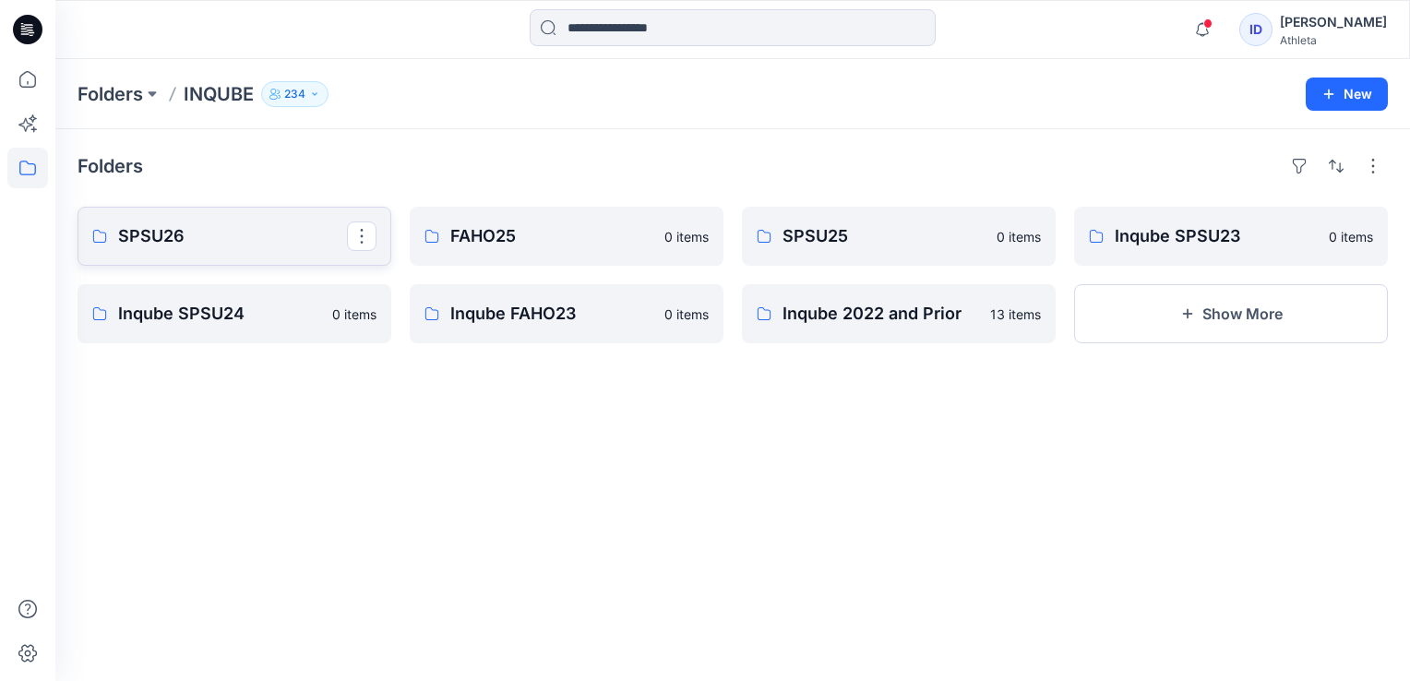
click at [277, 245] on p "SPSU26" at bounding box center [232, 236] width 229 height 26
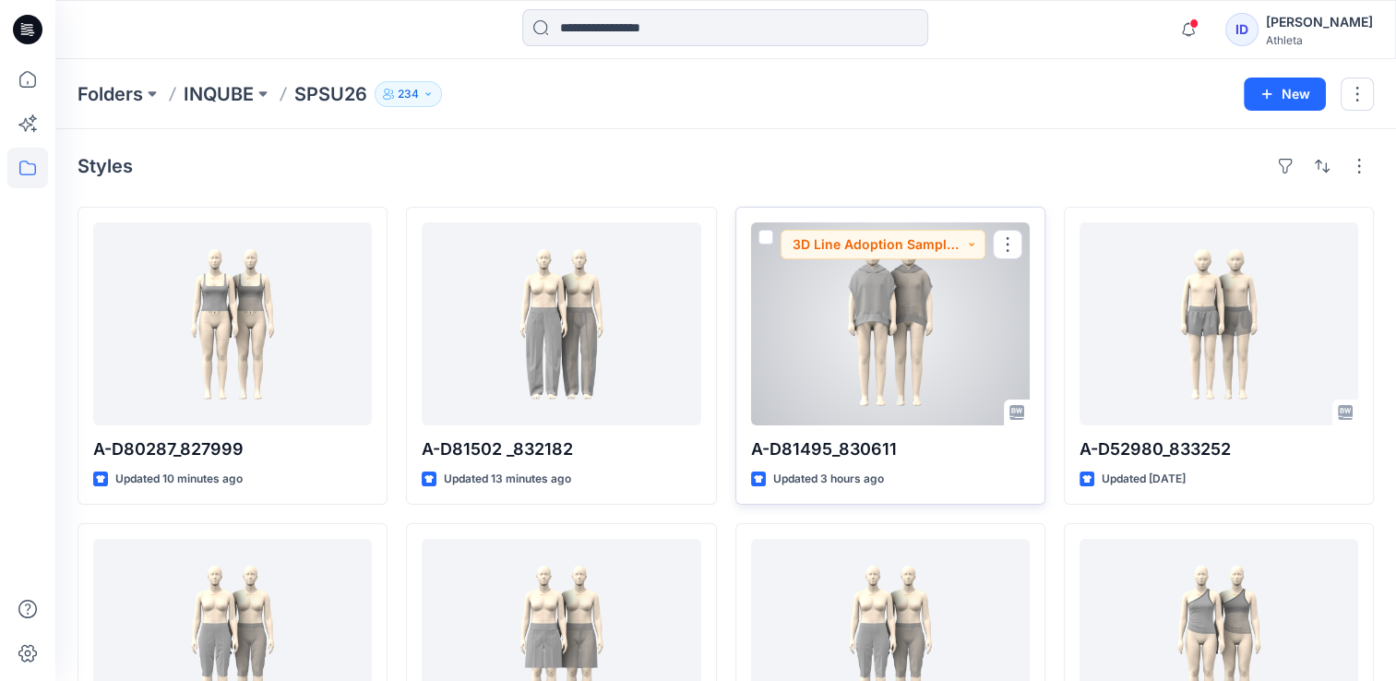
click at [934, 312] on div at bounding box center [890, 323] width 279 height 203
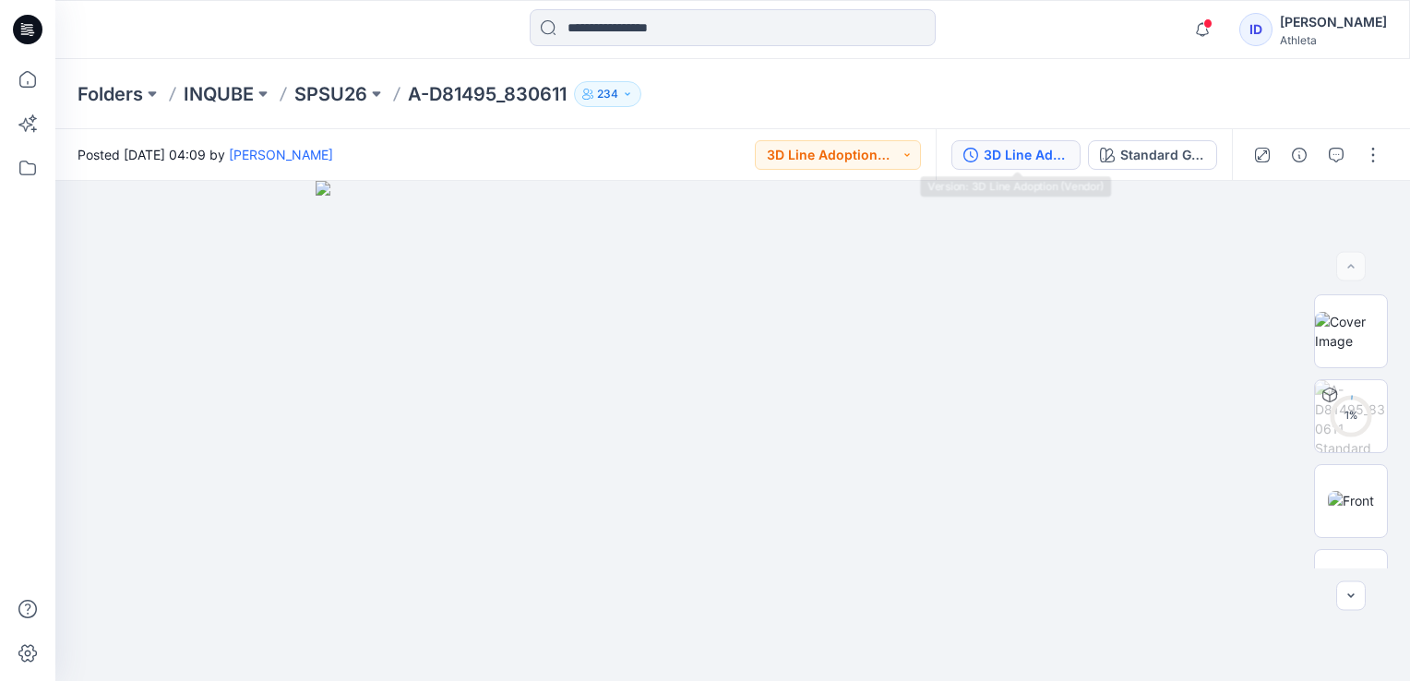
click at [1008, 161] on div "3D Line Adoption (Vendor)" at bounding box center [1026, 155] width 85 height 20
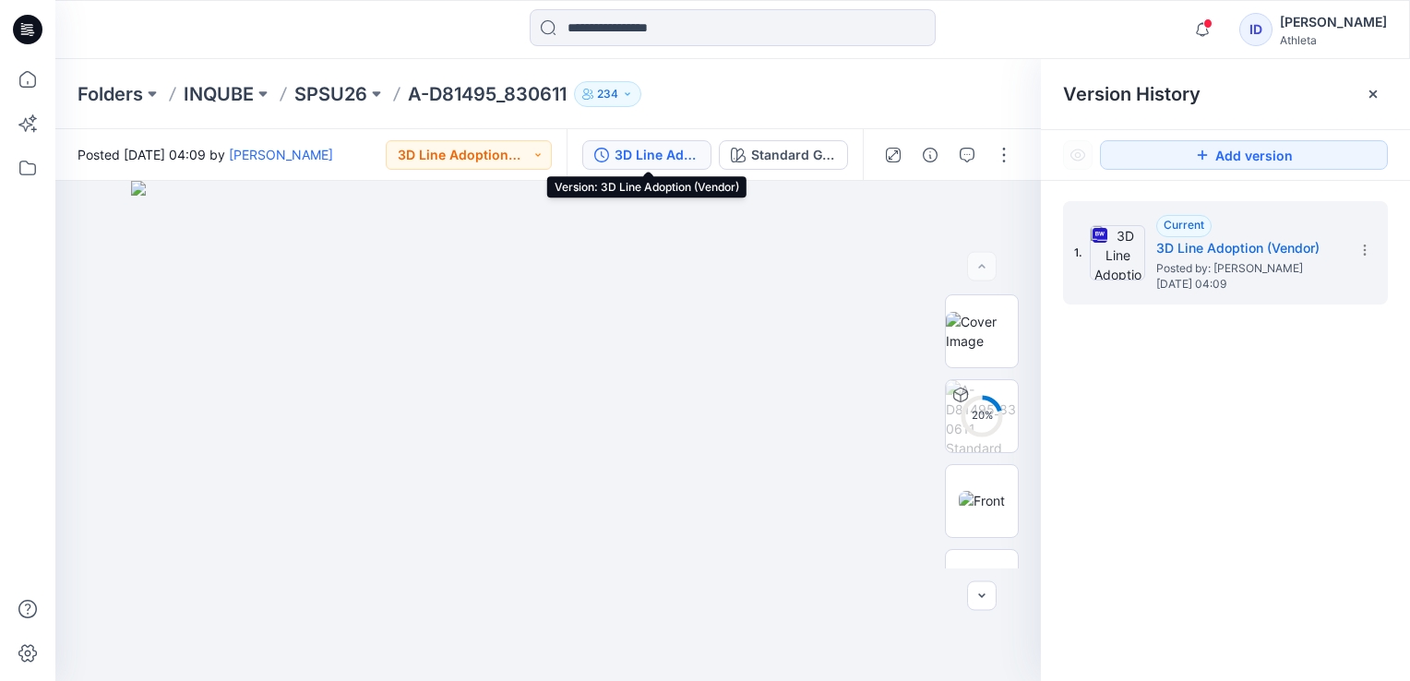
click at [685, 156] on div "3D Line Adoption (Vendor)" at bounding box center [657, 155] width 85 height 20
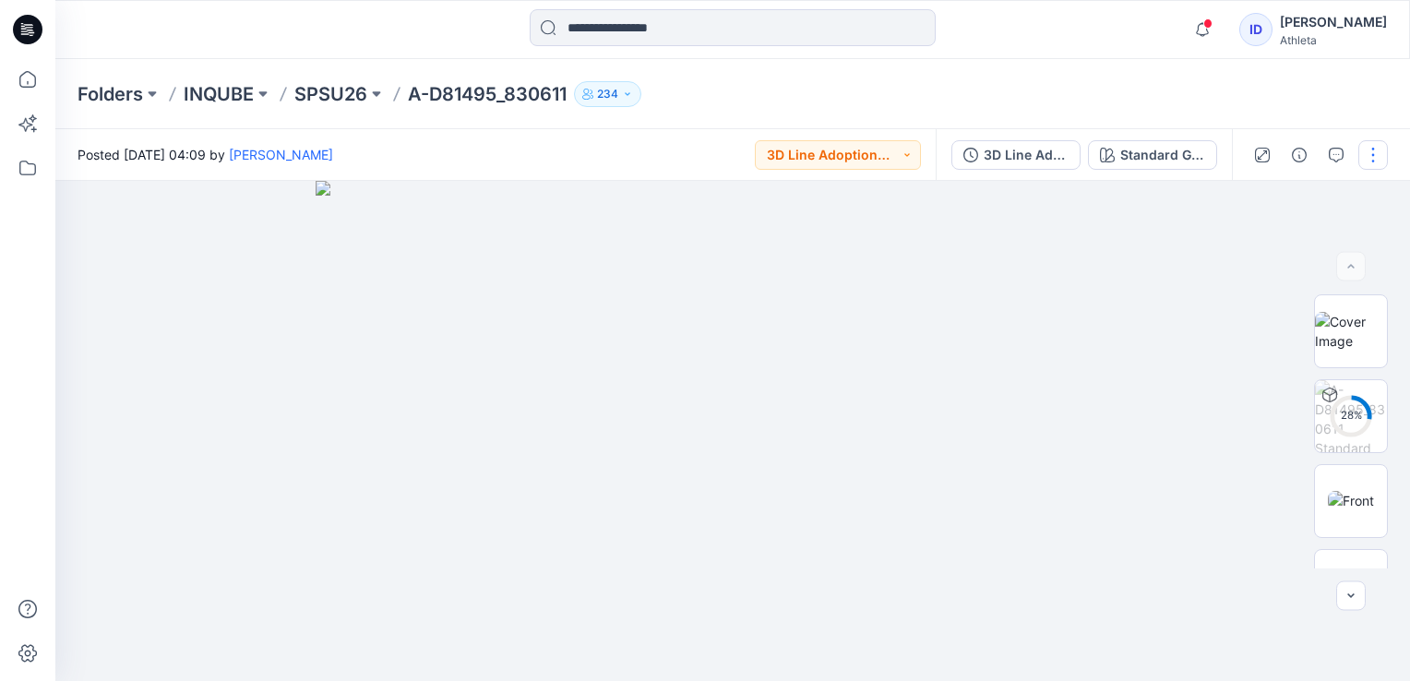
click at [1379, 153] on button "button" at bounding box center [1373, 155] width 30 height 30
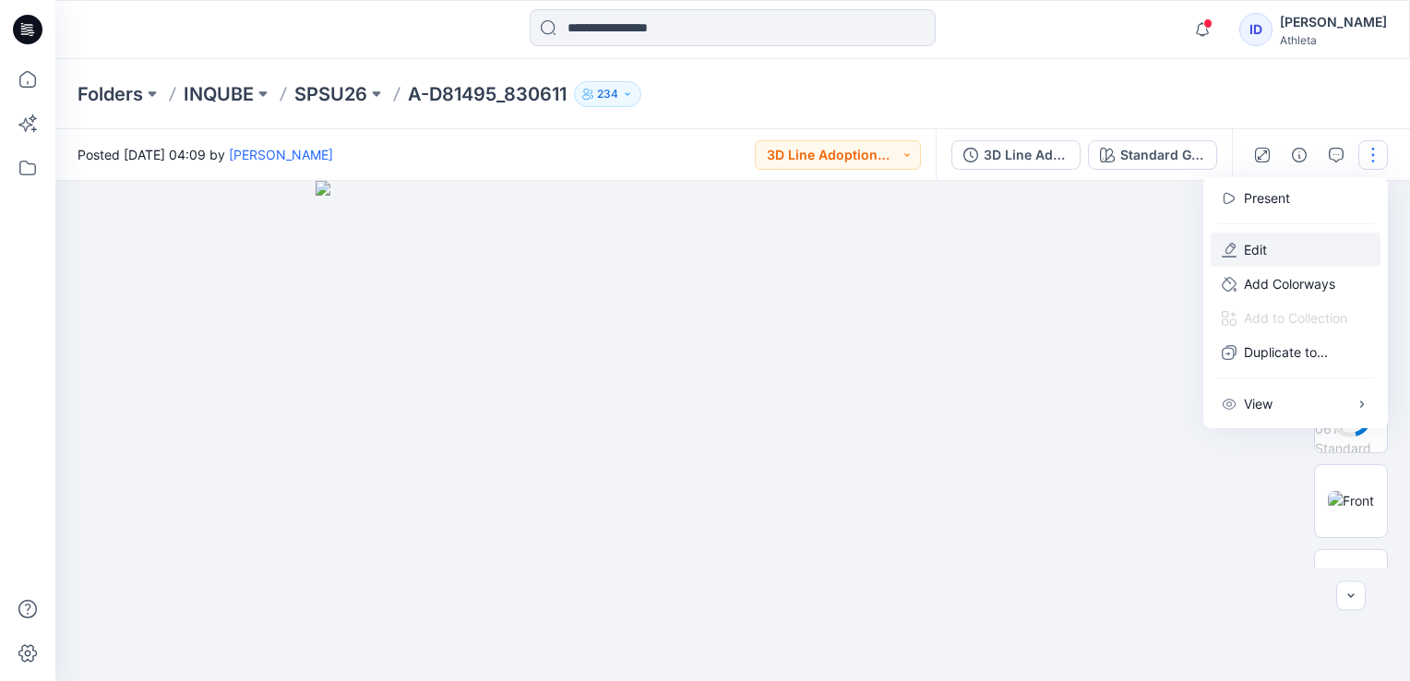
click at [1273, 259] on button "Edit" at bounding box center [1296, 250] width 170 height 34
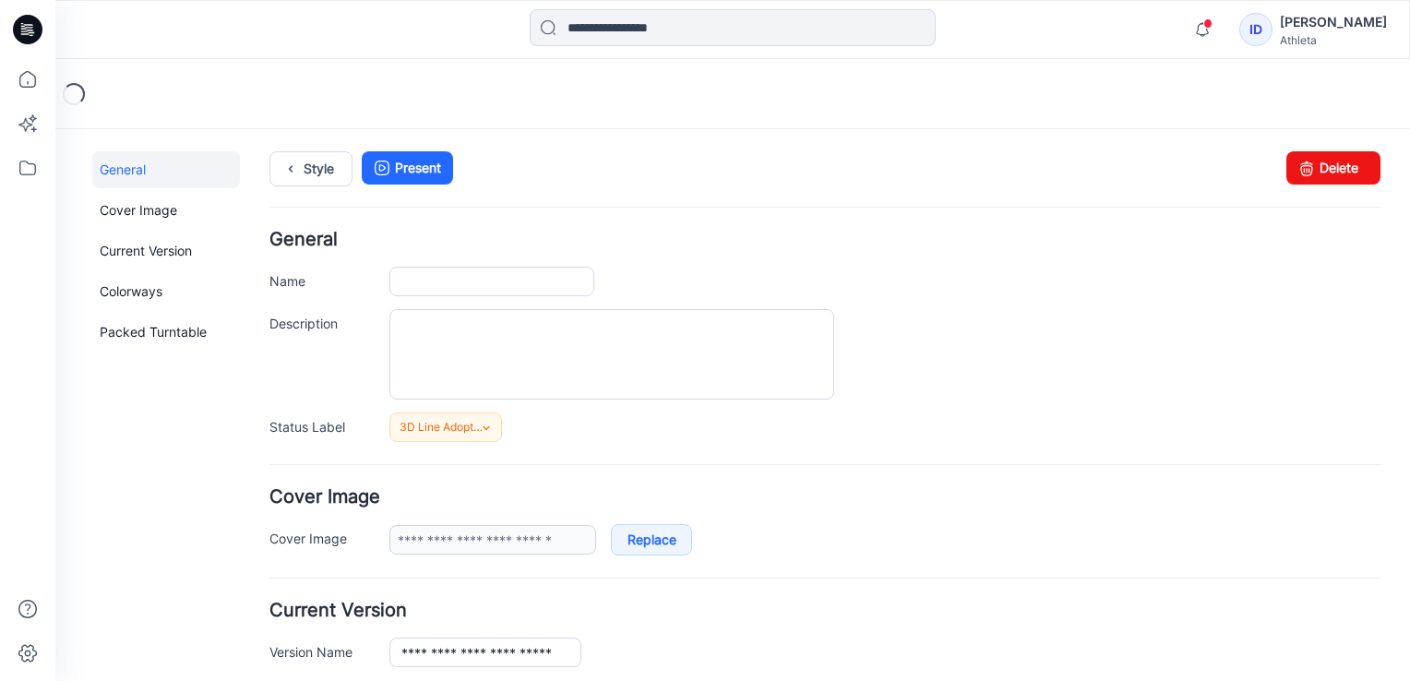
type input "**********"
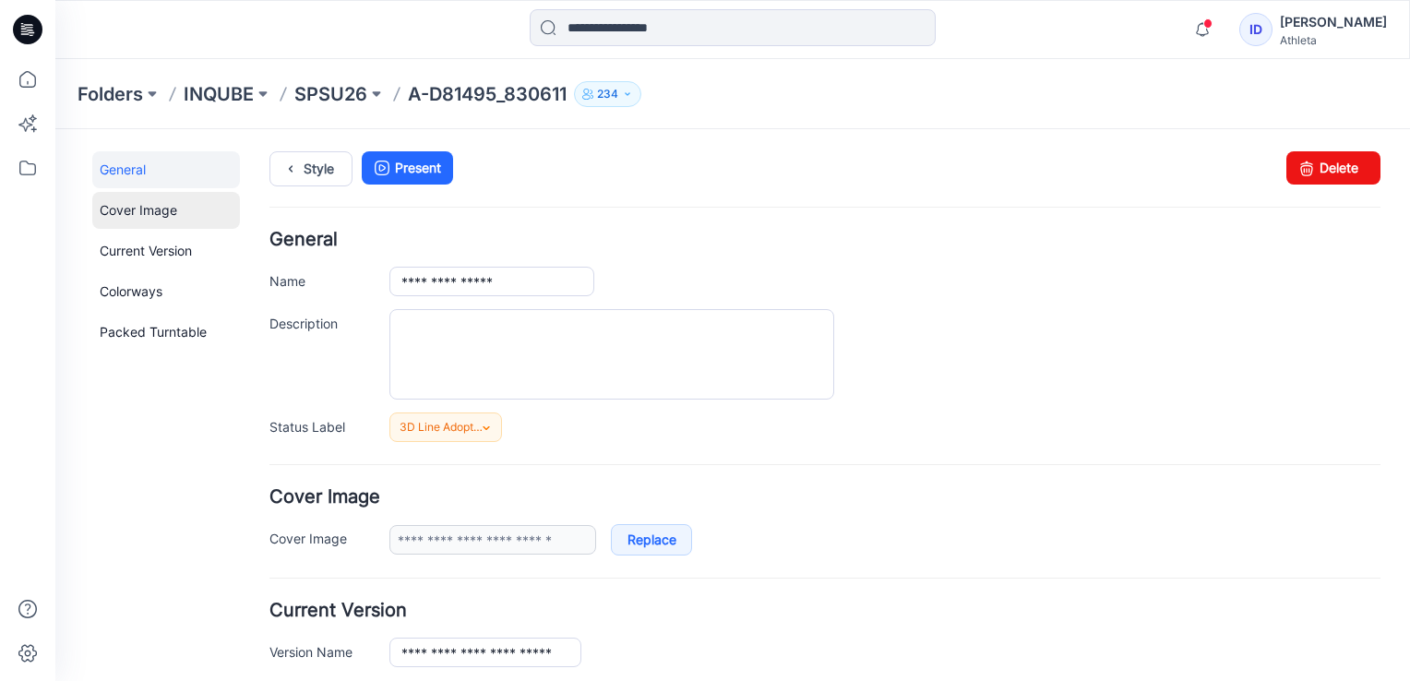
click at [162, 207] on link "Cover Image" at bounding box center [166, 210] width 148 height 37
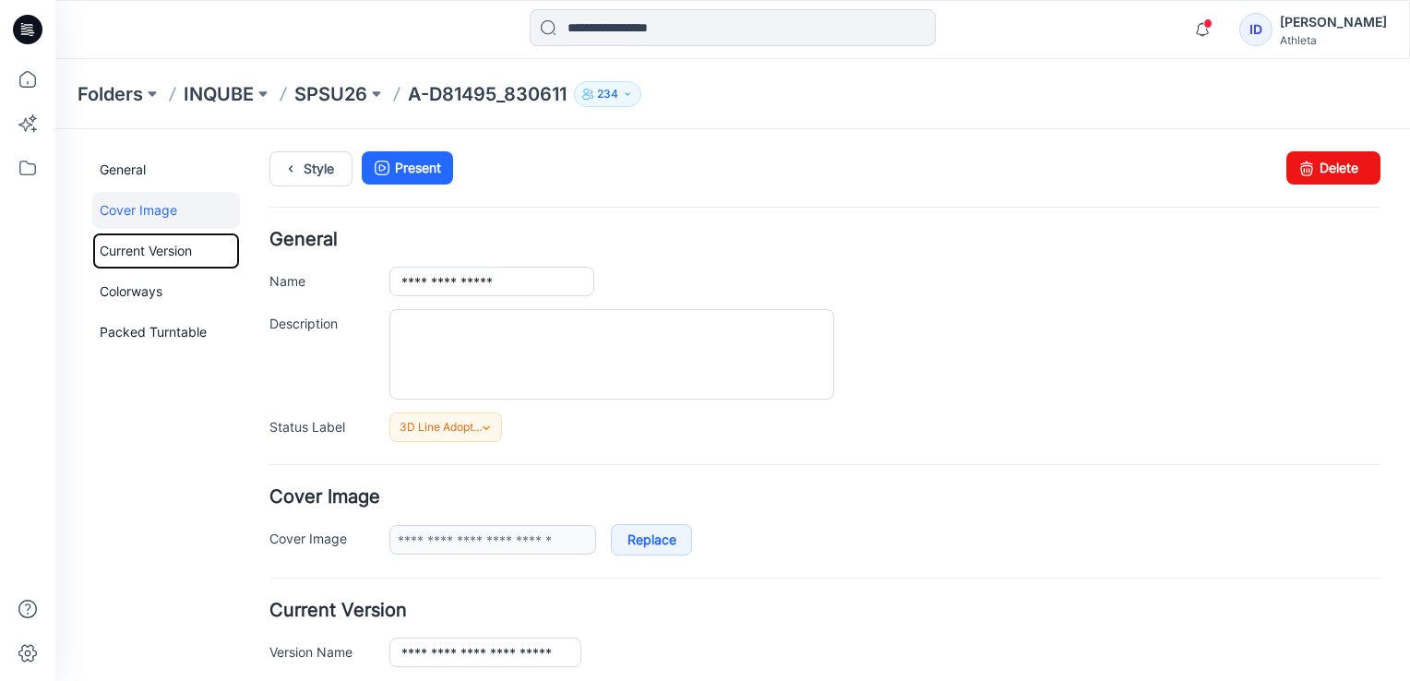
click at [196, 245] on link "Current Version" at bounding box center [166, 251] width 148 height 37
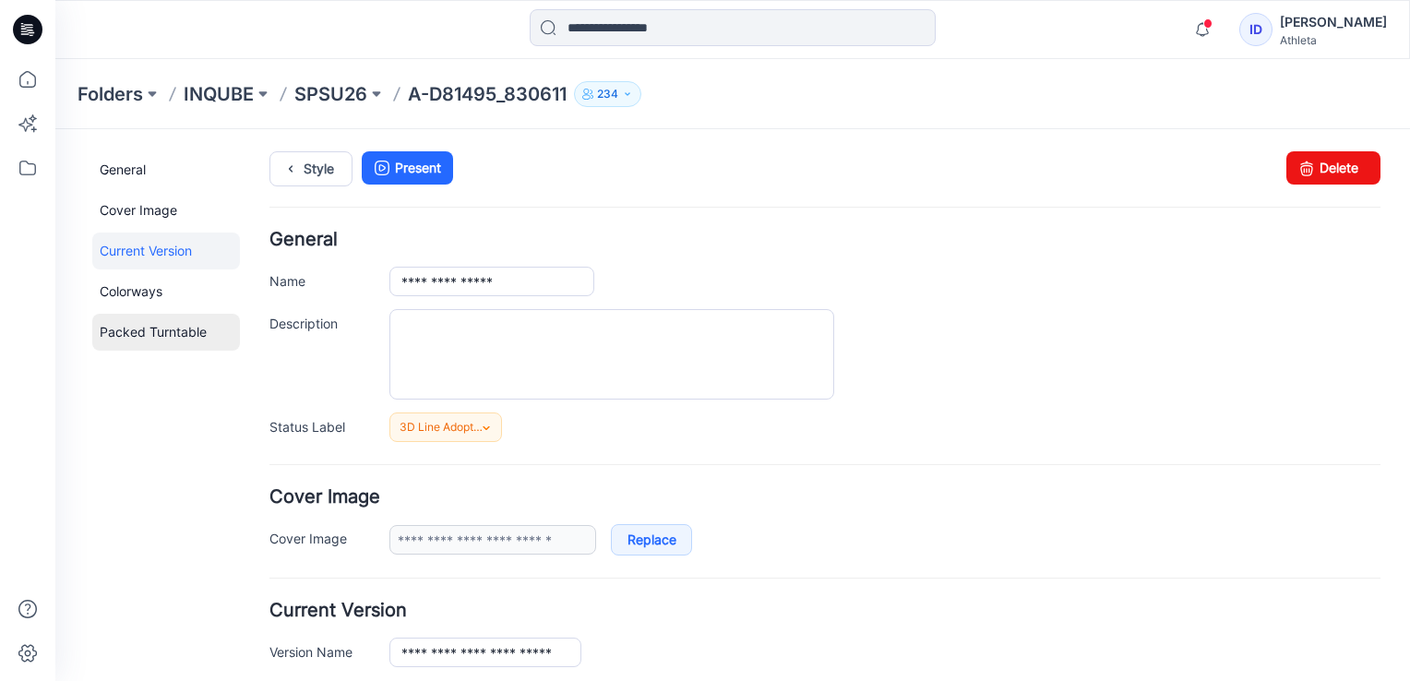
click at [162, 325] on link "Packed Turntable" at bounding box center [166, 332] width 148 height 37
click at [170, 288] on link "Colorways" at bounding box center [166, 291] width 148 height 37
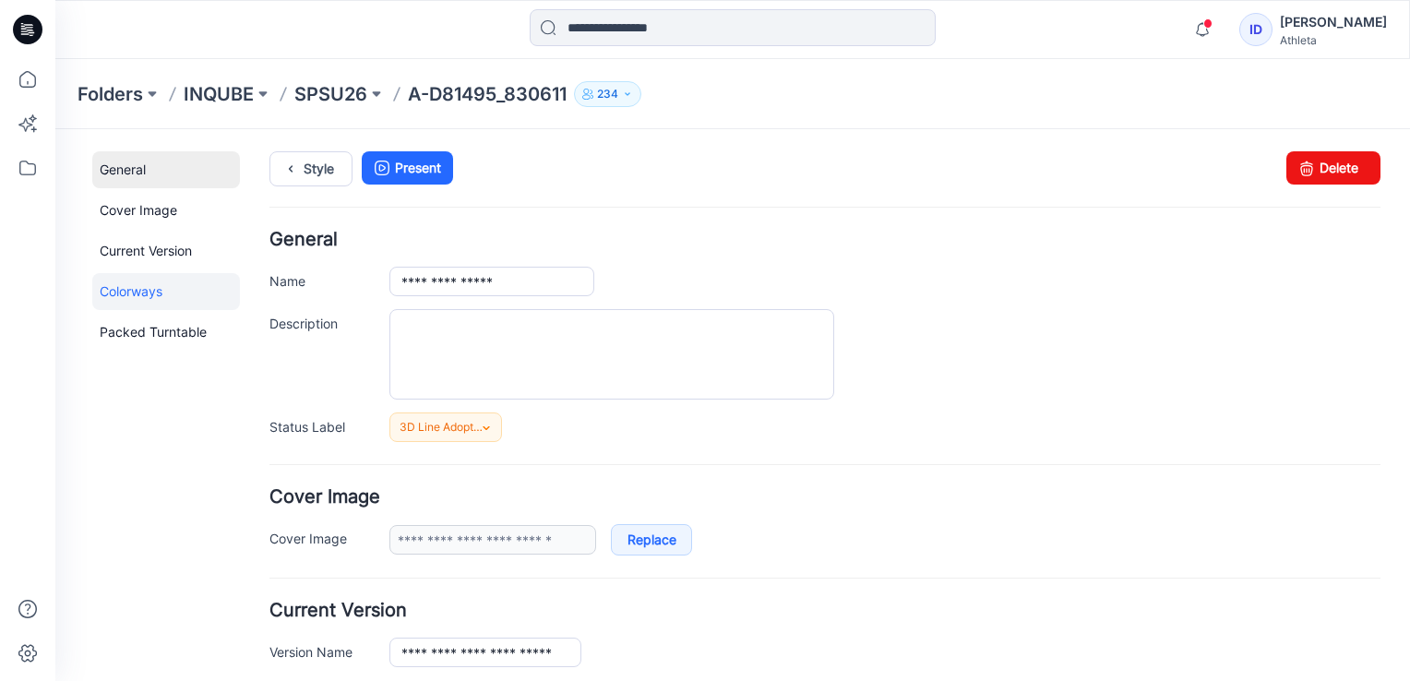
click at [148, 172] on link "General" at bounding box center [166, 169] width 148 height 37
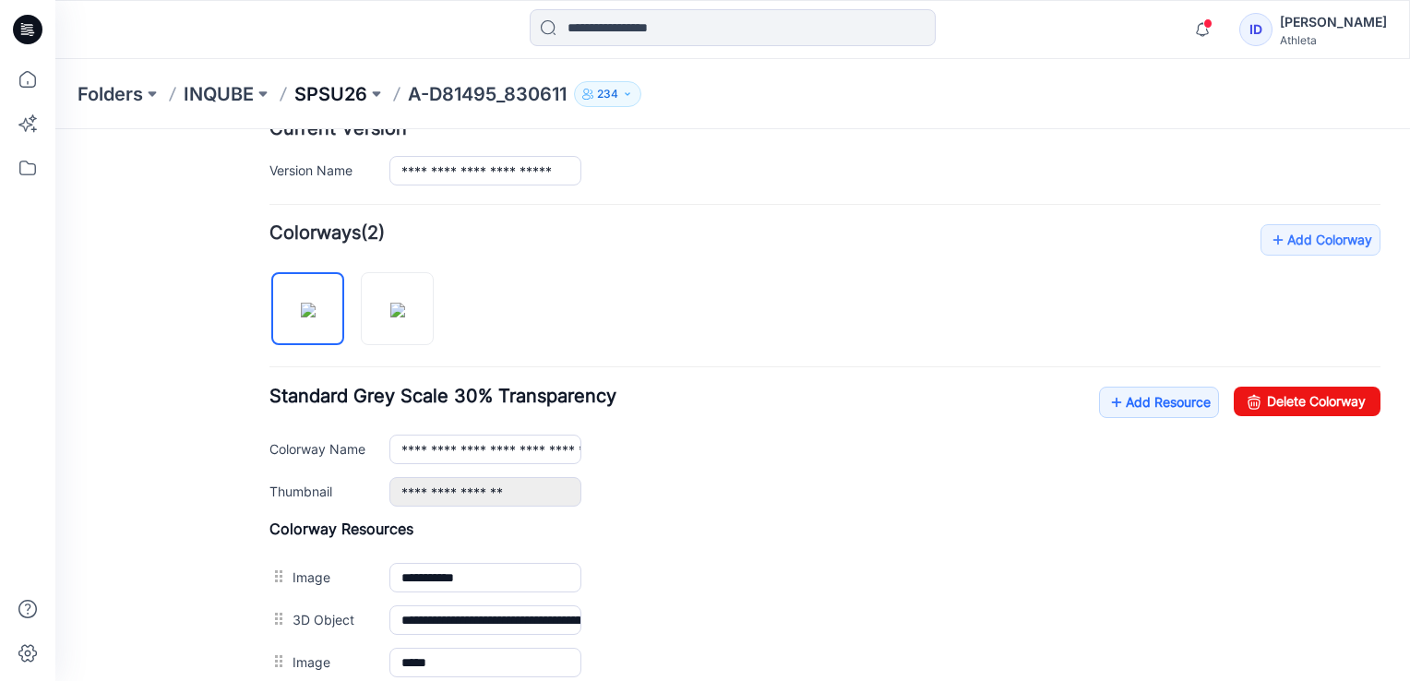
click at [357, 90] on p "SPSU26" at bounding box center [330, 94] width 73 height 26
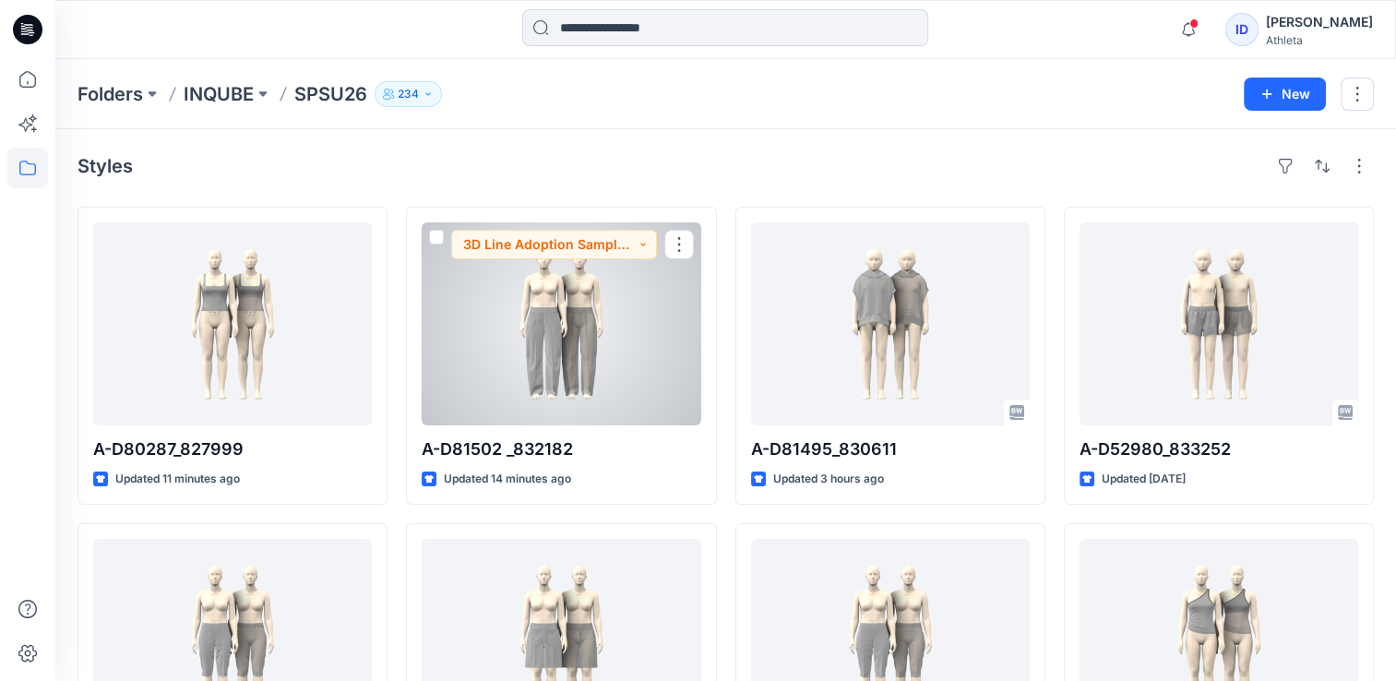
click at [676, 226] on div at bounding box center [561, 323] width 279 height 203
click at [675, 244] on button "button" at bounding box center [679, 245] width 30 height 30
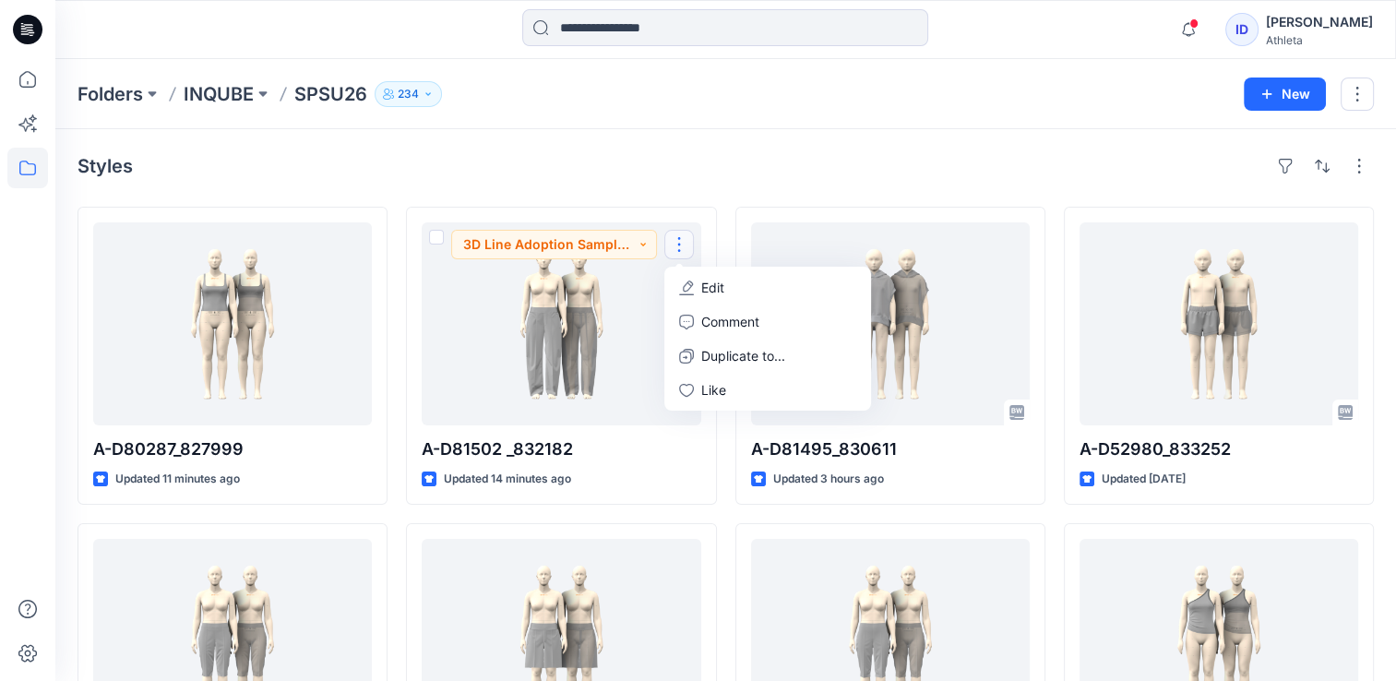
click at [640, 153] on div "Styles" at bounding box center [726, 166] width 1297 height 30
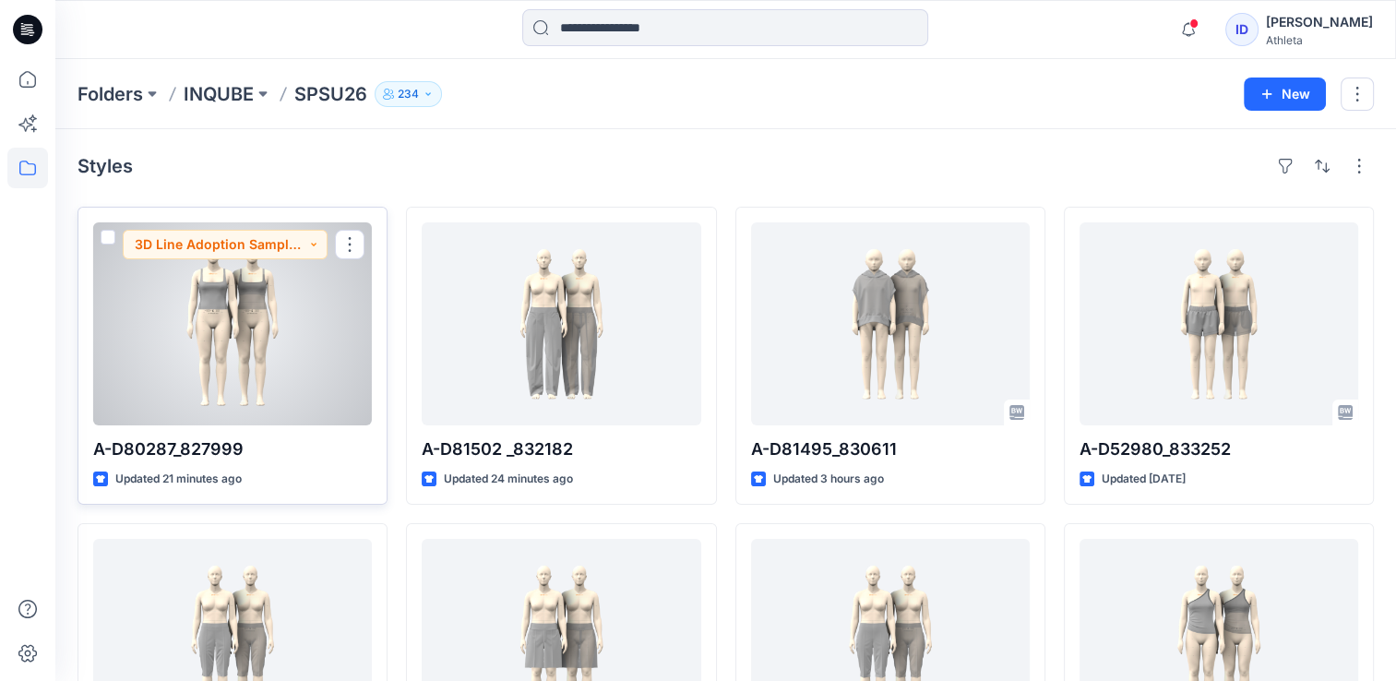
click at [247, 329] on div at bounding box center [232, 323] width 279 height 203
click at [209, 302] on div at bounding box center [232, 323] width 279 height 203
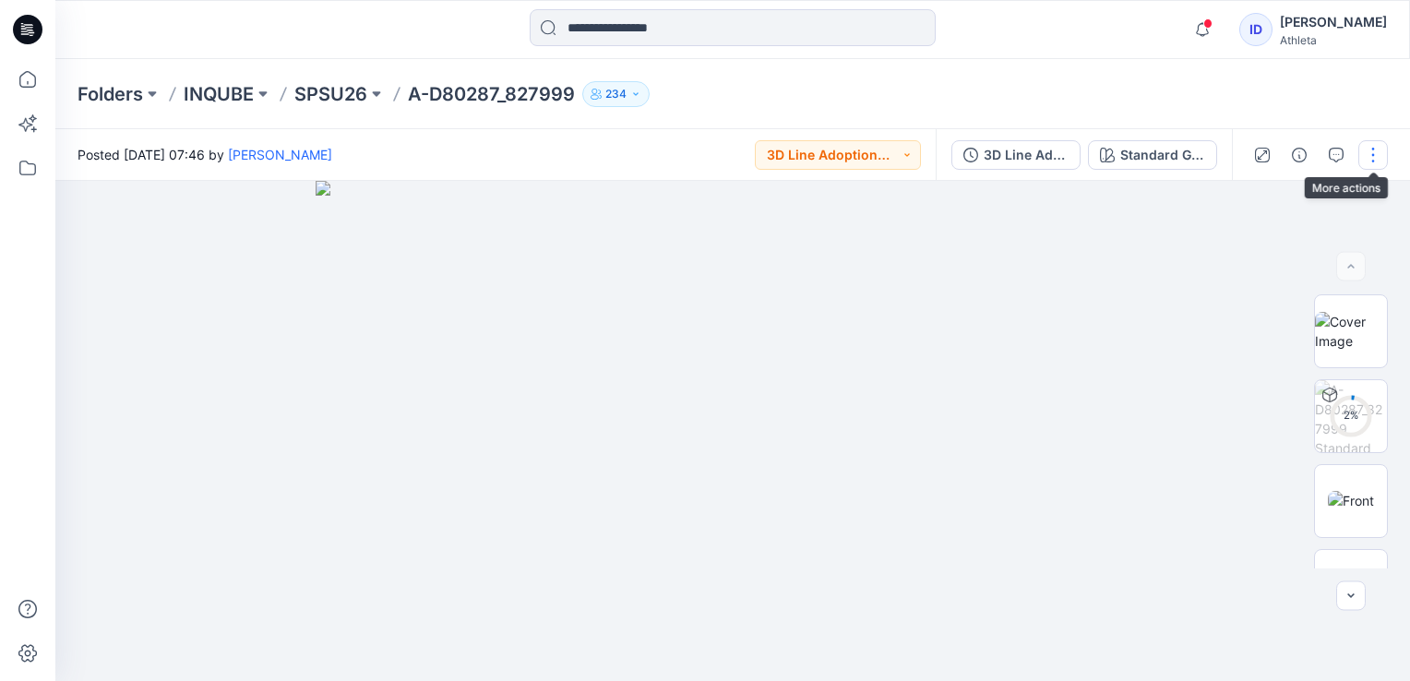
click at [1369, 166] on button "button" at bounding box center [1373, 155] width 30 height 30
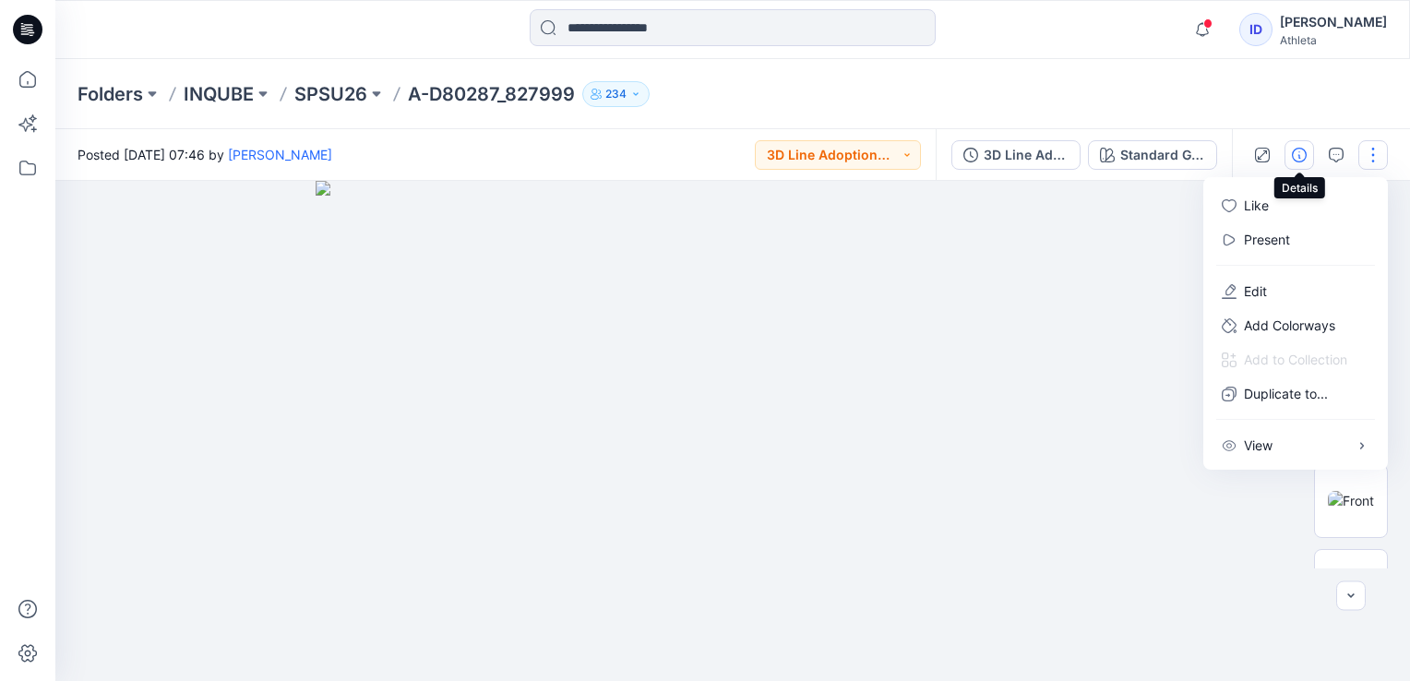
click at [1303, 163] on button "button" at bounding box center [1300, 155] width 30 height 30
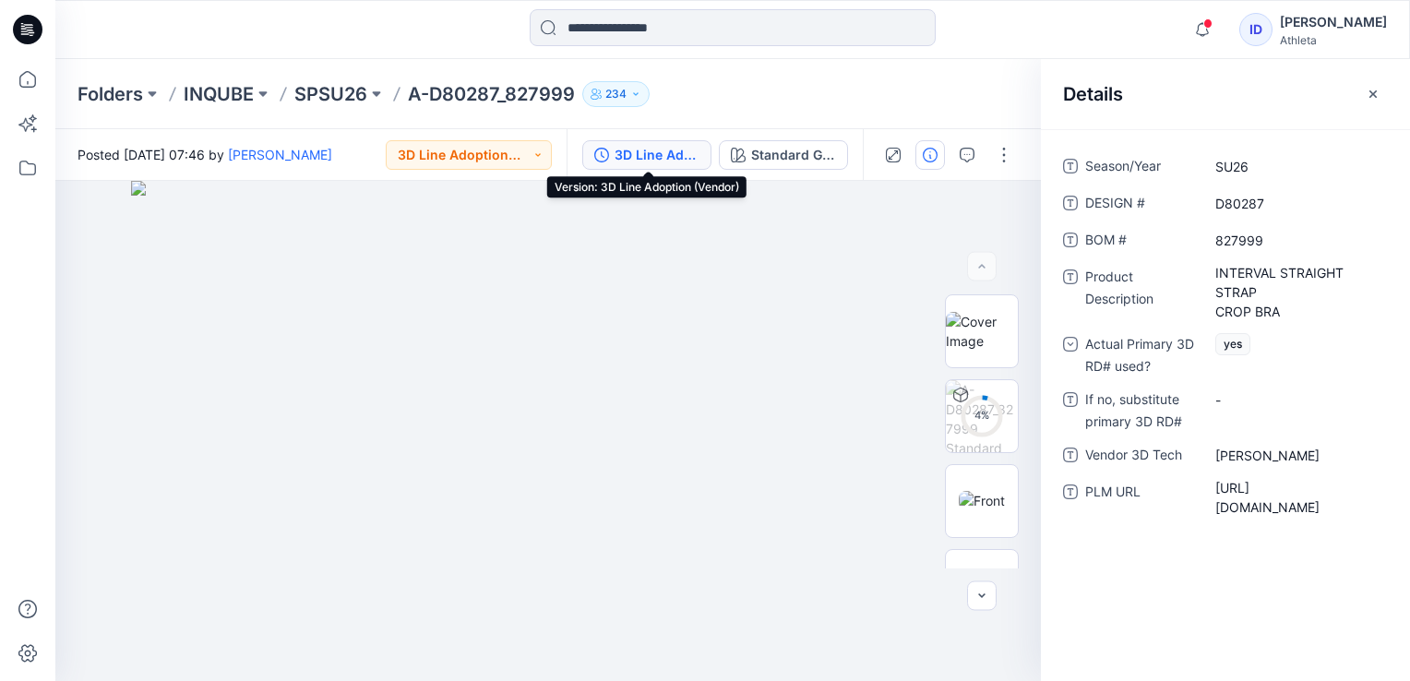
click at [668, 147] on div "3D Line Adoption (Vendor)" at bounding box center [657, 155] width 85 height 20
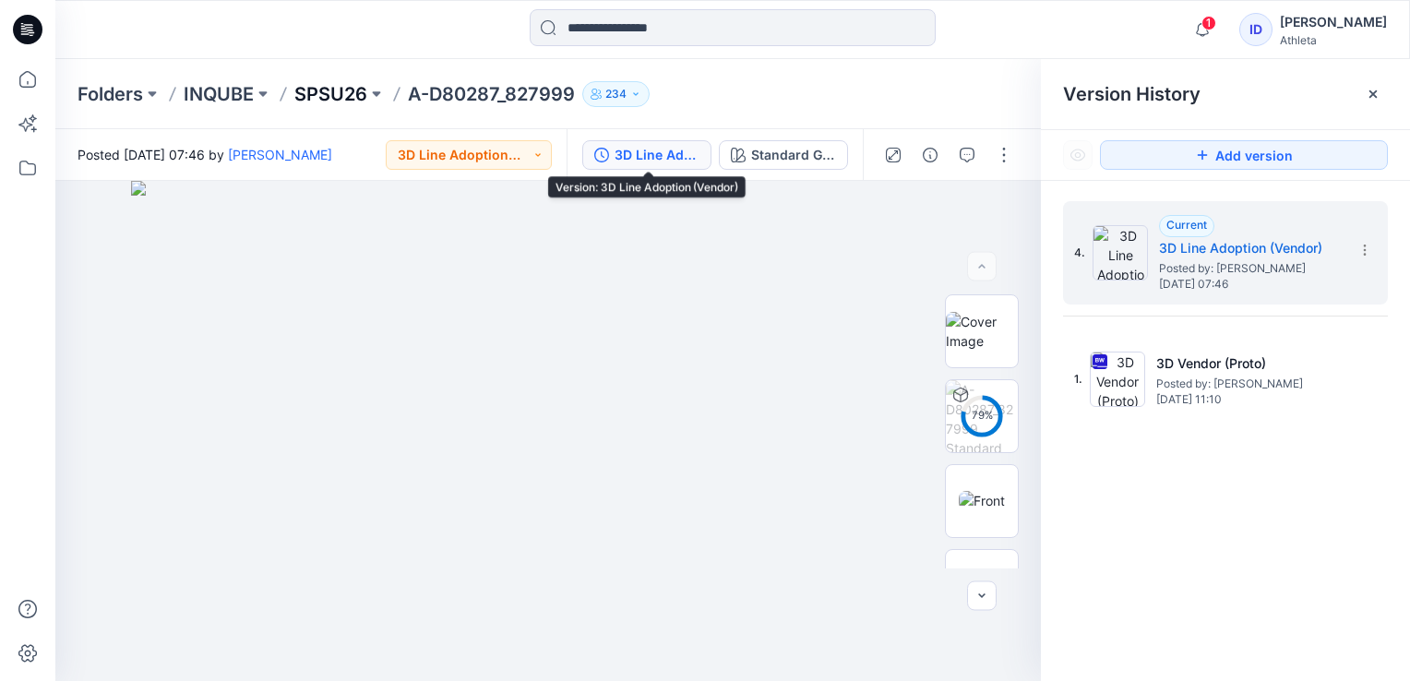
click at [358, 87] on p "SPSU26" at bounding box center [330, 94] width 73 height 26
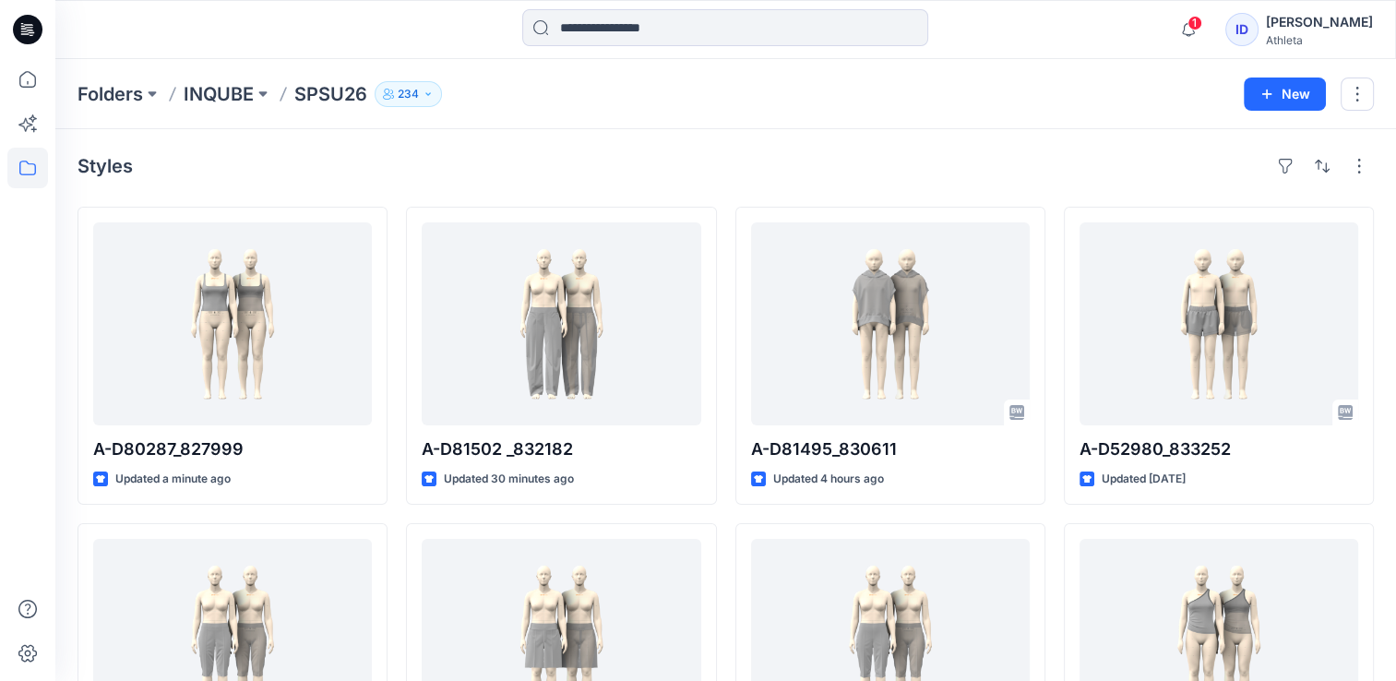
click at [1054, 158] on div "Styles" at bounding box center [726, 166] width 1297 height 30
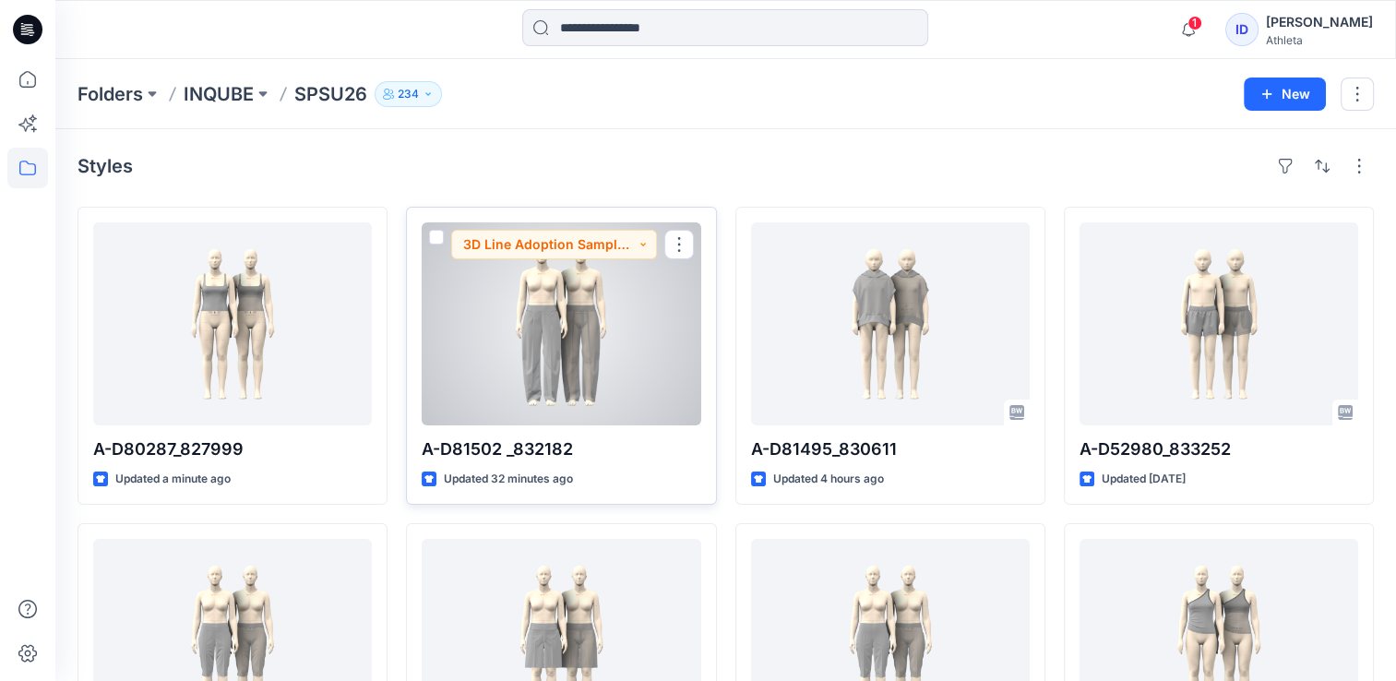
click at [597, 315] on div at bounding box center [561, 323] width 279 height 203
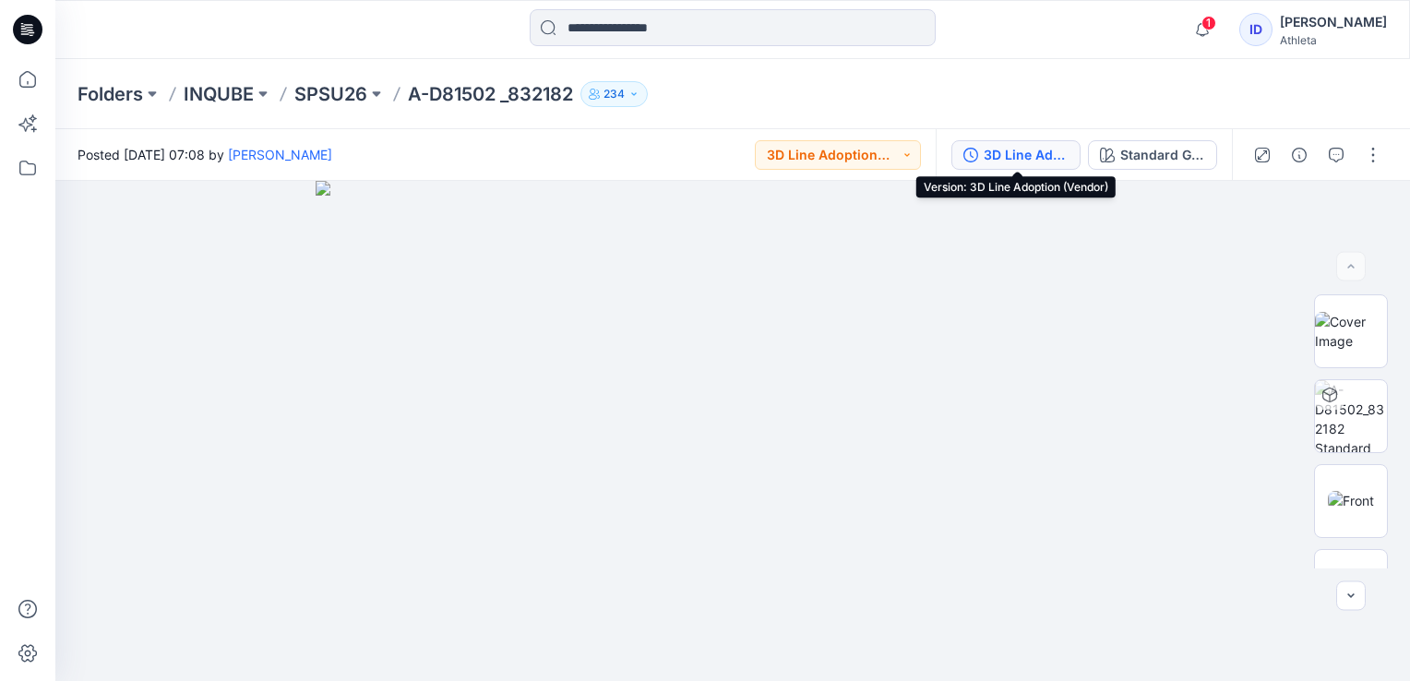
click at [1033, 153] on div "3D Line Adoption (Vendor)" at bounding box center [1026, 155] width 85 height 20
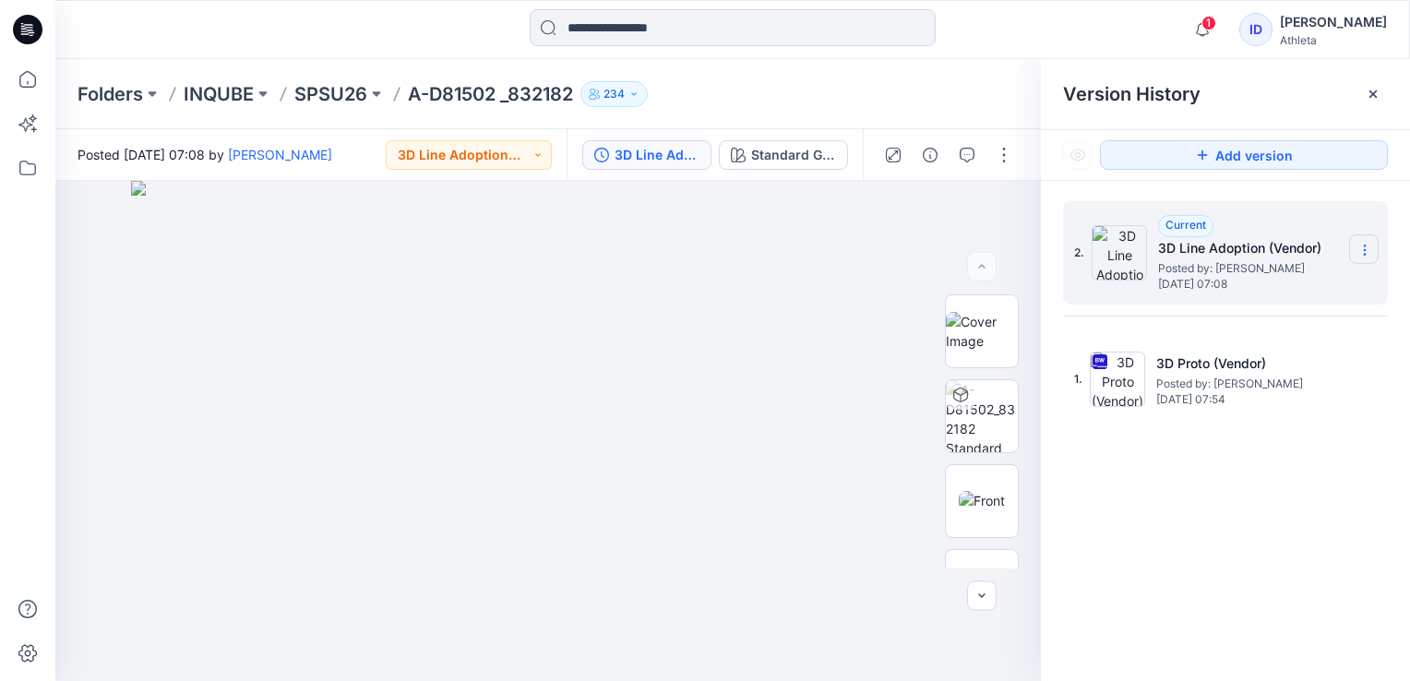
click at [1362, 245] on icon at bounding box center [1364, 250] width 15 height 15
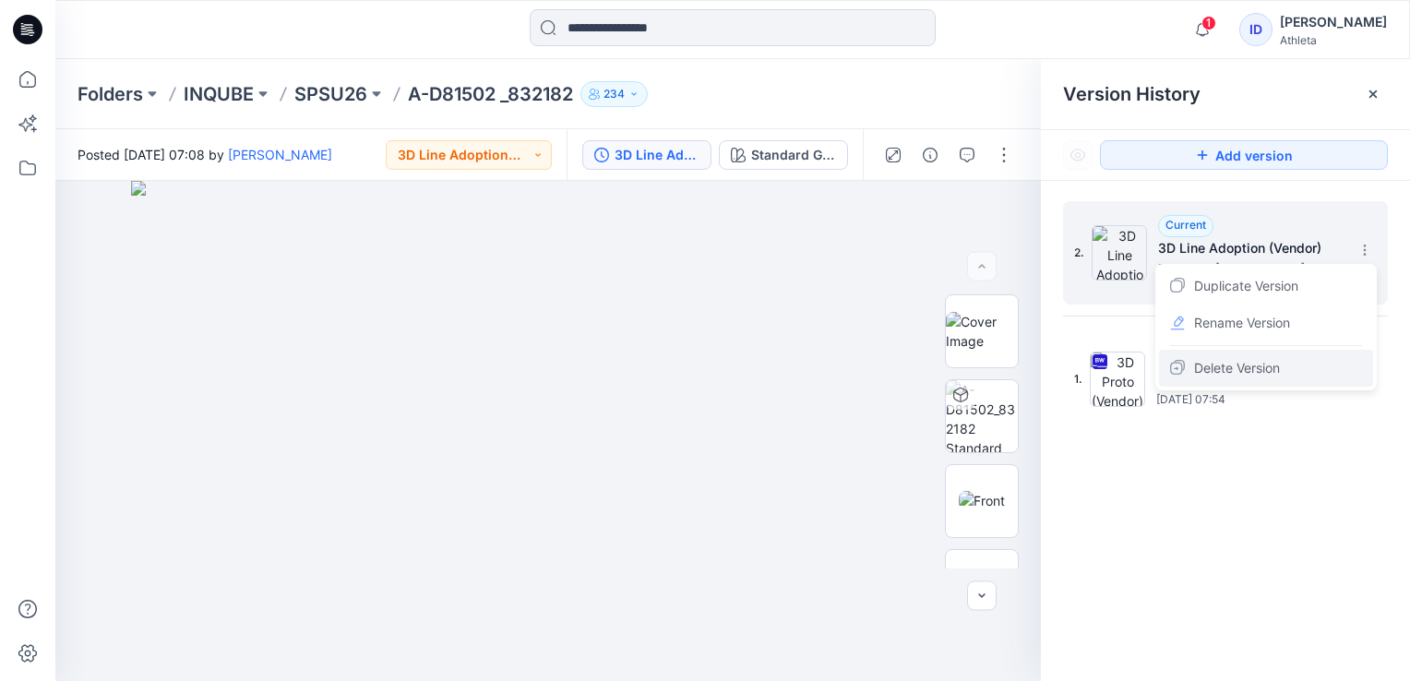
click at [1214, 371] on span "Delete Version" at bounding box center [1237, 368] width 86 height 22
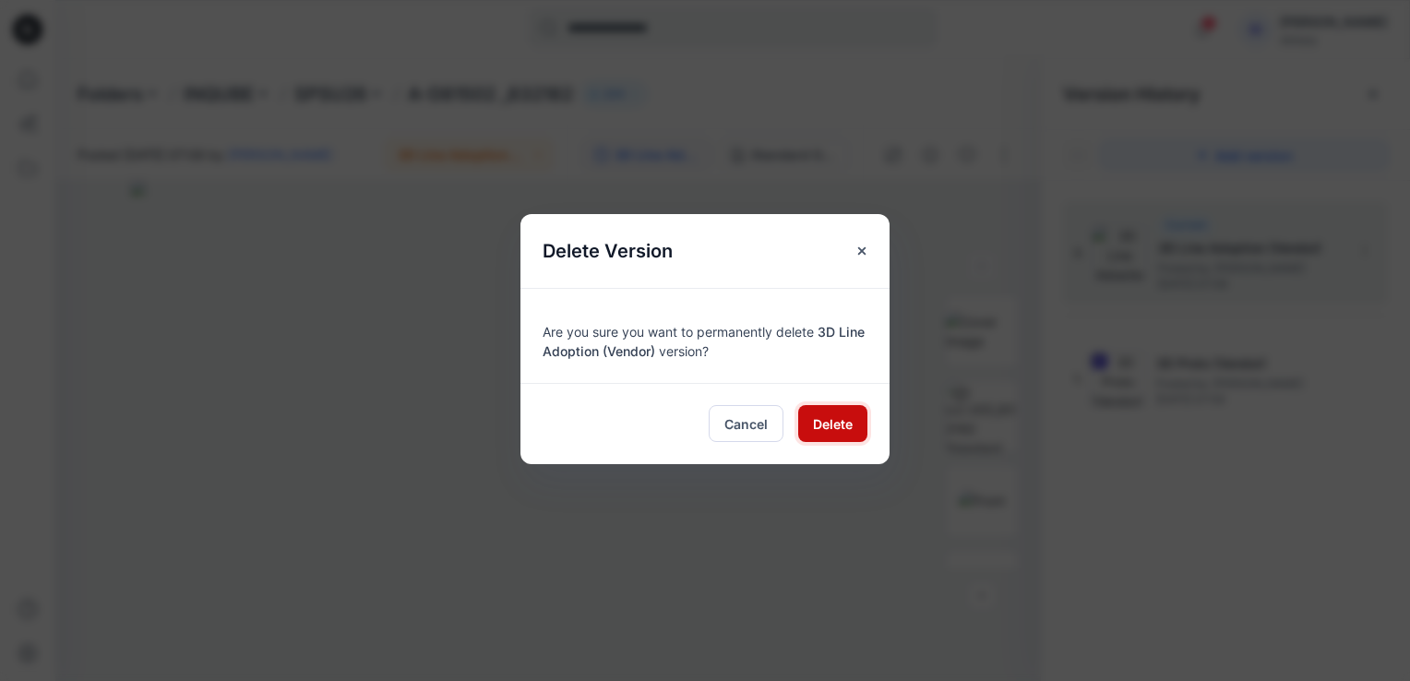
click at [807, 425] on button "Delete" at bounding box center [832, 423] width 69 height 37
